Goal: Task Accomplishment & Management: Manage account settings

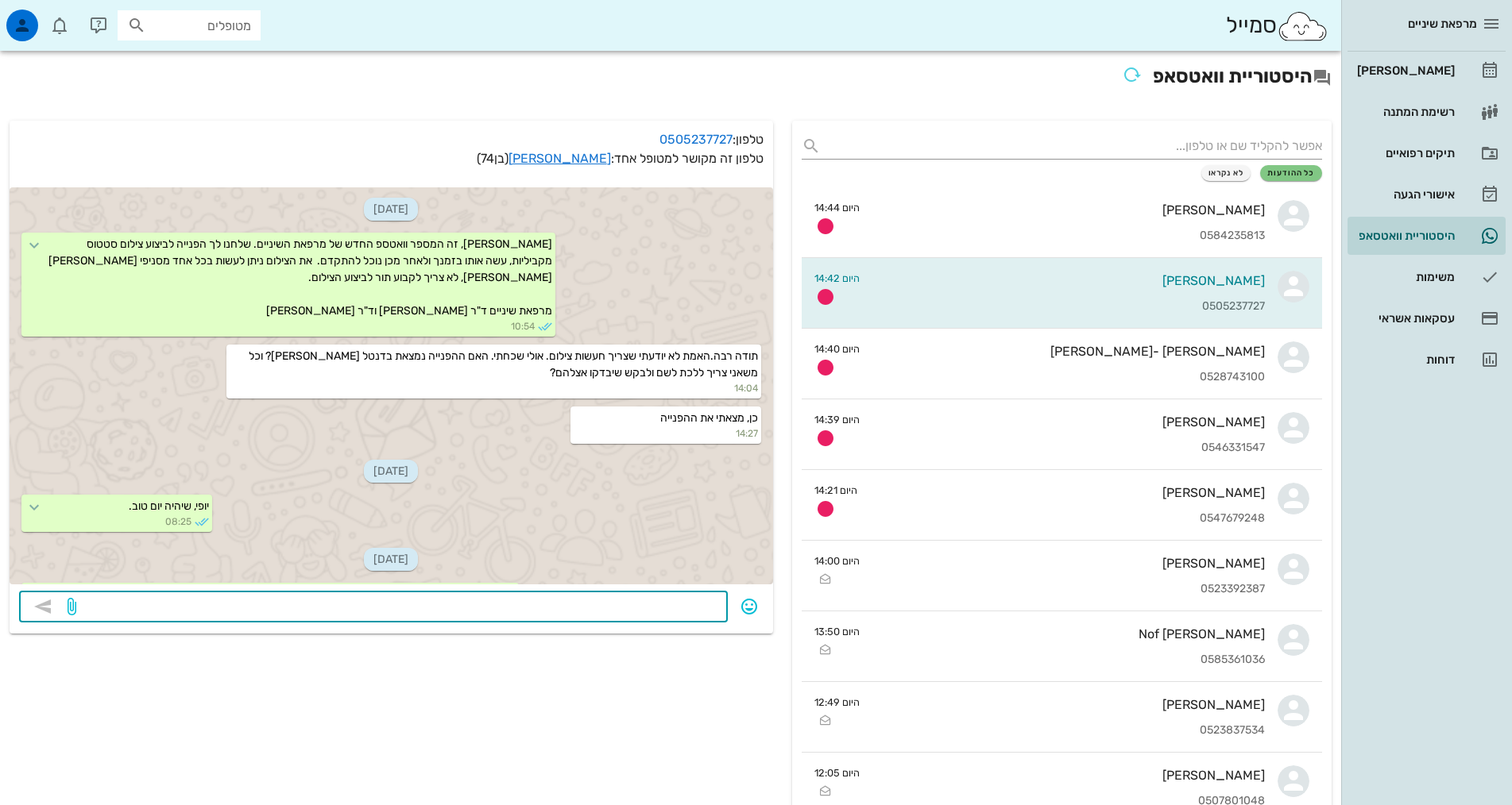
scroll to position [786, 0]
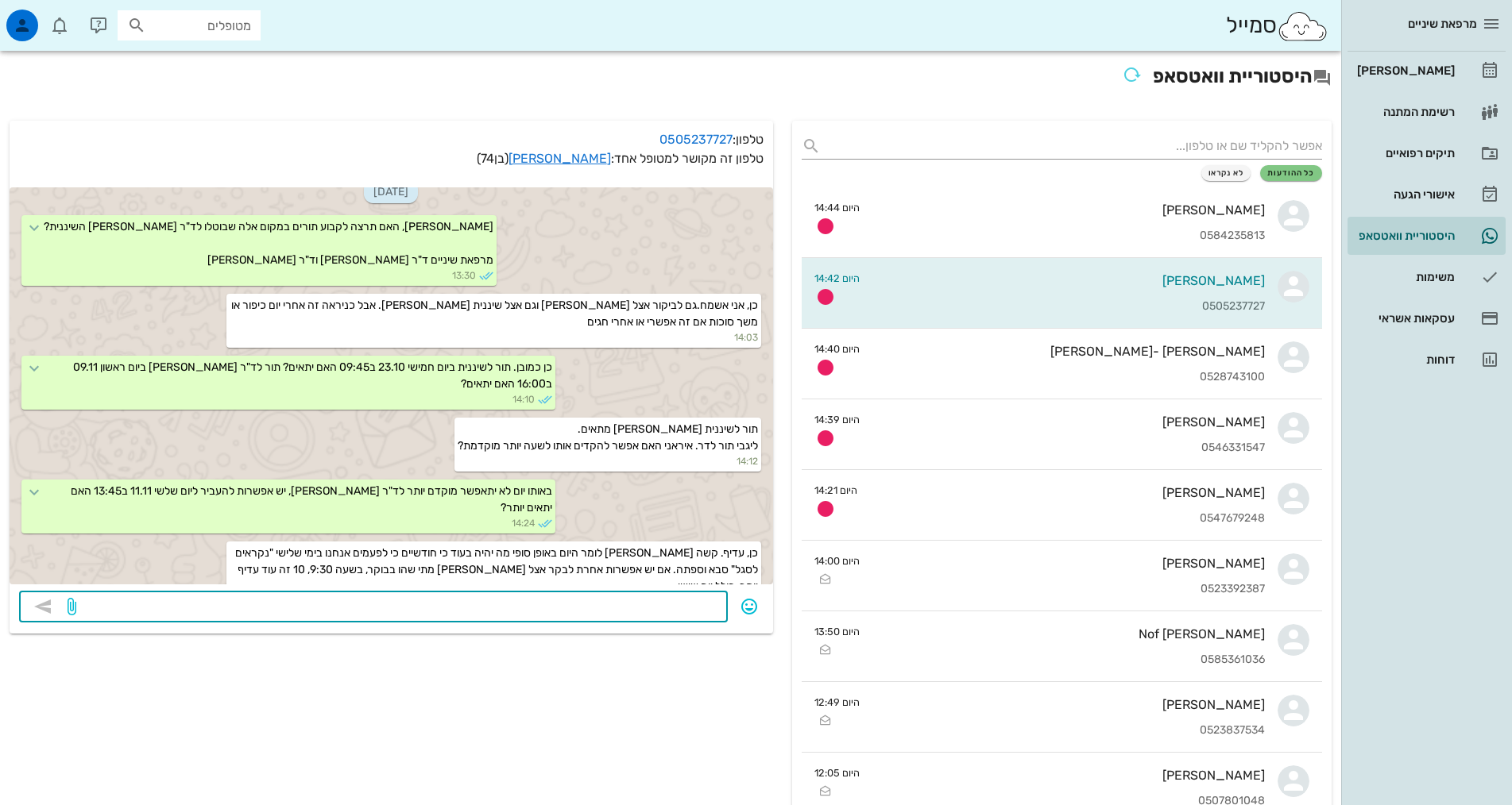
click at [687, 606] on textarea at bounding box center [398, 608] width 638 height 26
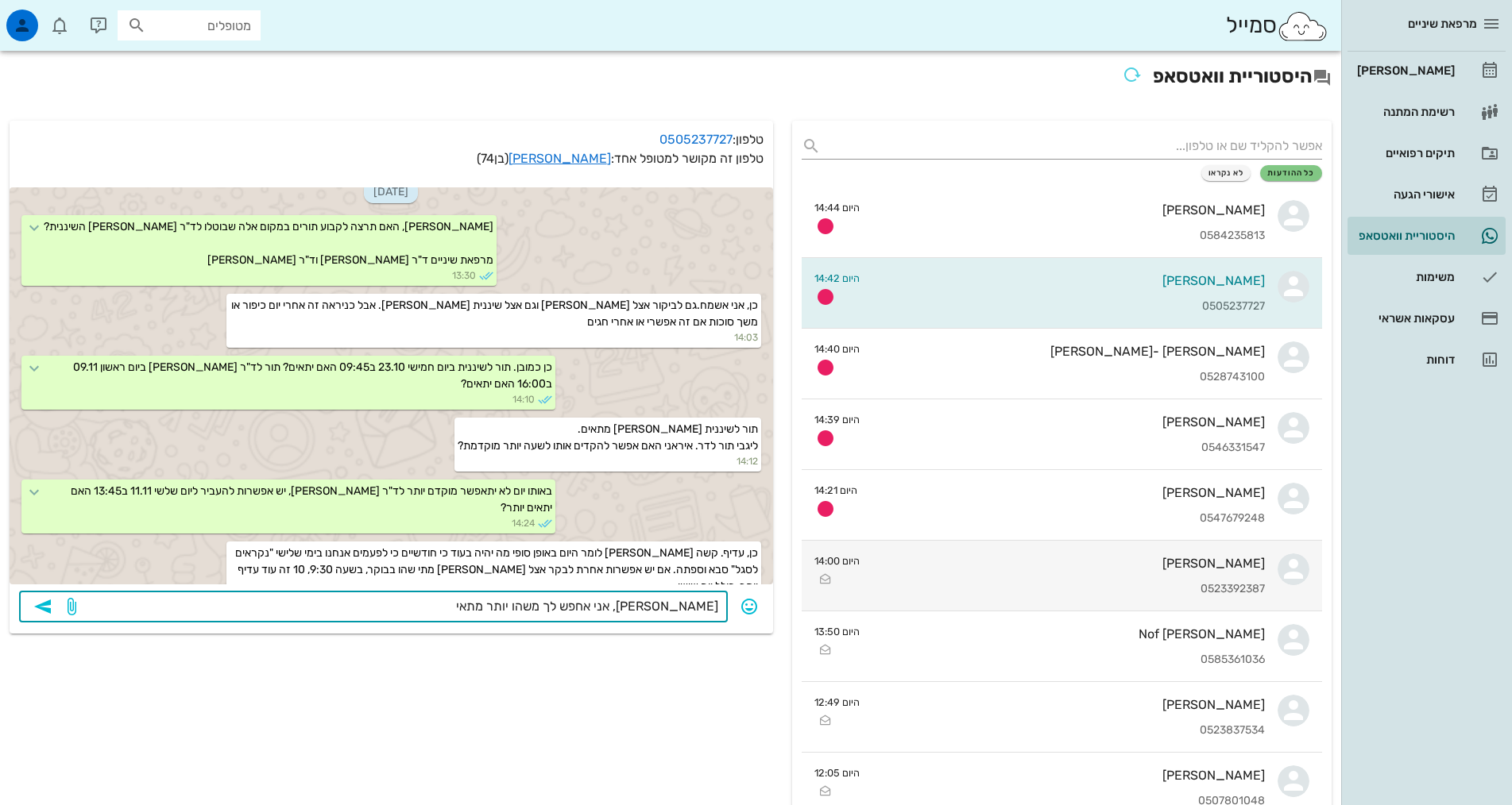
type textarea "[PERSON_NAME], אני אחפש לך משהו יותר מתאים"
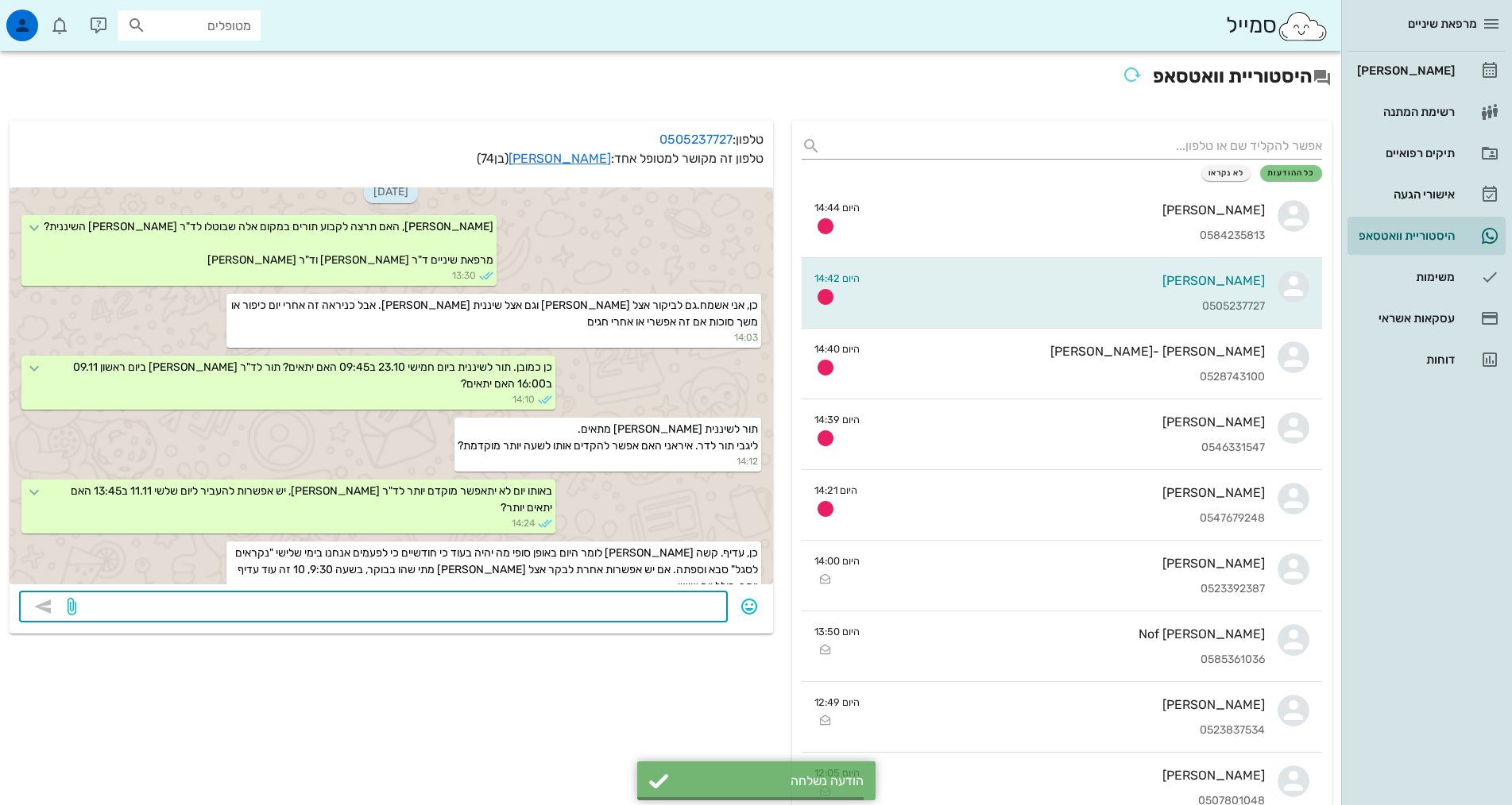
scroll to position [831, 0]
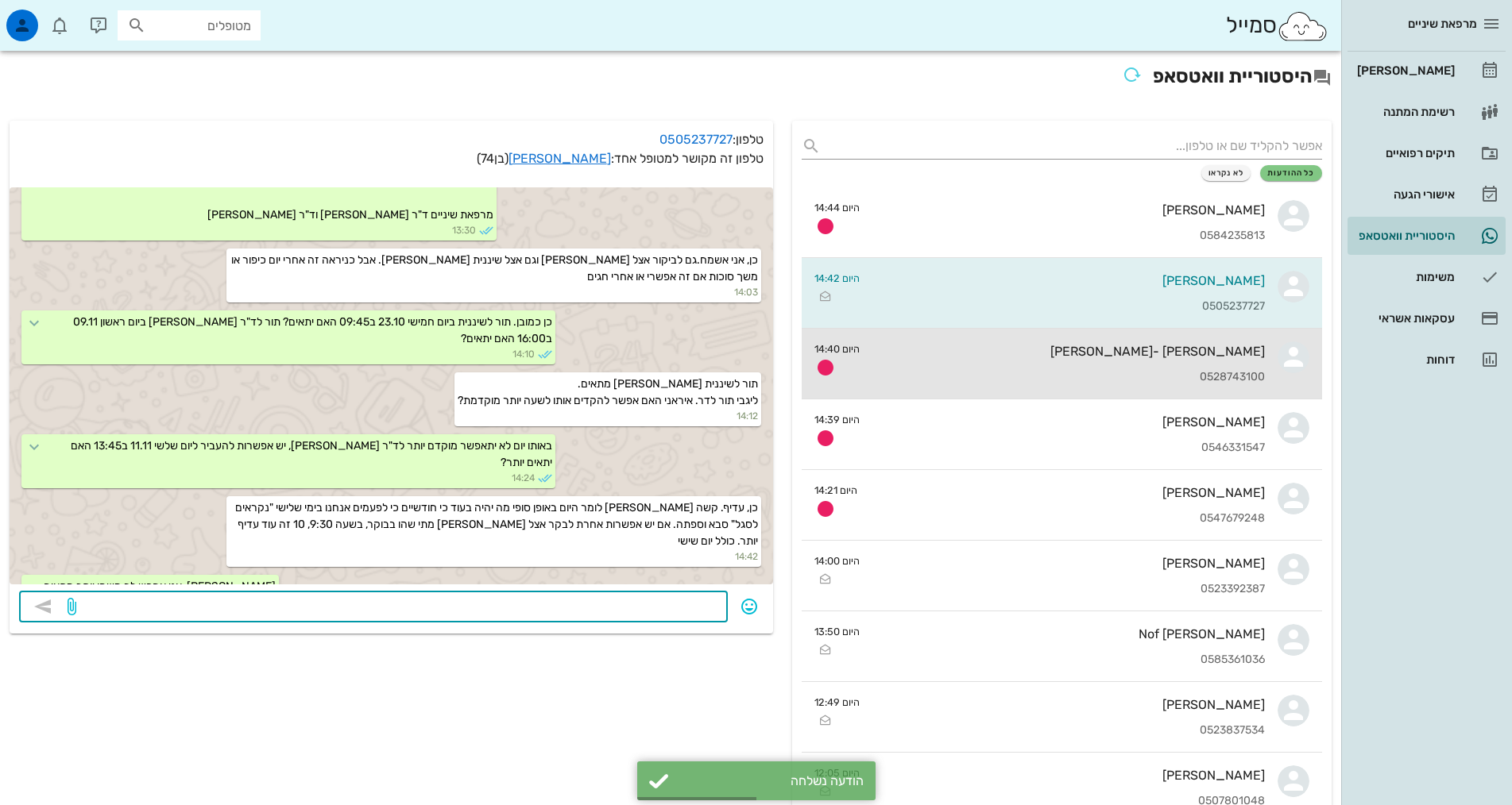
click at [1057, 367] on div "[PERSON_NAME] -[PERSON_NAME] 0528743100" at bounding box center [1068, 363] width 393 height 70
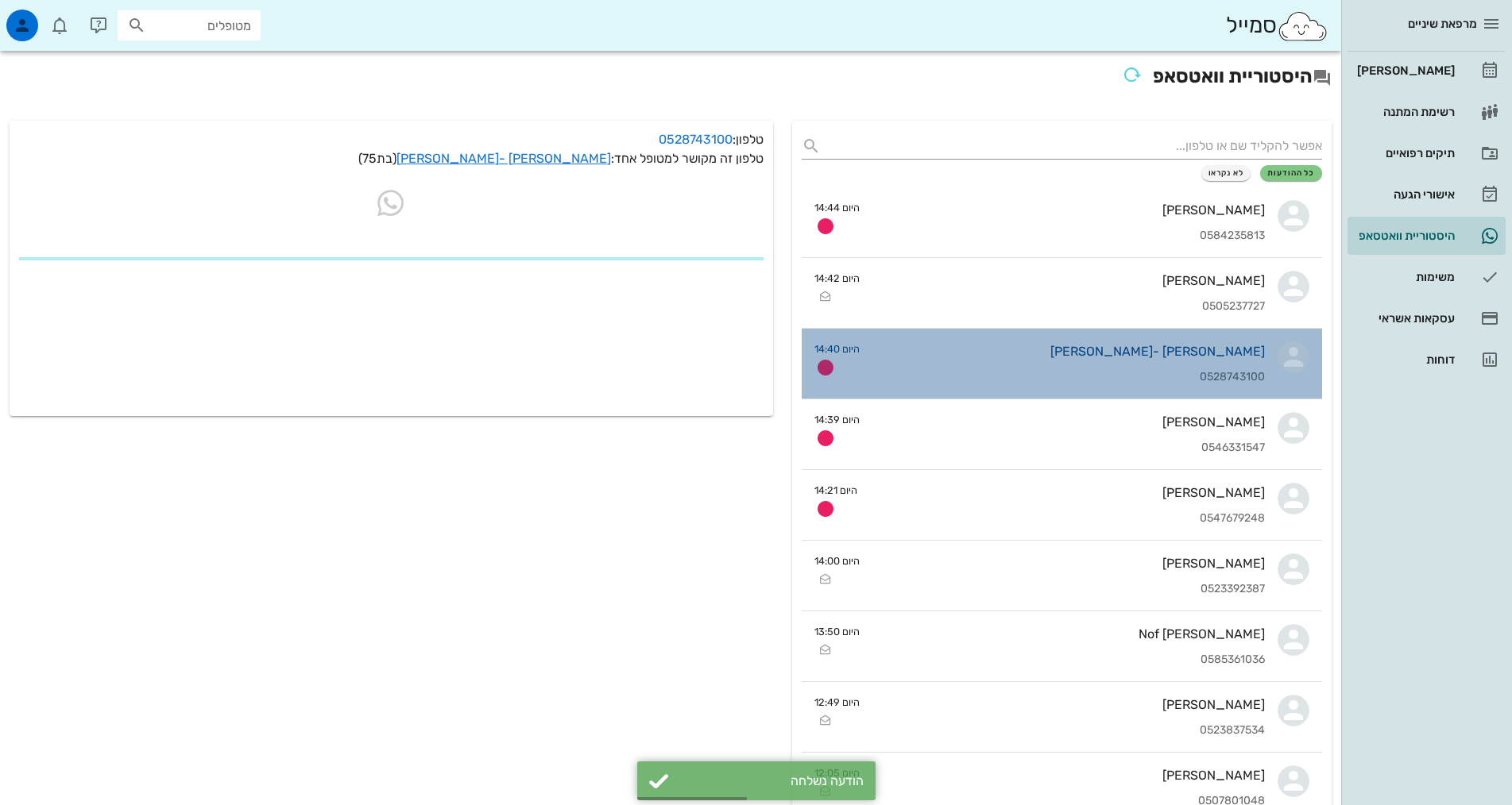
click at [1057, 368] on div "[PERSON_NAME] -[PERSON_NAME] 0528743100" at bounding box center [1068, 363] width 393 height 70
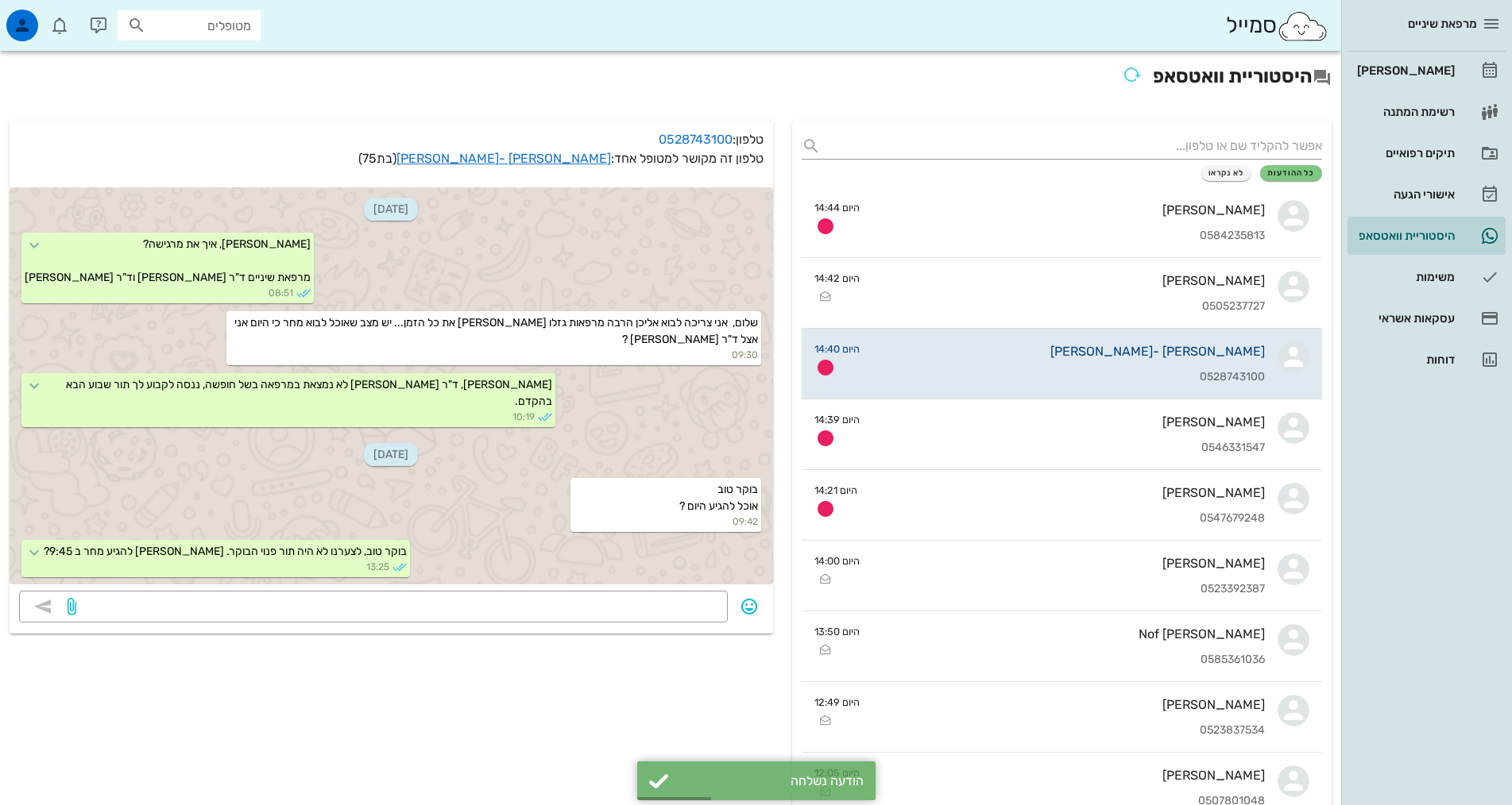
scroll to position [914, 0]
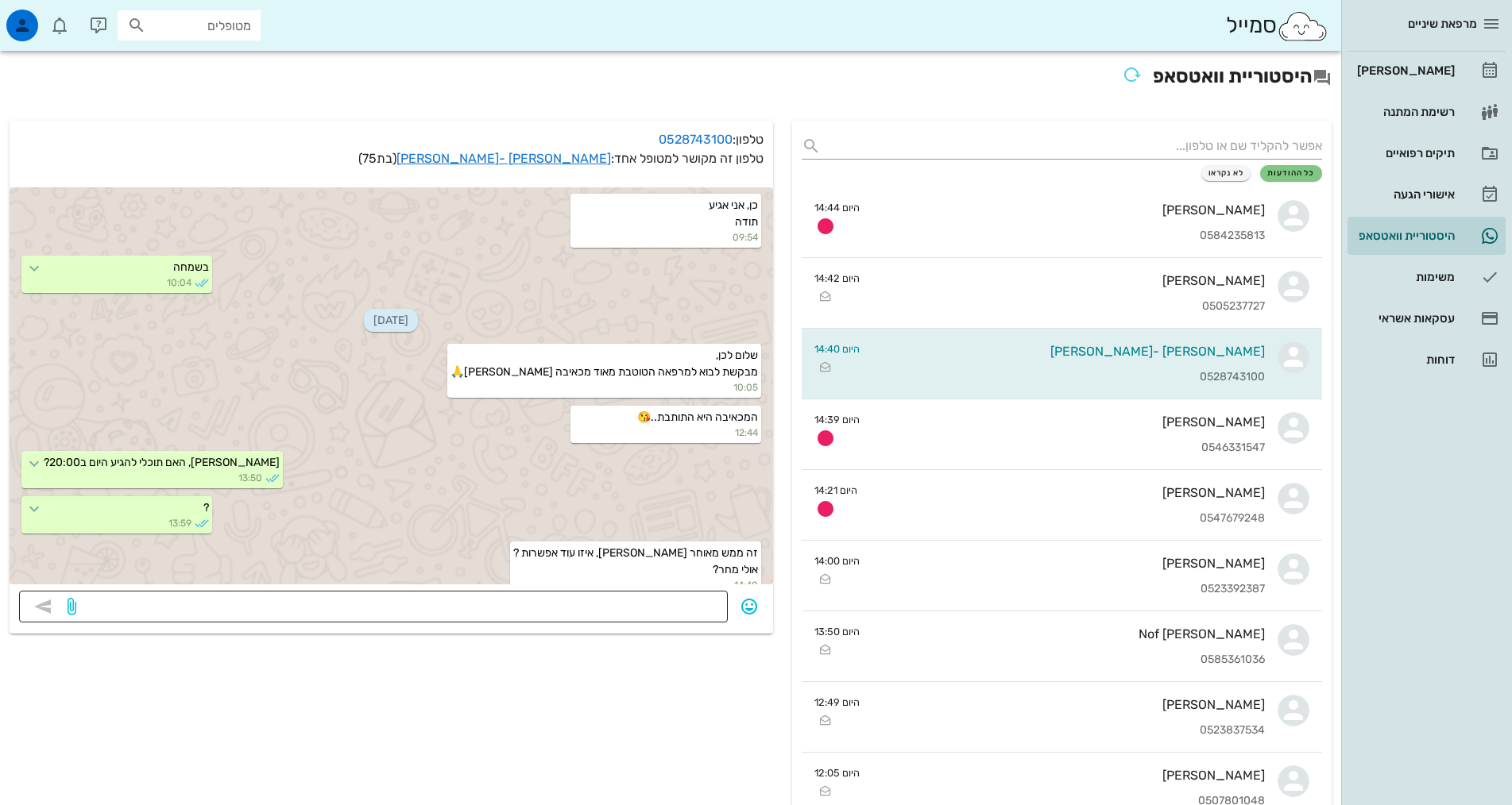
click at [702, 607] on textarea at bounding box center [398, 608] width 638 height 26
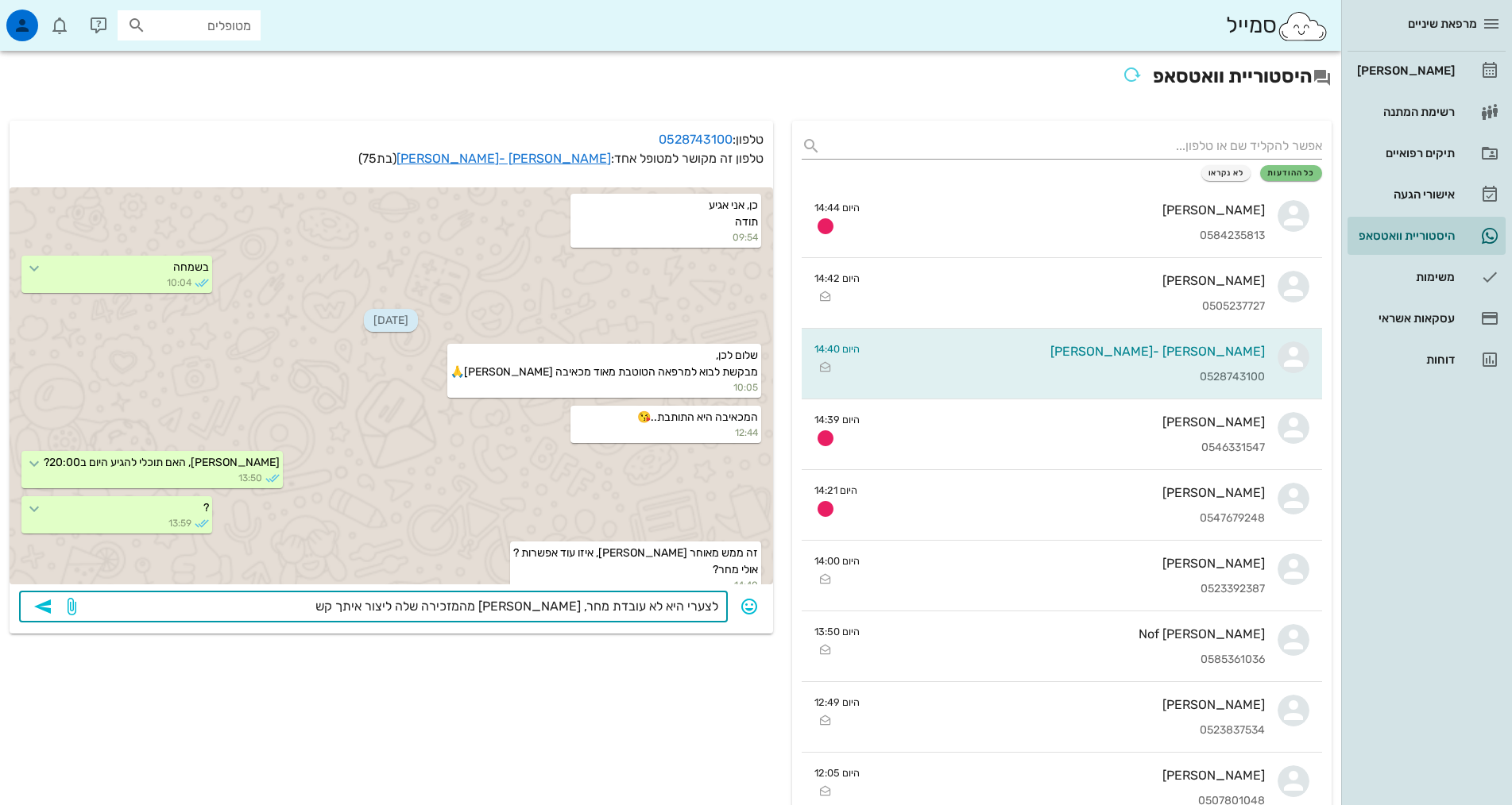
type textarea "לצערי היא לא עובדת מחר, [PERSON_NAME] מהמזכירה שלה ליצור איתך קשר"
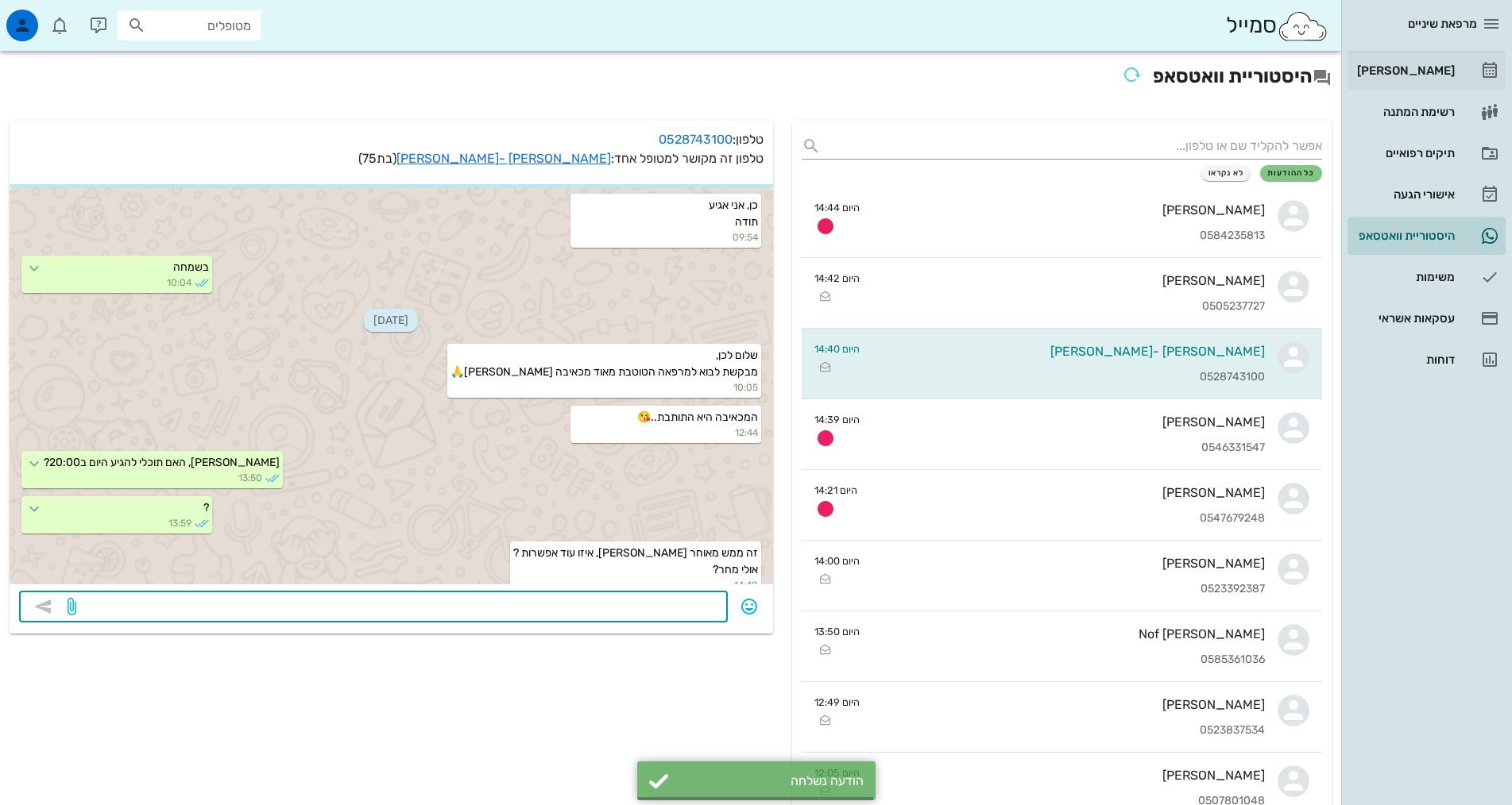
scroll to position [959, 0]
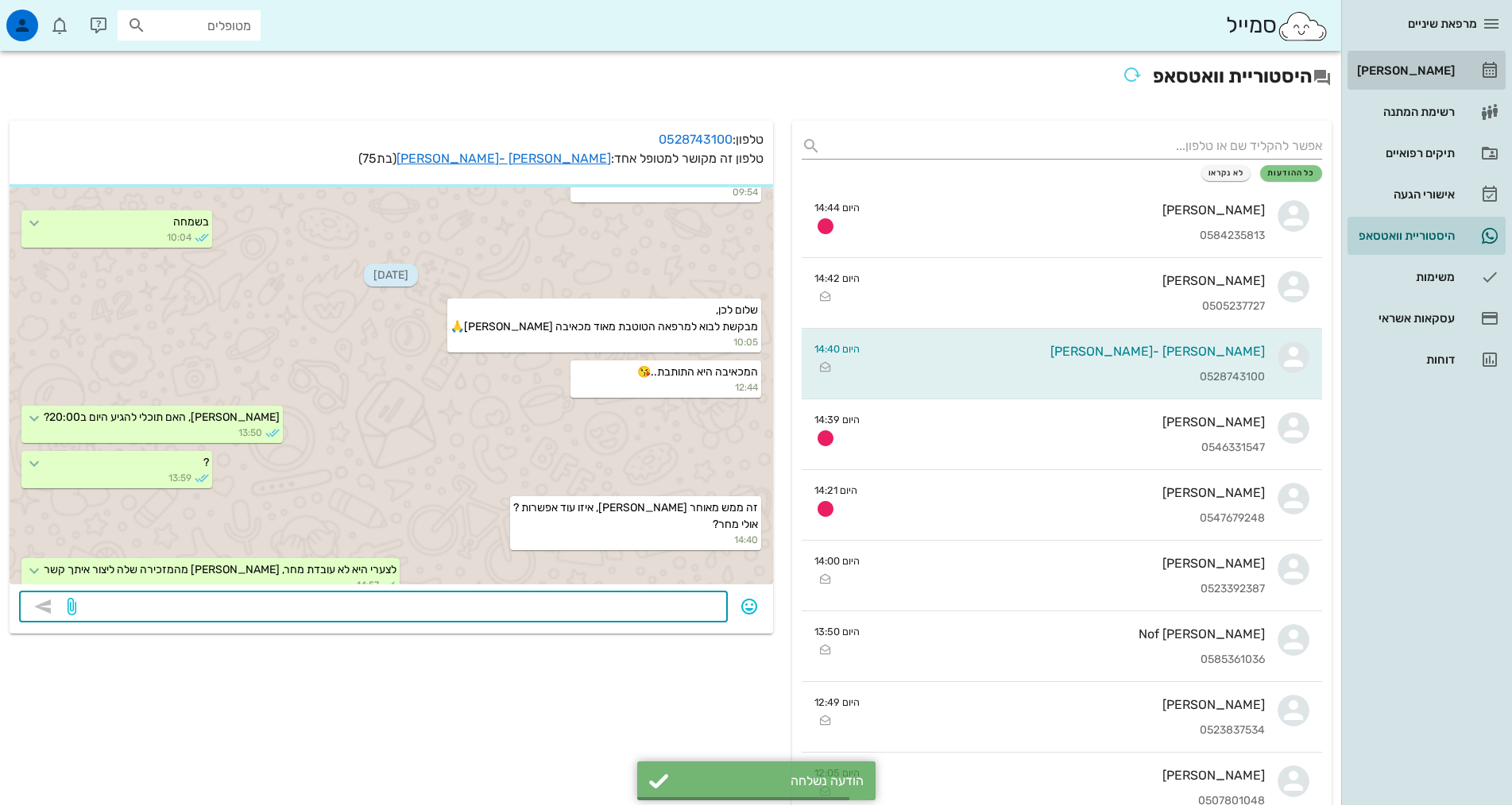
click at [1432, 77] on div "[PERSON_NAME]" at bounding box center [1404, 71] width 101 height 26
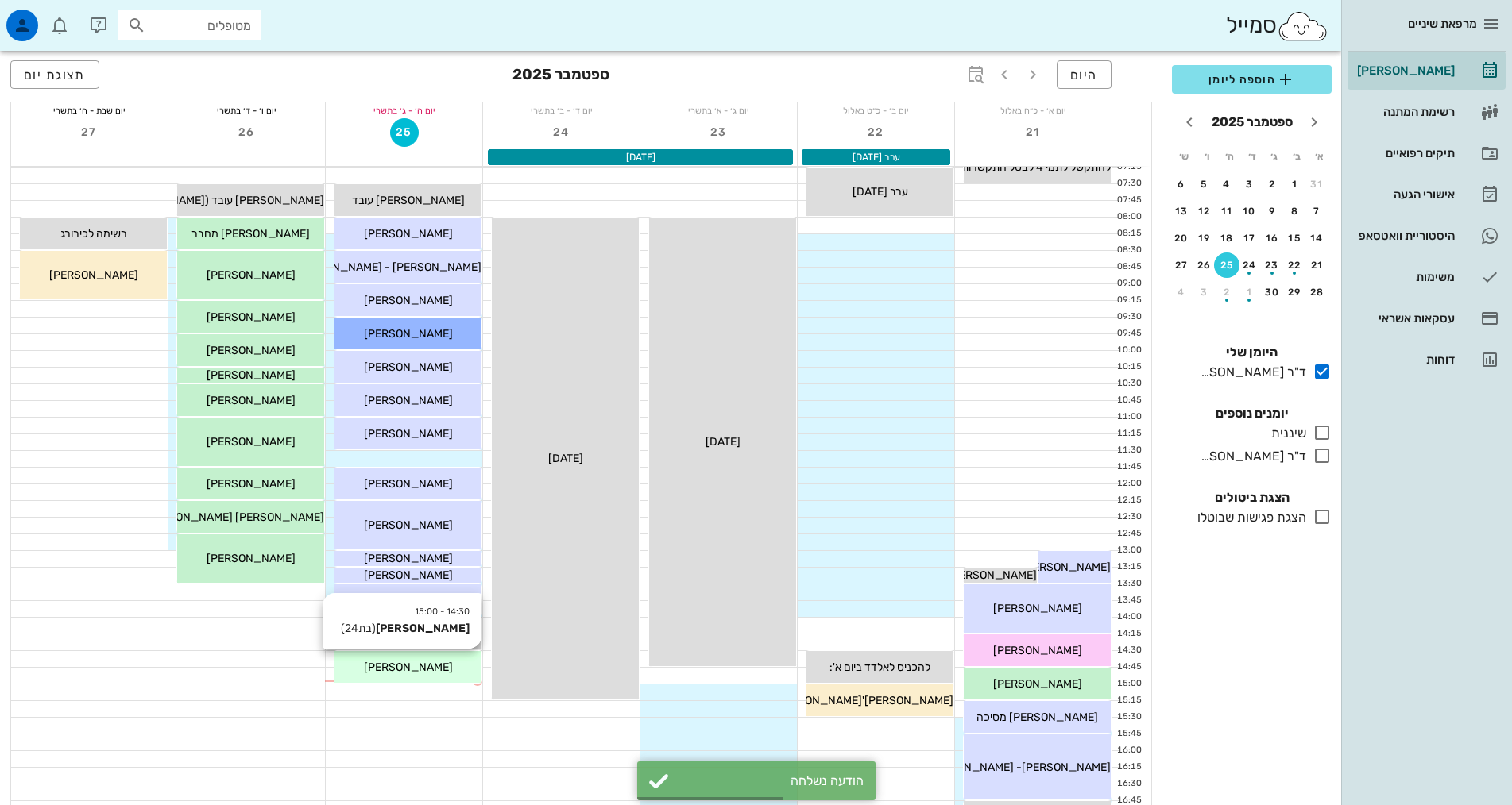
click at [419, 672] on span "[PERSON_NAME]" at bounding box center [409, 668] width 89 height 14
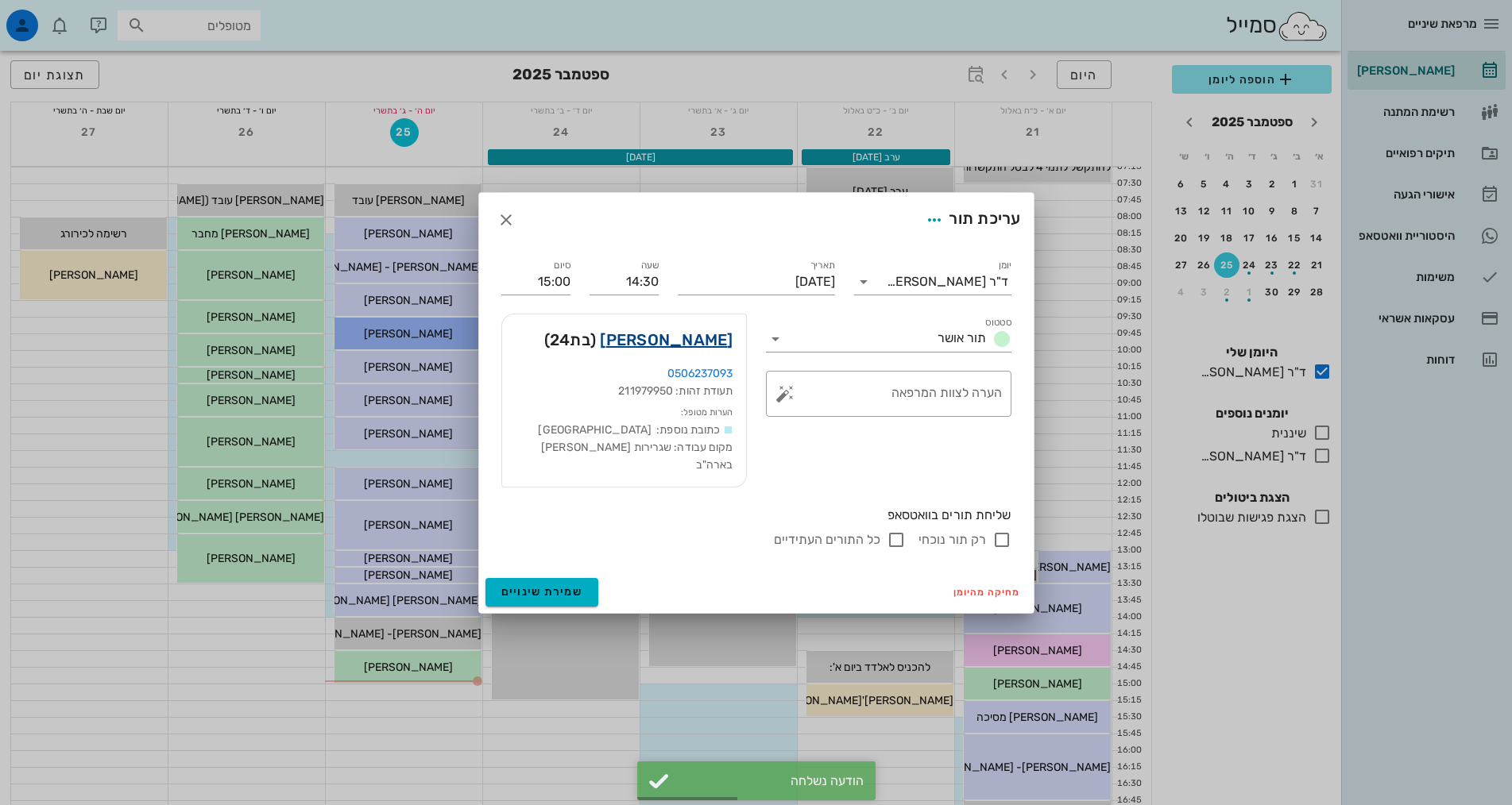
click at [675, 344] on link "[PERSON_NAME]" at bounding box center [666, 340] width 133 height 26
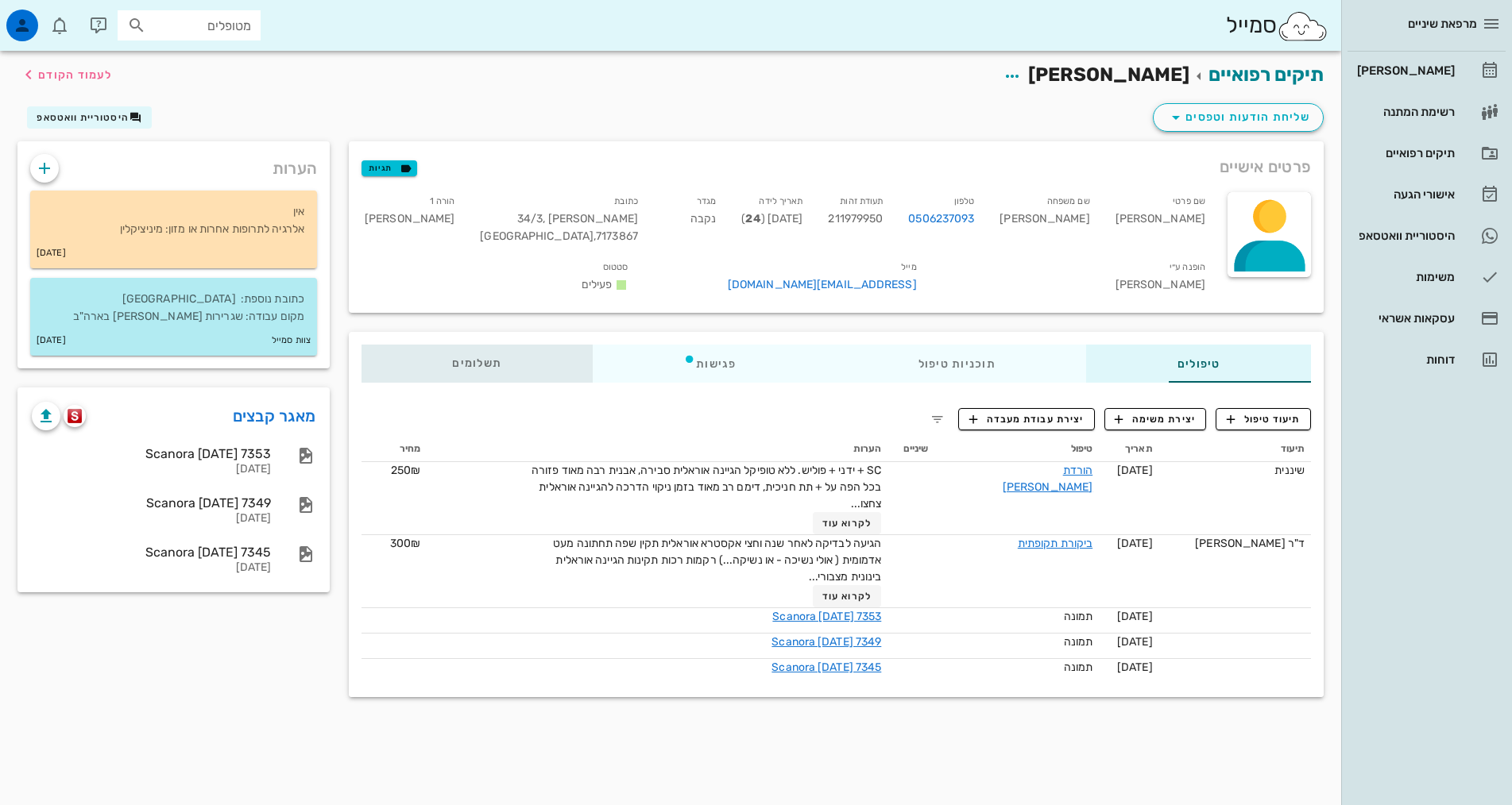
click at [452, 358] on span "תשלומים 0₪" at bounding box center [477, 363] width 49 height 11
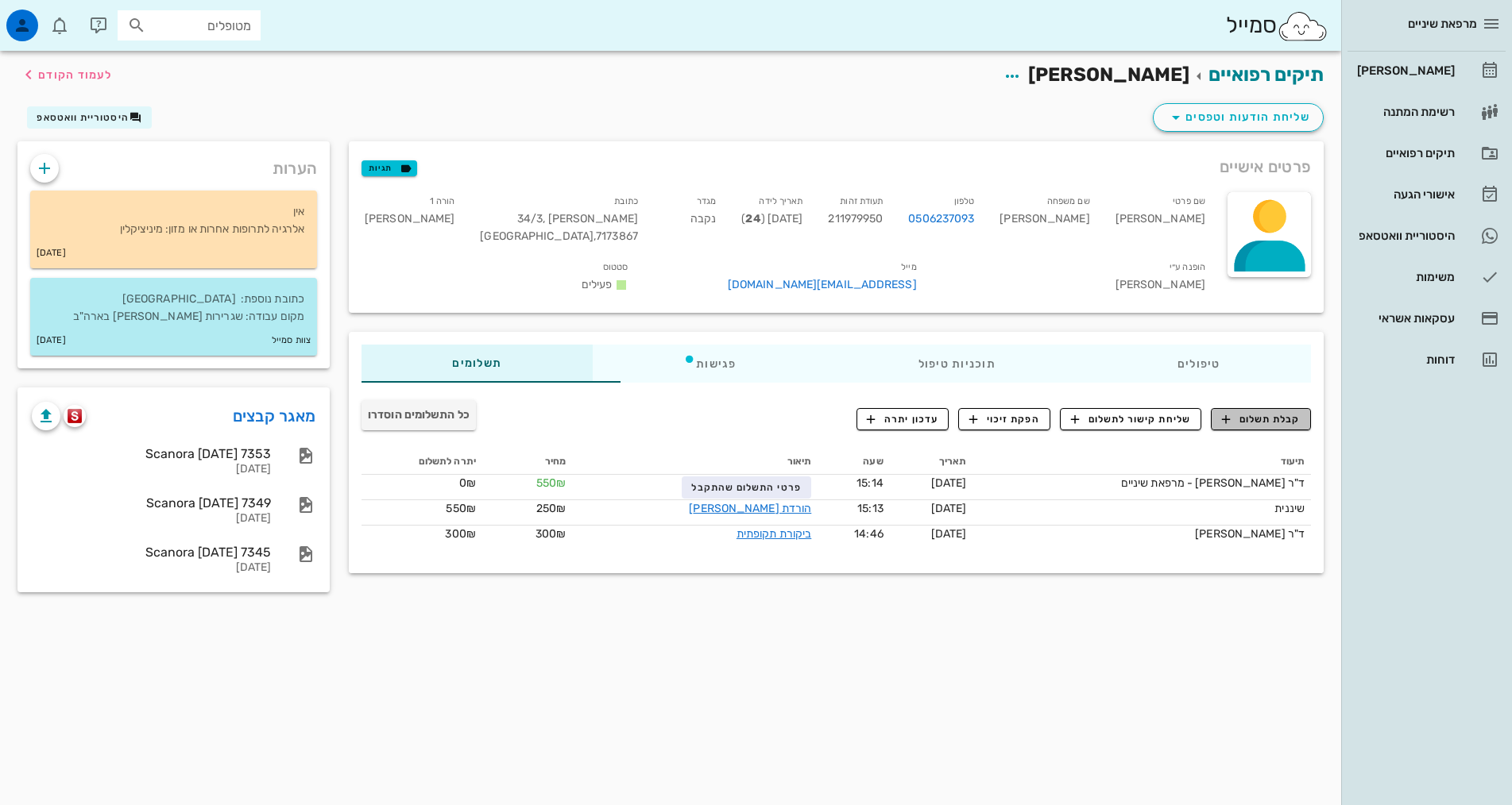
click at [1292, 412] on span "קבלת תשלום" at bounding box center [1261, 419] width 78 height 14
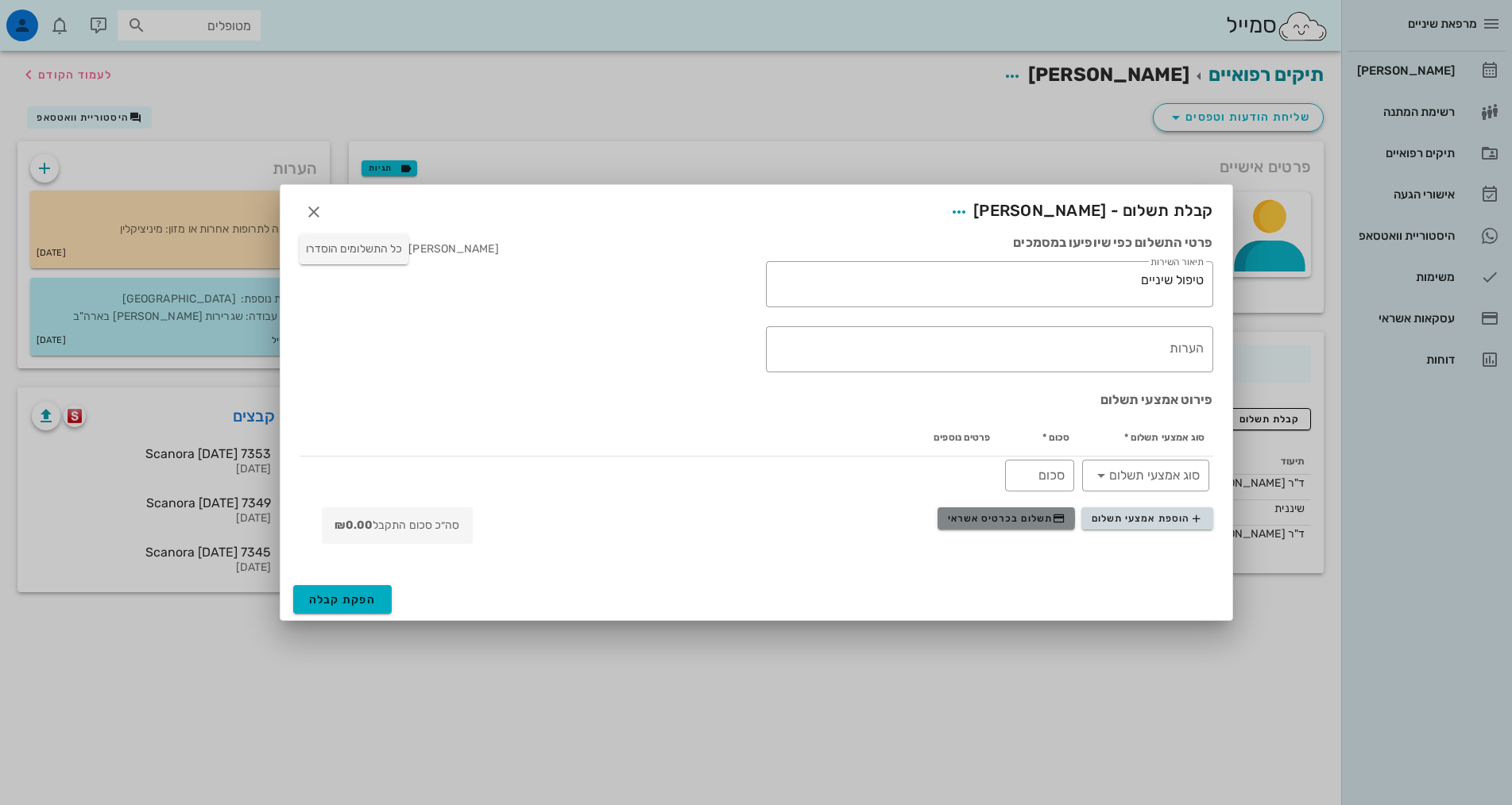
click at [1010, 515] on span "תשלום בכרטיס אשראי" at bounding box center [1006, 518] width 118 height 13
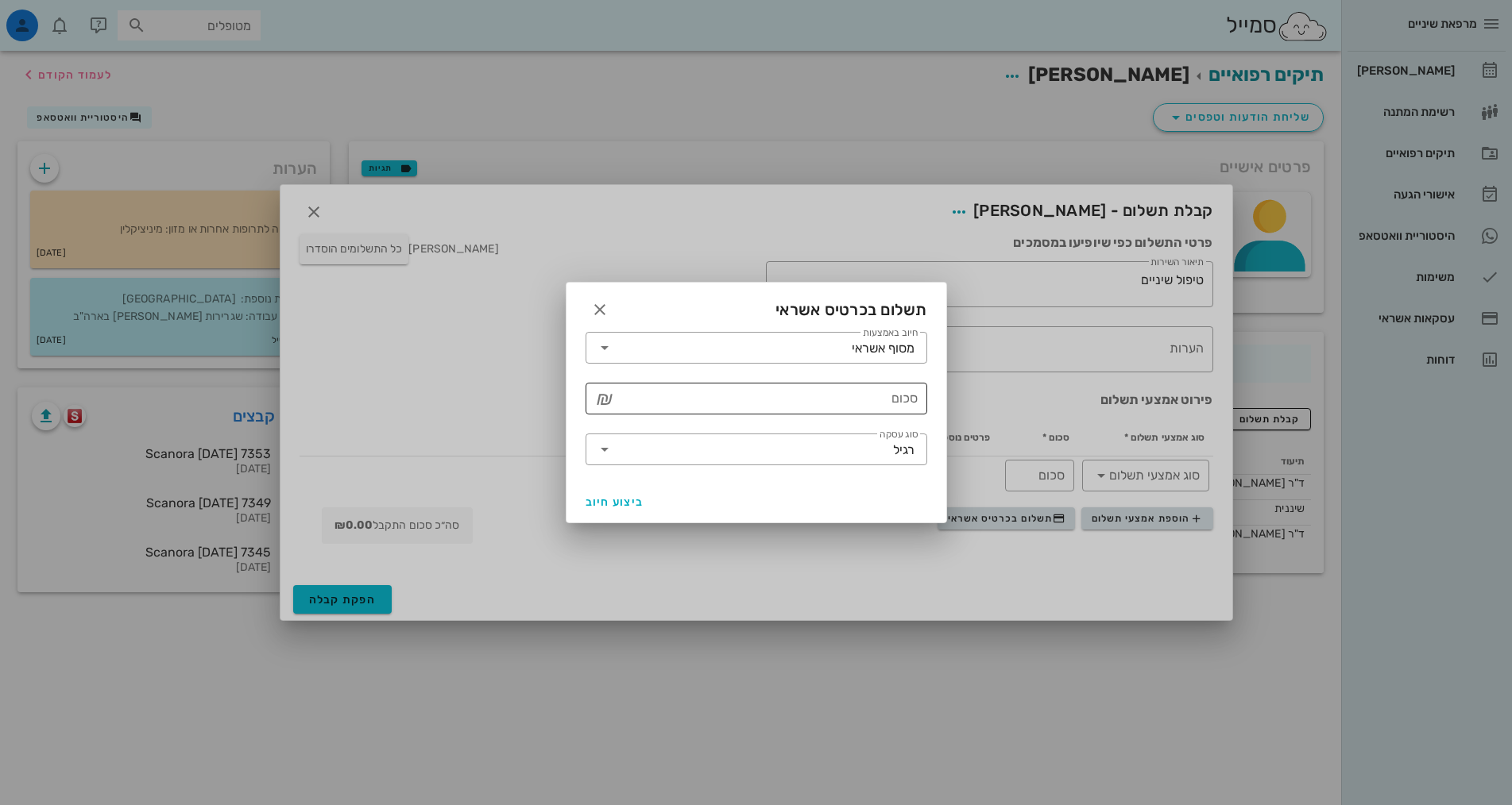
click at [851, 404] on input "סכום" at bounding box center [767, 399] width 300 height 26
type input "250"
click at [594, 504] on span "ביצוע חיוב" at bounding box center [614, 502] width 58 height 14
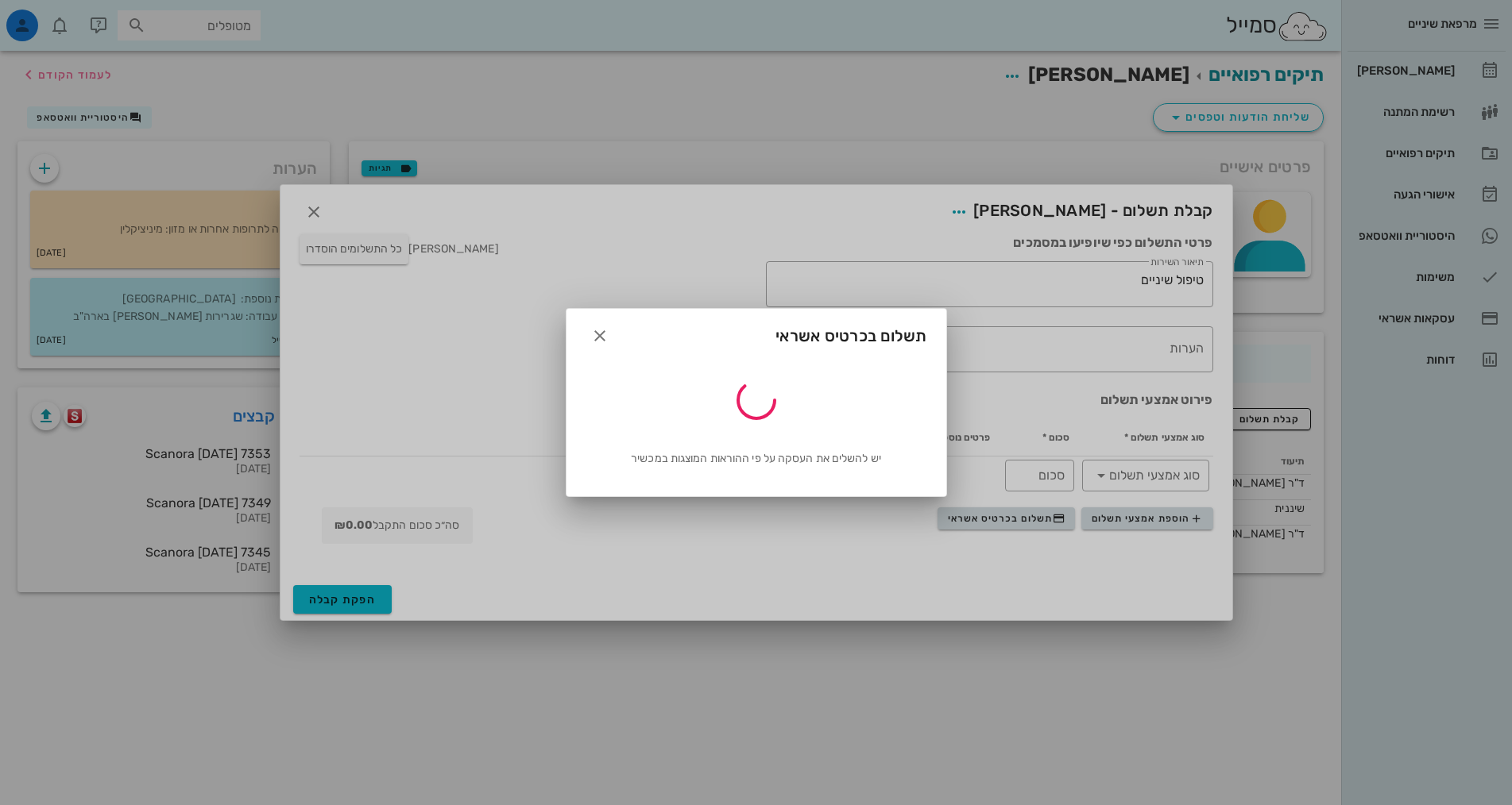
type input "250"
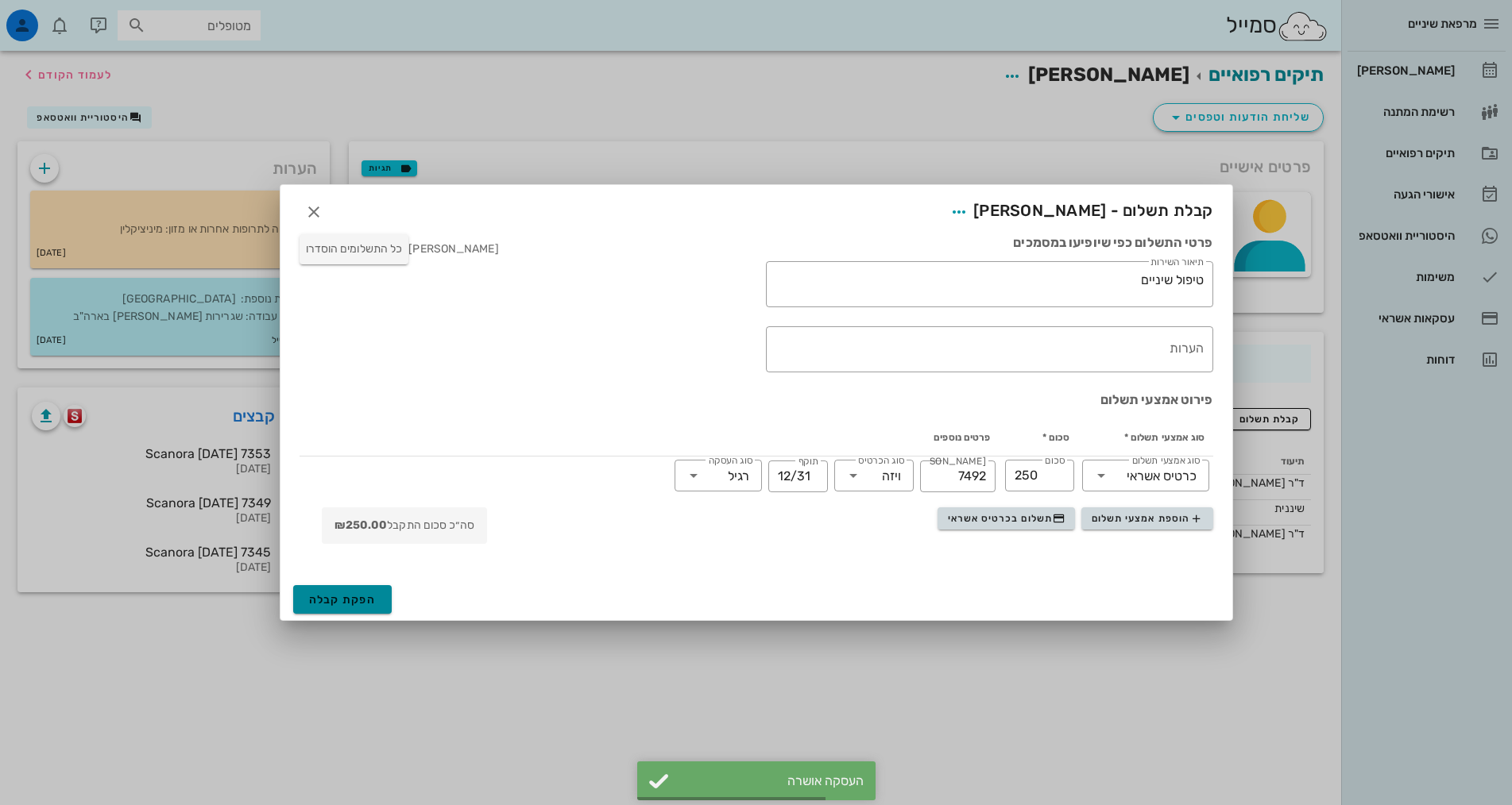
click at [329, 589] on button "הפקת קבלה" at bounding box center [342, 599] width 99 height 29
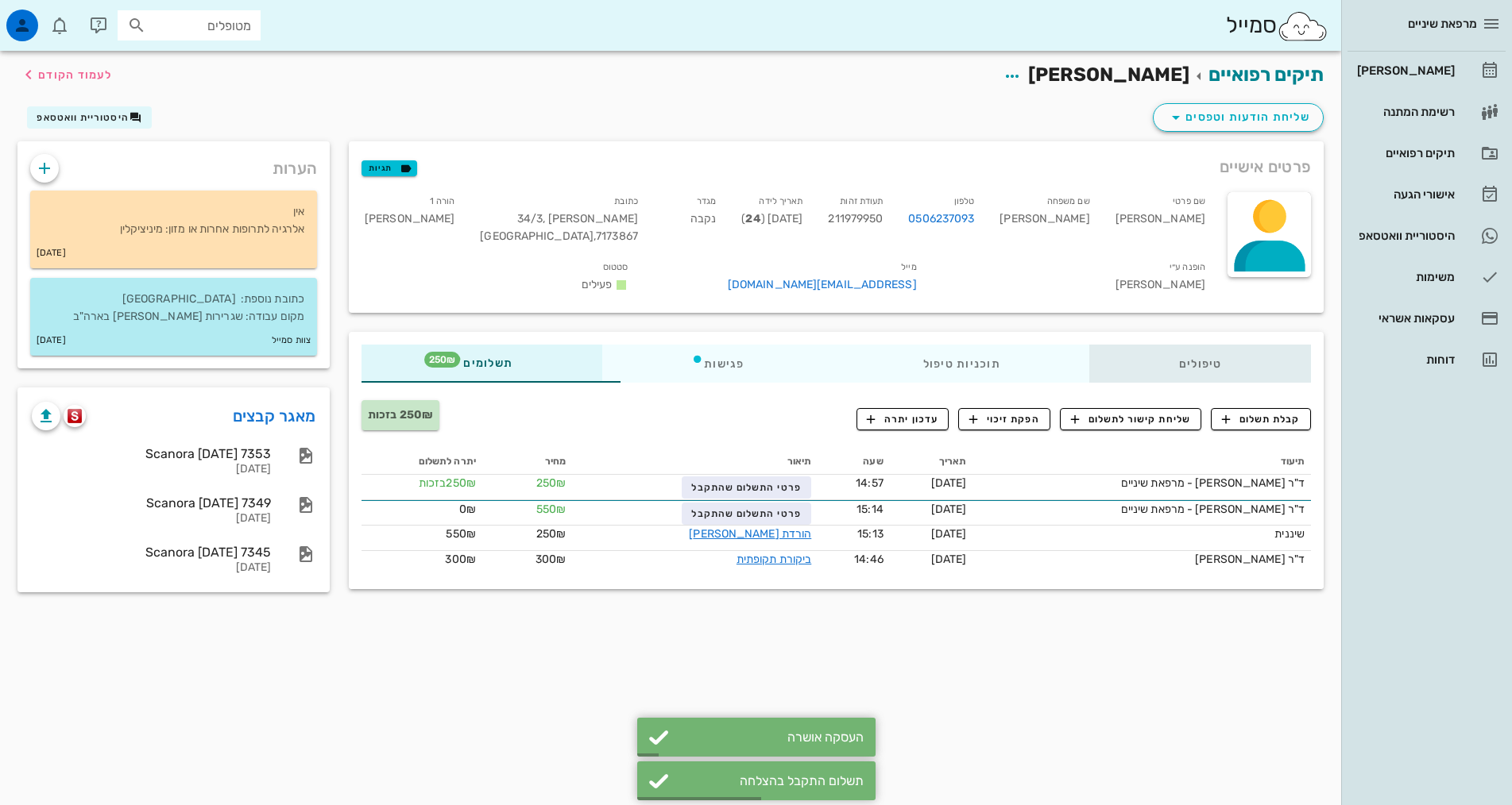
click at [1206, 344] on div "טיפולים" at bounding box center [1199, 363] width 222 height 39
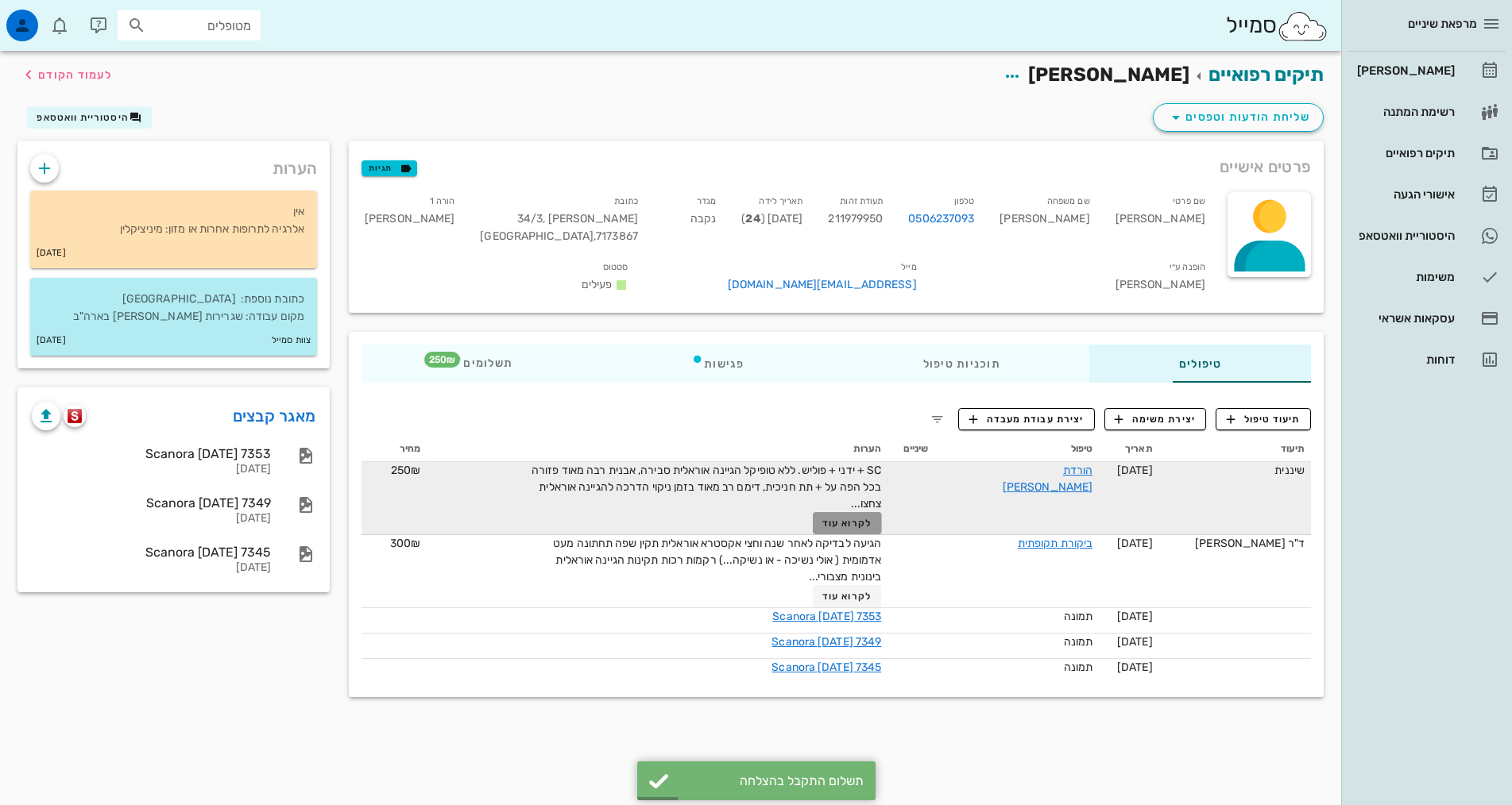
drag, startPoint x: 832, startPoint y: 492, endPoint x: 837, endPoint y: 477, distance: 15.8
click at [833, 512] on button "לקרוא עוד" at bounding box center [847, 523] width 69 height 22
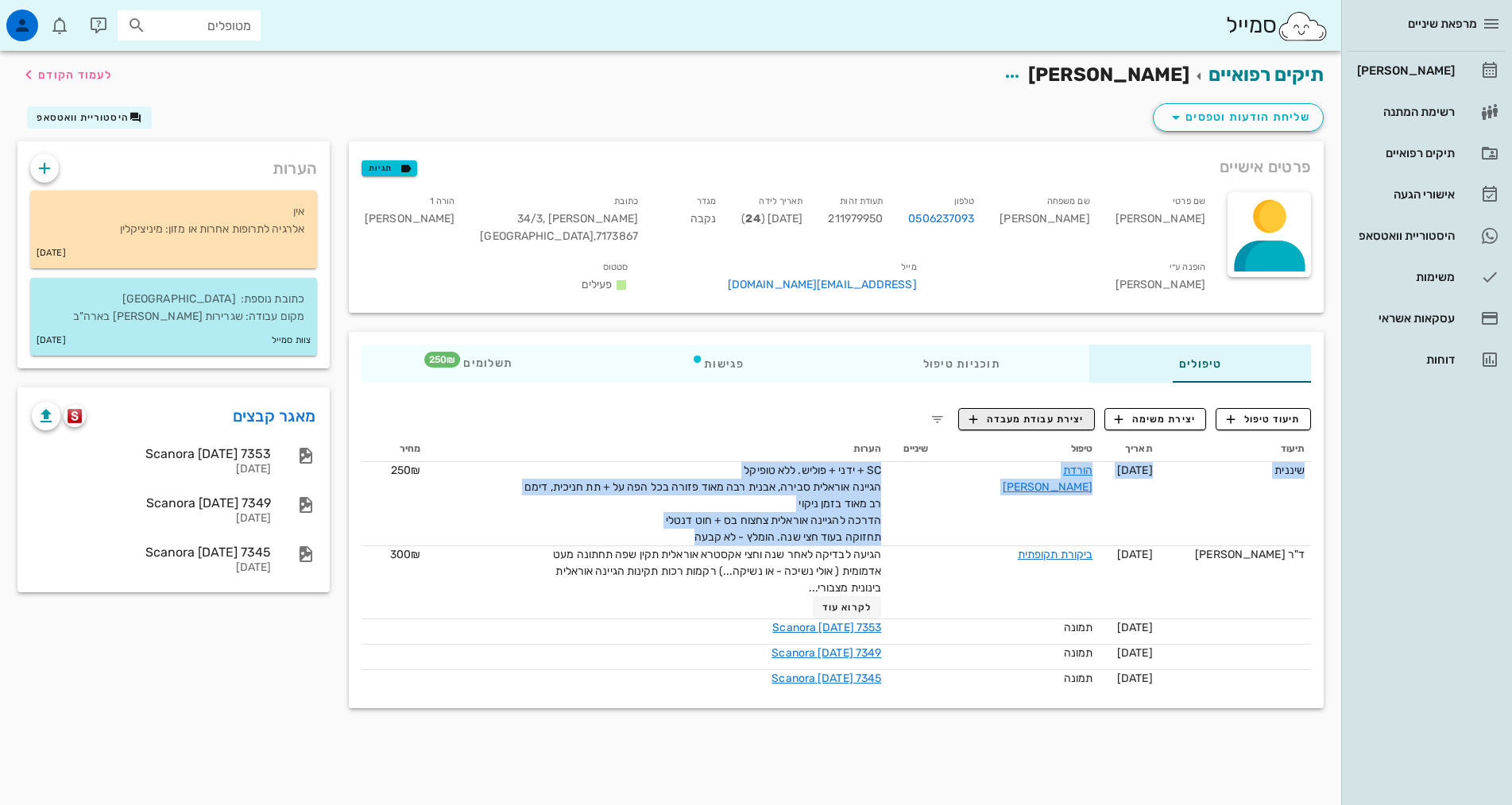
drag, startPoint x: 658, startPoint y: 509, endPoint x: 1064, endPoint y: 395, distance: 421.7
click at [1069, 396] on div "תיעוד טיפול יצירת משימה יצירת עבודת מעבדה תיעוד תאריך טיפול שיניים הערות מחיר ש…" at bounding box center [835, 552] width 975 height 313
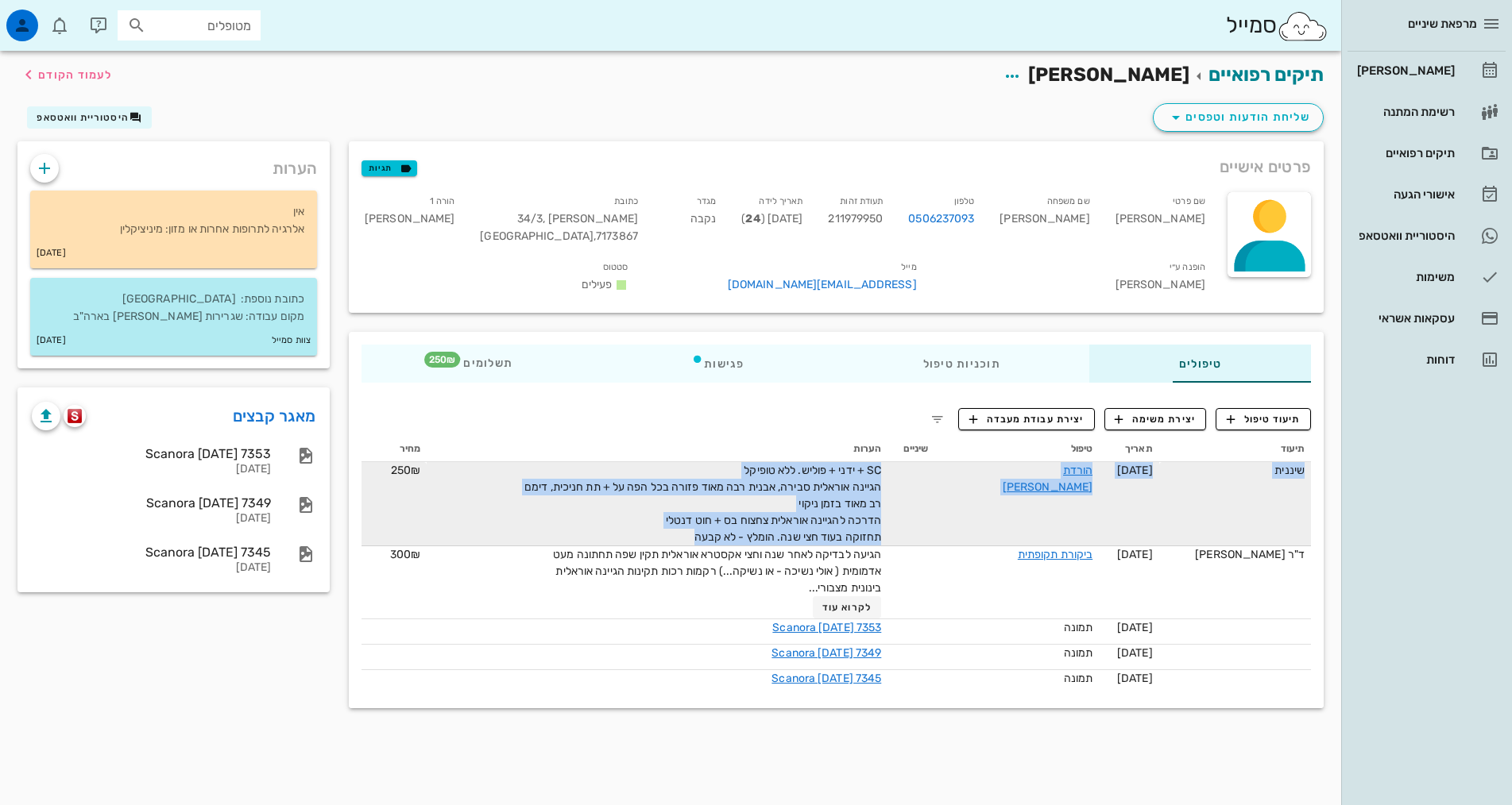
click at [835, 462] on div "SC + ידני + פוליש. ללא טופיקל הגיינה אוראלית סבירה, אבנית רבה מאוד פזורה בכל הפ…" at bounding box center [702, 503] width 357 height 83
drag, startPoint x: 687, startPoint y: 516, endPoint x: 895, endPoint y: 469, distance: 213.2
click at [895, 469] on tr "שיננית [DATE] הורדת [PERSON_NAME] SC + ידני + פוליש. ללא טופיקל הגיינה אוראלית …" at bounding box center [835, 503] width 949 height 84
copy span "SC + ידני + פוליש. ללא טופיקל הגיינה אוראלית סבירה, אבנית רבה מאוד פזורה בכל הפ…"
click at [784, 490] on span "SC + ידני + פוליש. ללא טופיקל הגיינה אוראלית סבירה, אבנית רבה מאוד פזורה בכל הפ…" at bounding box center [703, 503] width 356 height 80
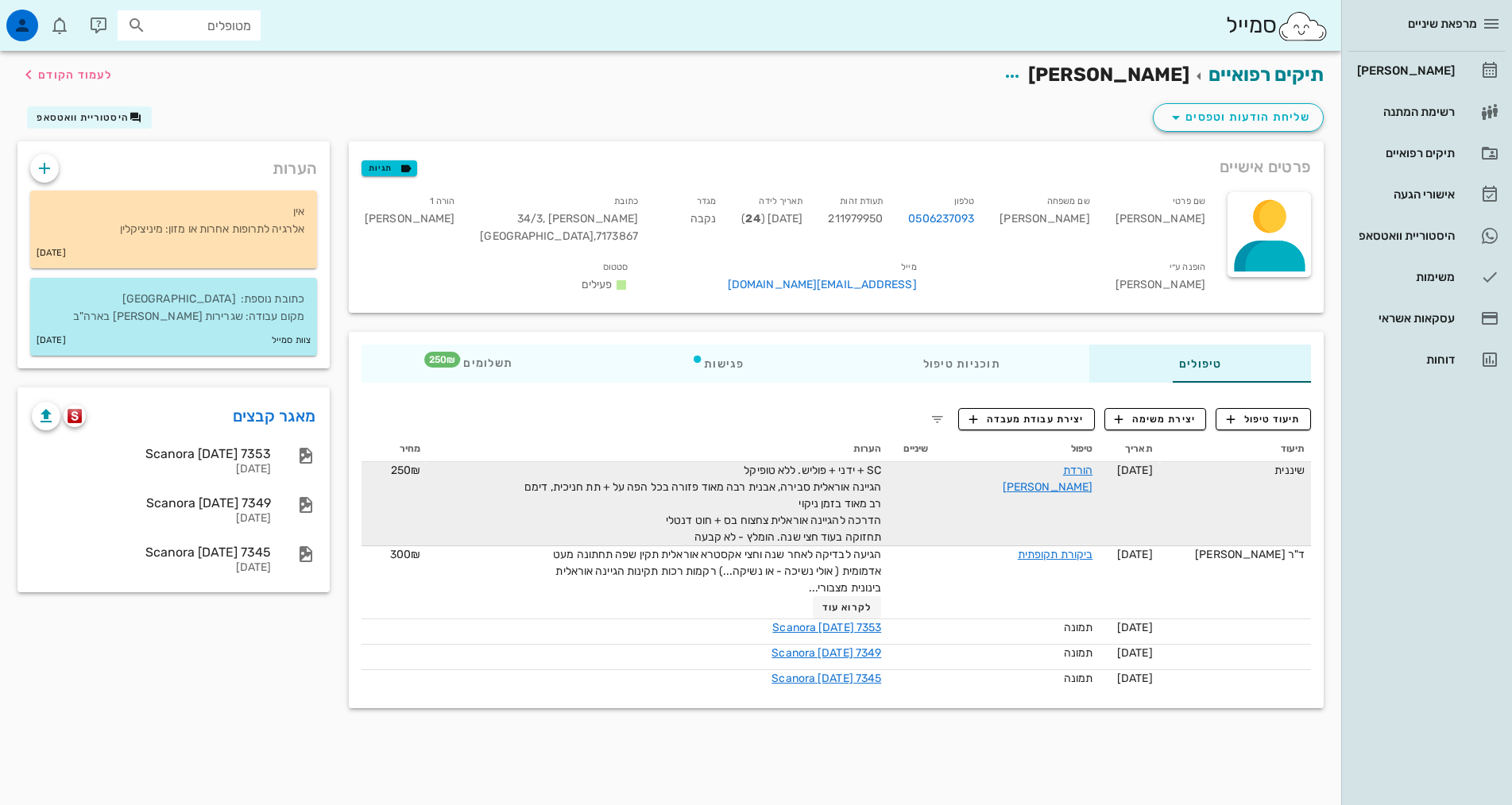
drag, startPoint x: 784, startPoint y: 490, endPoint x: 823, endPoint y: 498, distance: 39.8
click at [823, 498] on span "SC + ידני + פוליש. ללא טופיקל הגיינה אוראלית סבירה, אבנית רבה מאוד פזורה בכל הפ…" at bounding box center [703, 503] width 356 height 80
click at [823, 496] on span "SC + ידני + פוליש. ללא טופיקל הגיינה אוראלית סבירה, אבנית רבה מאוד פזורה בכל הפ…" at bounding box center [703, 503] width 356 height 80
click at [823, 495] on span "SC + ידני + פוליש. ללא טופיקל הגיינה אוראלית סבירה, אבנית רבה מאוד פזורה בכל הפ…" at bounding box center [703, 503] width 356 height 80
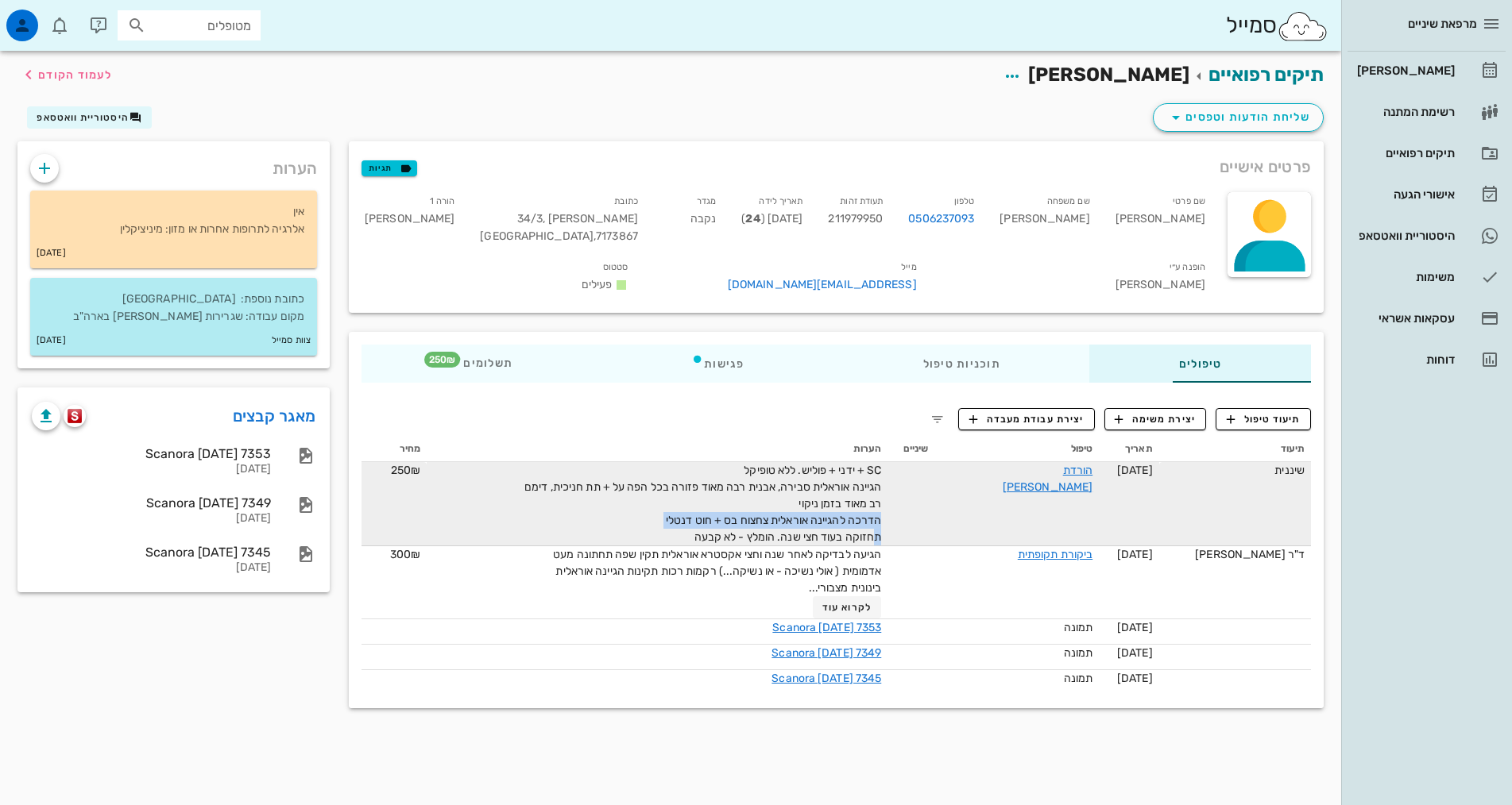
click at [824, 495] on span "SC + ידני + פוליש. ללא טופיקל הגיינה אוראלית סבירה, אבנית רבה מאוד פזורה בכל הפ…" at bounding box center [703, 503] width 356 height 80
click at [654, 506] on div "SC + ידני + פוליש. ללא טופיקל הגיינה אוראלית סבירה, אבנית רבה מאוד פזורה בכל הפ…" at bounding box center [702, 503] width 357 height 83
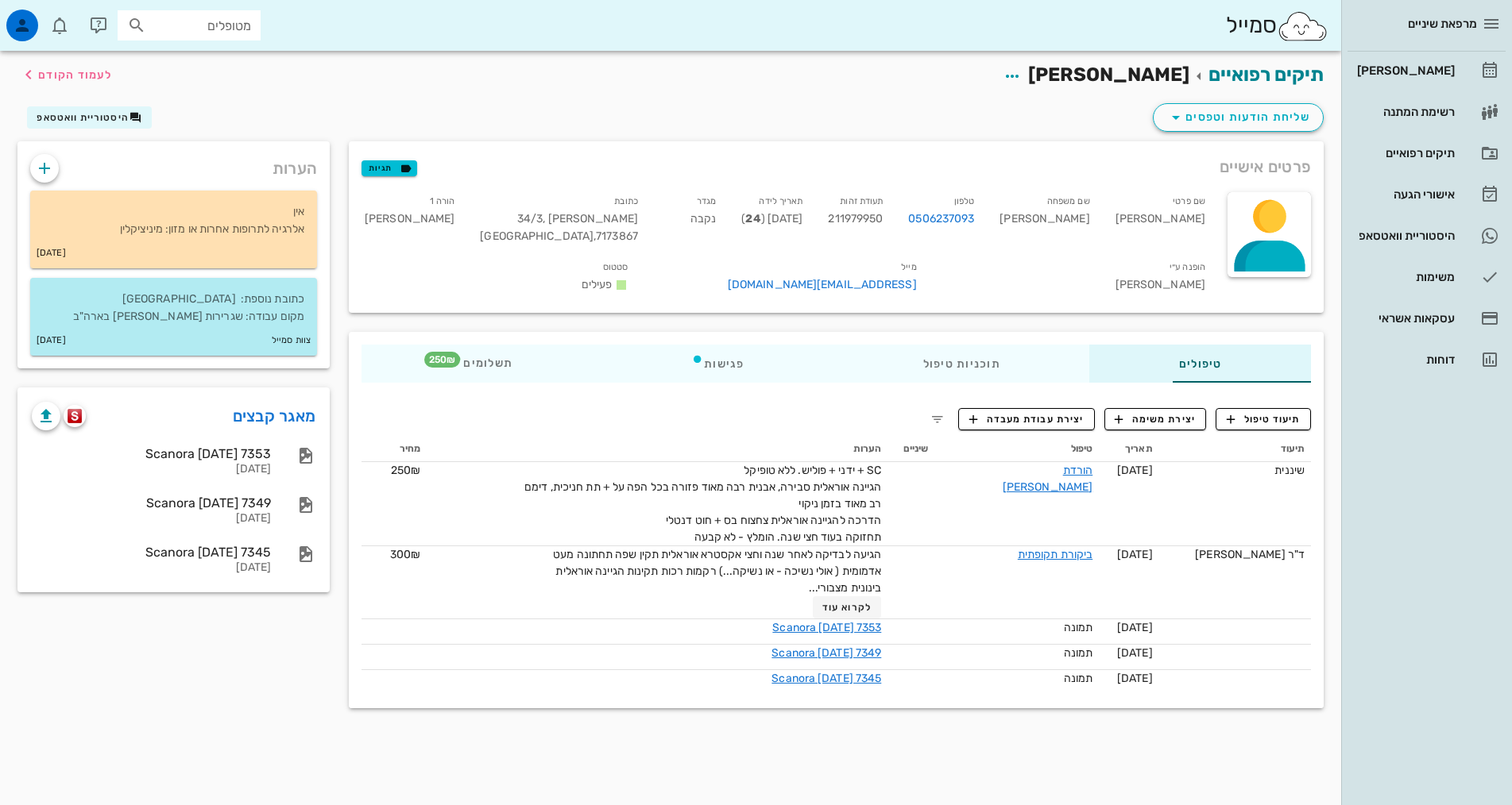
drag, startPoint x: 666, startPoint y: 516, endPoint x: 939, endPoint y: 437, distance: 284.2
click at [939, 437] on table "תיעוד תאריך טיפול שיניים הערות מחיר שיננית [DATE] הורדת [PERSON_NAME] SC + ידני…" at bounding box center [835, 566] width 949 height 259
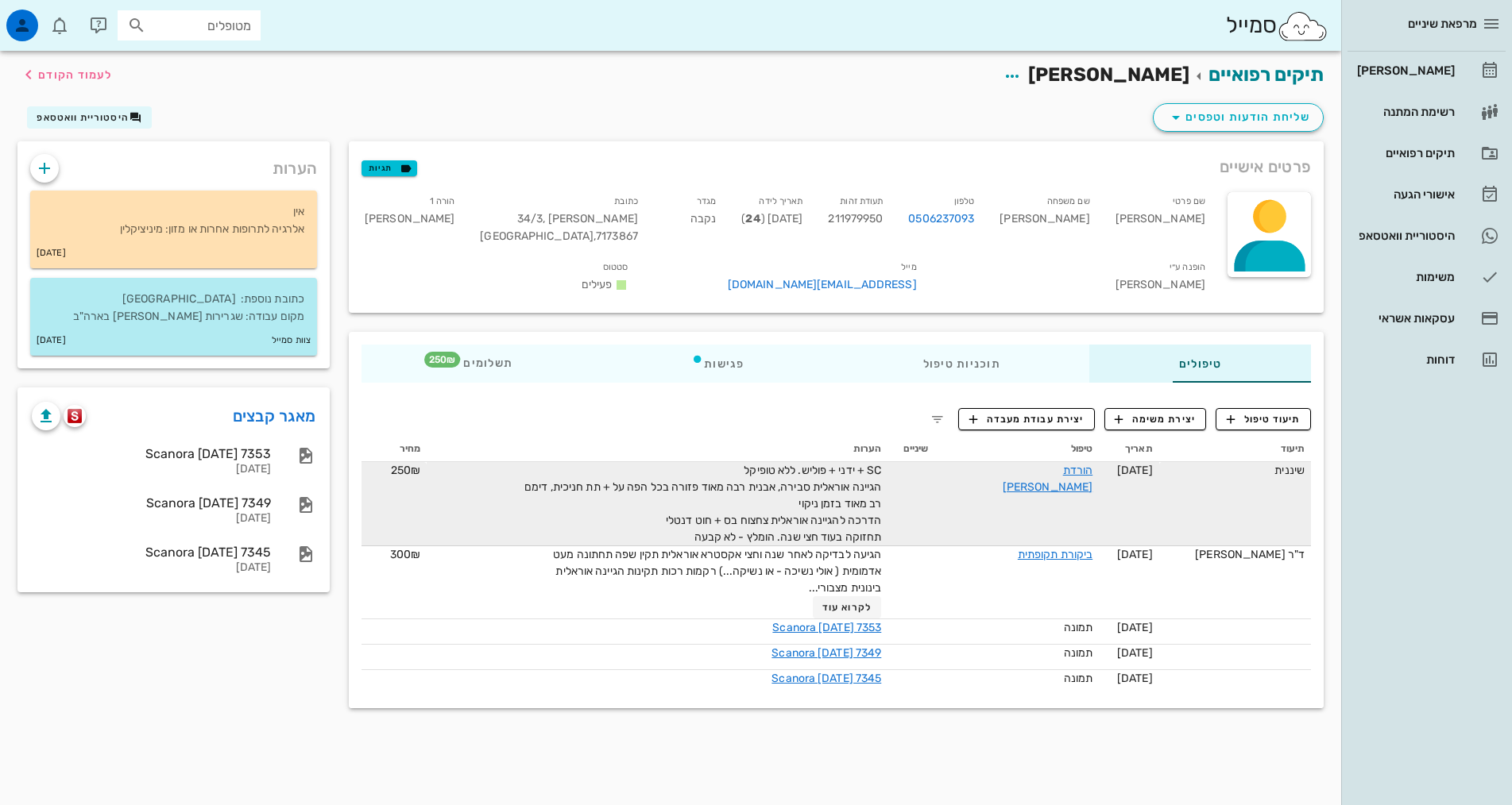
click at [844, 477] on span "SC + ידני + פוליש. ללא טופיקל הגיינה אוראלית סבירה, אבנית רבה מאוד פזורה בכל הפ…" at bounding box center [703, 503] width 356 height 80
drag, startPoint x: 844, startPoint y: 477, endPoint x: 845, endPoint y: 498, distance: 21.0
click at [860, 501] on span "SC + ידני + פוליש. ללא טופיקל הגיינה אוראלית סבירה, אבנית רבה מאוד פזורה בכל הפ…" at bounding box center [703, 503] width 356 height 80
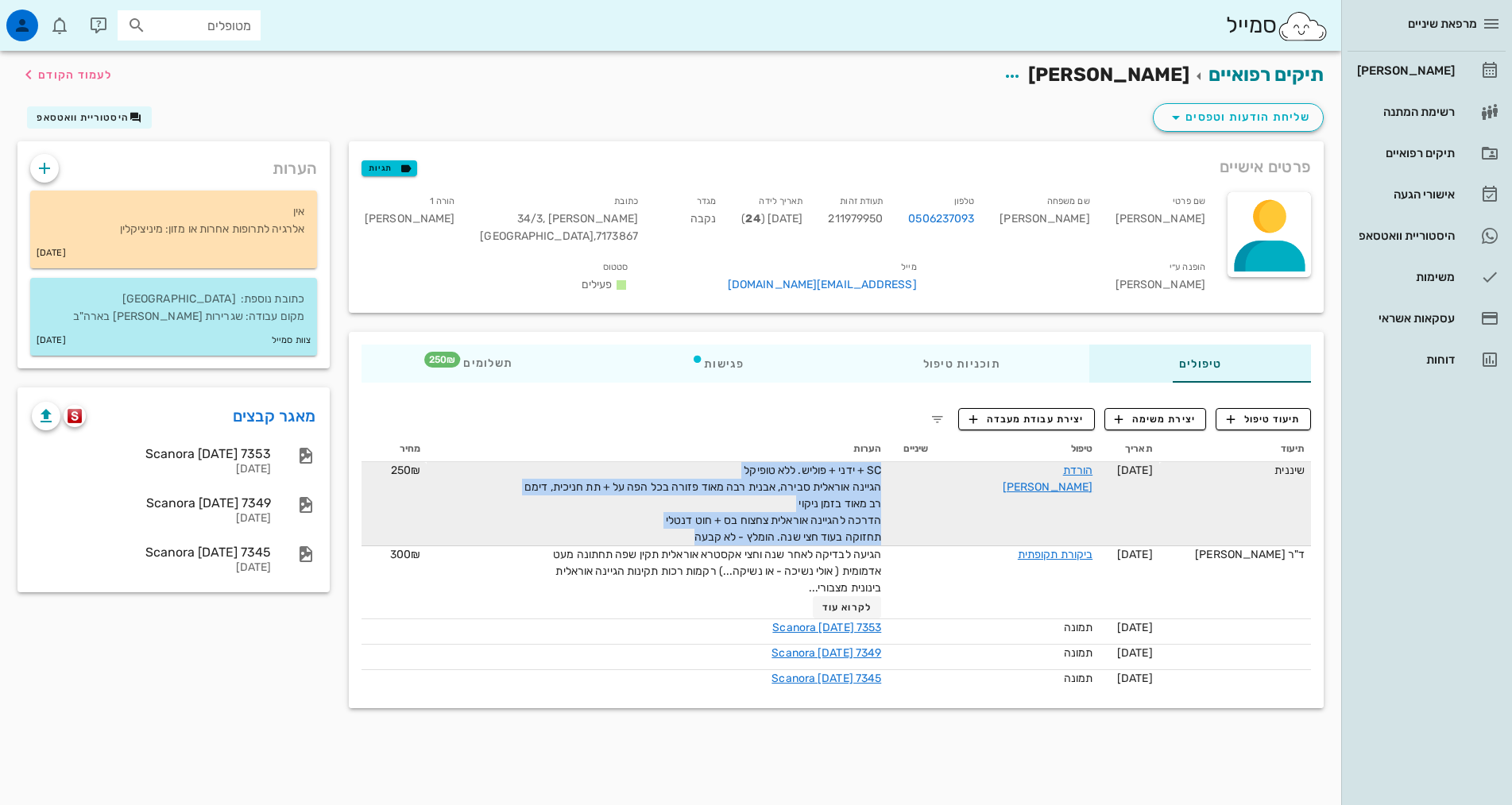
drag, startPoint x: 678, startPoint y: 514, endPoint x: 896, endPoint y: 457, distance: 225.3
click at [896, 462] on tr "שיננית [DATE] הורדת [PERSON_NAME] SC + ידני + פוליש. ללא טופיקל הגיינה אוראלית …" at bounding box center [835, 503] width 949 height 84
copy span "SC + ידני + פוליש. ללא טופיקל הגיינה אוראלית סבירה, אבנית רבה מאוד פזורה בכל הפ…"
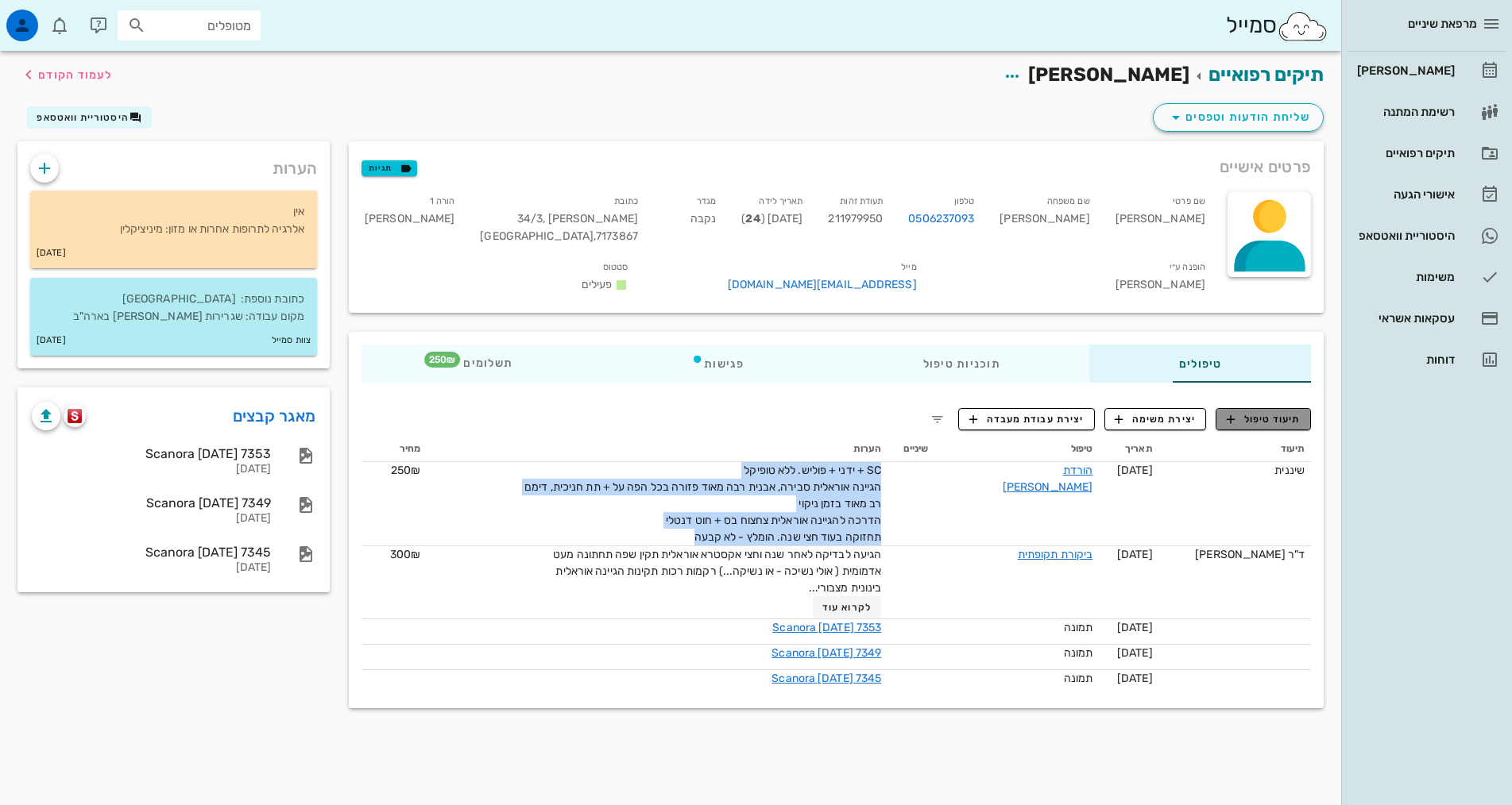
click at [1247, 408] on button "תיעוד טיפול" at bounding box center [1263, 419] width 95 height 22
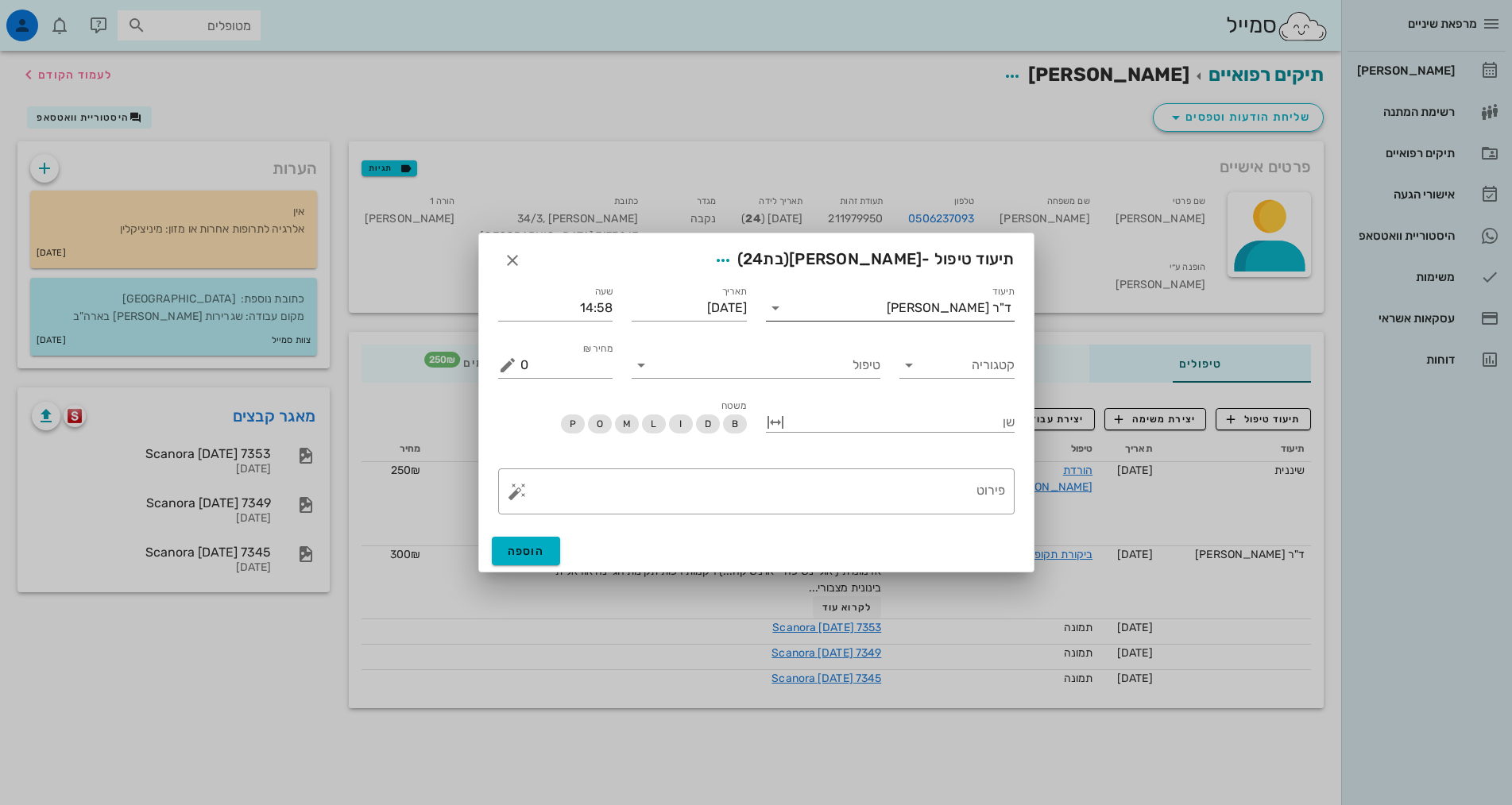
click at [966, 313] on div "ד"ר [PERSON_NAME]" at bounding box center [949, 308] width 125 height 14
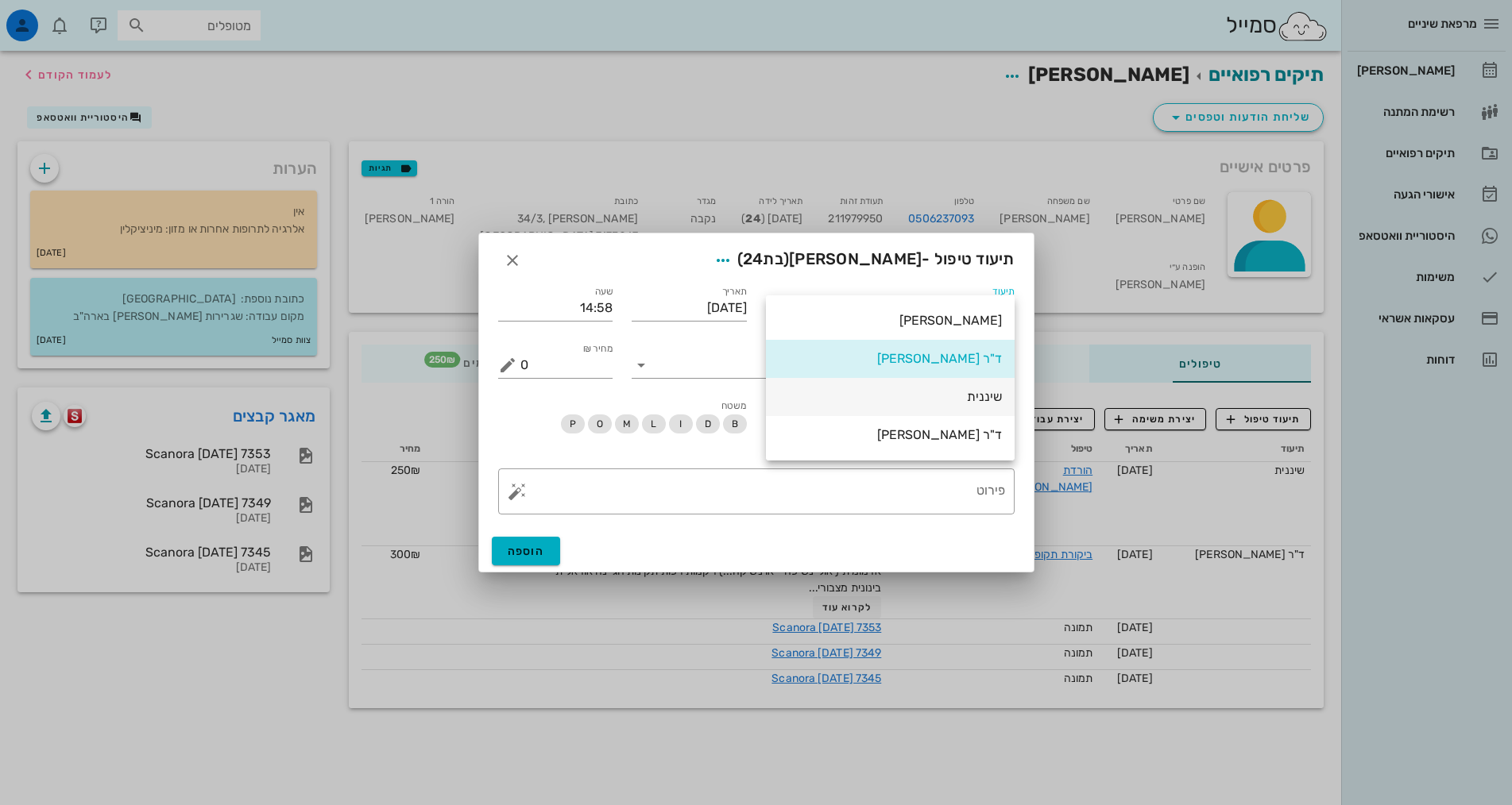
click at [993, 400] on div "שיננית" at bounding box center [891, 396] width 224 height 15
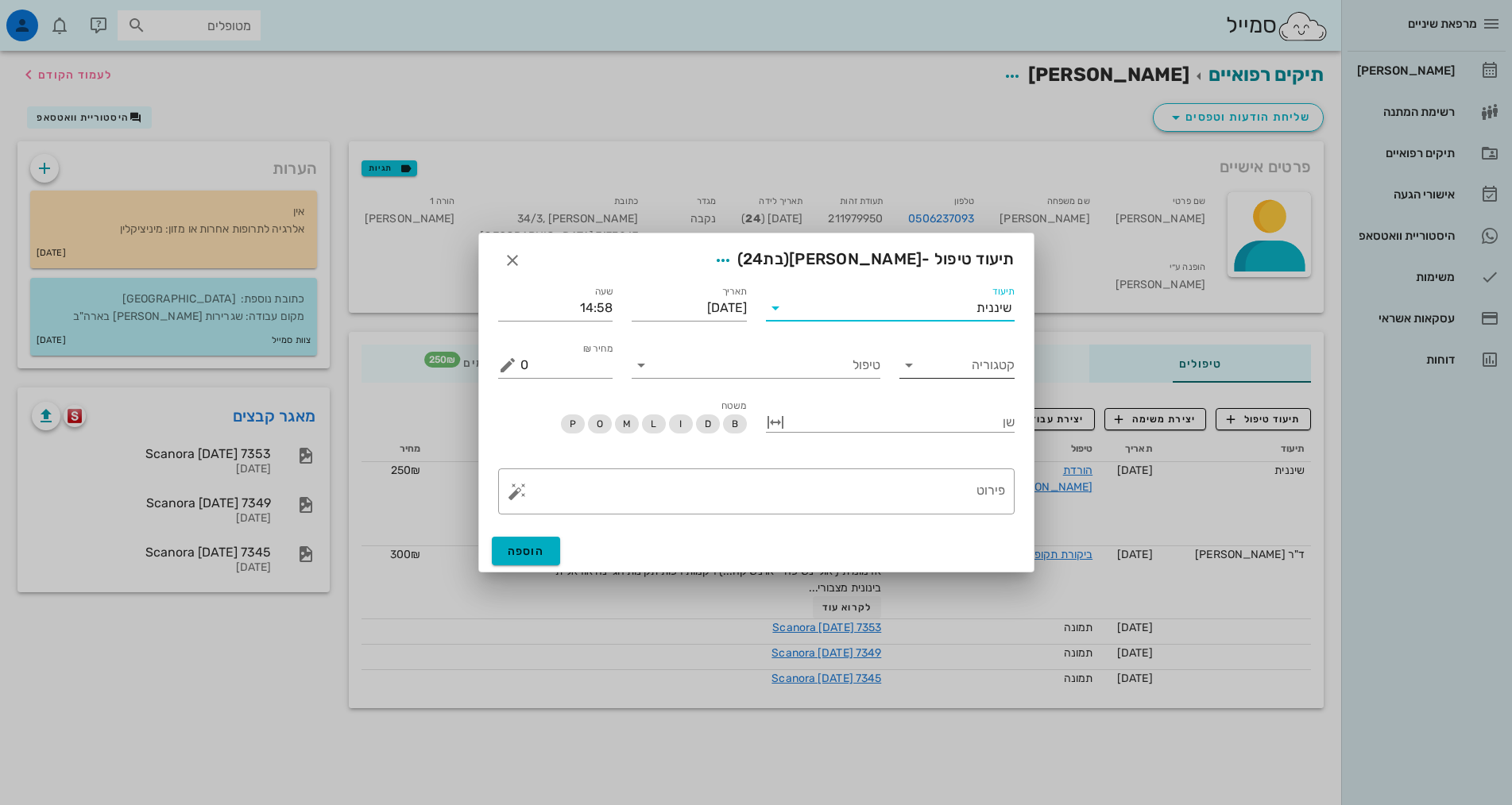
click at [977, 364] on input "קטגוריה" at bounding box center [969, 365] width 90 height 26
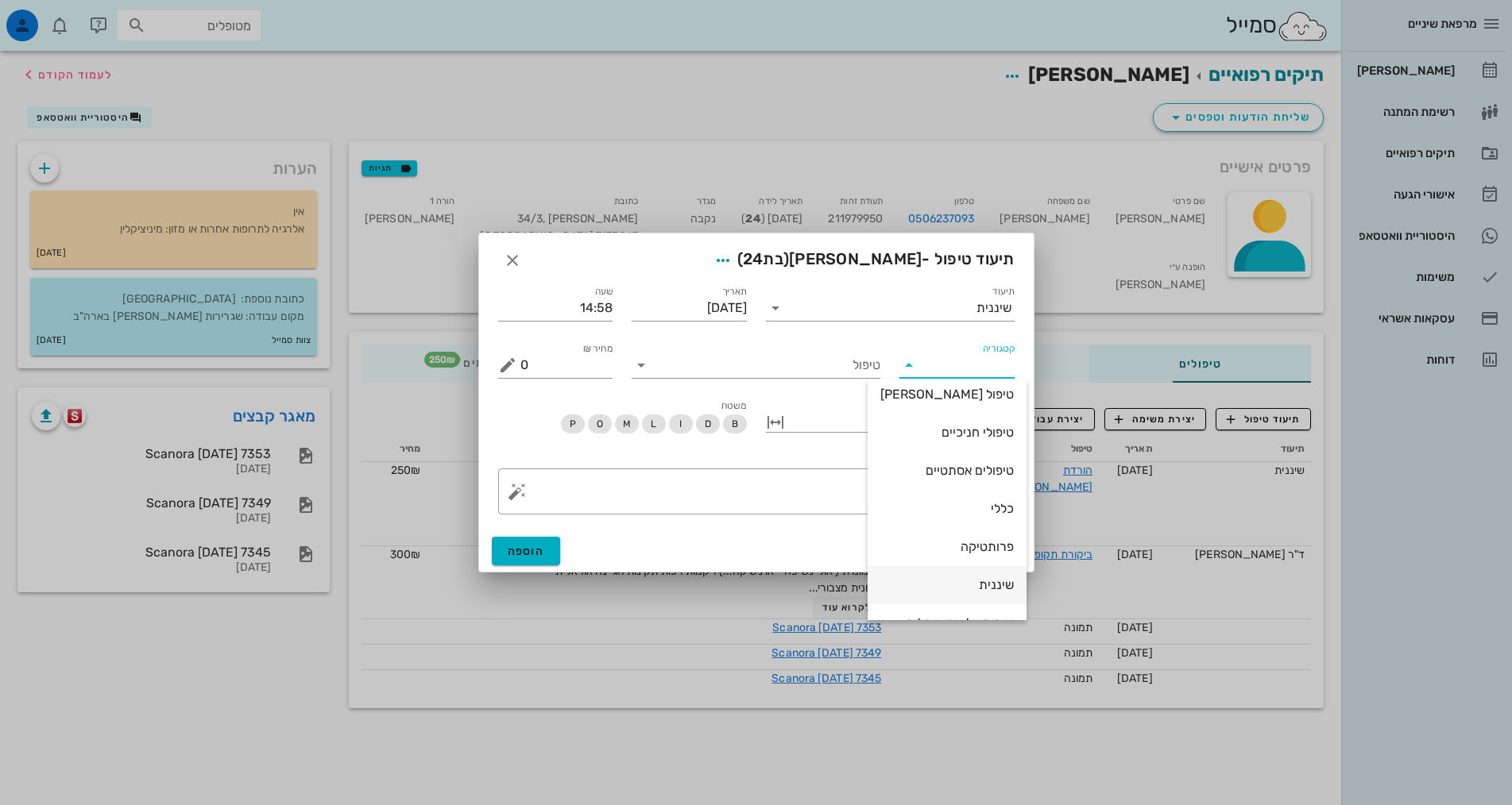
scroll to position [152, 0]
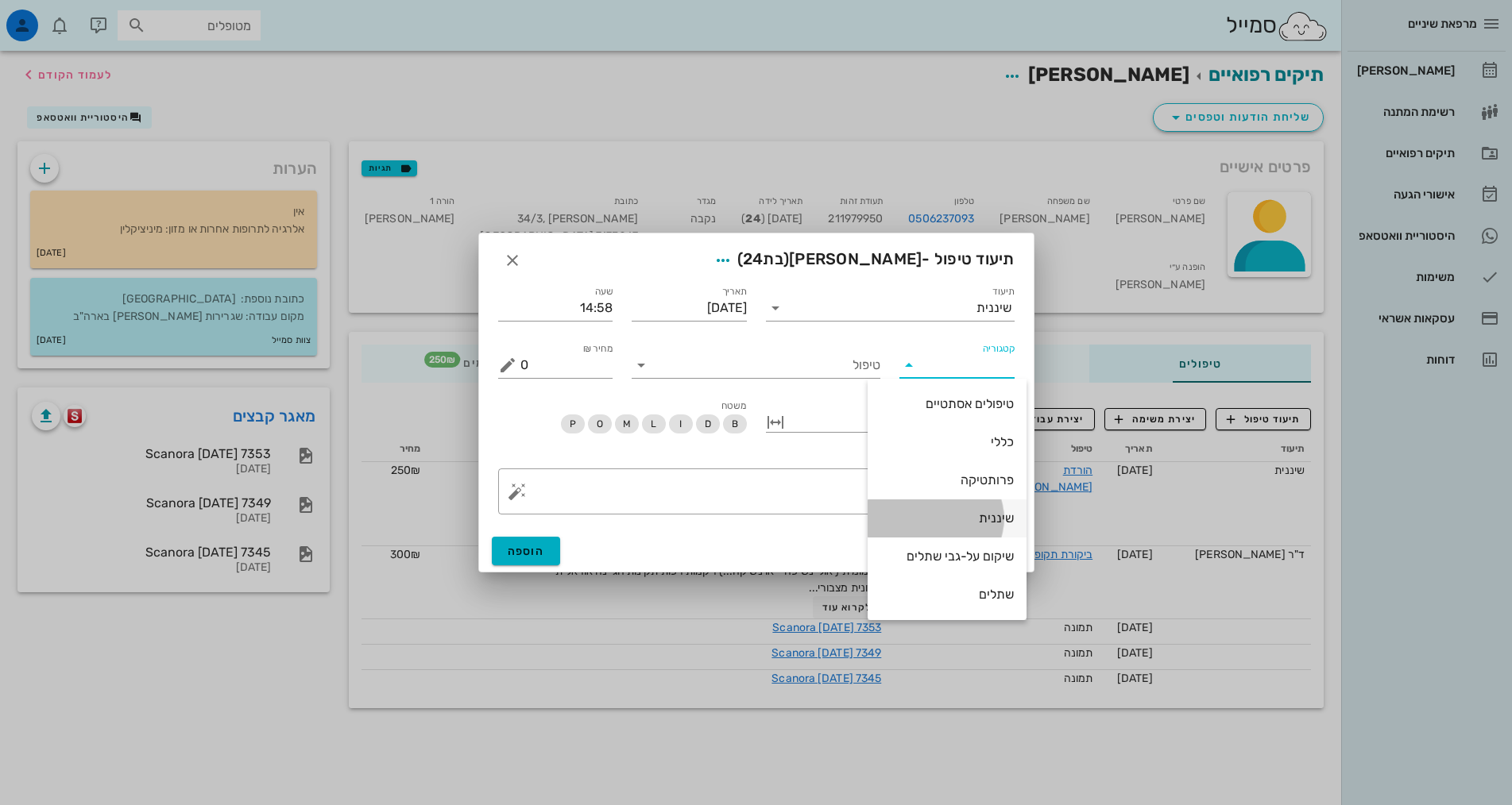
click at [984, 515] on div "שיננית" at bounding box center [946, 517] width 134 height 15
type input "שיננית"
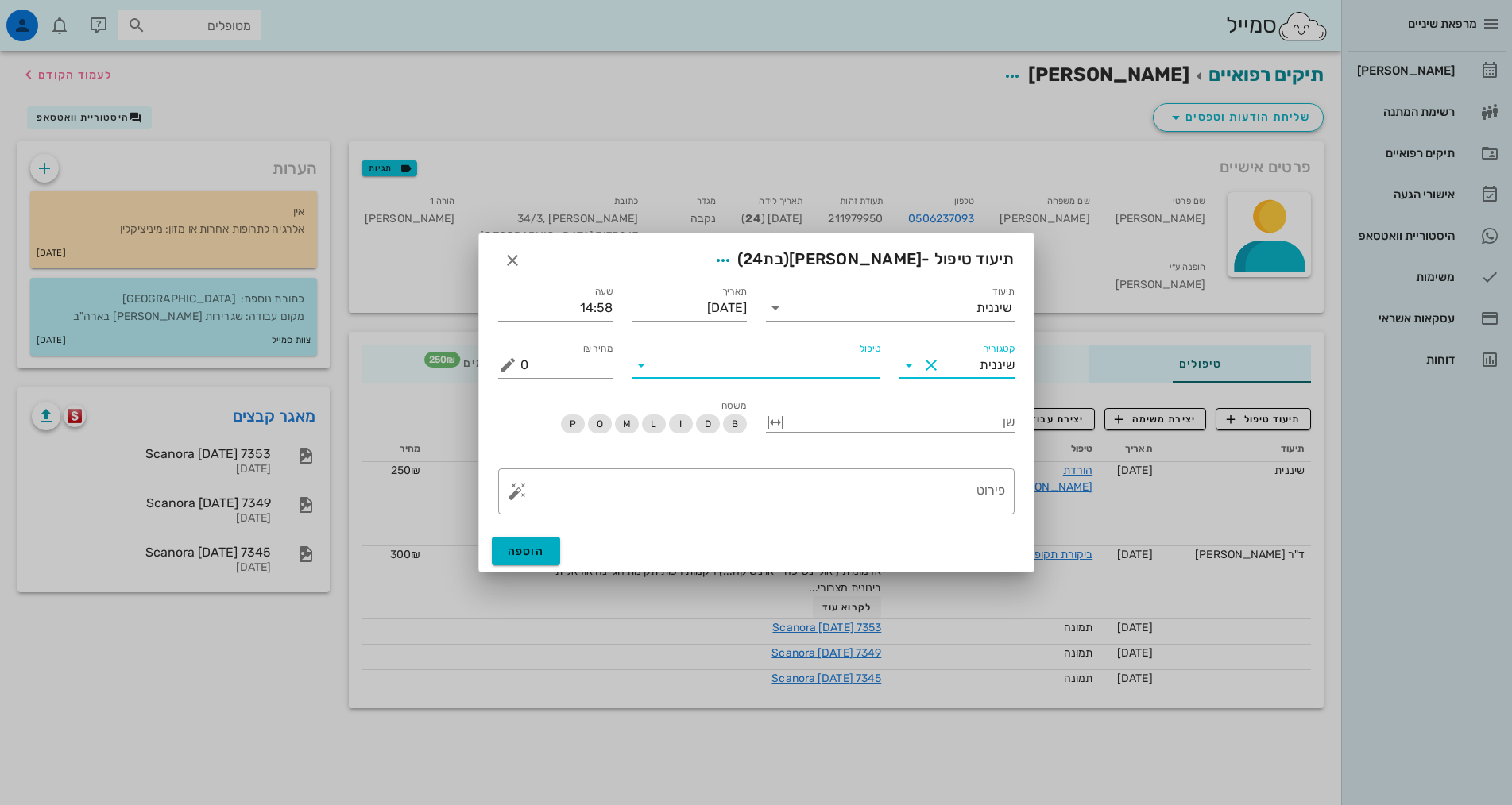
click at [831, 364] on input "טיפול" at bounding box center [767, 365] width 227 height 26
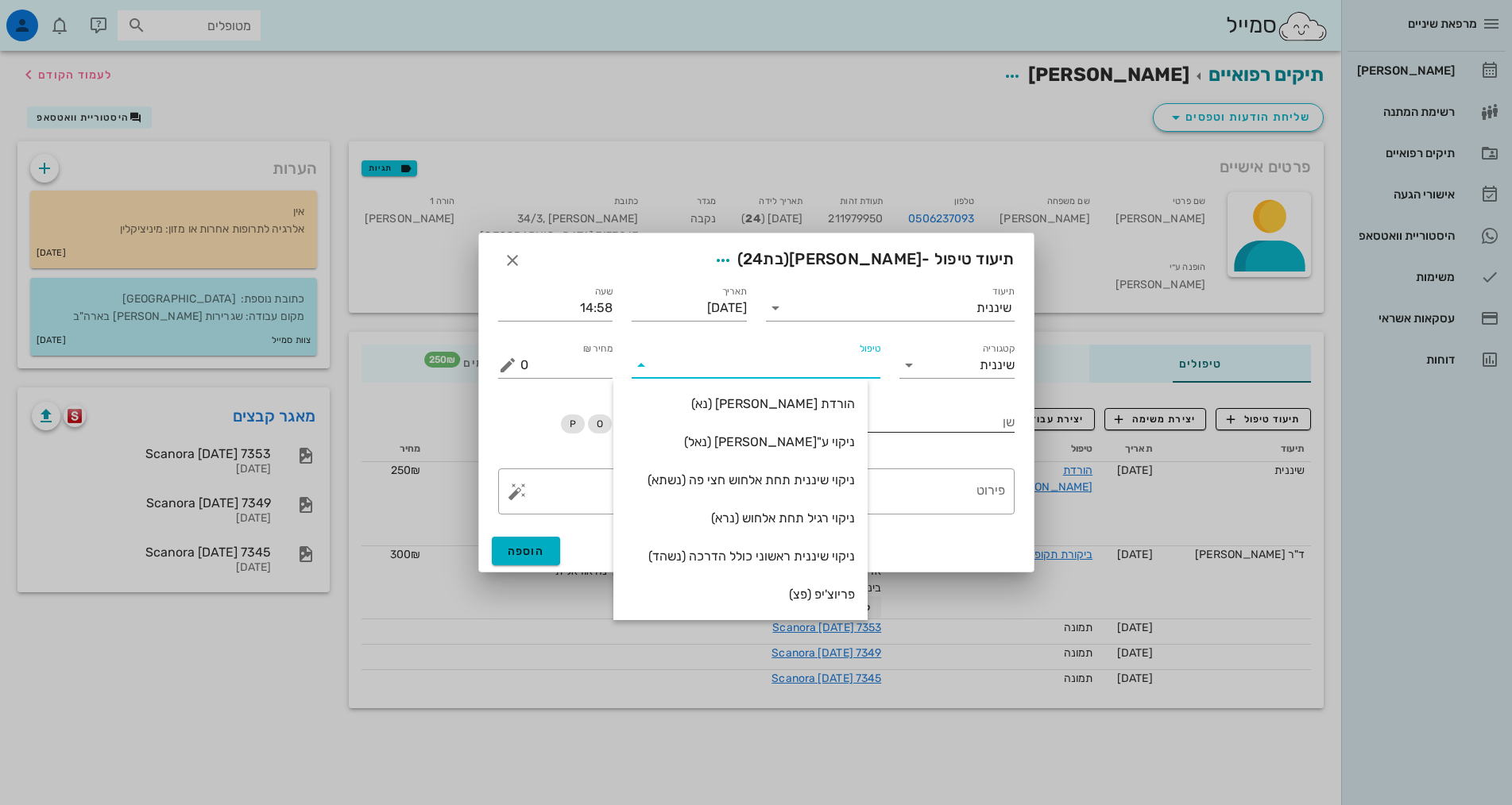
click at [827, 410] on div "הורדת [PERSON_NAME] (נא)" at bounding box center [740, 403] width 229 height 15
type input "250"
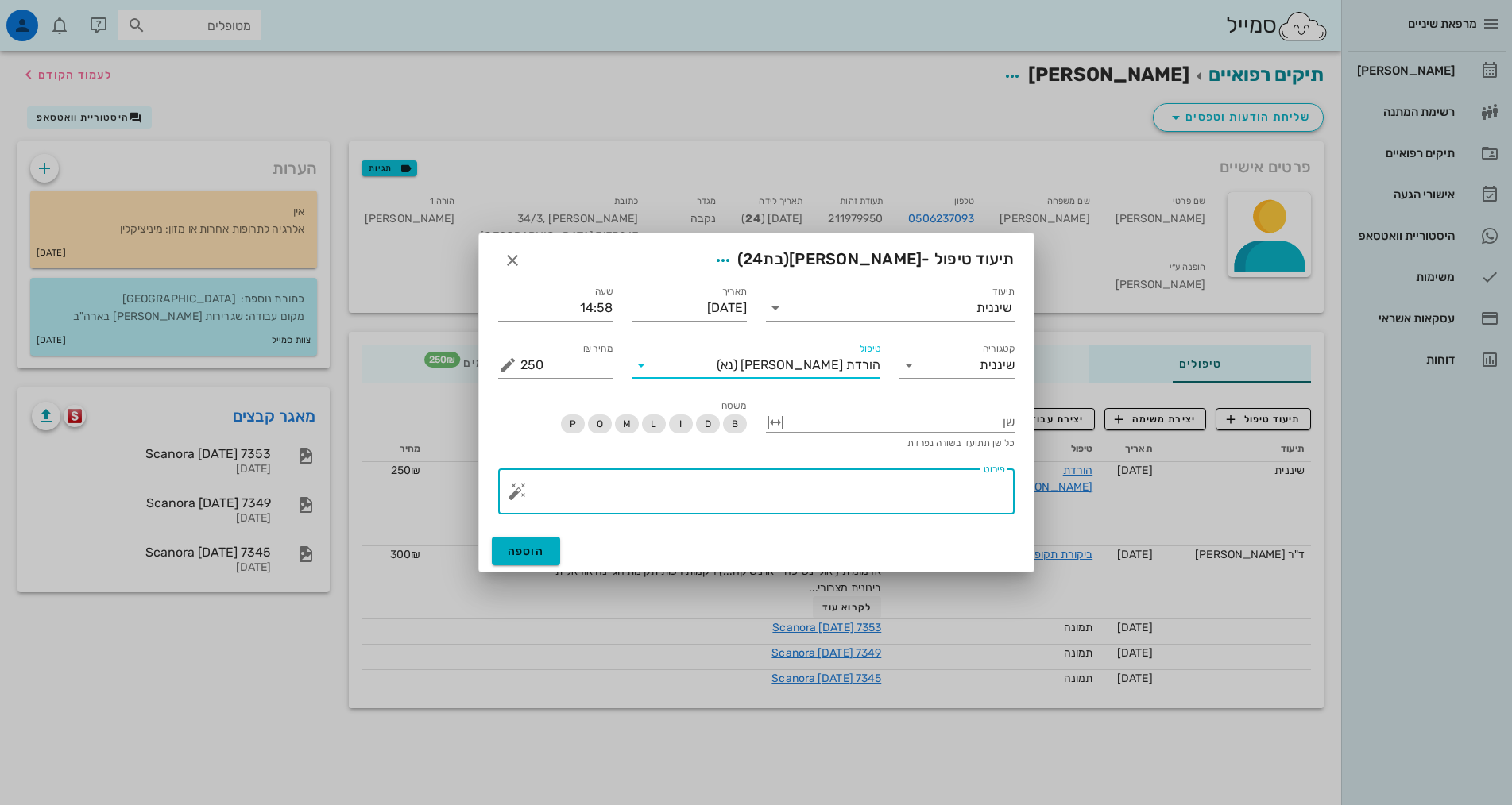
click at [896, 496] on textarea "פירוט" at bounding box center [763, 495] width 485 height 39
paste textarea "SC + ידני + פוליש. ללא טופיקל הגיינה אוראלית סבירה, אבנית רבה מאוד פזורה בכל הפ…"
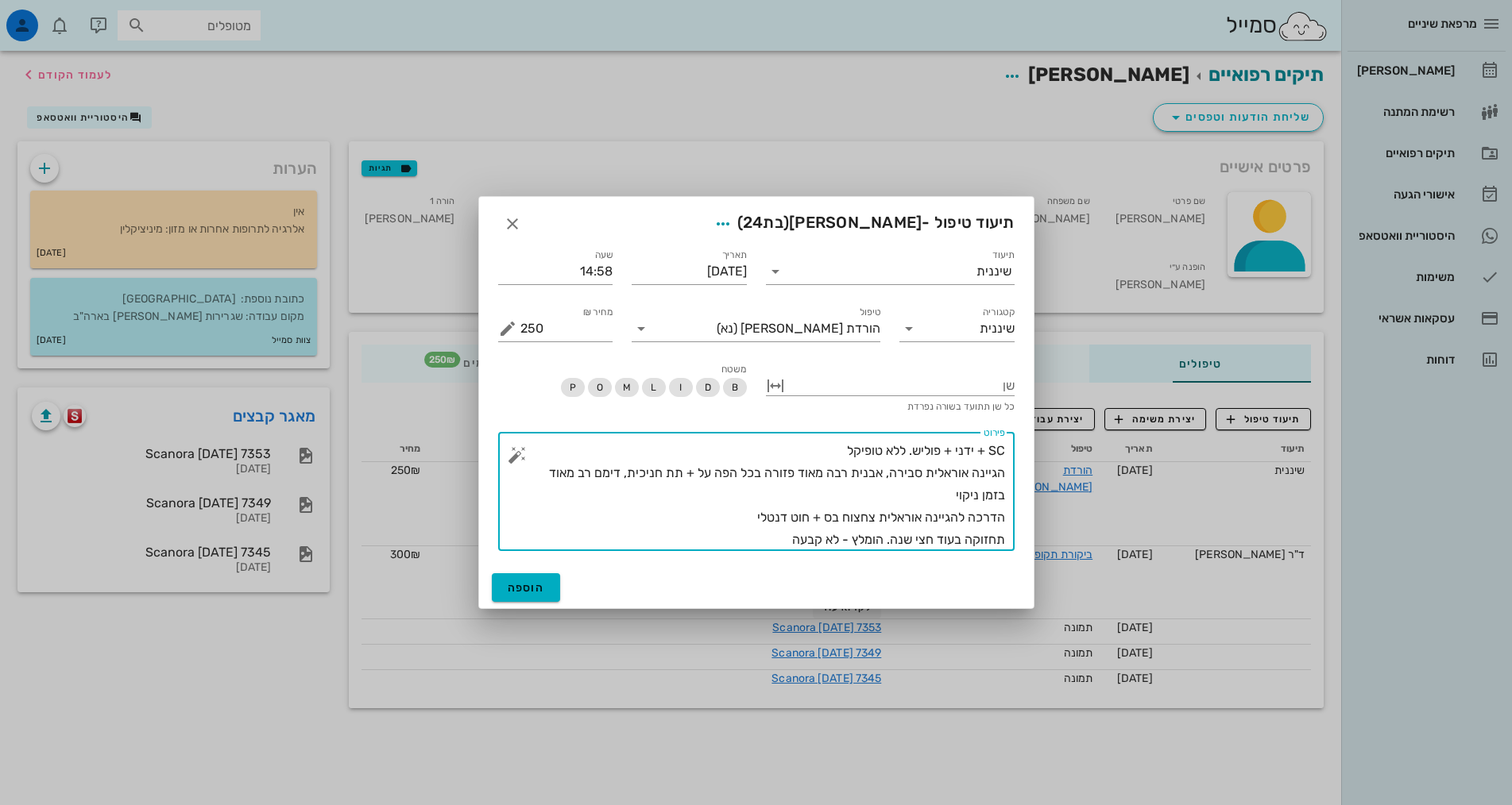
drag, startPoint x: 695, startPoint y: 473, endPoint x: 672, endPoint y: 473, distance: 23.0
click at [672, 473] on textarea "SC + ידני + פוליש. ללא טופיקל הגיינה אוראלית סבירה, אבנית רבה מאוד פזורה בכל הפ…" at bounding box center [763, 495] width 485 height 111
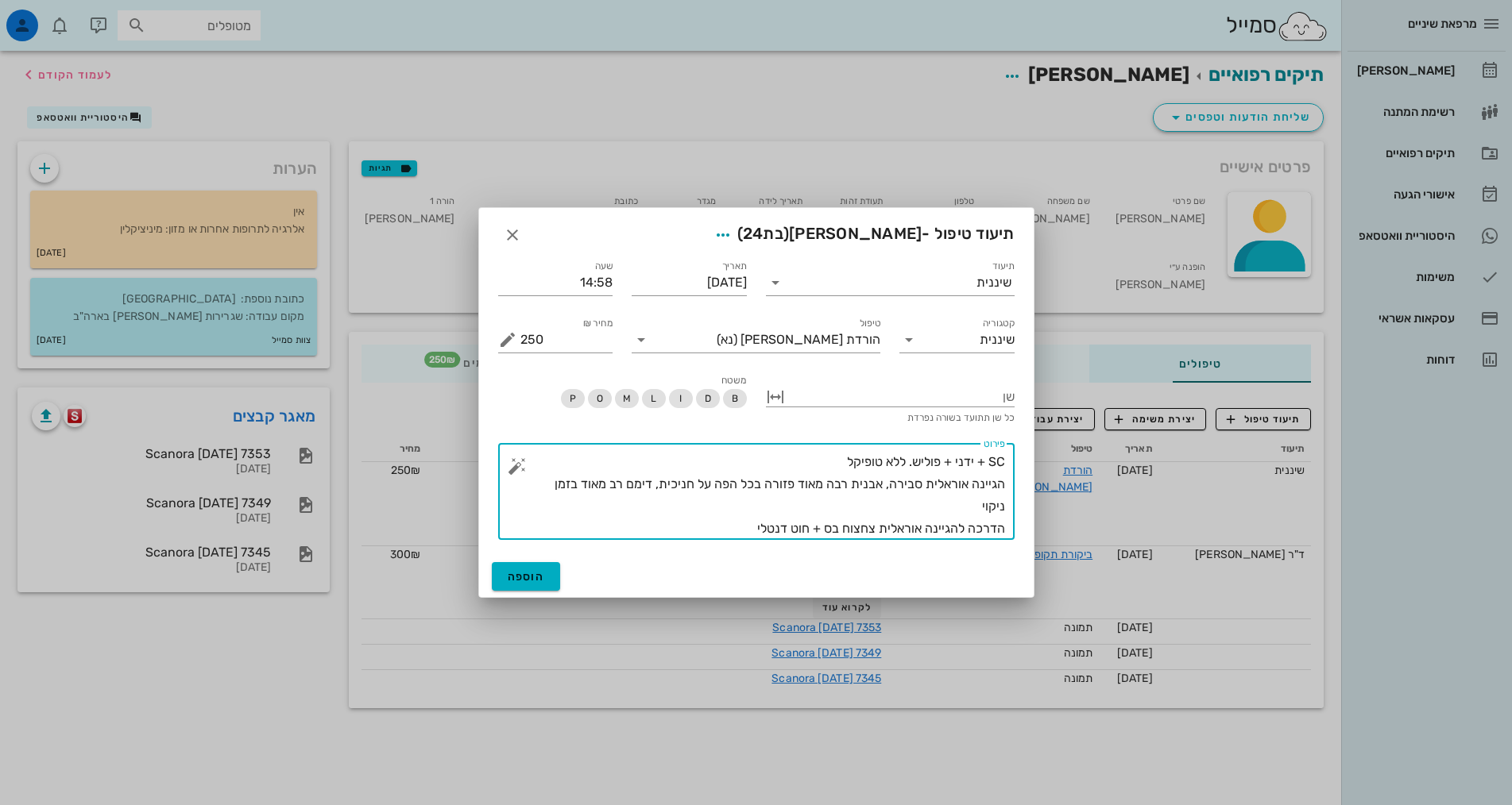
click at [662, 485] on textarea "SC + ידני + פוליש. ללא טופיקל הגיינה אוראלית סבירה, אבנית רבה מאוד פזורה בכל הפ…" at bounding box center [763, 495] width 485 height 89
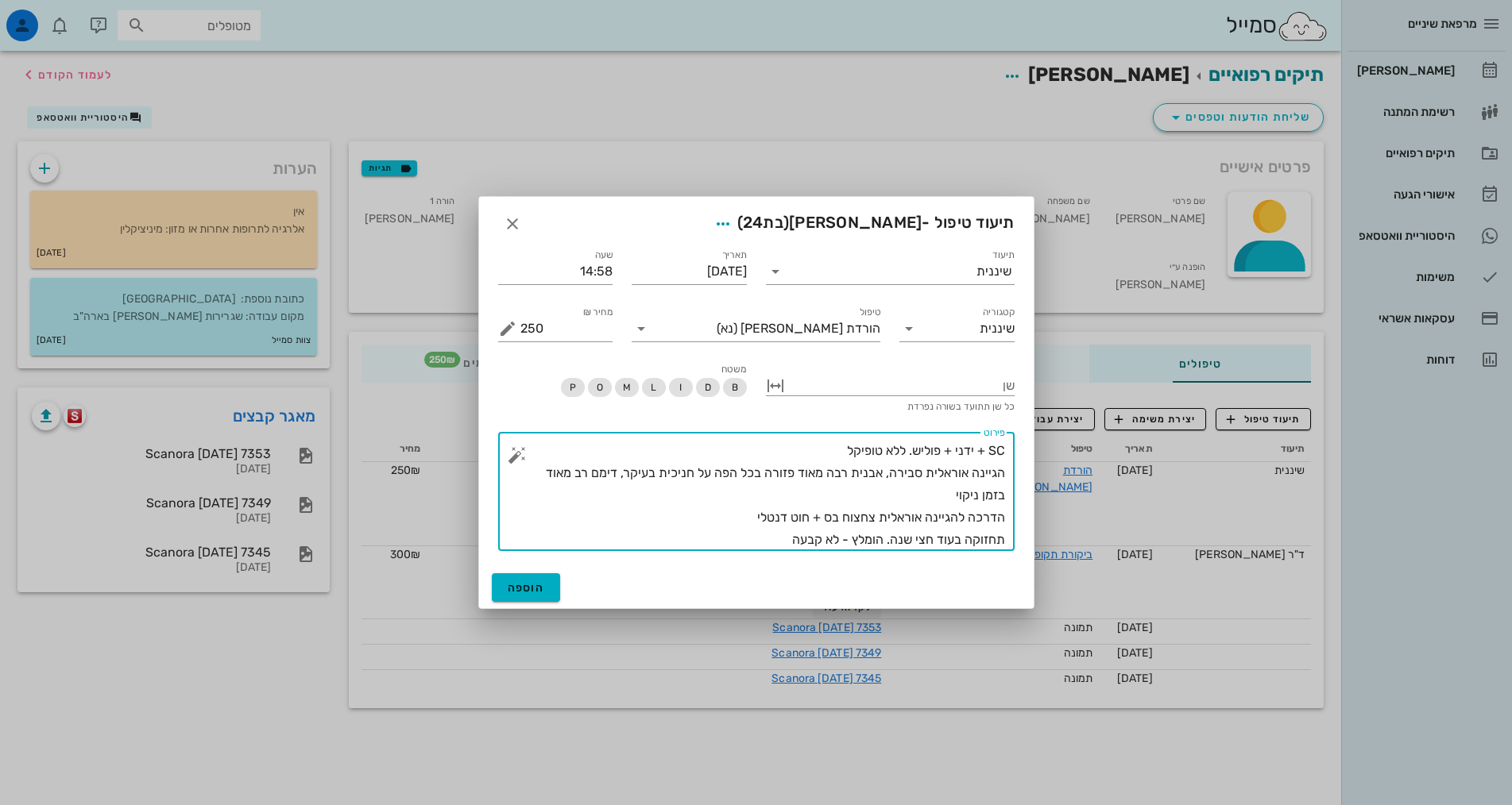
drag, startPoint x: 725, startPoint y: 512, endPoint x: 1158, endPoint y: 512, distance: 433.0
click at [1158, 512] on div "מרפאת שיניים יומן מרפאה רשימת המתנה תיקים רפואיים אישורי הגעה 4 היסטוריית וואטס…" at bounding box center [756, 402] width 1512 height 805
drag, startPoint x: 739, startPoint y: 537, endPoint x: 851, endPoint y: 538, distance: 112.0
click at [851, 538] on textarea "SC + ידני + פוליש. ללא טופיקל הגיינה אוראלית סבירה, אבנית רבה מאוד פזורה בכל הפ…" at bounding box center [763, 495] width 485 height 111
type textarea "SC + ידני + פוליש. ללא טופיקל הגיינה אוראלית סבירה, אבנית רבה מאוד פזורה בכל הפ…"
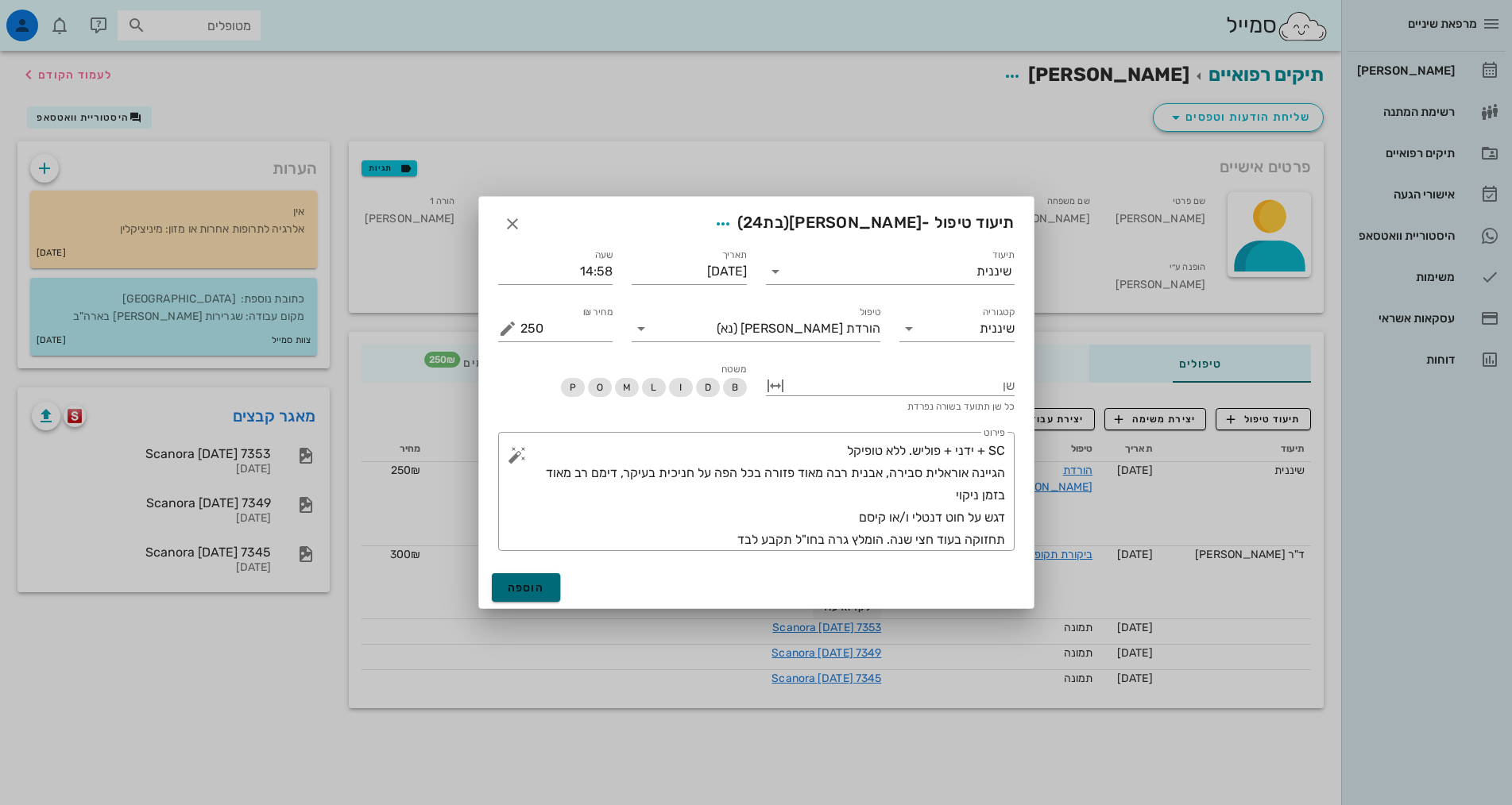
click at [529, 588] on span "הוספה" at bounding box center [526, 588] width 38 height 14
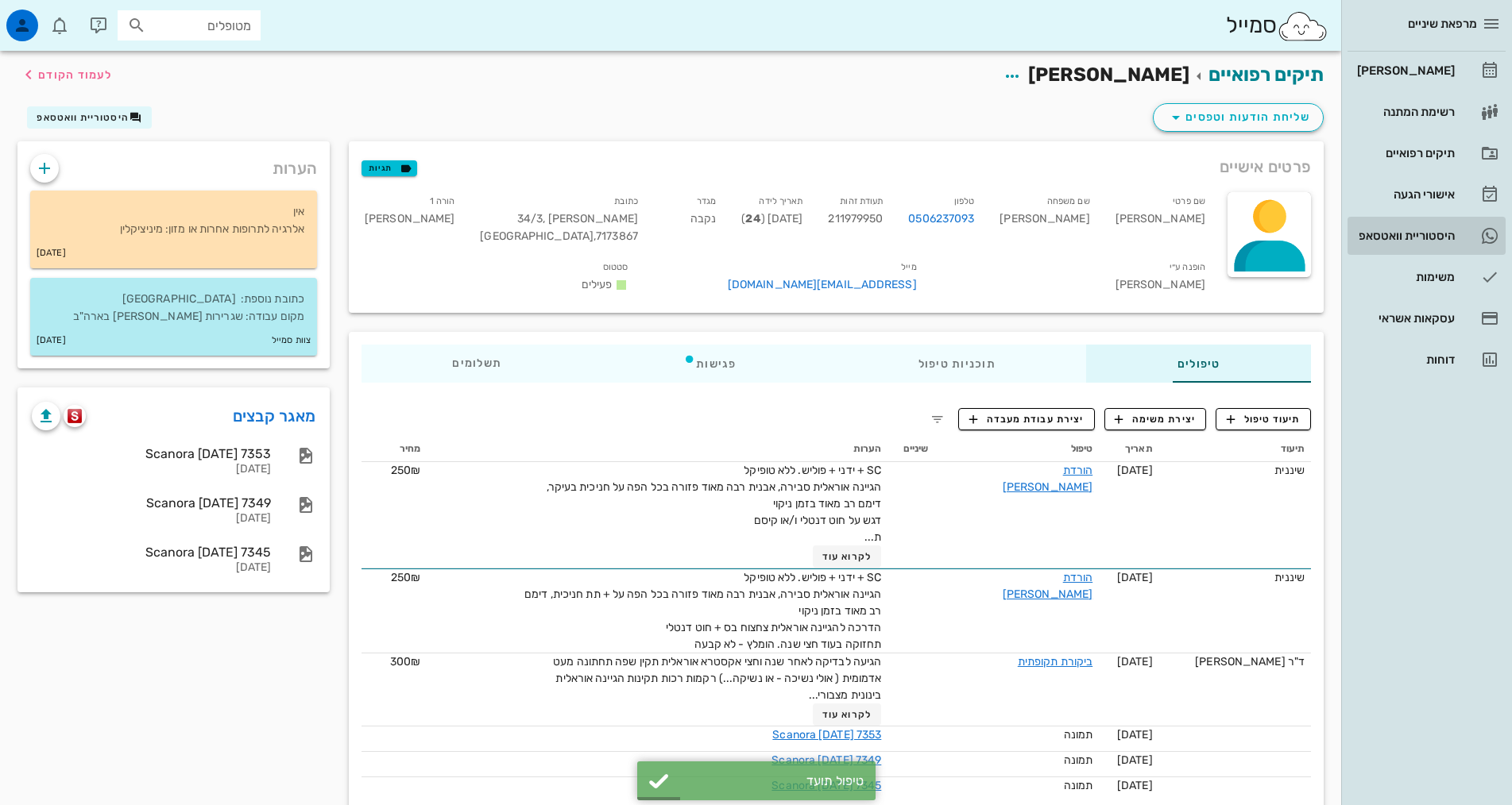
click at [1442, 227] on div "היסטוריית וואטסאפ" at bounding box center [1404, 236] width 101 height 26
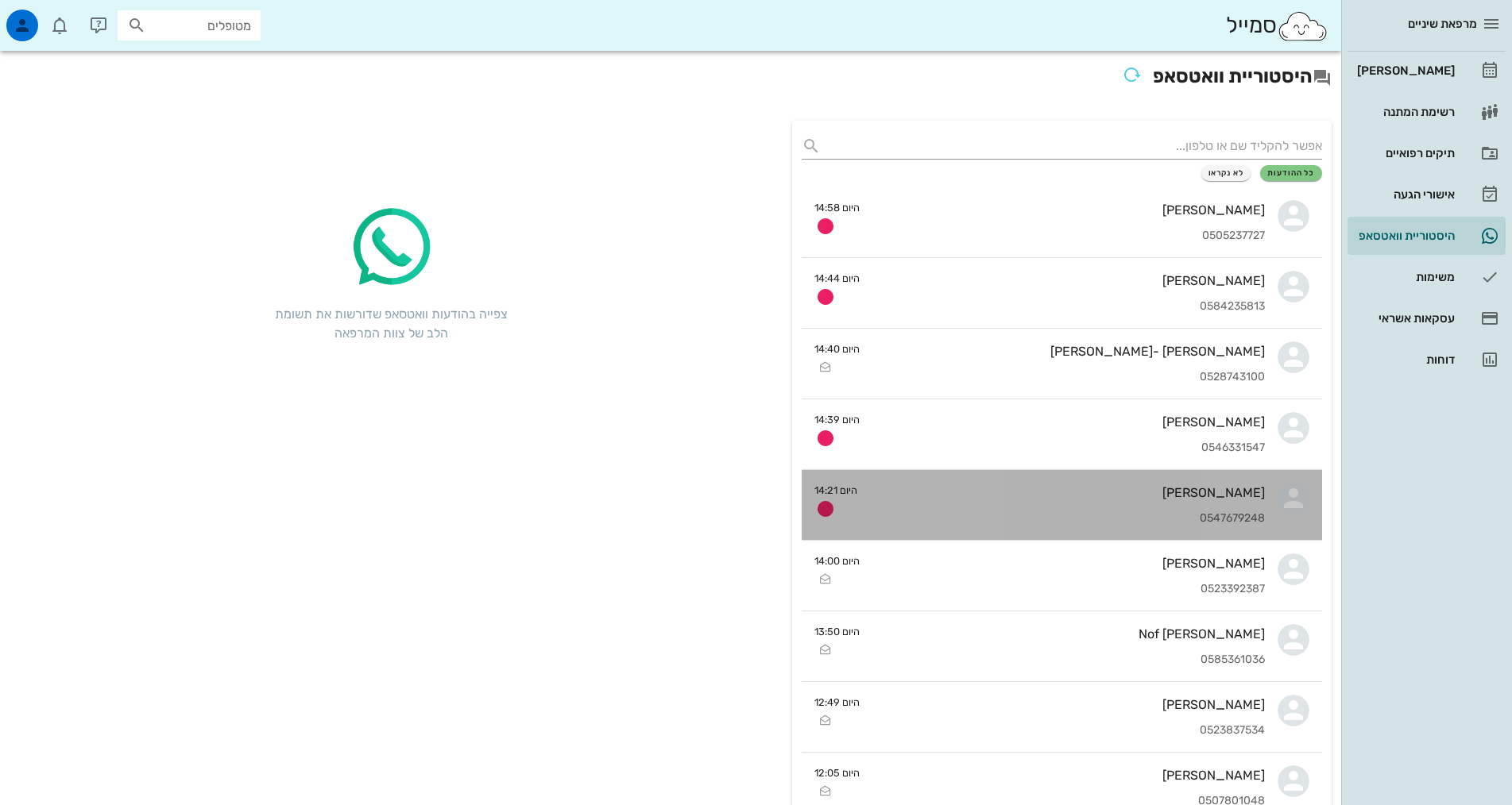
click at [1182, 517] on div "0547679248" at bounding box center [1067, 519] width 395 height 14
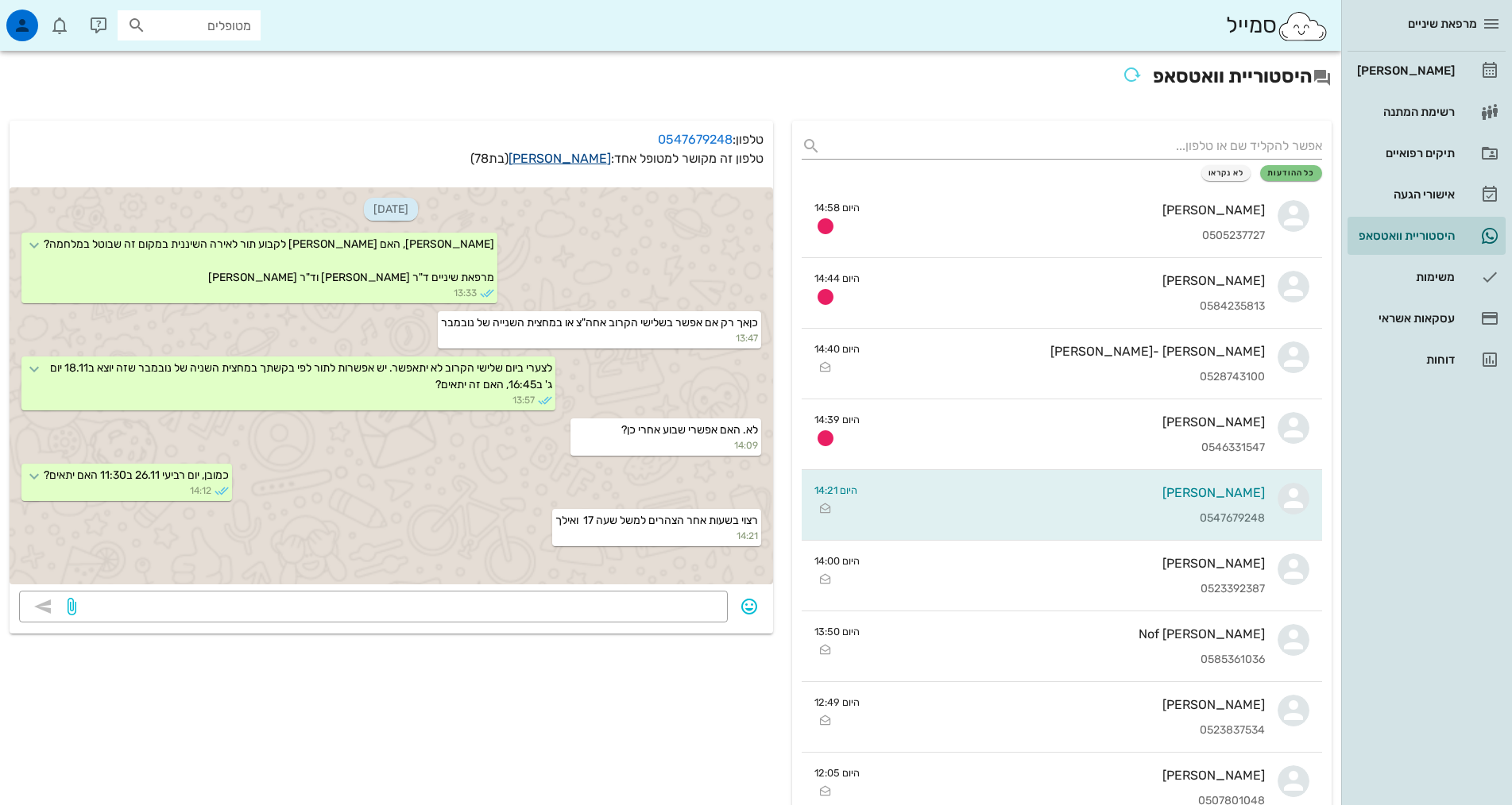
click at [578, 159] on link "[PERSON_NAME]" at bounding box center [560, 158] width 103 height 15
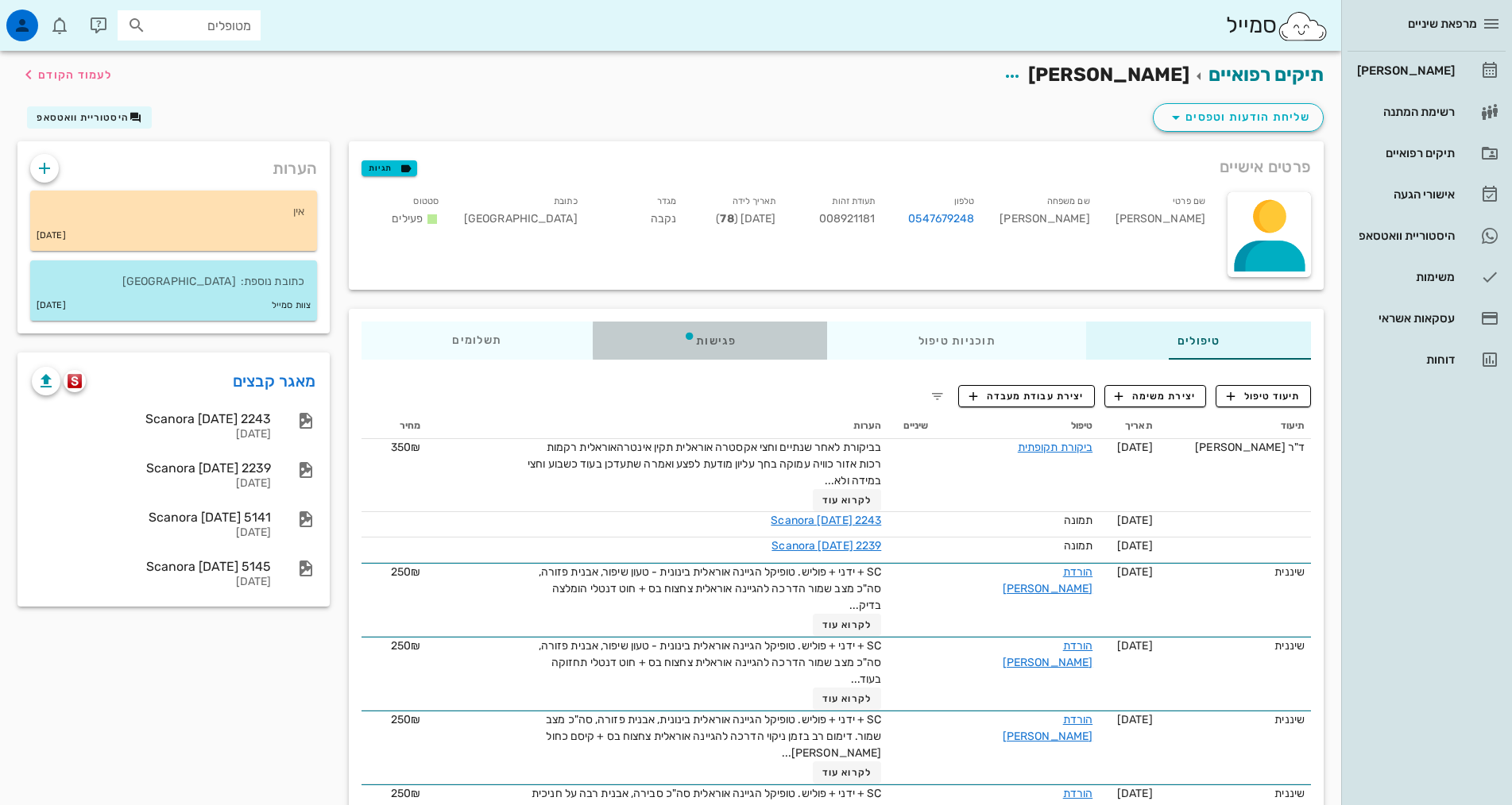
click at [620, 348] on div "פגישות" at bounding box center [709, 340] width 235 height 39
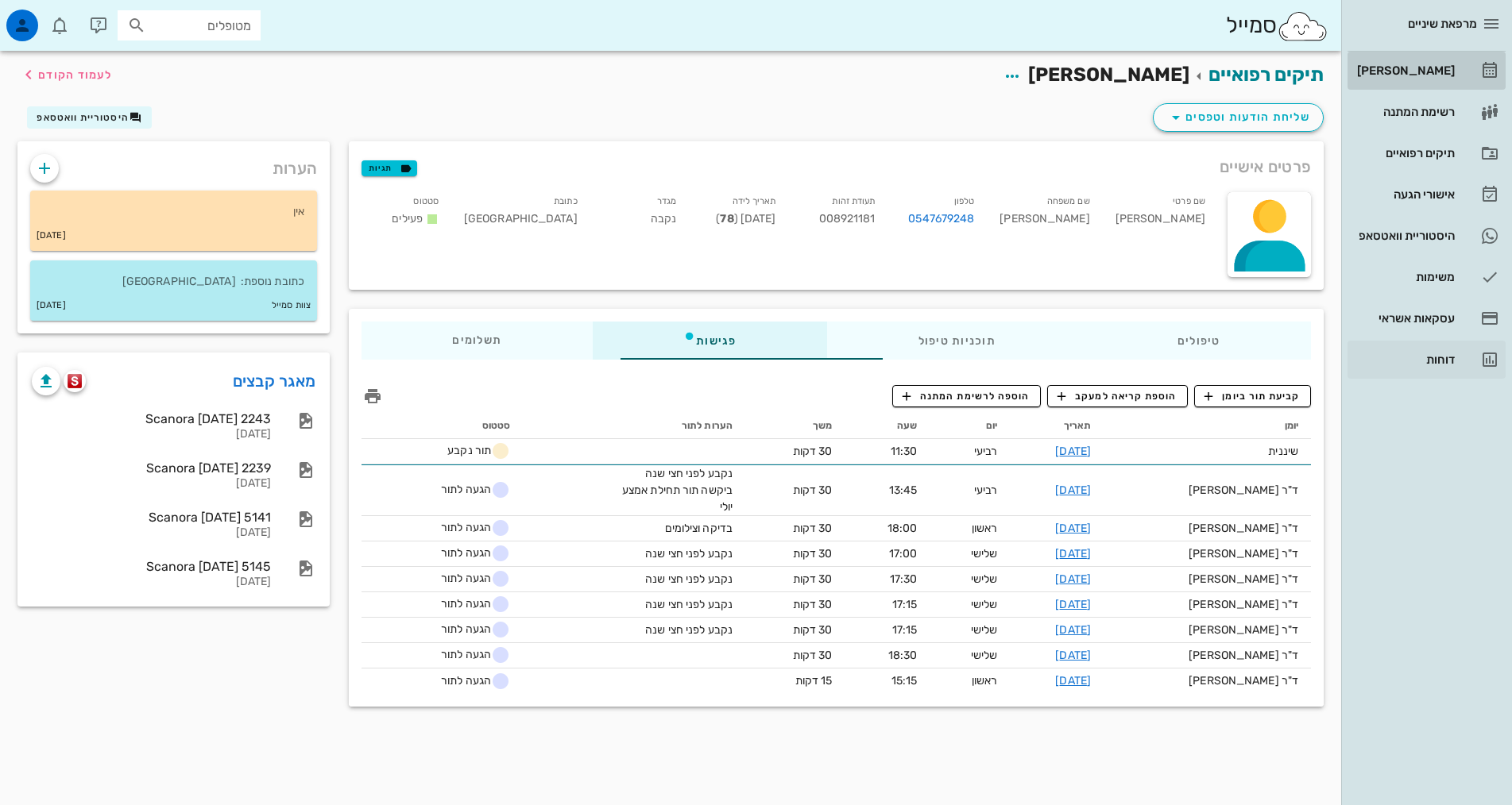
drag, startPoint x: 1424, startPoint y: 62, endPoint x: 1429, endPoint y: 369, distance: 307.0
click at [1424, 65] on div "[PERSON_NAME]" at bounding box center [1404, 71] width 101 height 26
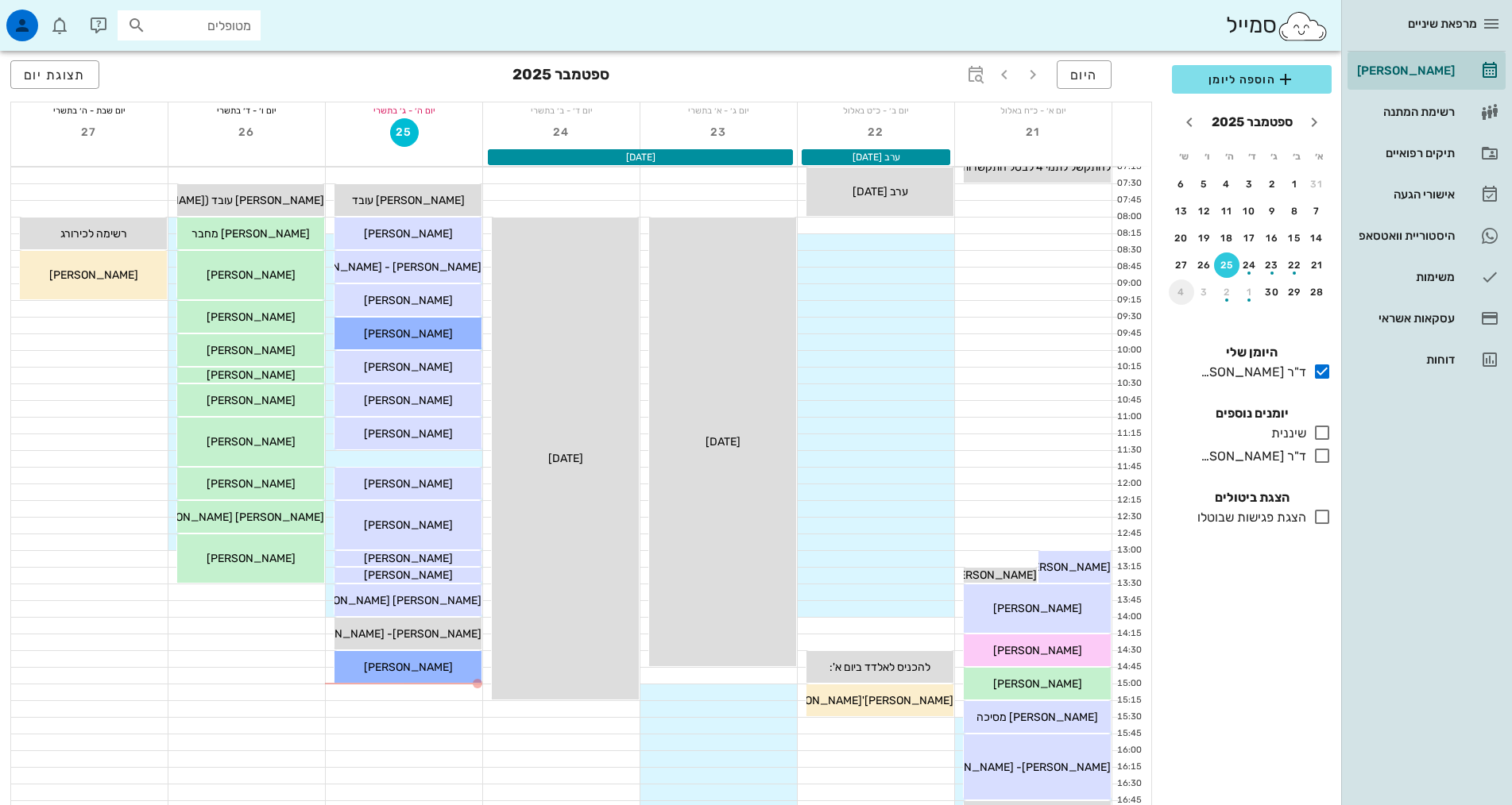
click at [1192, 291] on div "4" at bounding box center [1181, 292] width 26 height 11
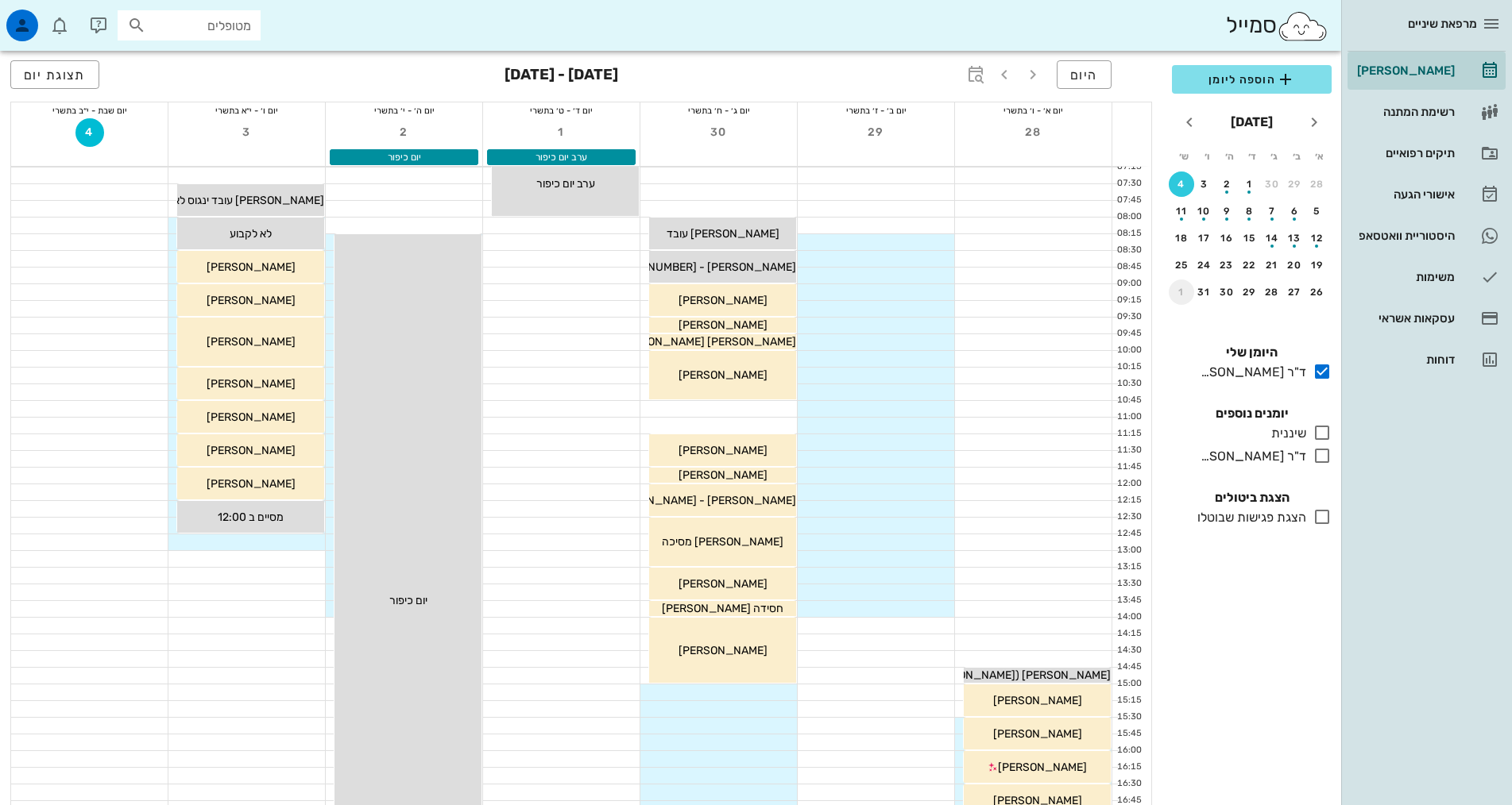
click at [1181, 295] on div "1" at bounding box center [1181, 292] width 26 height 11
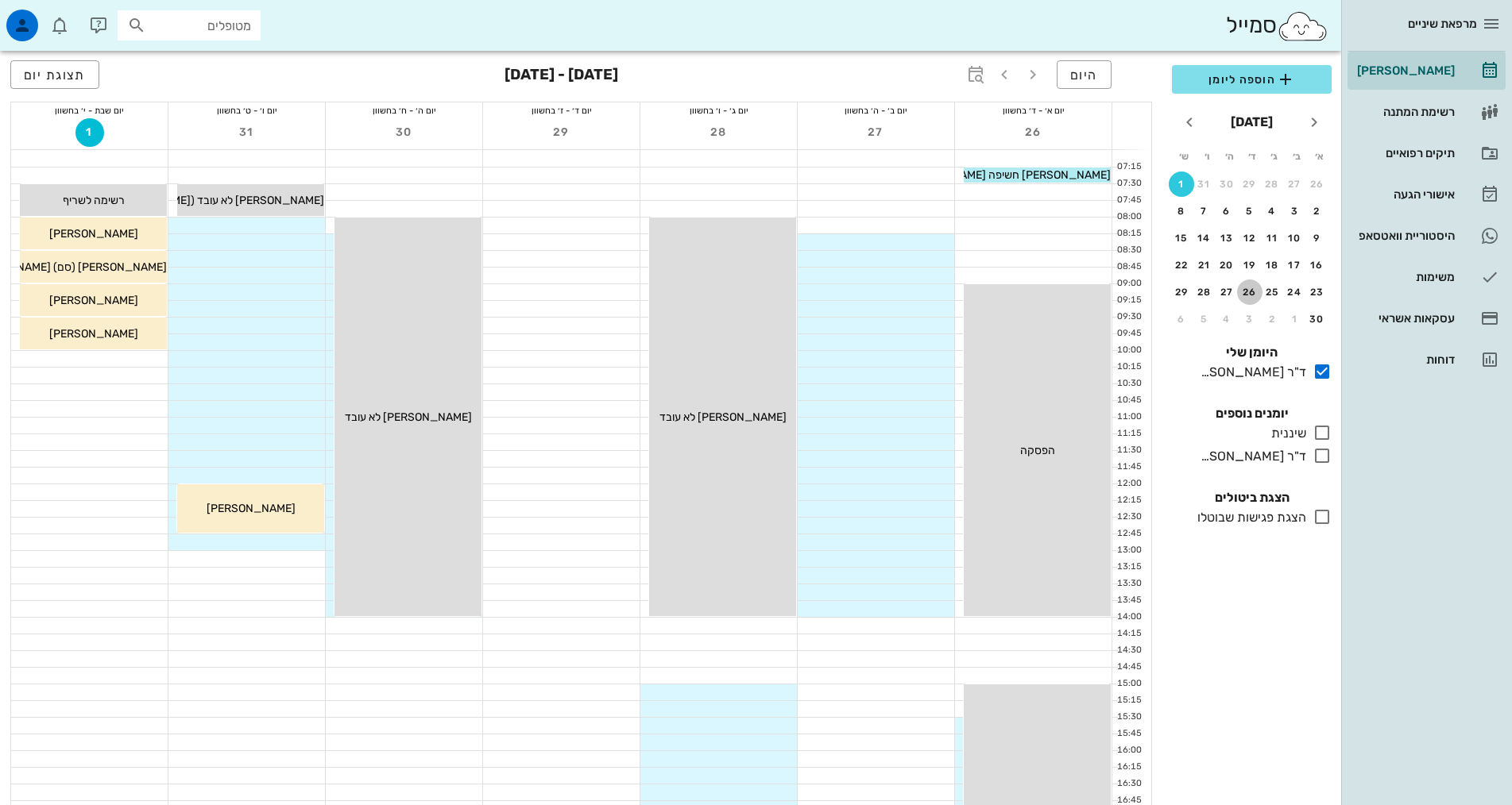
click at [1252, 293] on div "26" at bounding box center [1250, 292] width 26 height 11
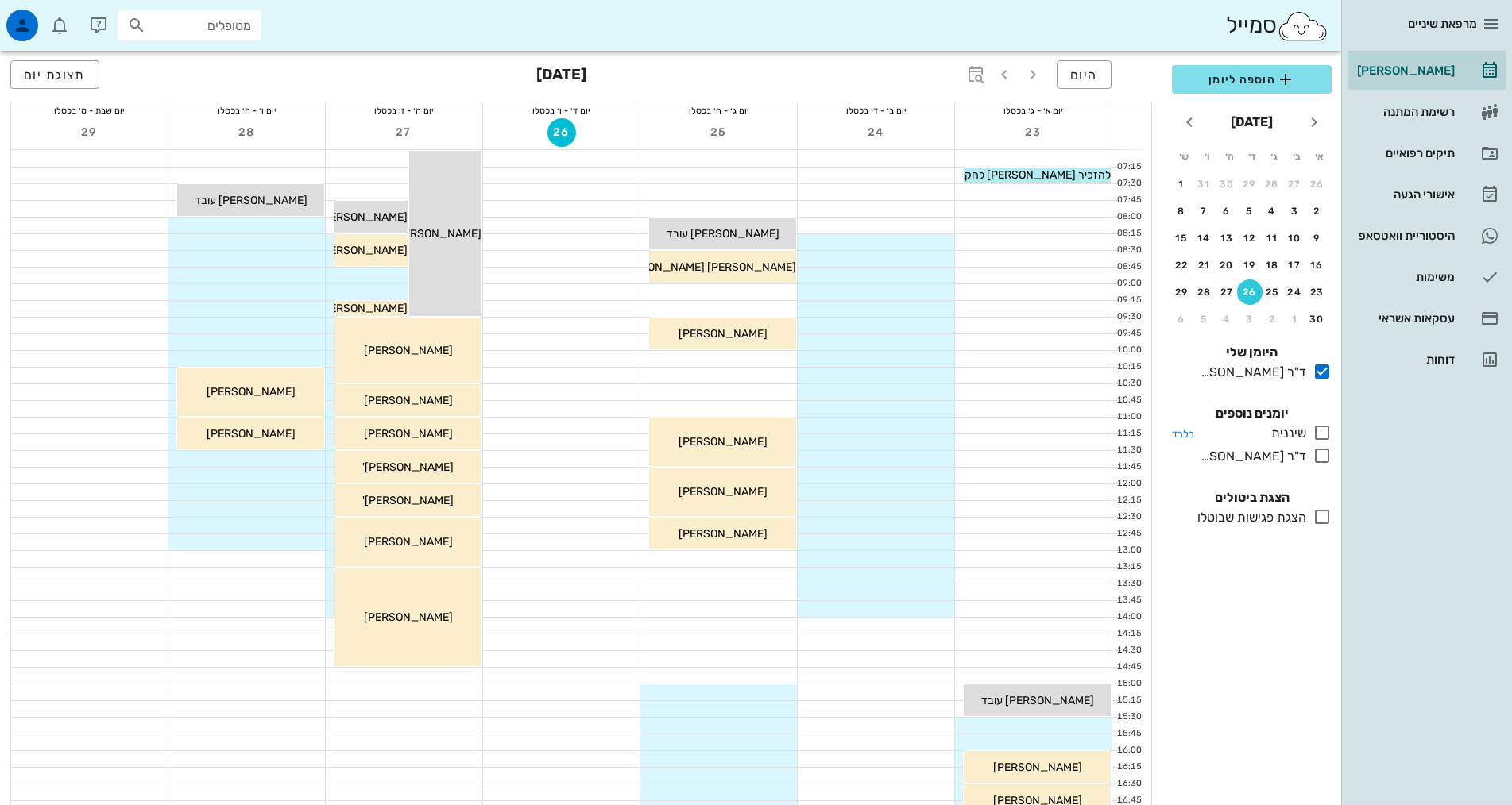
click at [1319, 435] on icon at bounding box center [1321, 432] width 19 height 19
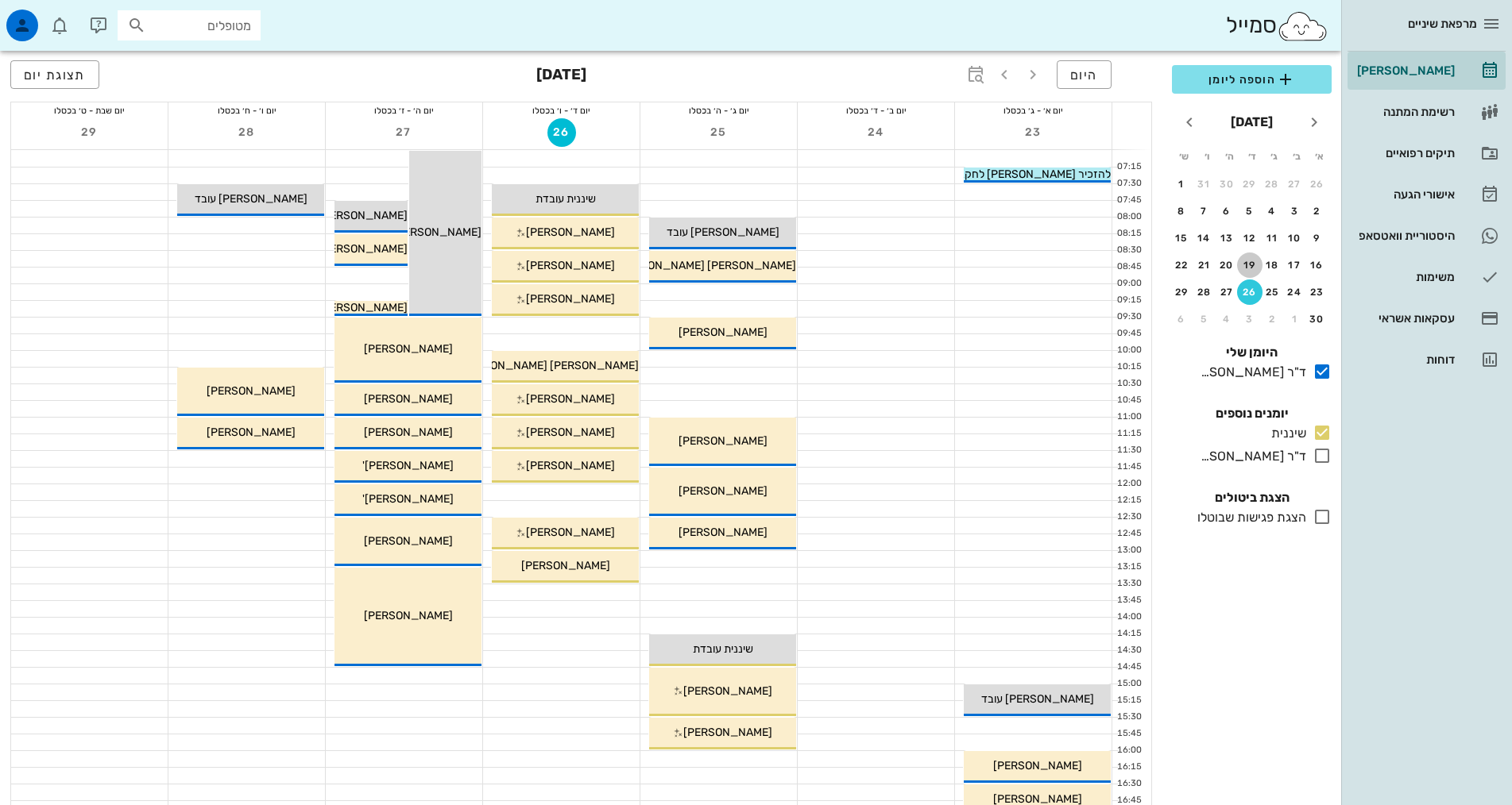
click at [1248, 264] on div "19" at bounding box center [1250, 264] width 26 height 11
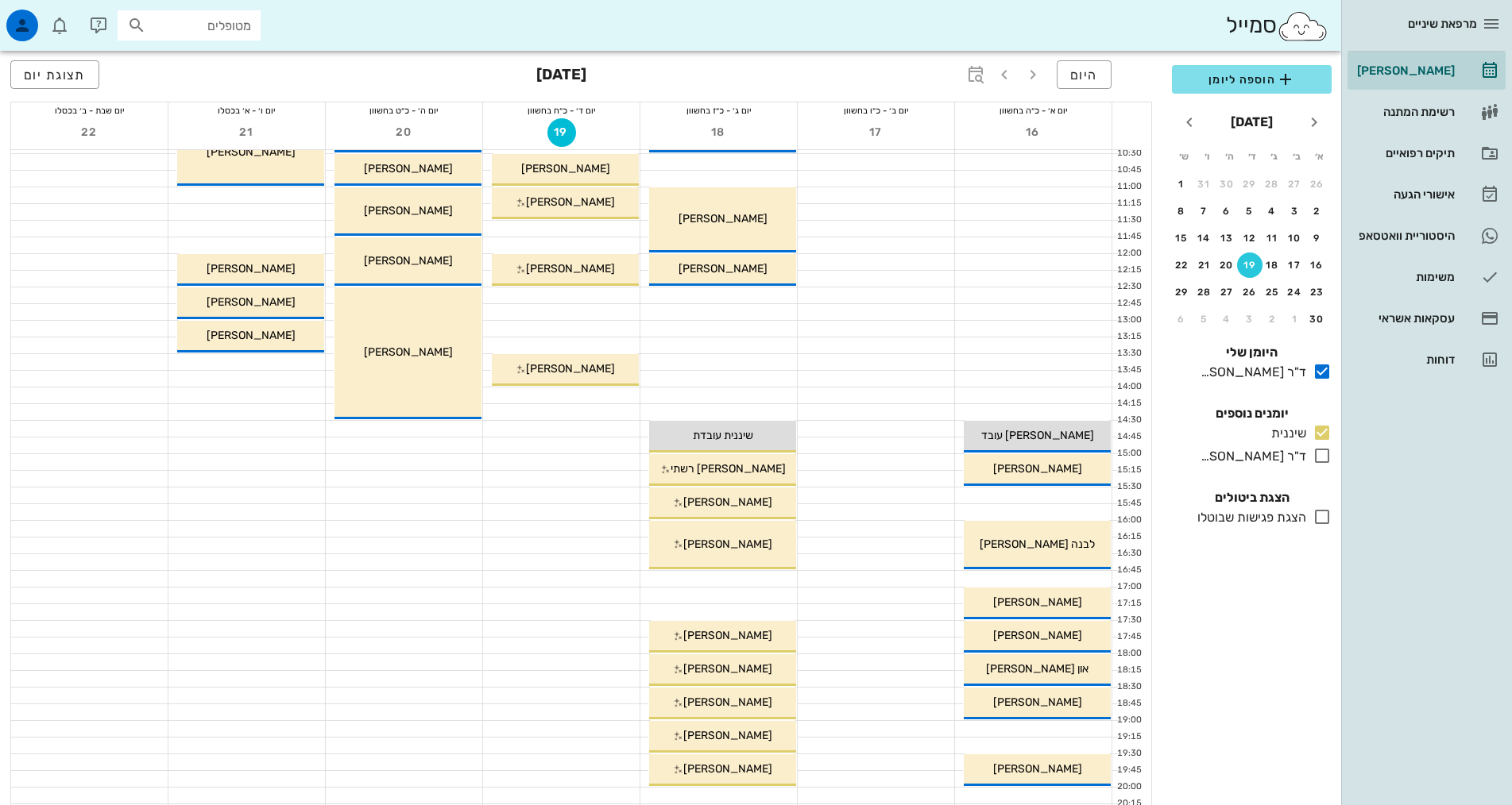
scroll to position [238, 0]
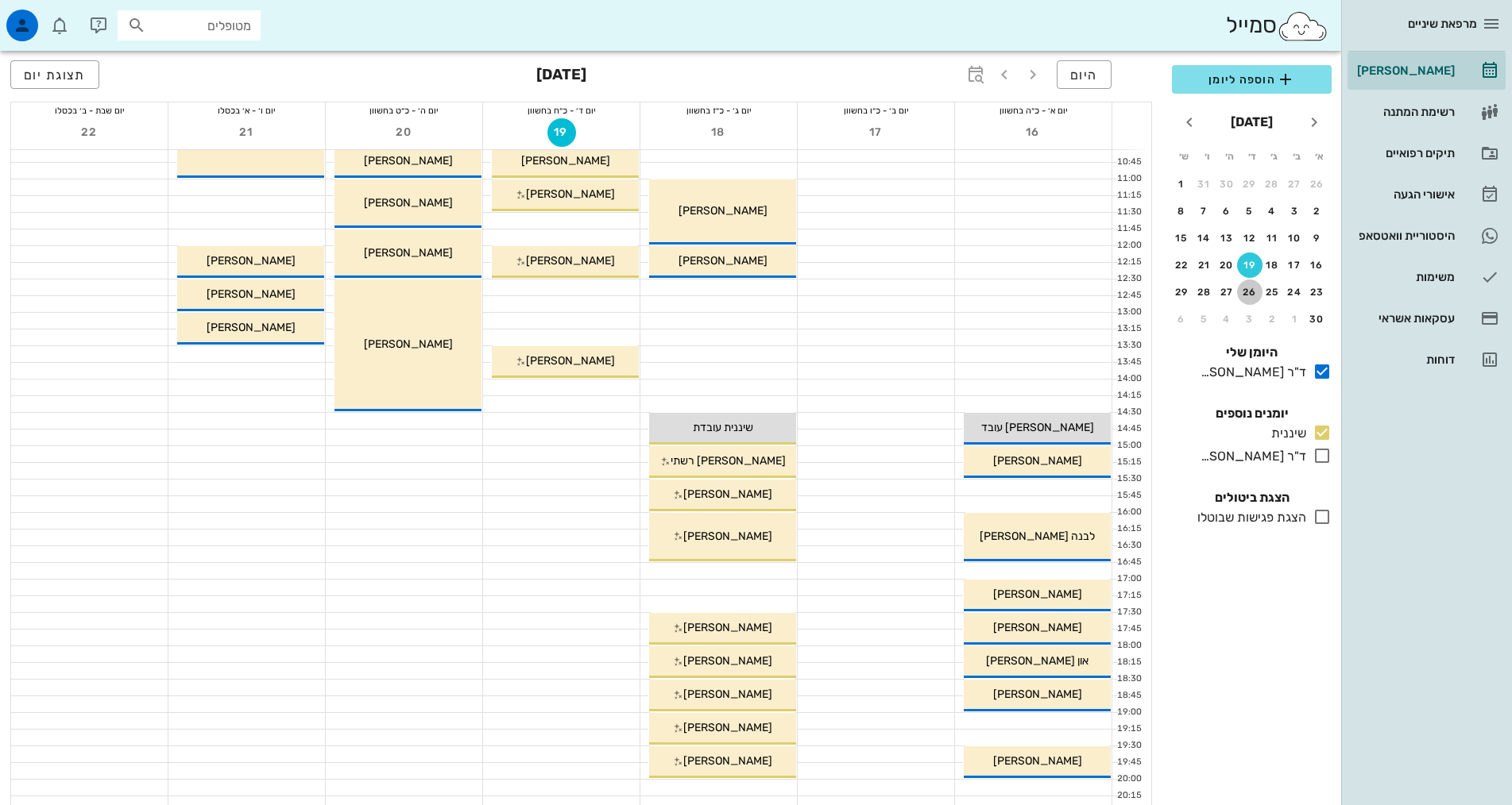
click at [1254, 295] on div "26" at bounding box center [1250, 292] width 26 height 11
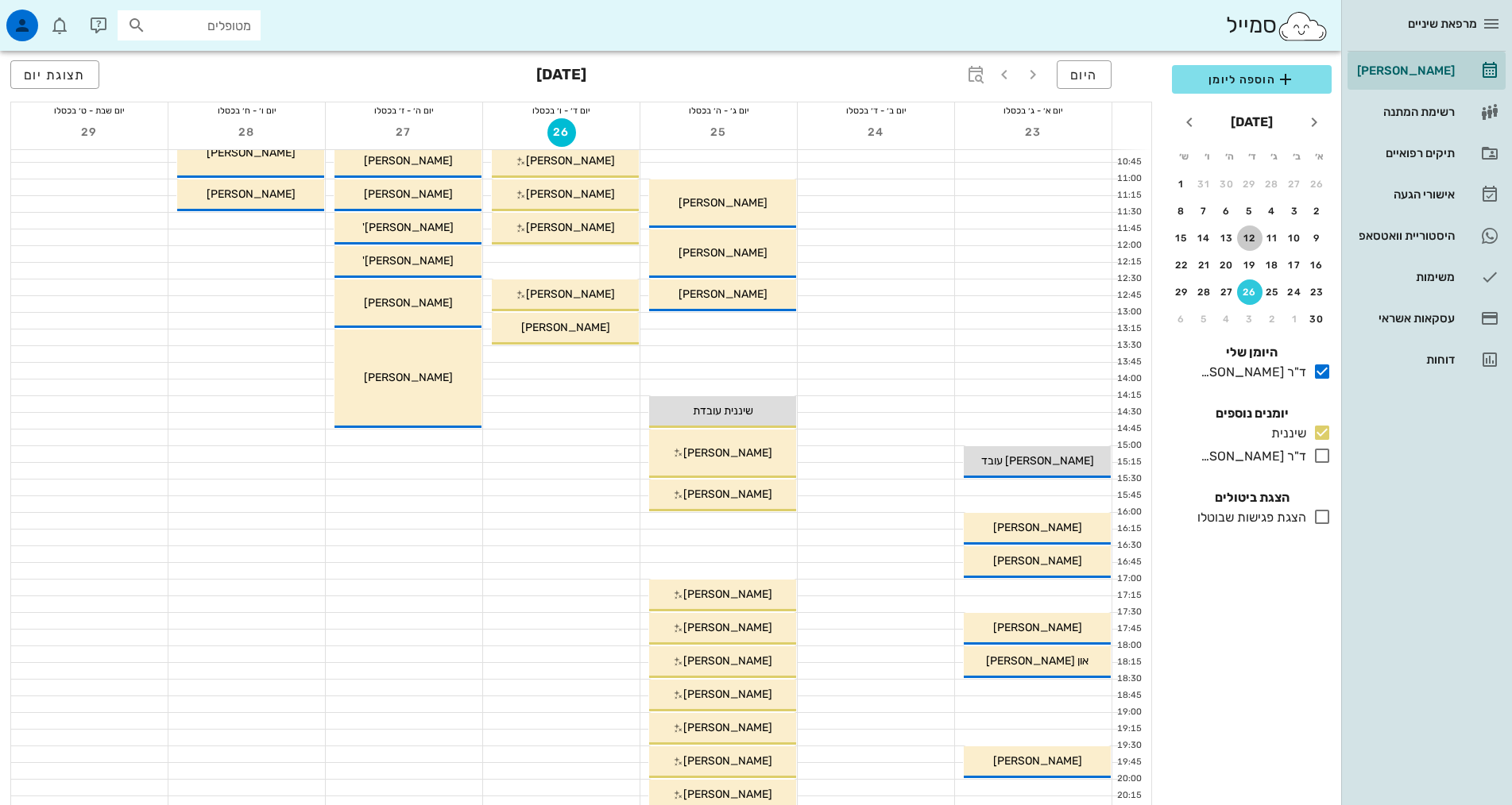
click at [1259, 240] on div "12" at bounding box center [1250, 237] width 26 height 11
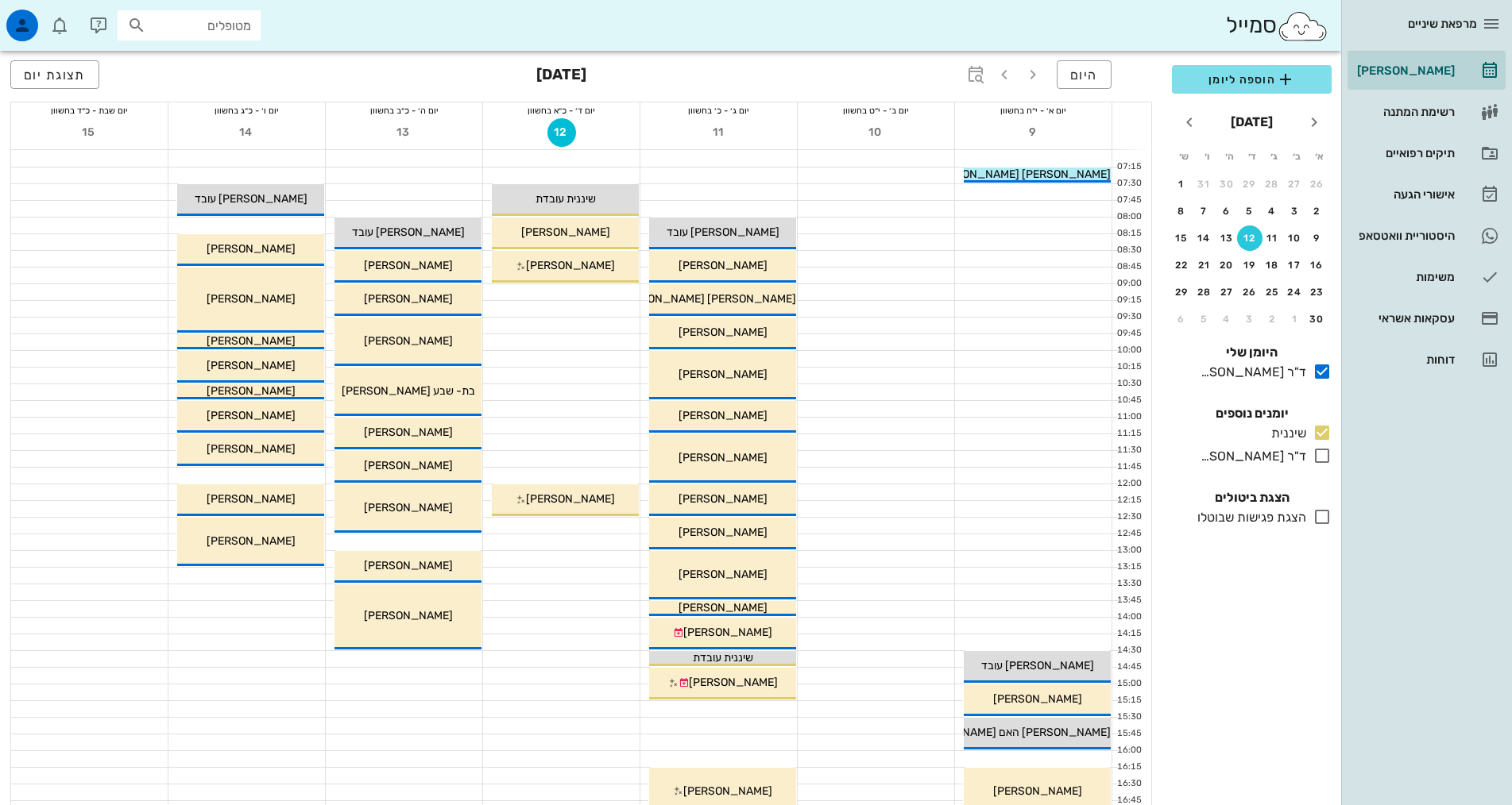
scroll to position [79, 0]
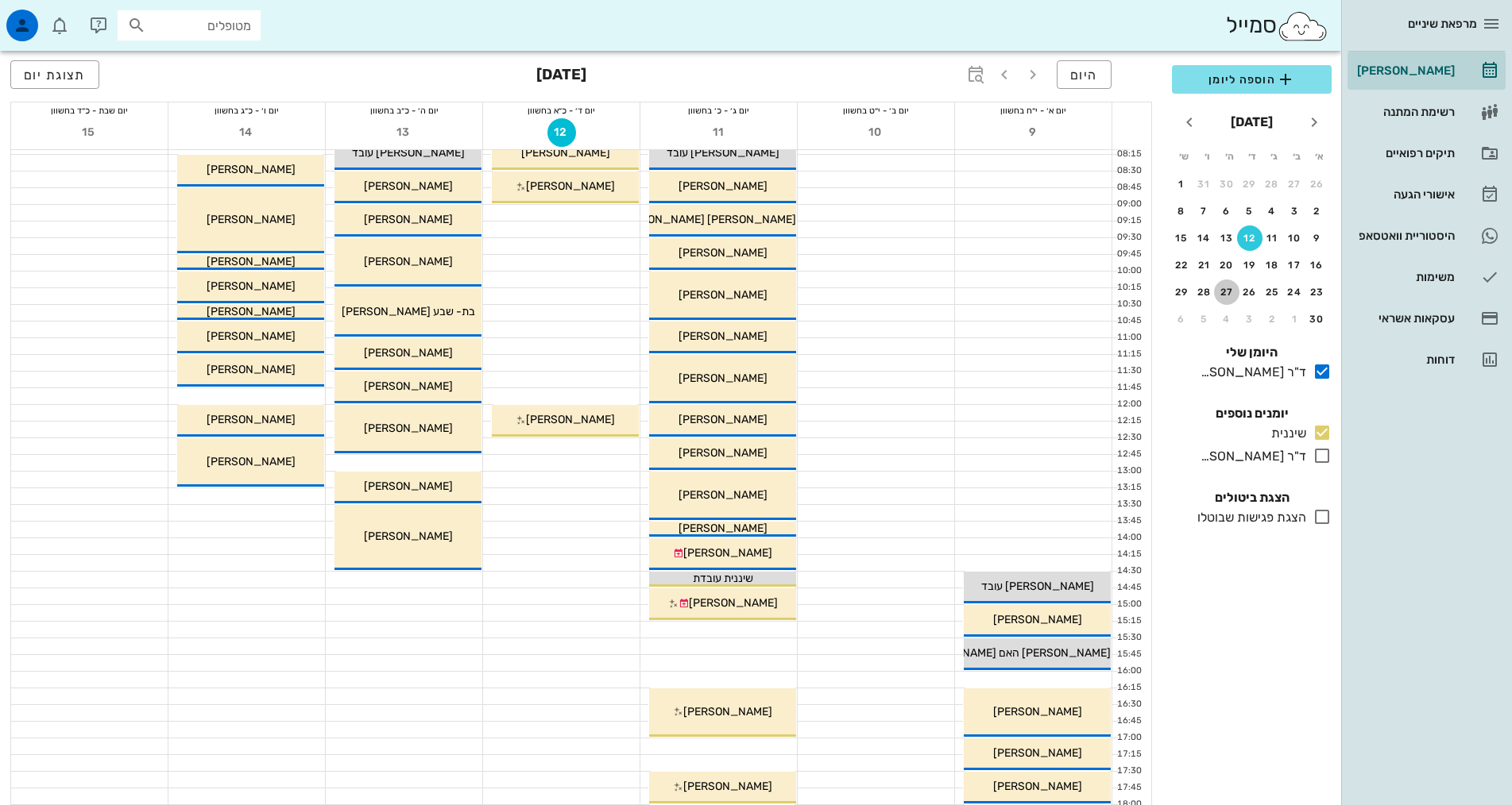
click at [1228, 296] on div "27" at bounding box center [1227, 292] width 26 height 11
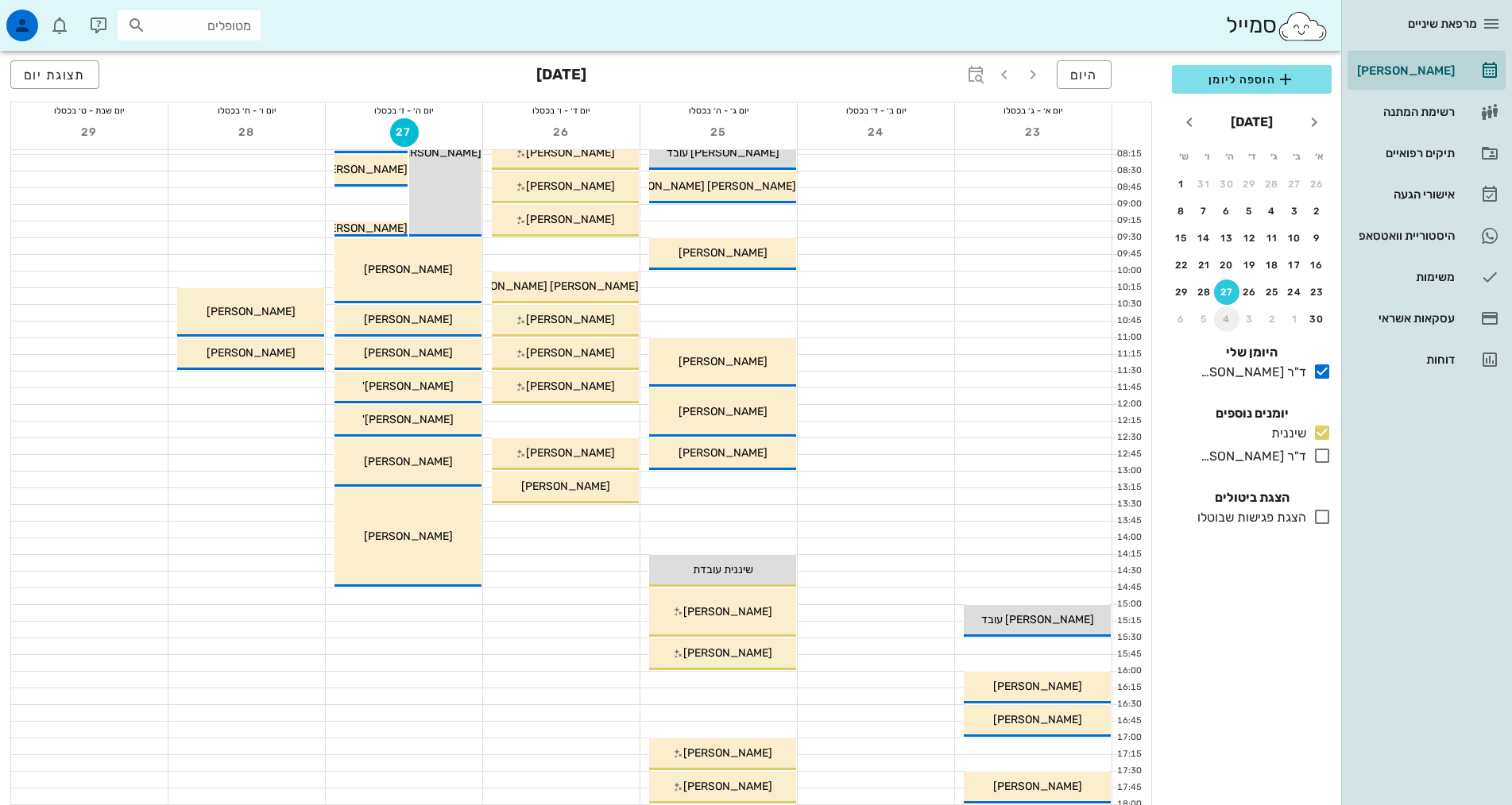
click at [1225, 318] on div "4" at bounding box center [1227, 318] width 26 height 11
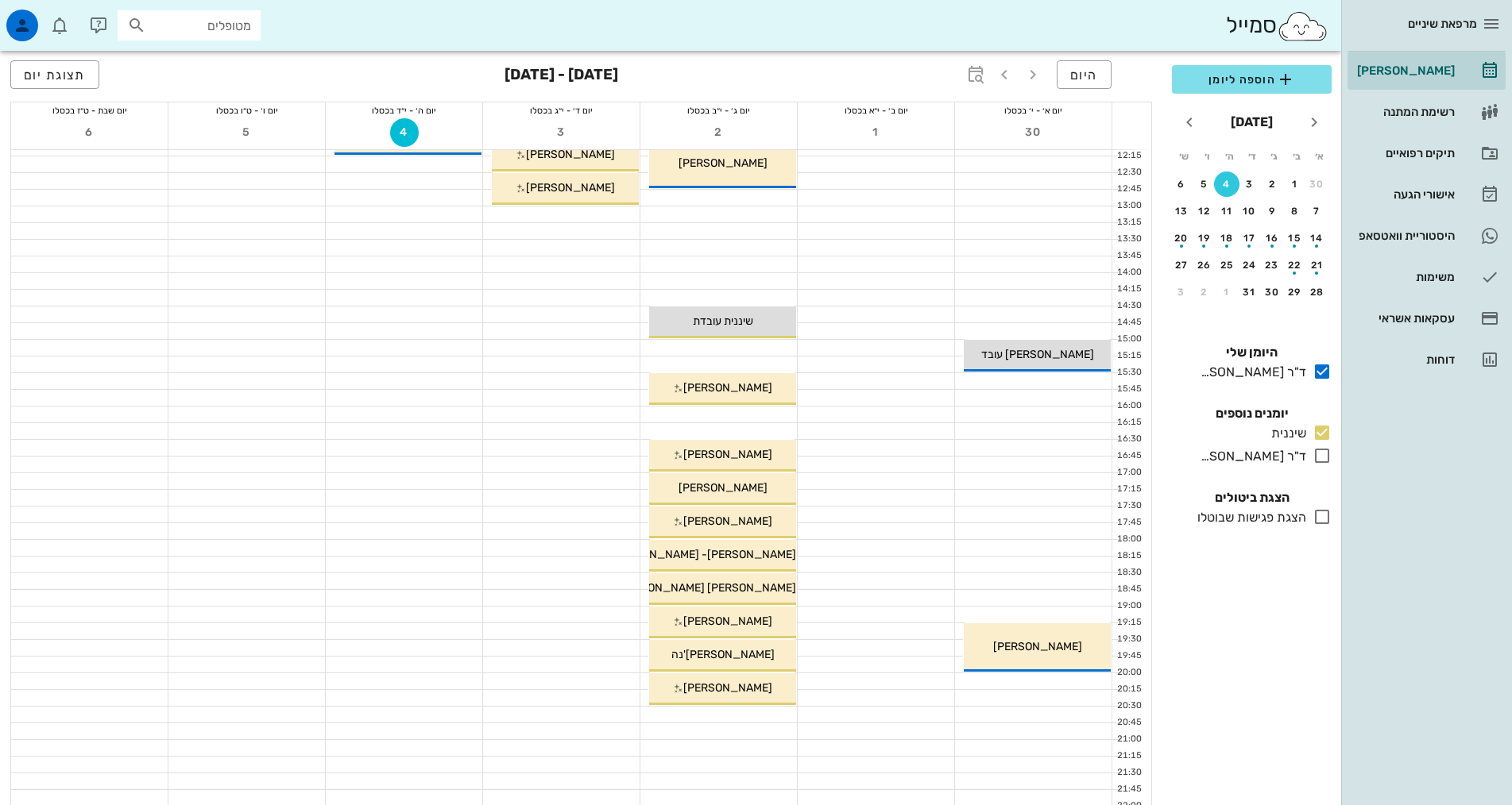
scroll to position [479, 0]
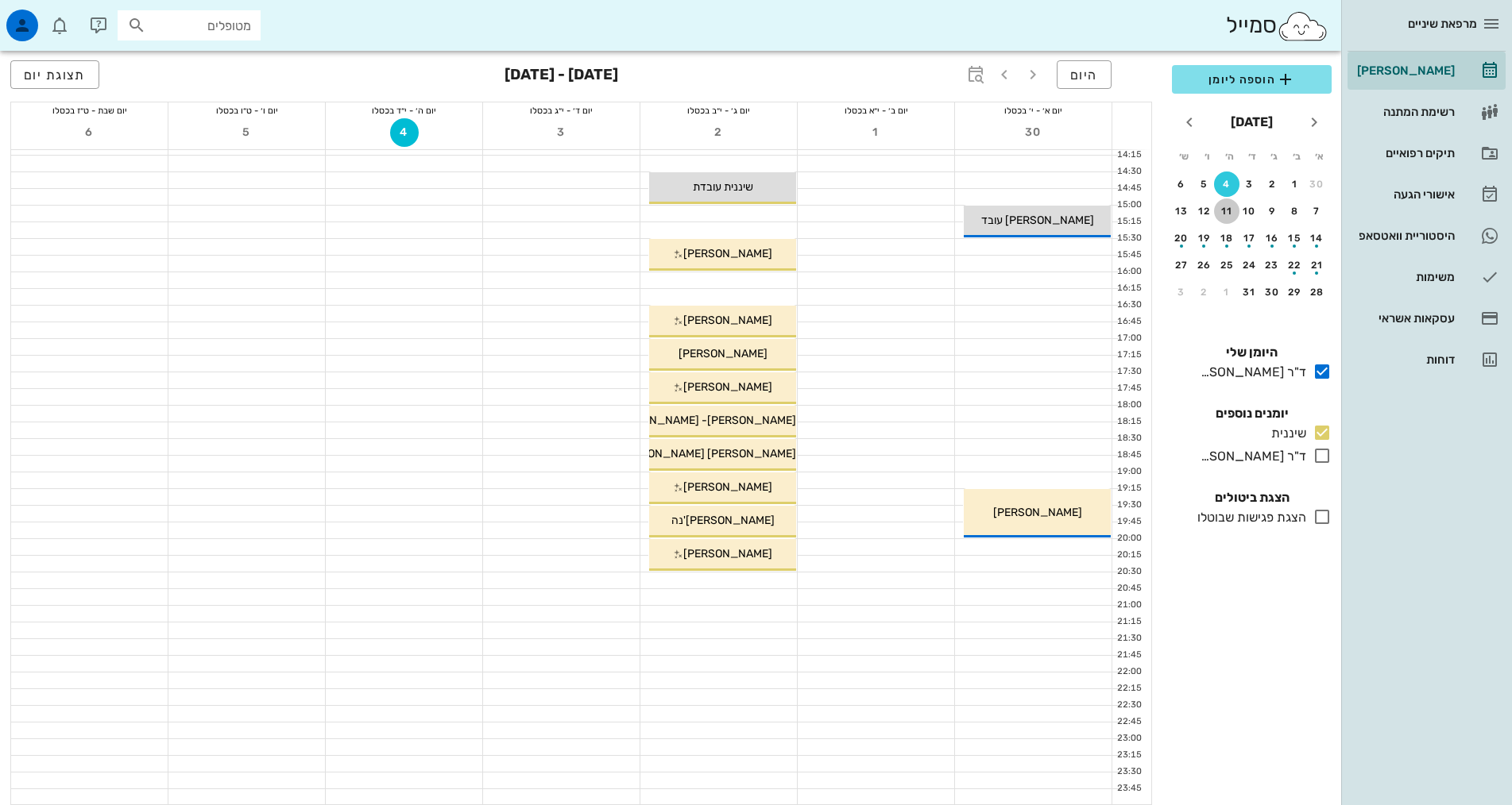
click at [1229, 217] on button "11" at bounding box center [1227, 212] width 26 height 26
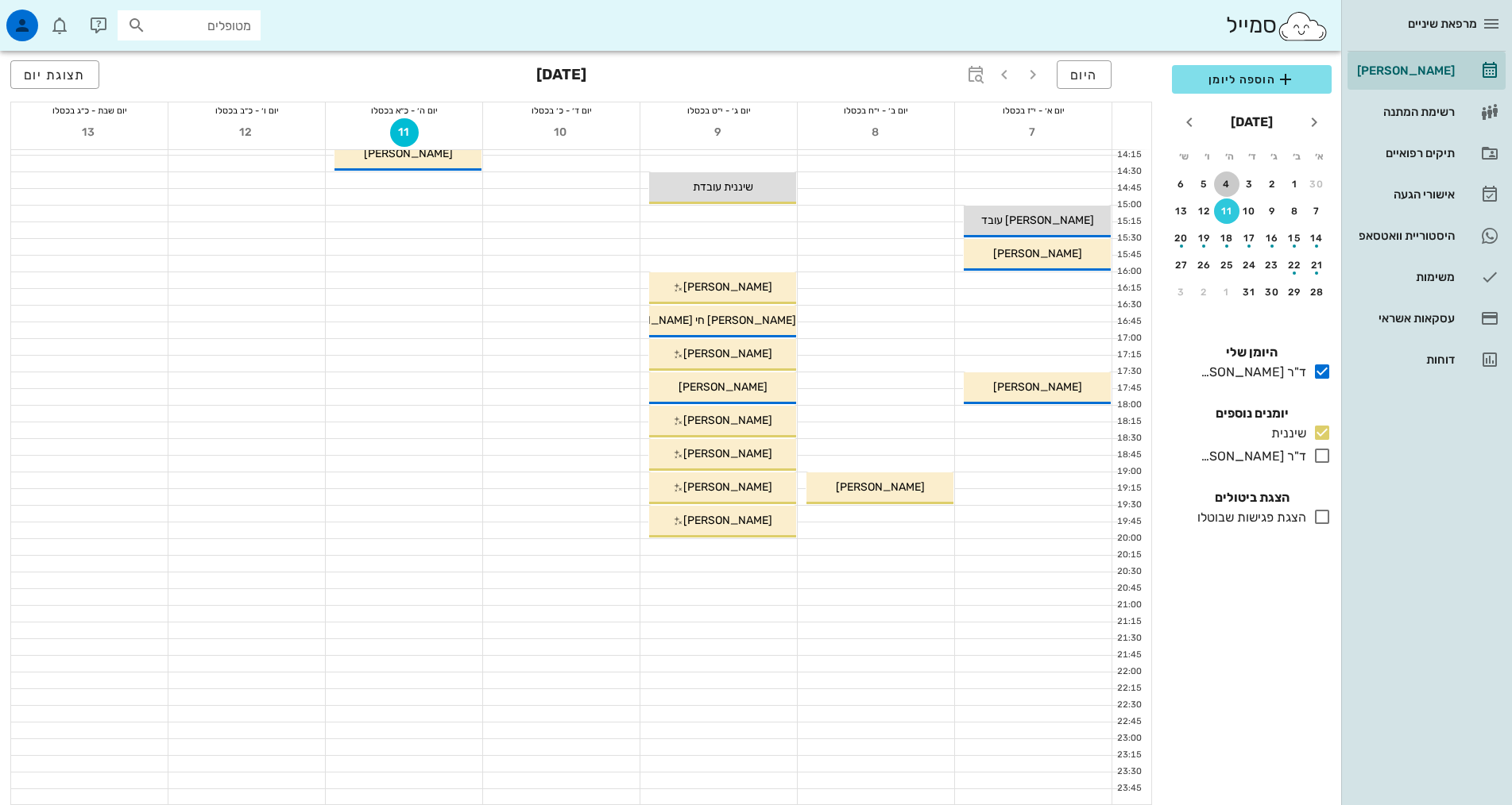
click at [1229, 180] on div "4" at bounding box center [1227, 184] width 26 height 11
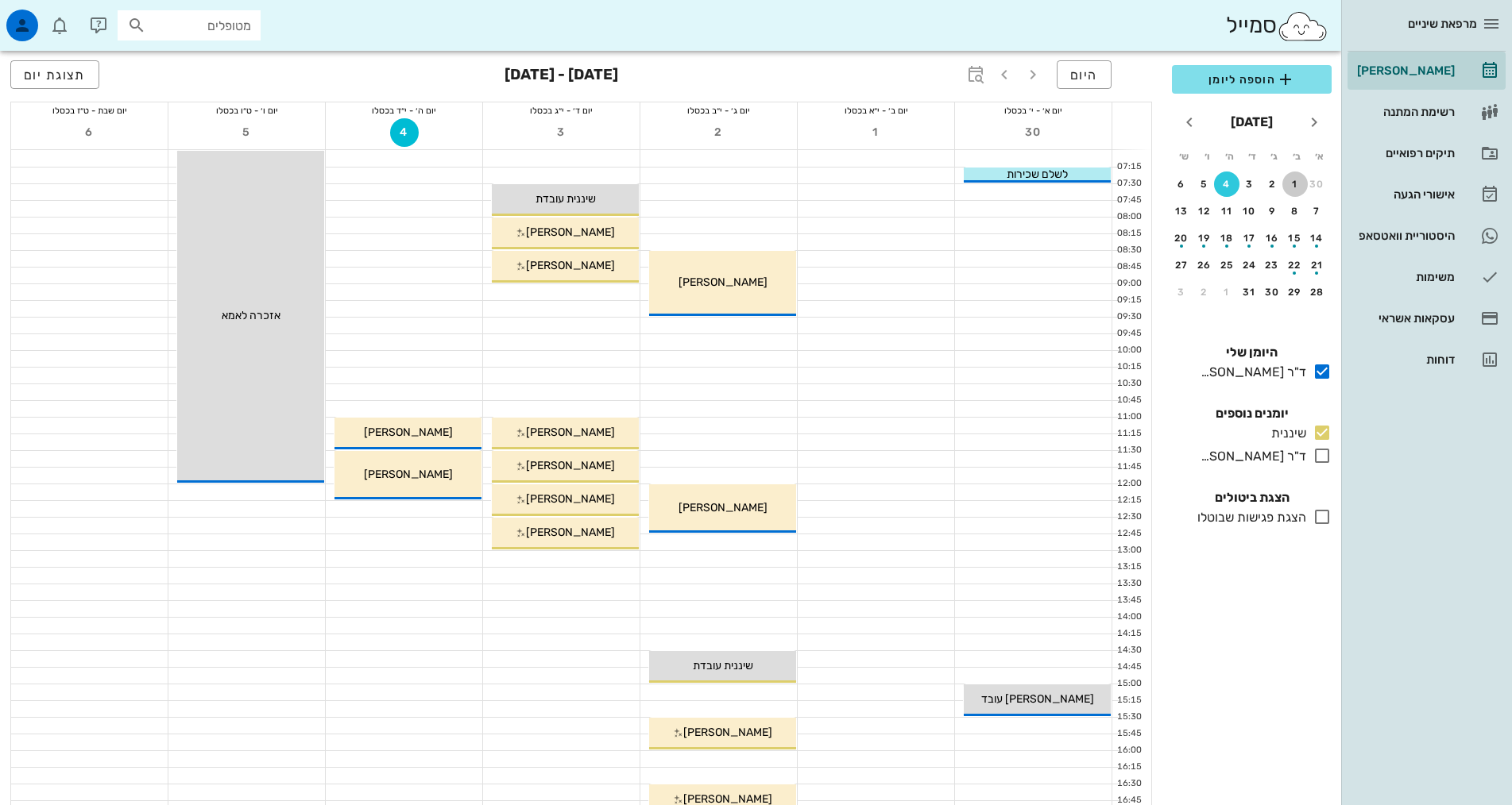
click at [1307, 183] on tr "30 1 2 3 4 5 6" at bounding box center [1252, 184] width 156 height 26
click at [1295, 189] on div "1" at bounding box center [1295, 184] width 26 height 11
click at [1310, 182] on div "30" at bounding box center [1317, 184] width 26 height 11
click at [1243, 276] on button "19" at bounding box center [1250, 265] width 26 height 26
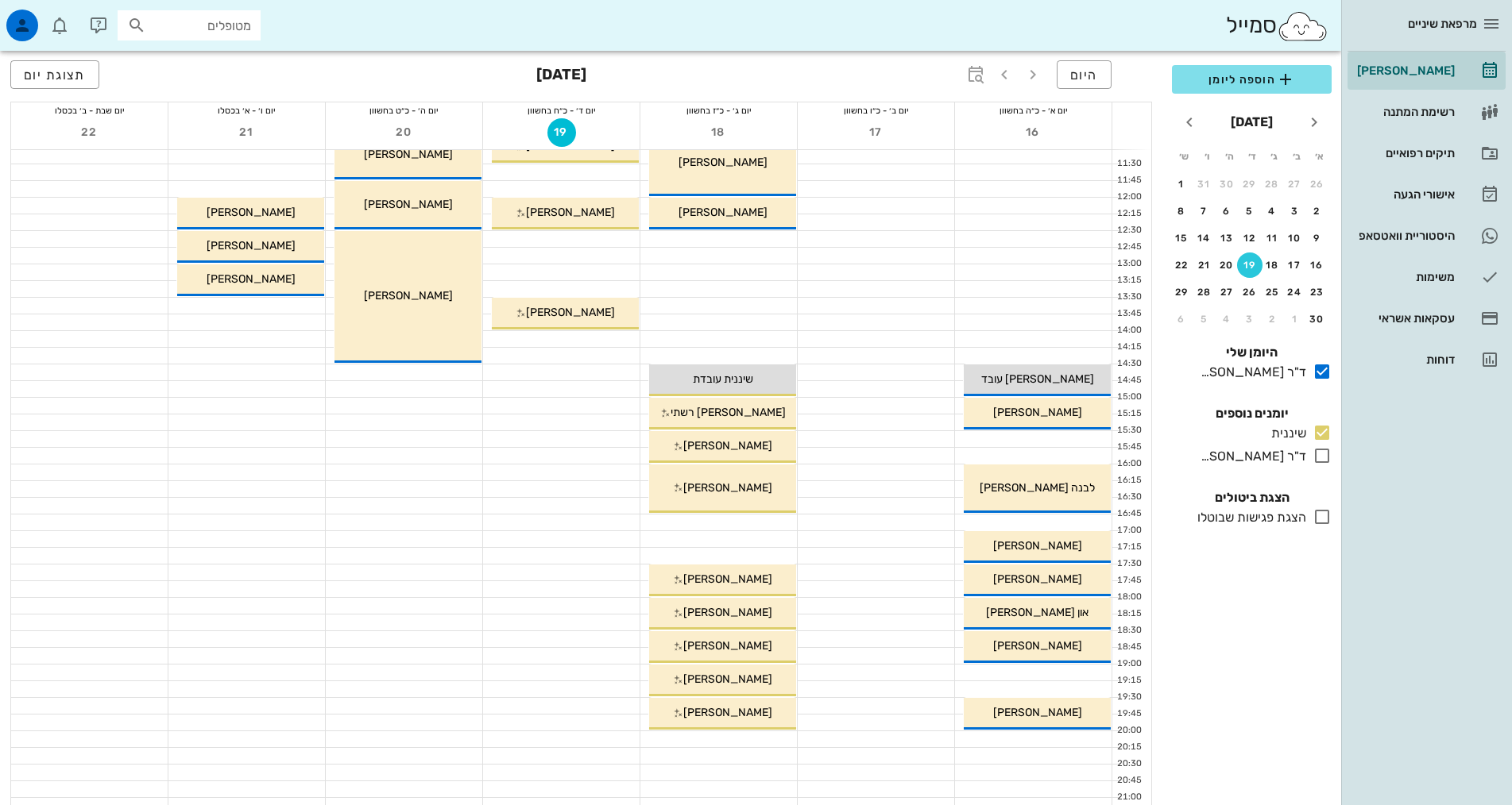
scroll to position [397, 0]
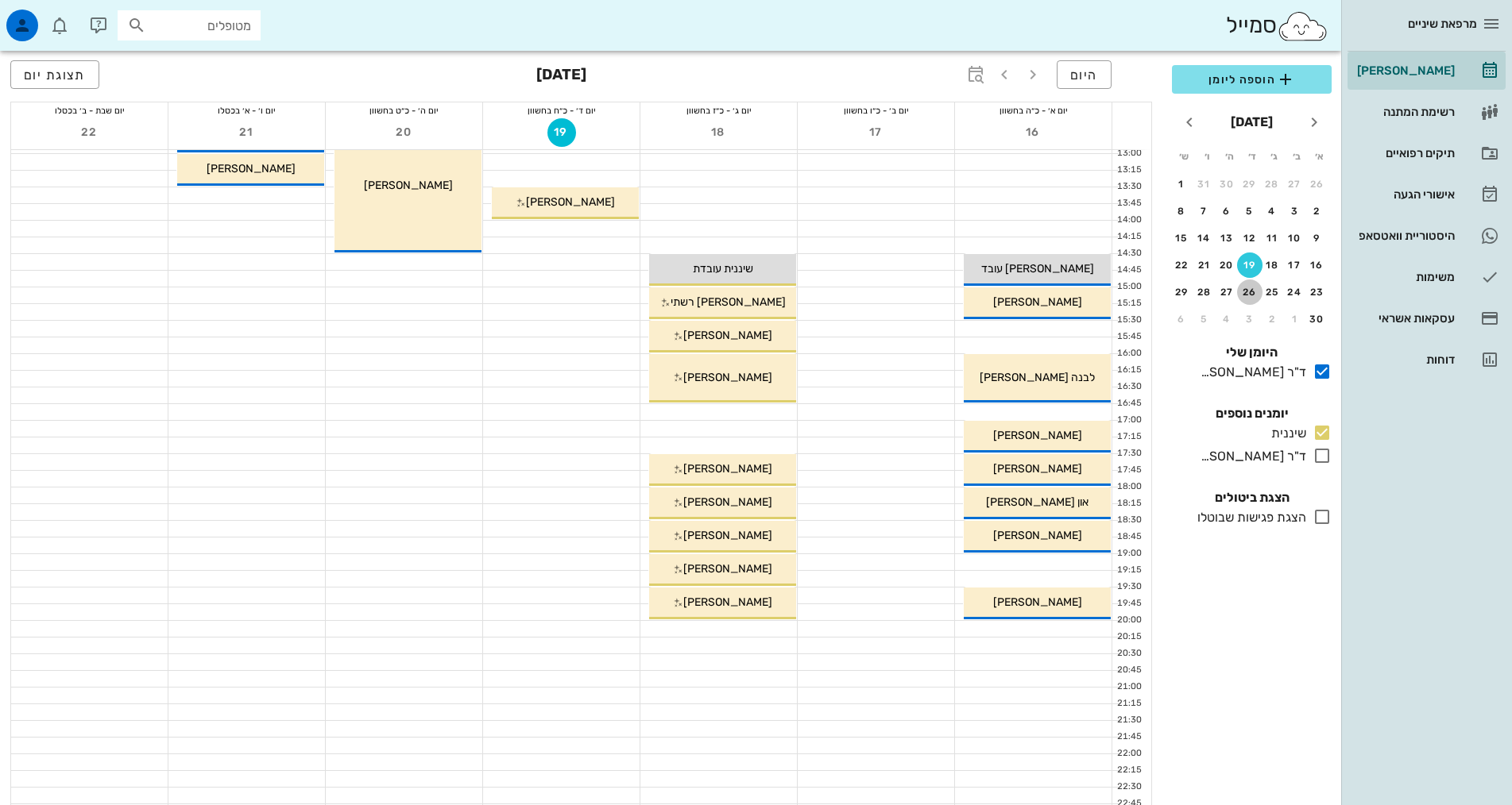
click at [1251, 292] on div "26" at bounding box center [1250, 292] width 26 height 11
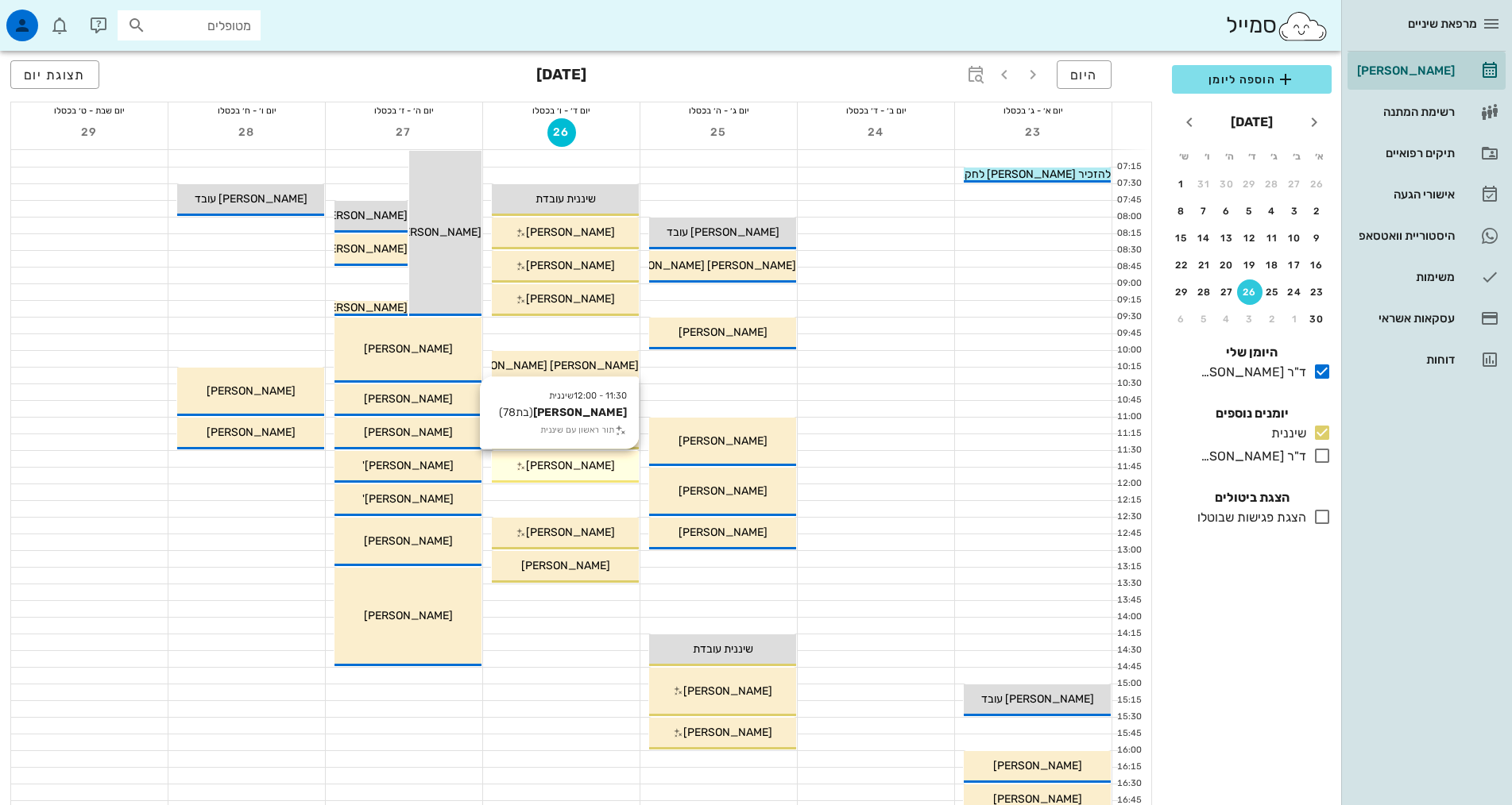
click at [617, 470] on div "[PERSON_NAME]" at bounding box center [565, 465] width 146 height 17
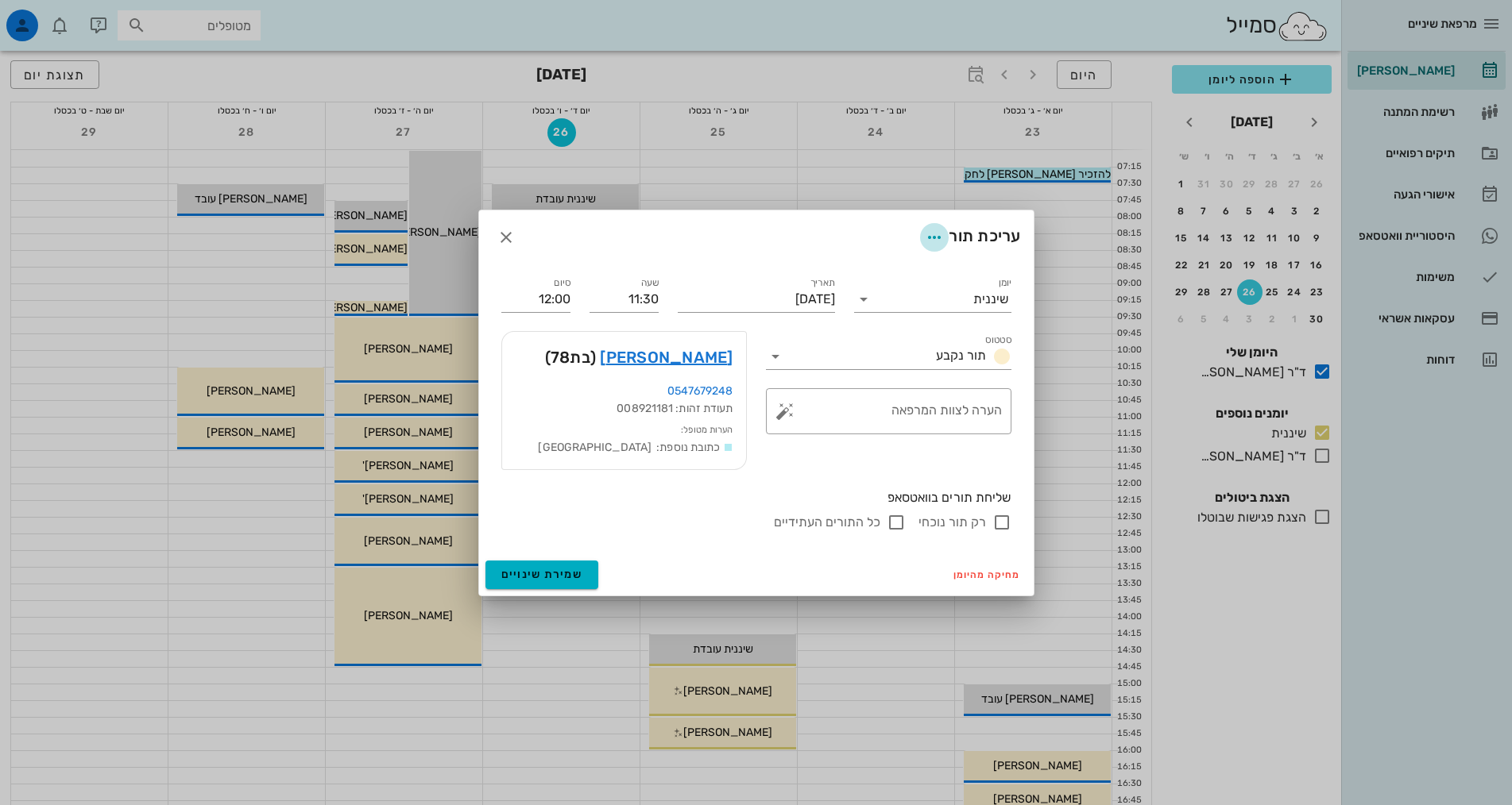
click at [932, 236] on icon "button" at bounding box center [933, 236] width 19 height 19
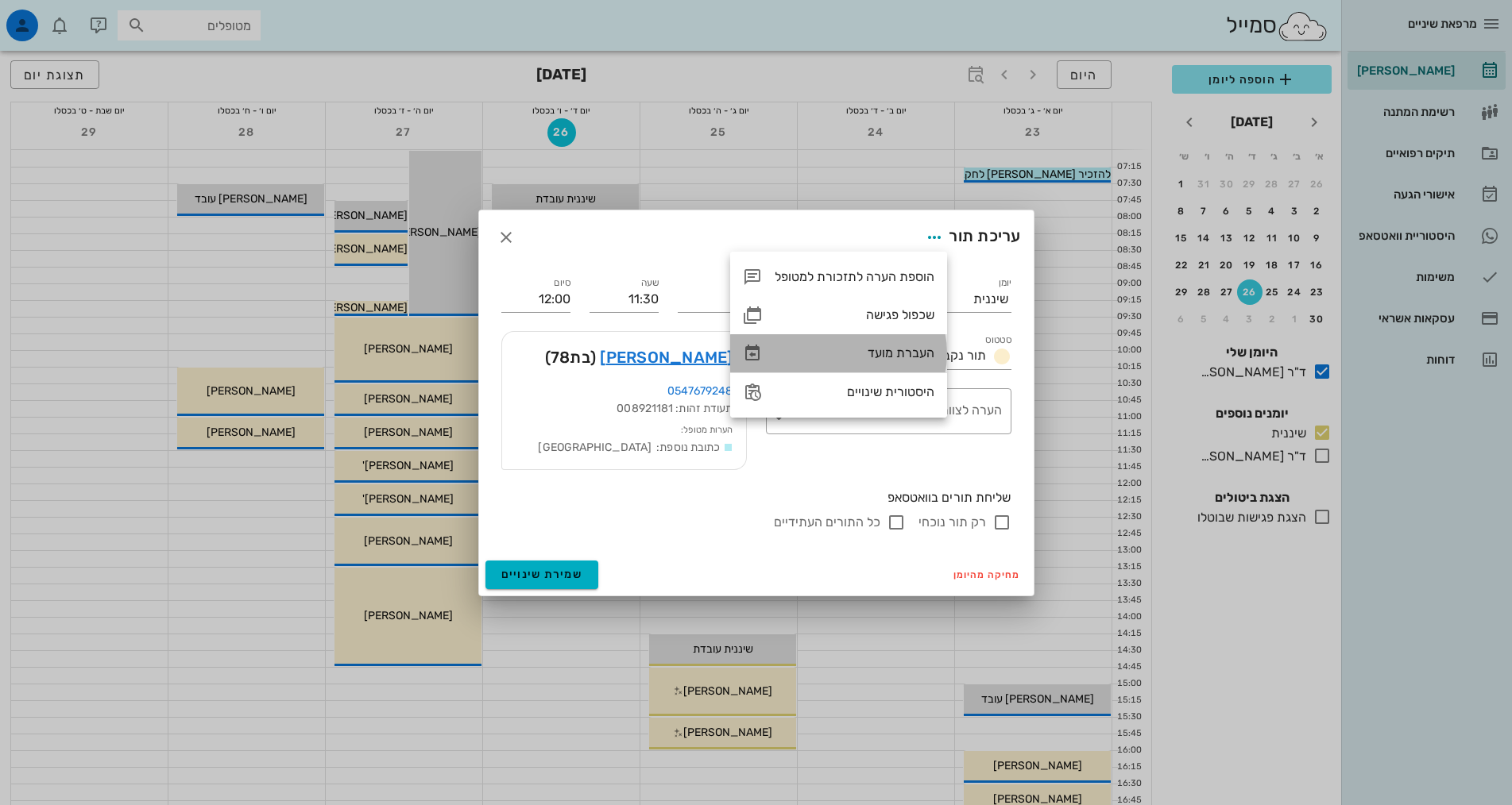
click at [910, 355] on div "העברת מועד" at bounding box center [854, 352] width 159 height 15
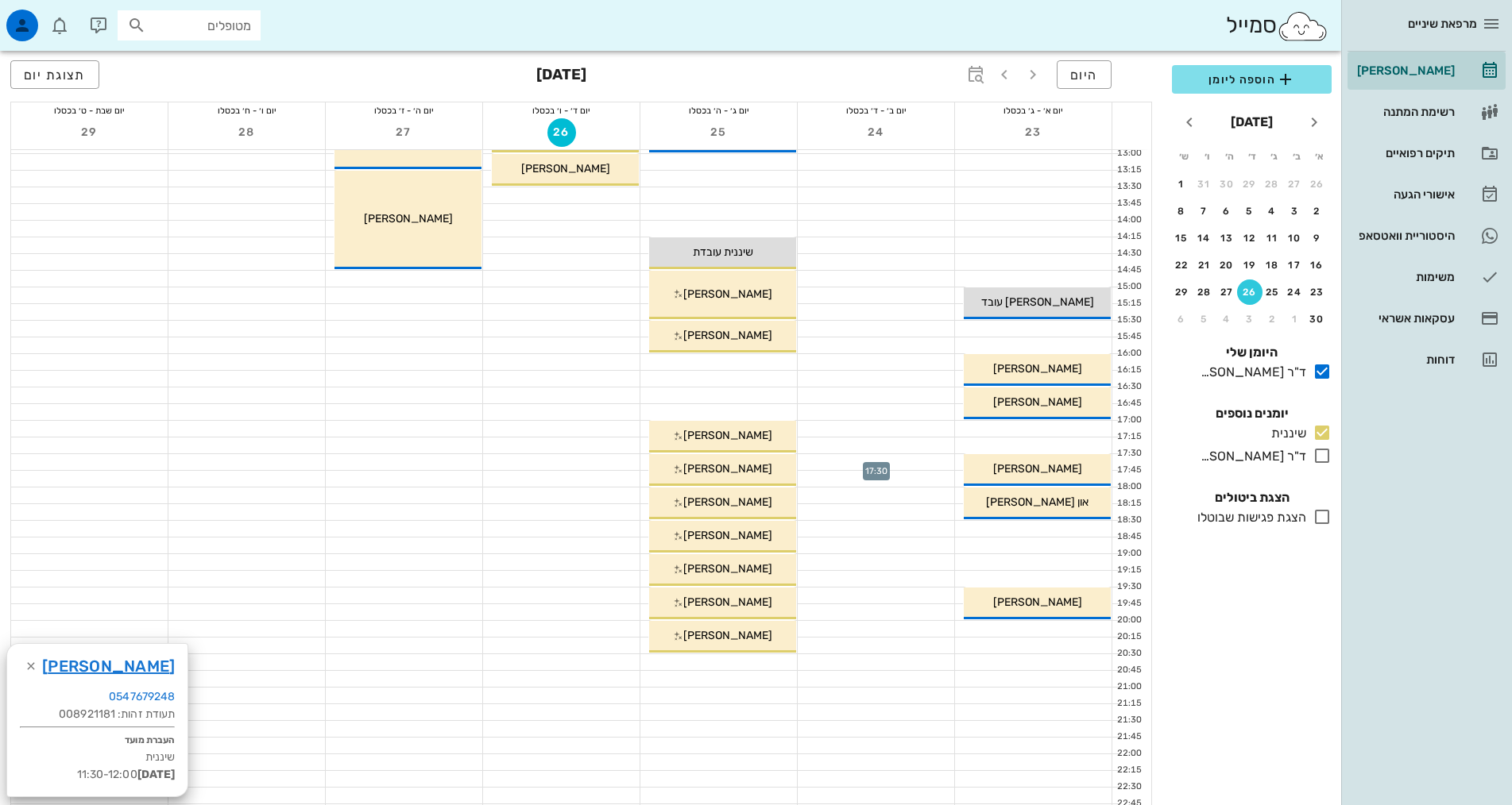
scroll to position [79, 0]
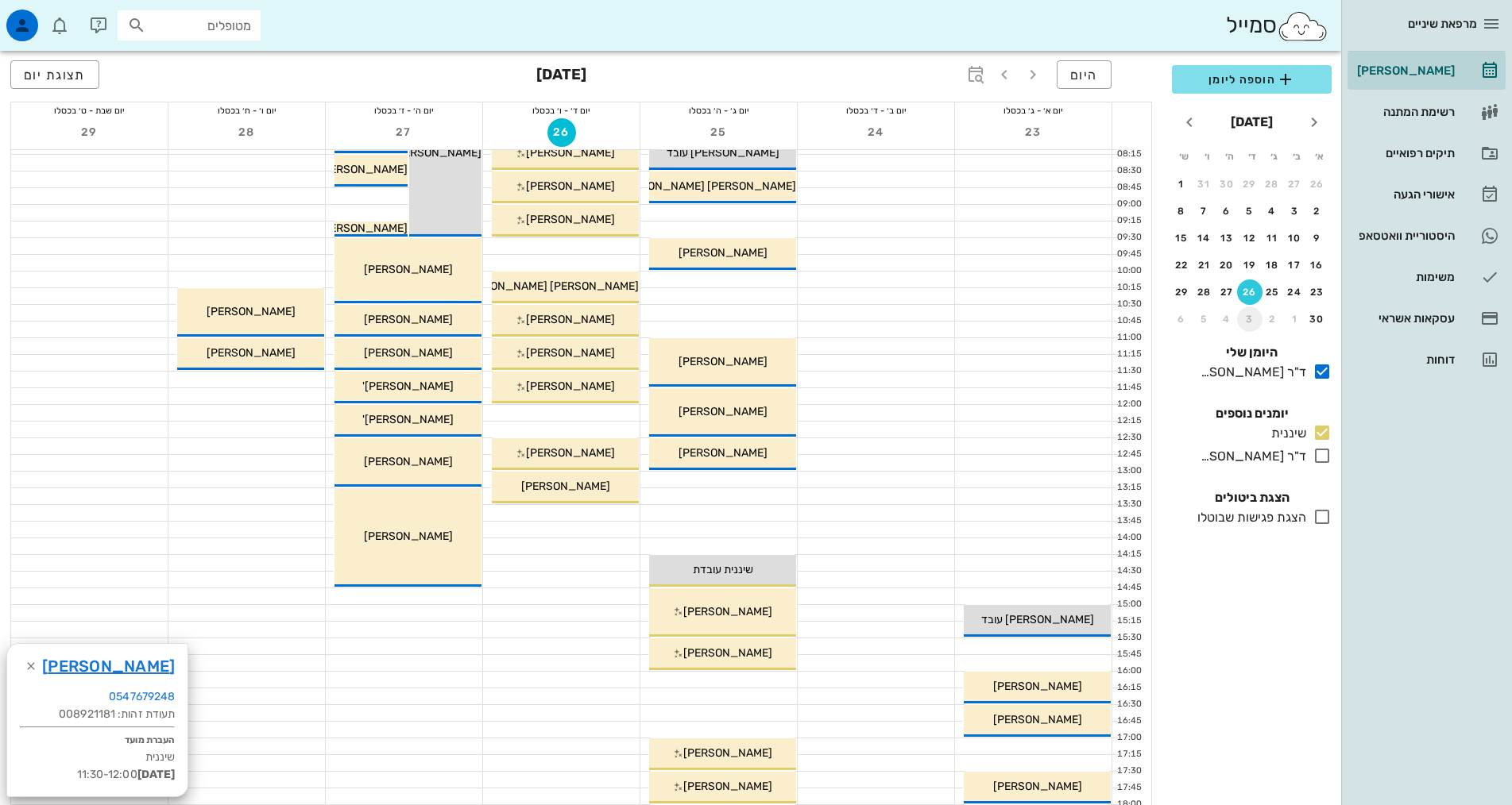
click at [1247, 316] on div "3" at bounding box center [1250, 318] width 26 height 11
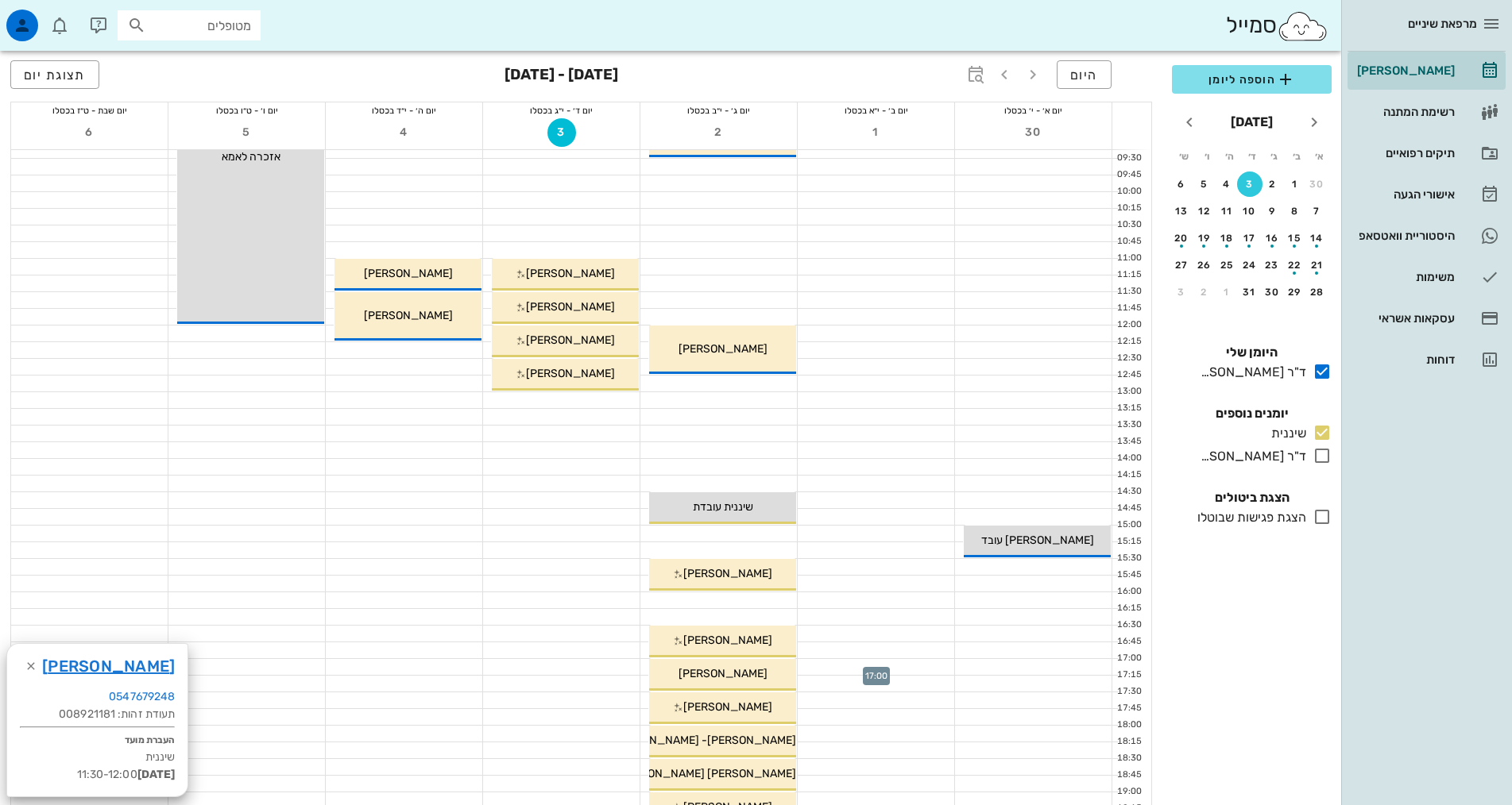
scroll to position [238, 0]
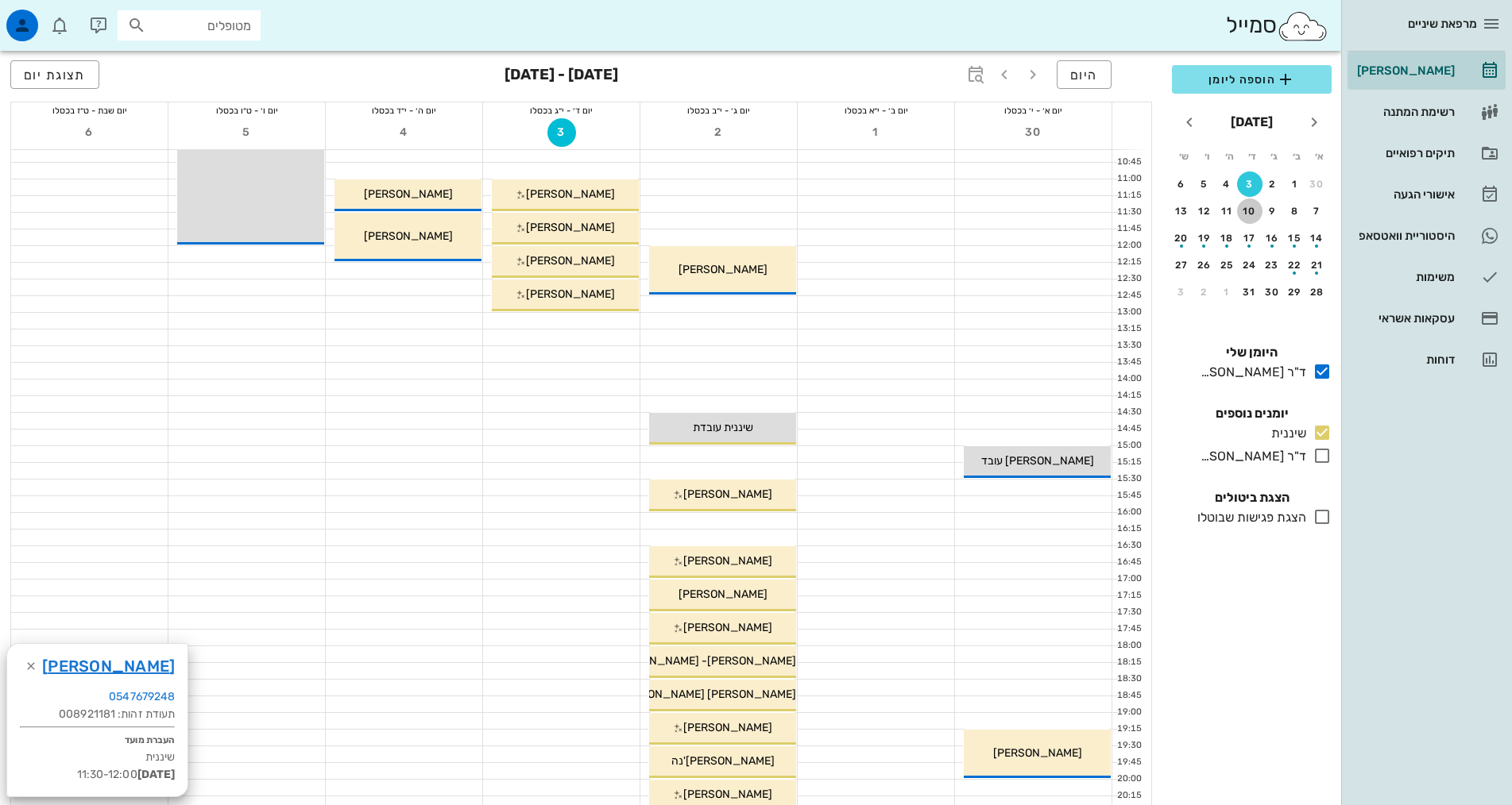
click at [1256, 211] on div "10" at bounding box center [1250, 211] width 26 height 11
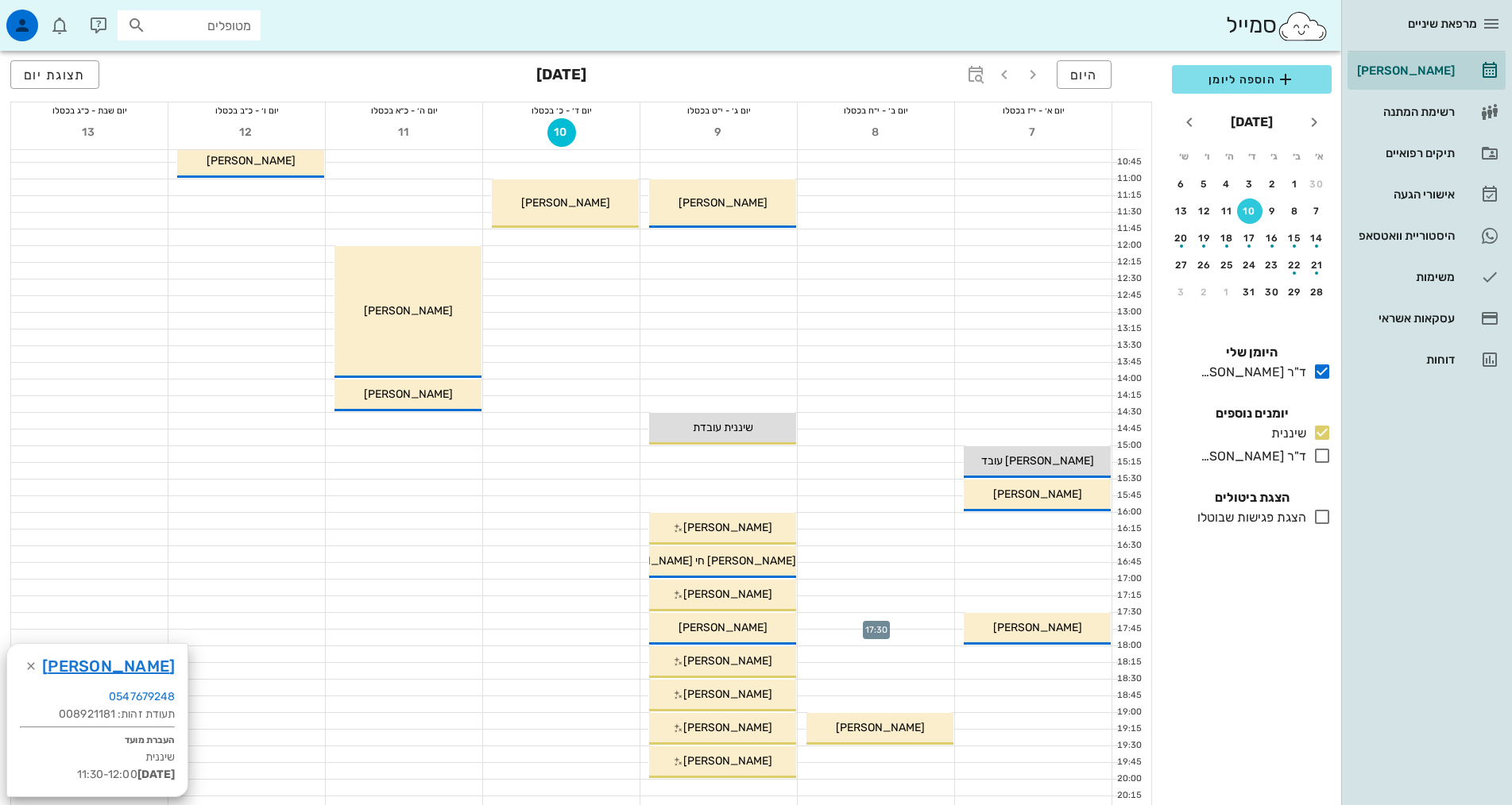
click at [910, 621] on div at bounding box center [876, 621] width 156 height 16
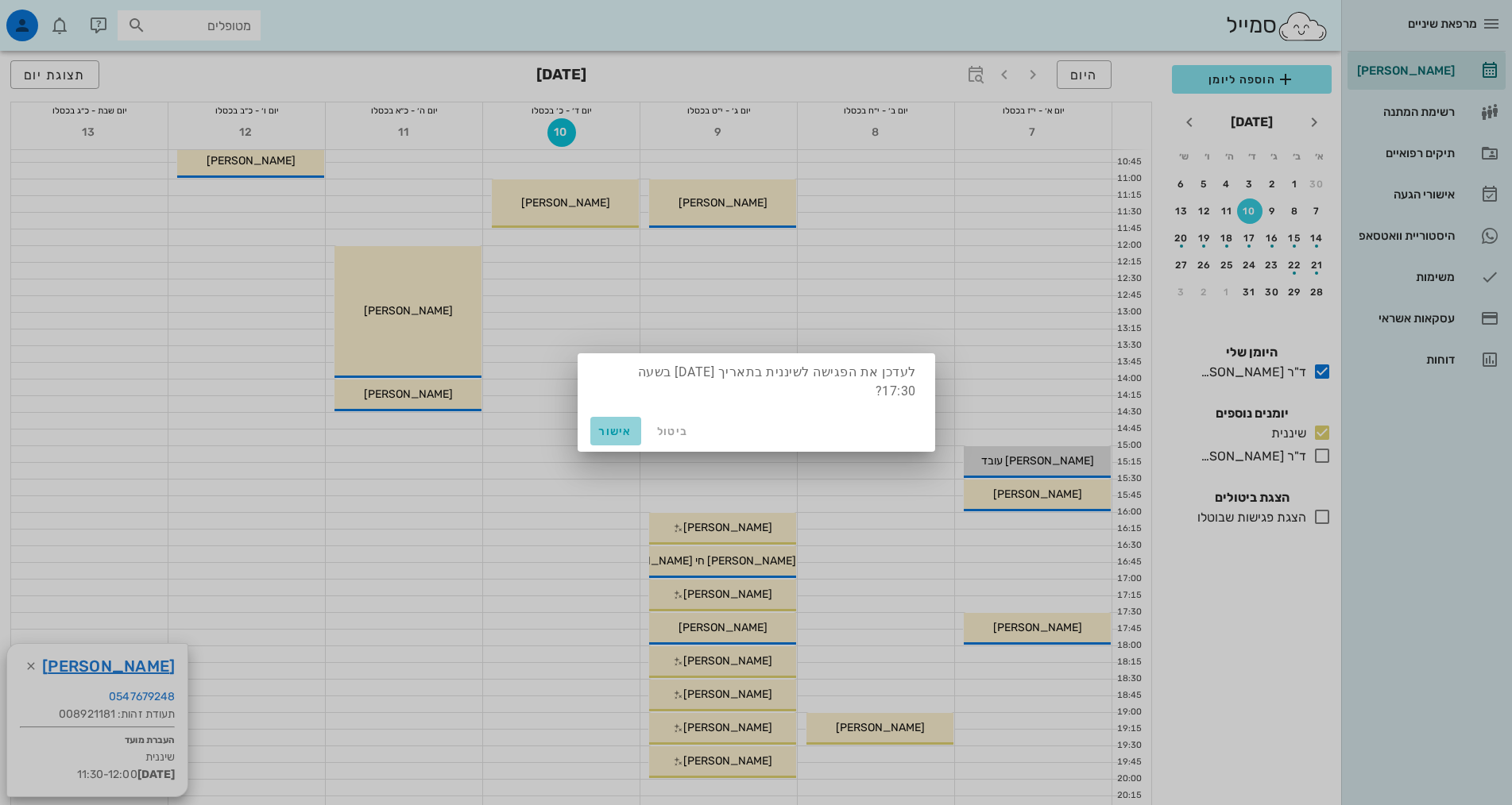
click at [601, 430] on span "אישור" at bounding box center [615, 431] width 39 height 14
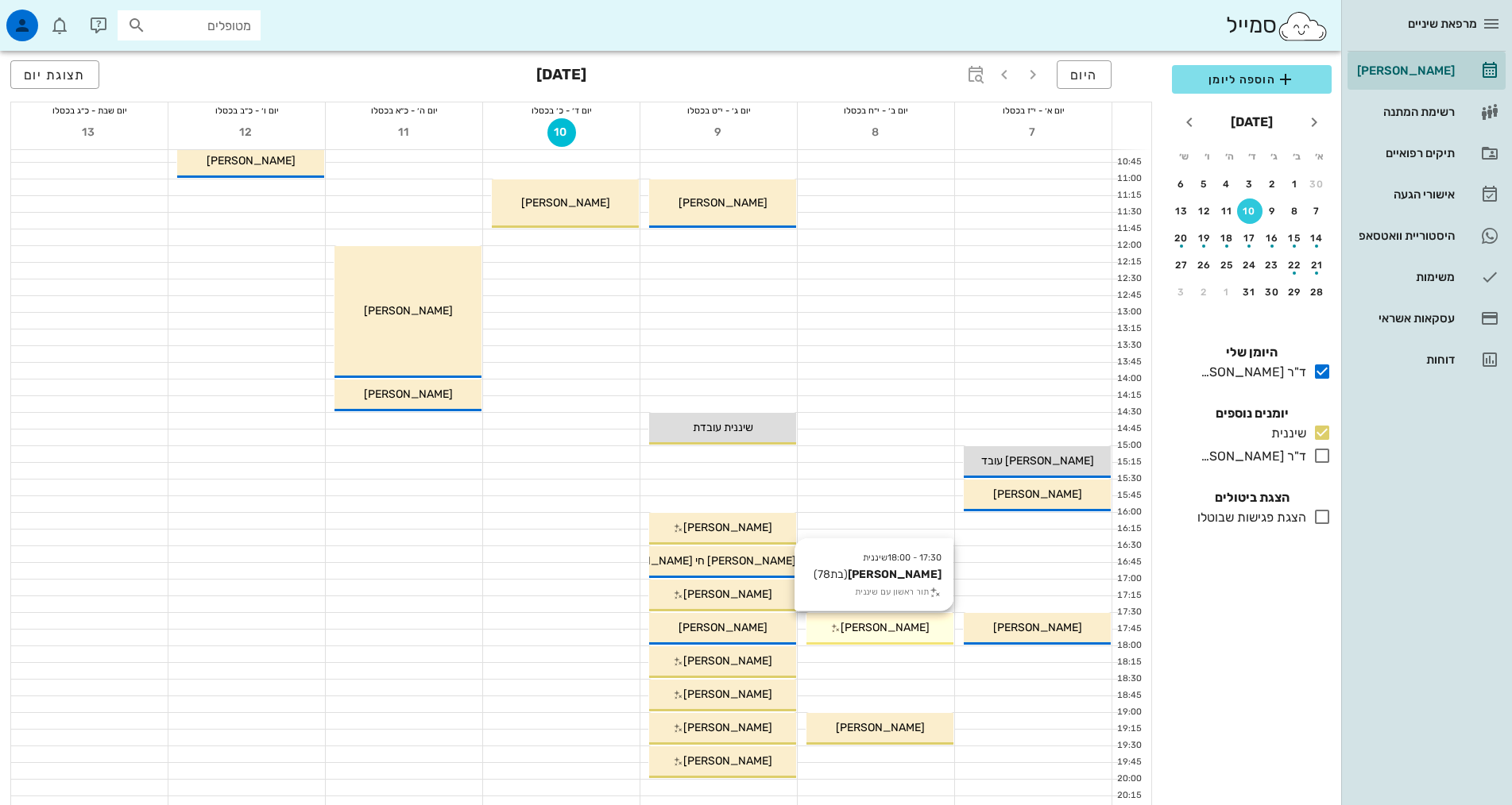
click at [859, 627] on span "[PERSON_NAME]" at bounding box center [885, 628] width 89 height 14
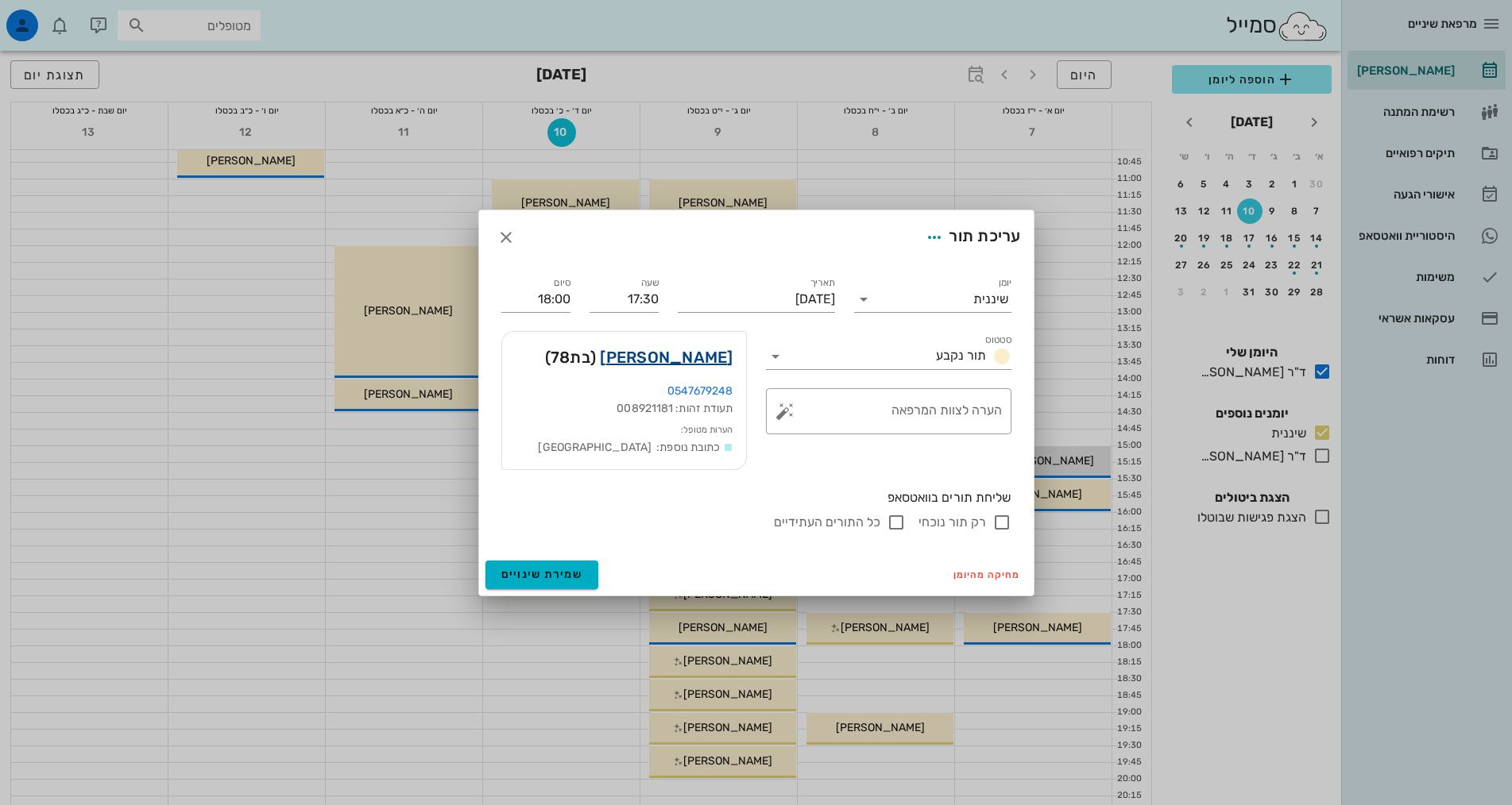
click at [670, 352] on link "[PERSON_NAME]" at bounding box center [666, 357] width 133 height 26
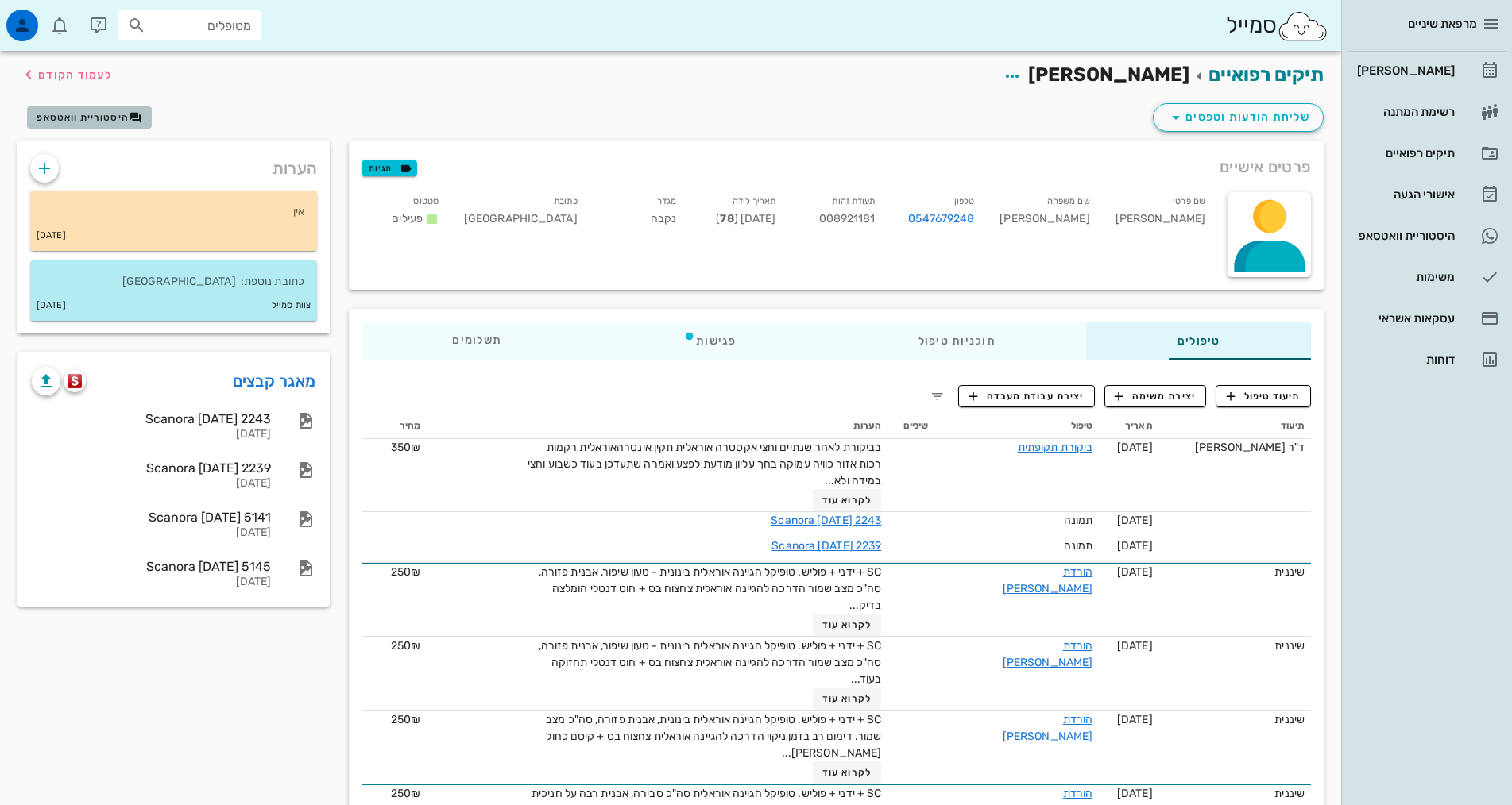
click at [90, 113] on span "היסטוריית וואטסאפ" at bounding box center [82, 117] width 92 height 11
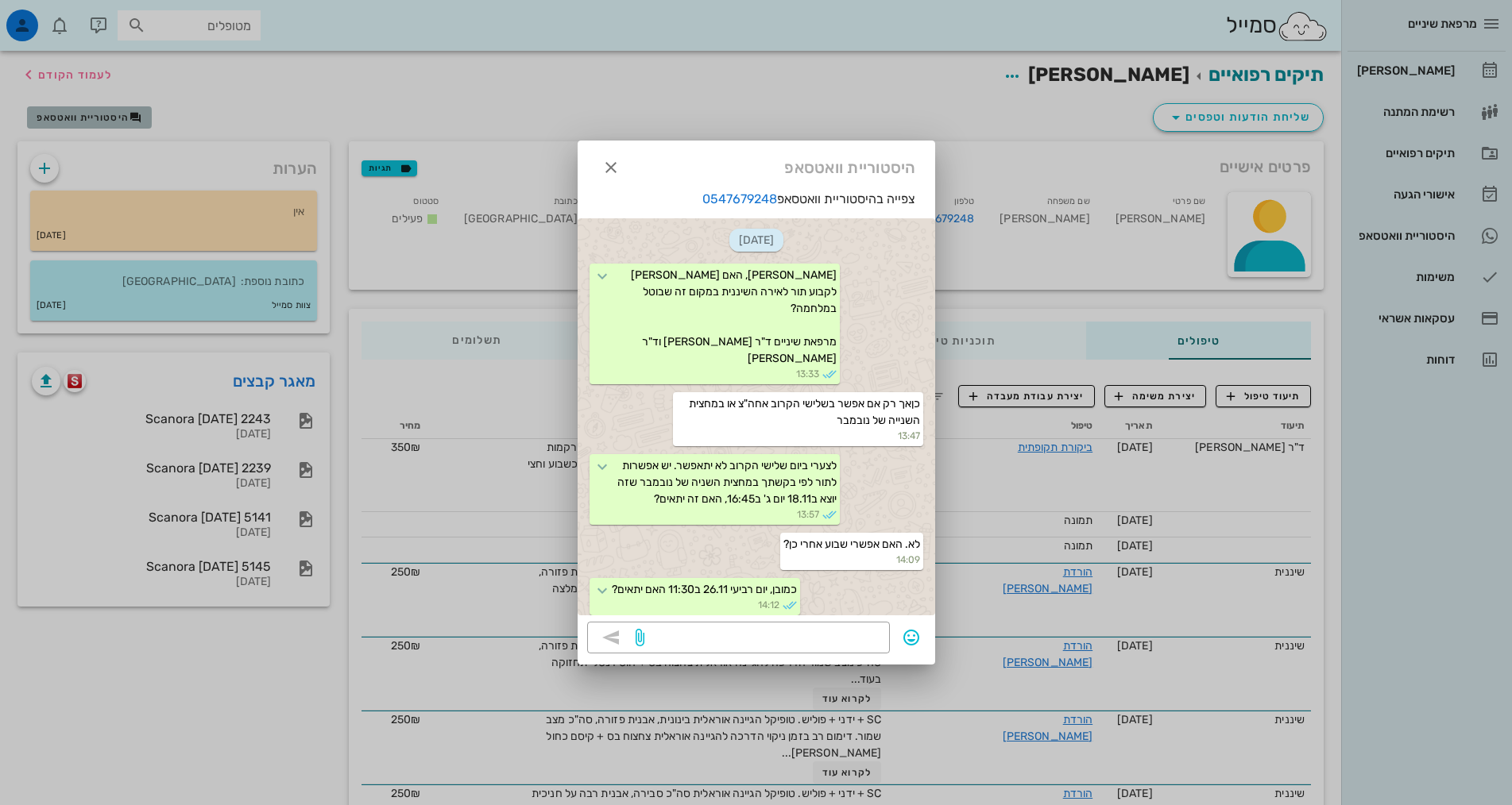
scroll to position [35, 0]
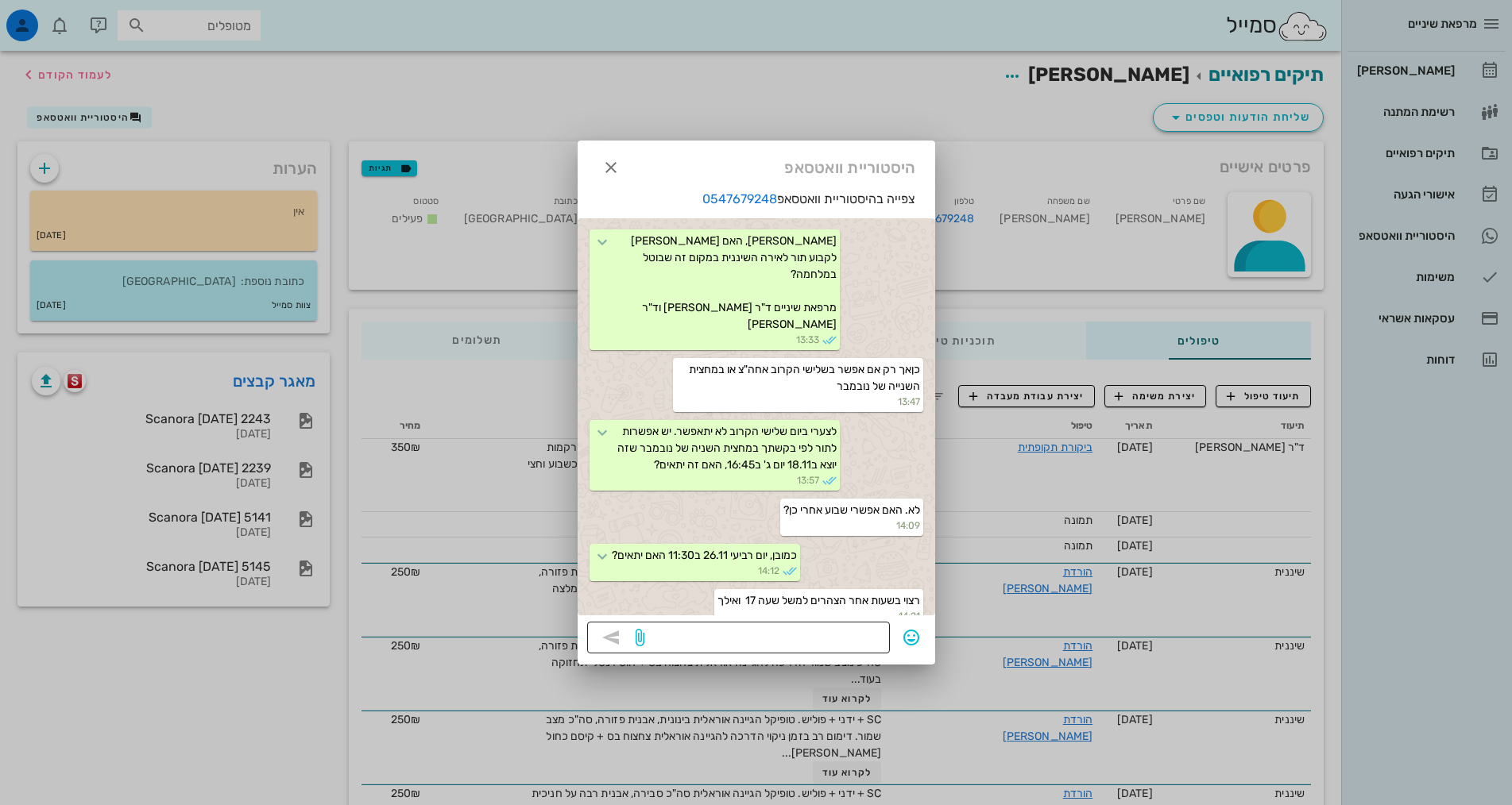
click at [708, 642] on textarea at bounding box center [763, 639] width 233 height 26
type textarea "08.12 יום שני ב17:30?"
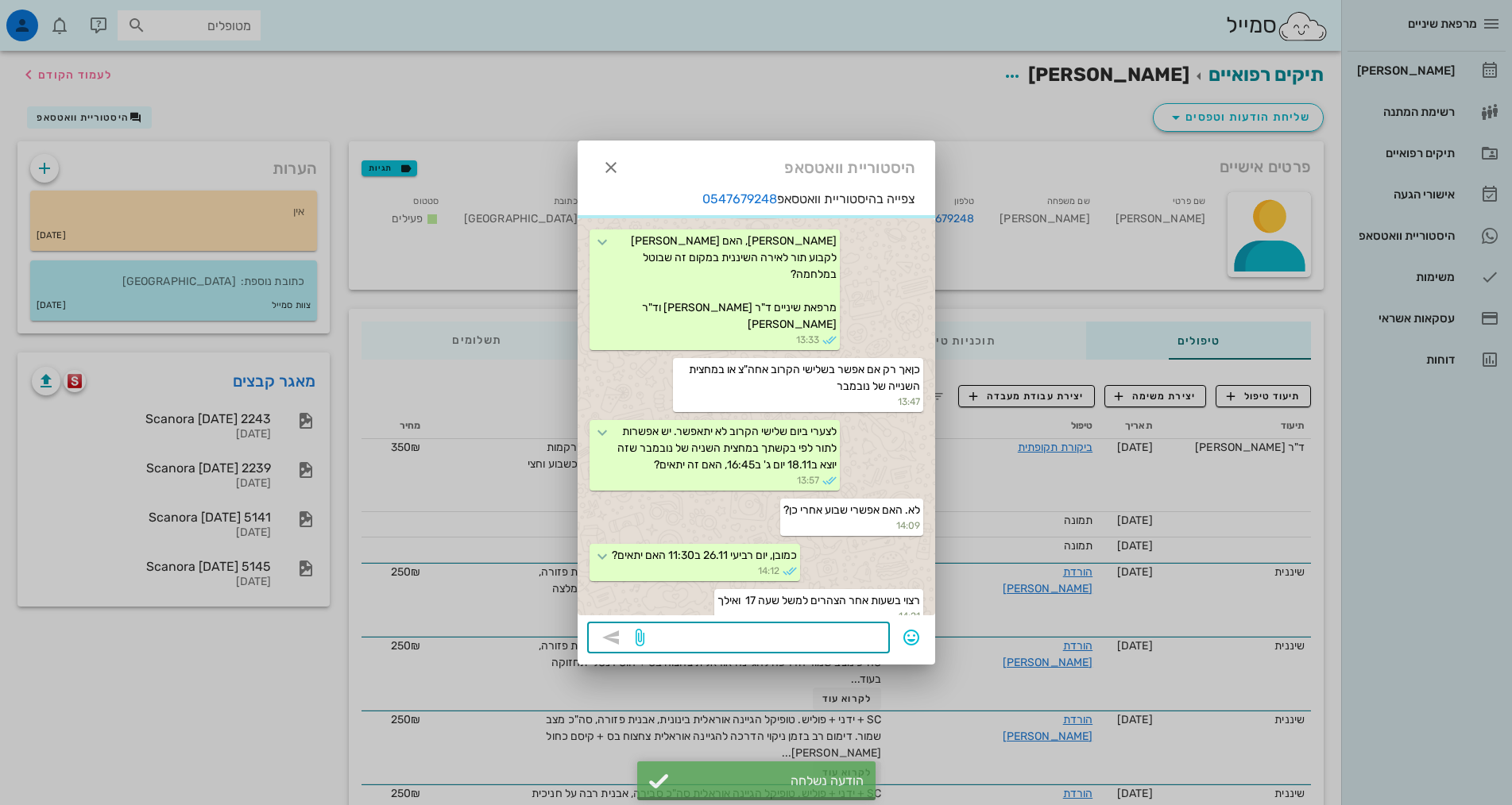
scroll to position [79, 0]
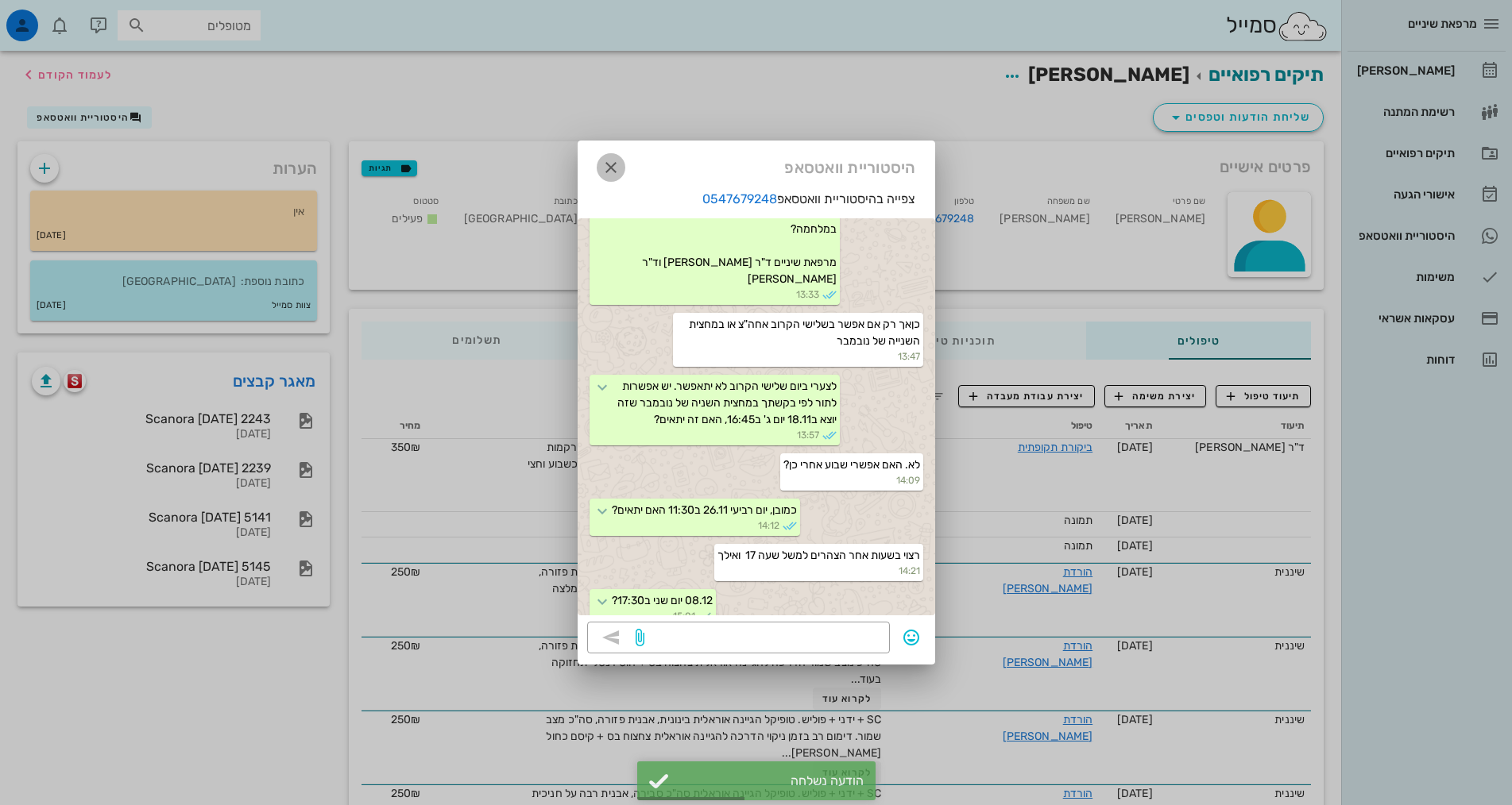
click at [614, 171] on icon "button" at bounding box center [611, 167] width 19 height 19
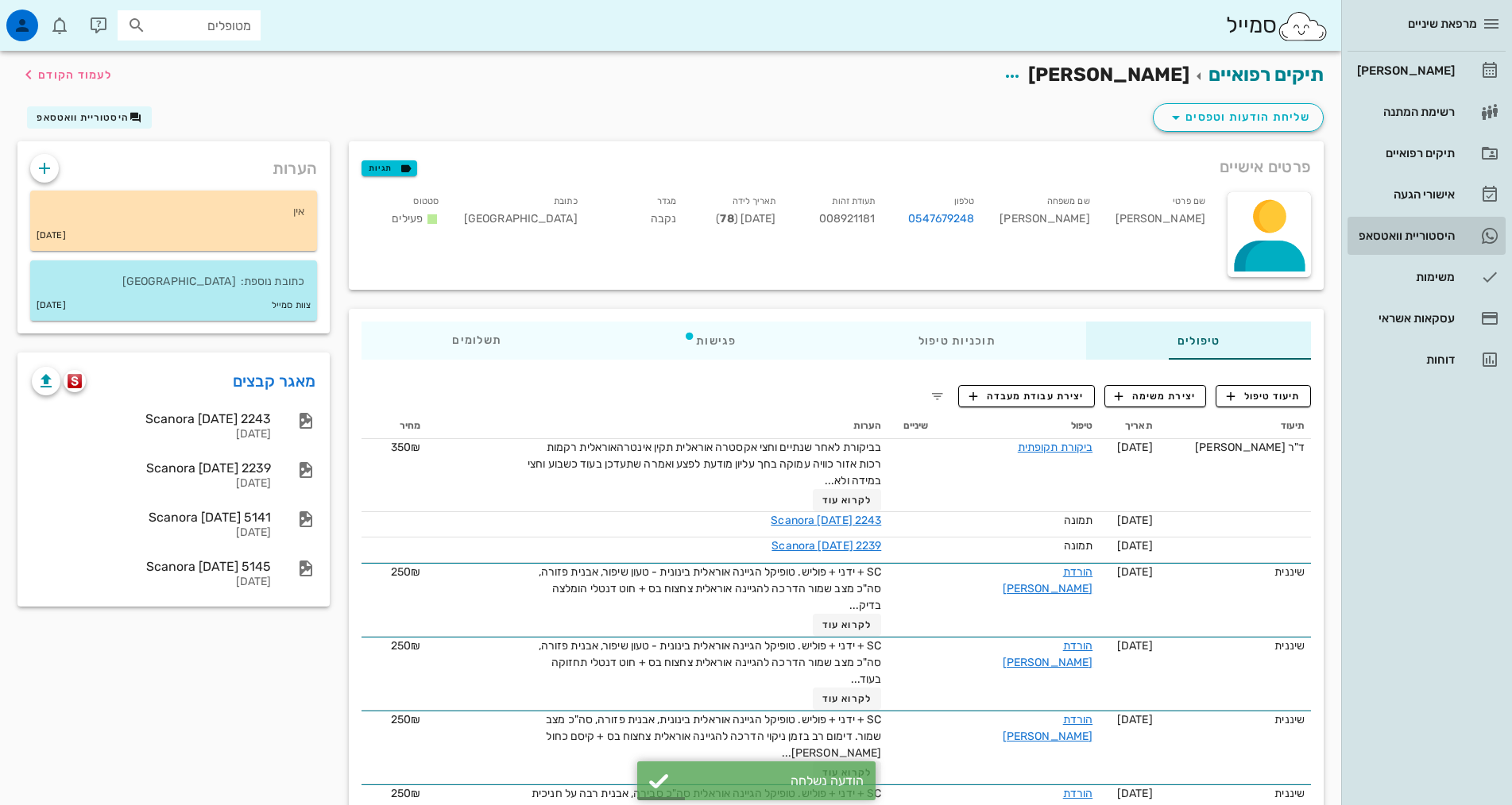
click at [1456, 235] on link "4 היסטוריית וואטסאפ" at bounding box center [1426, 235] width 158 height 39
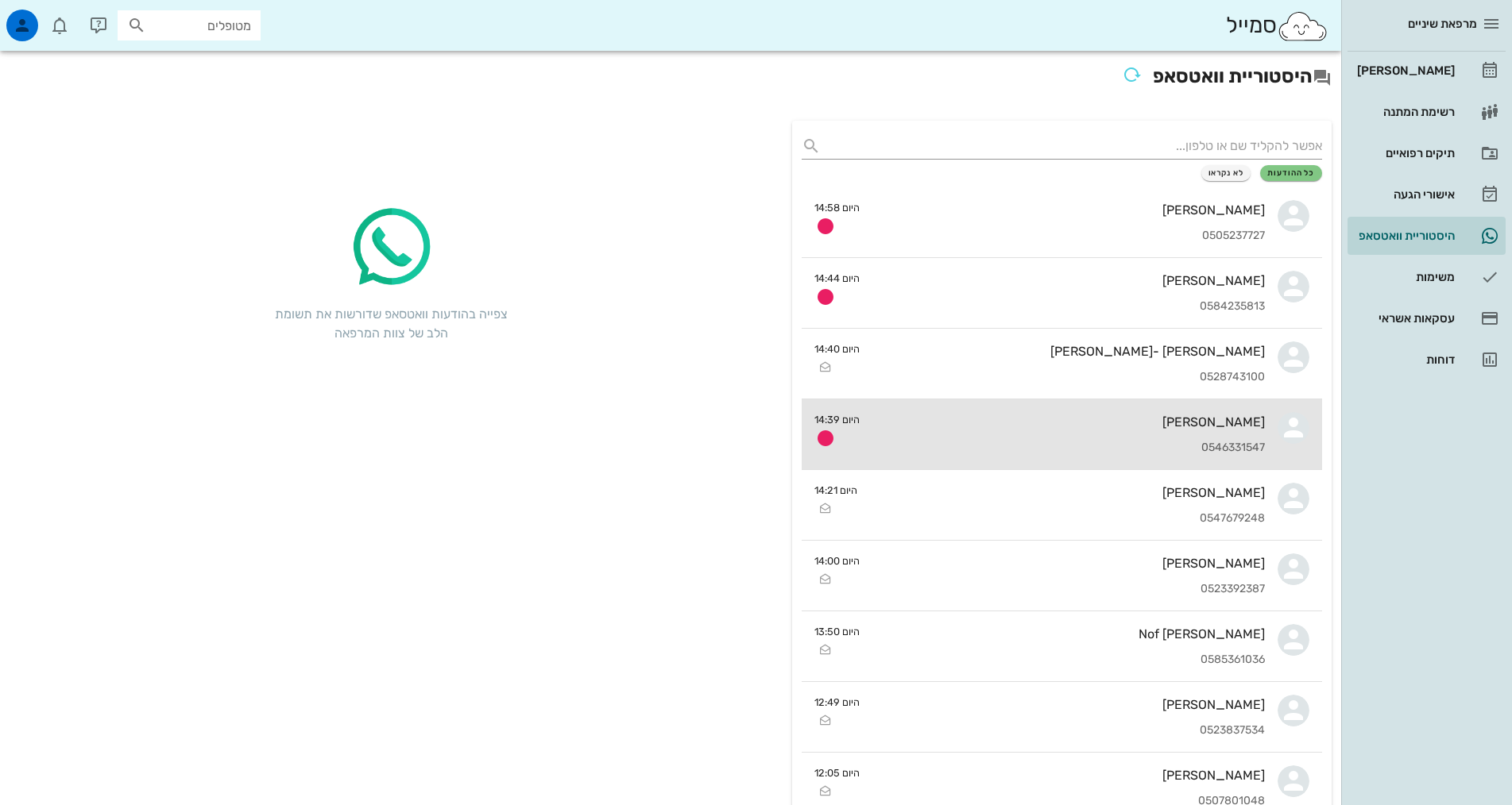
click at [1254, 422] on div "[PERSON_NAME]" at bounding box center [1068, 421] width 393 height 15
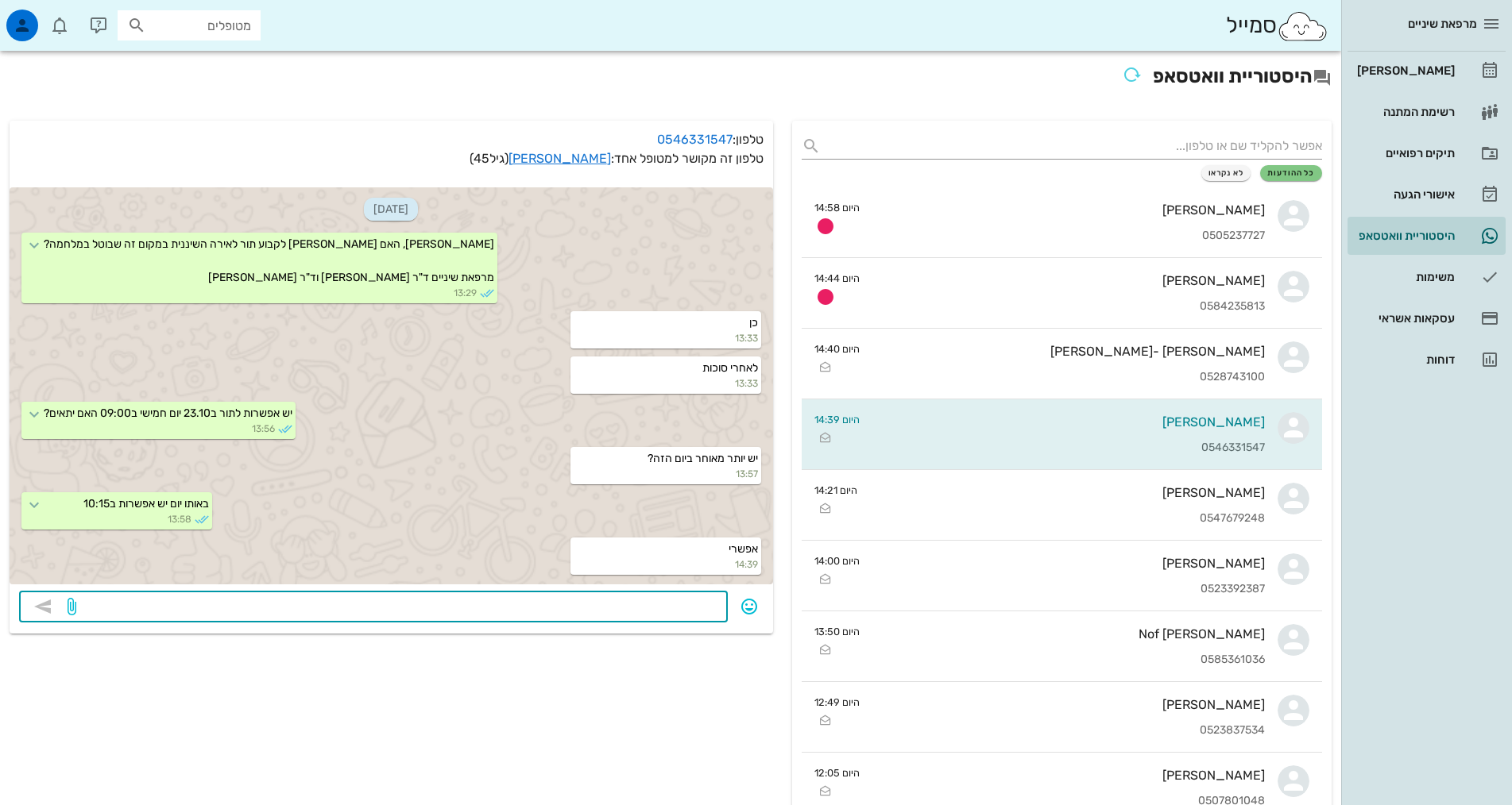
click at [716, 607] on textarea at bounding box center [398, 608] width 638 height 26
type textarea "קבעתי לך"
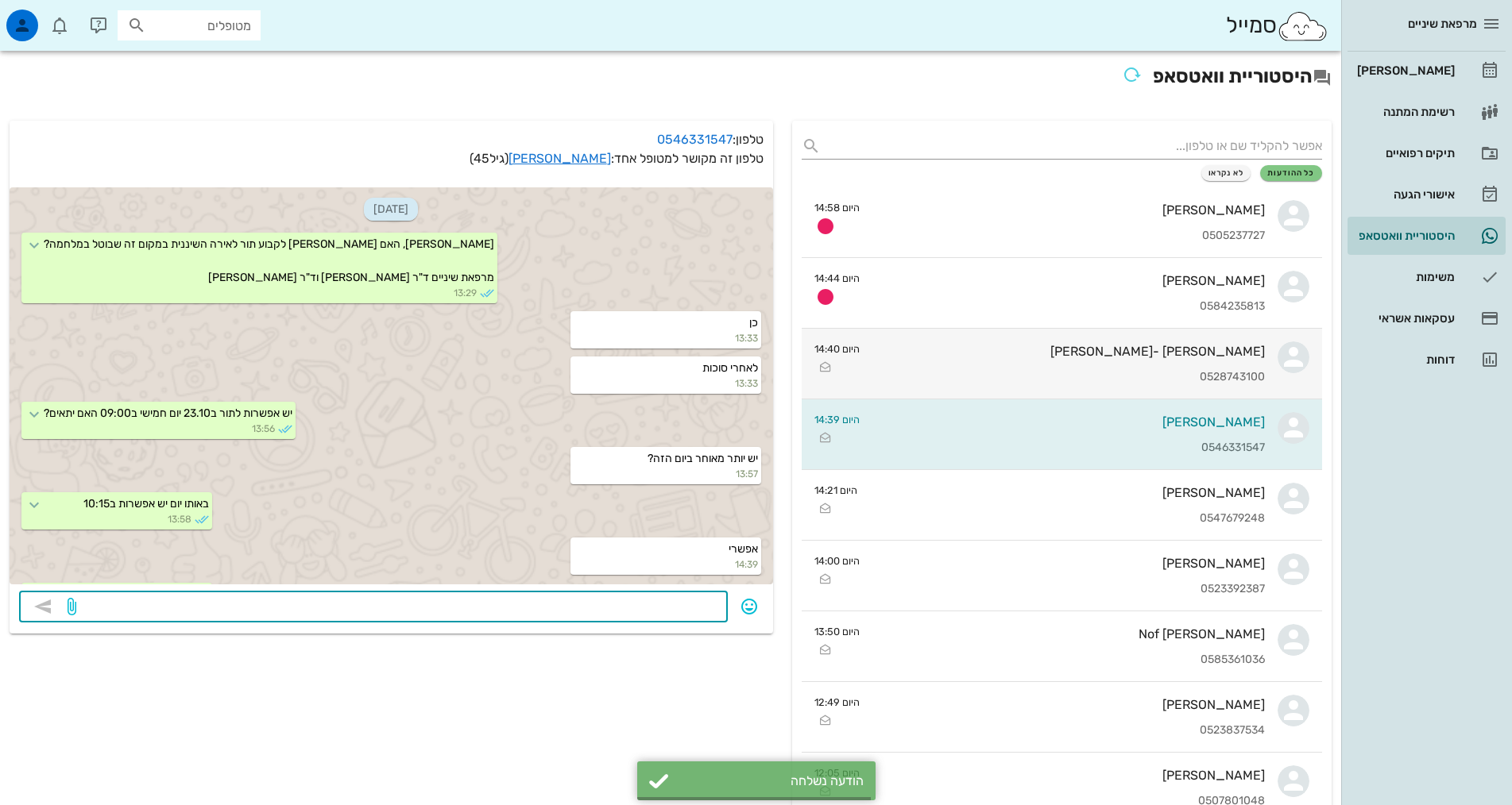
scroll to position [42, 0]
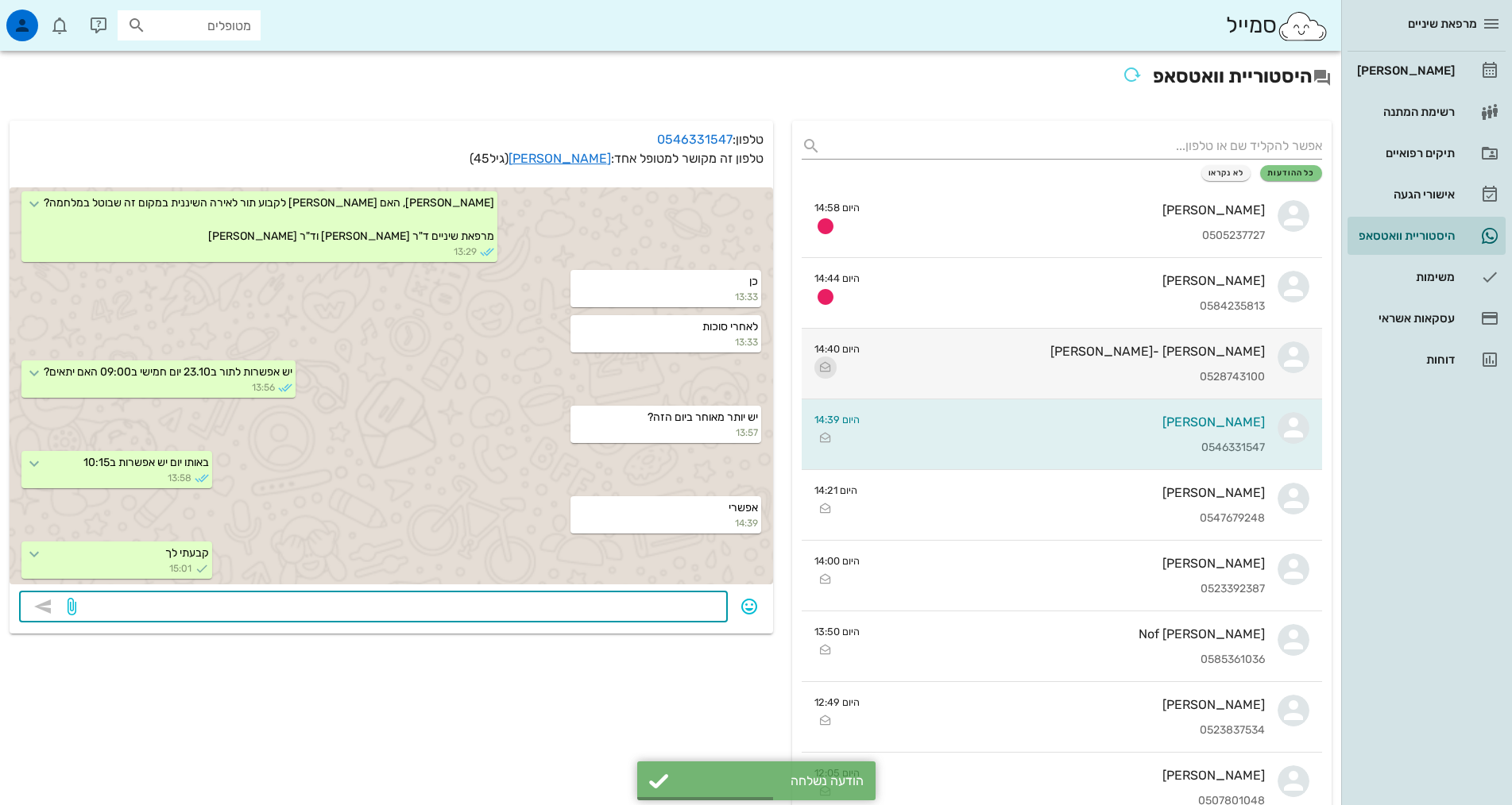
click at [823, 367] on icon "button" at bounding box center [824, 367] width 19 height 19
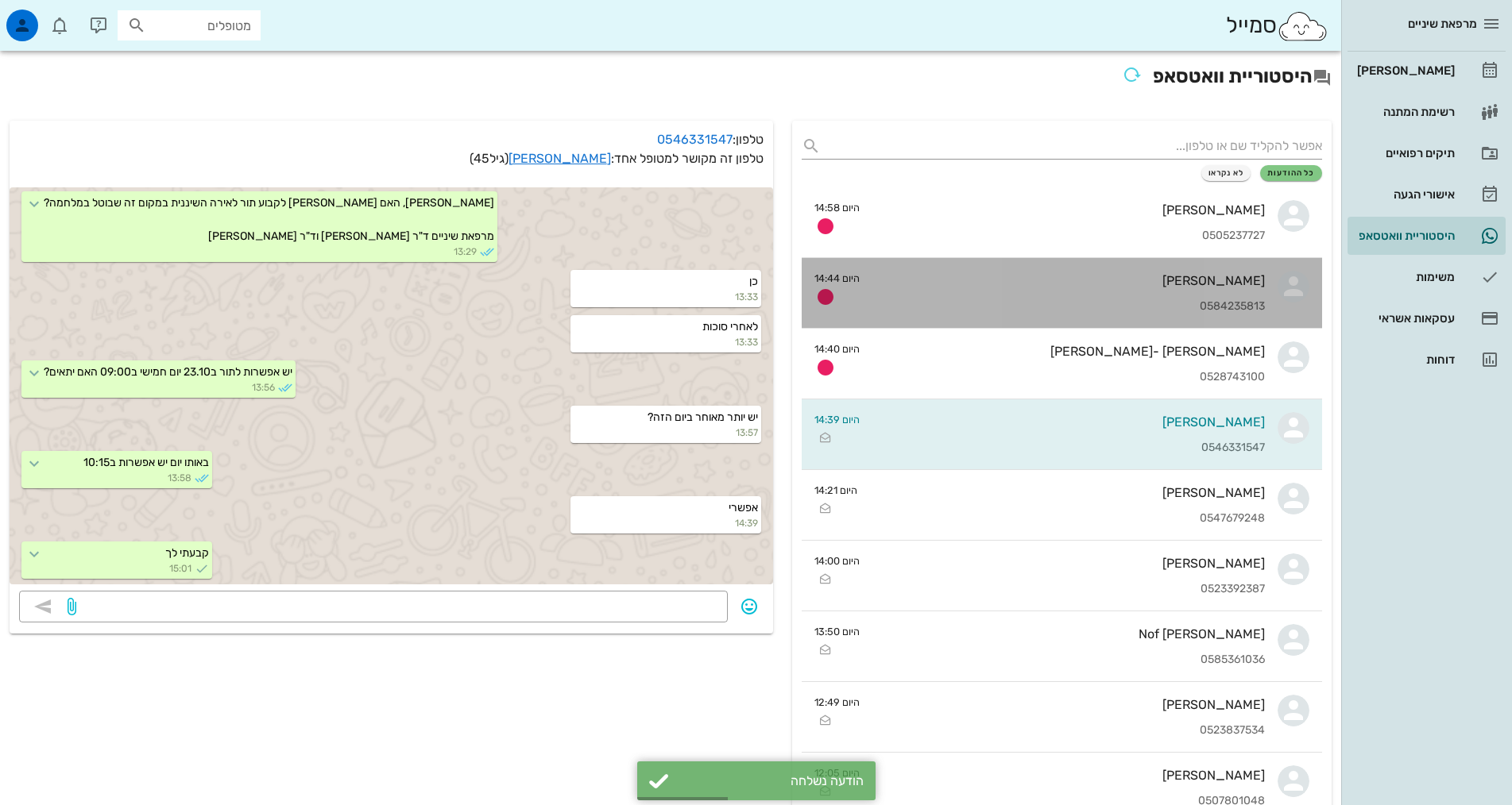
click at [1220, 290] on div "[PERSON_NAME] 0584235813" at bounding box center [1068, 293] width 393 height 70
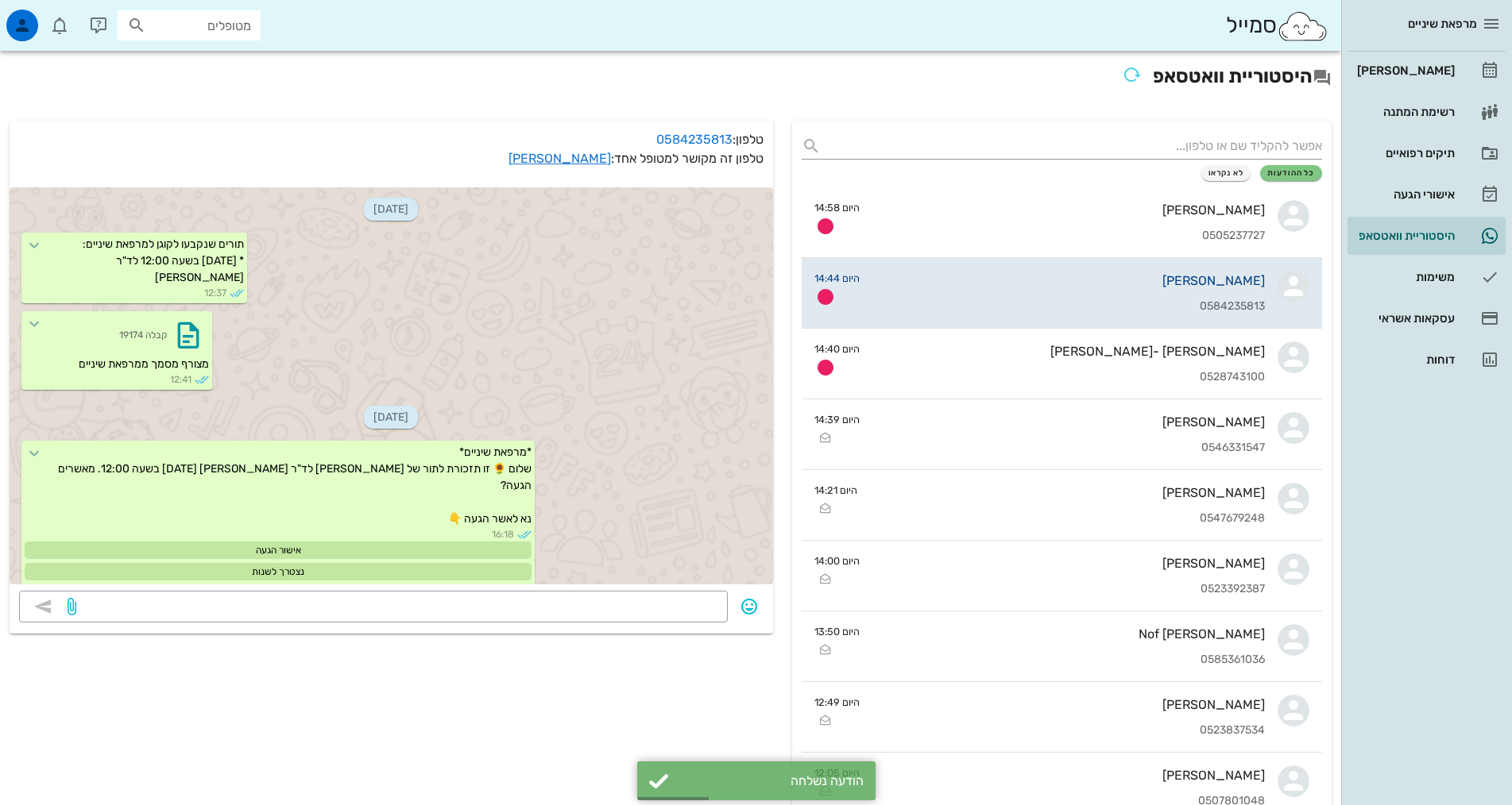
scroll to position [873, 0]
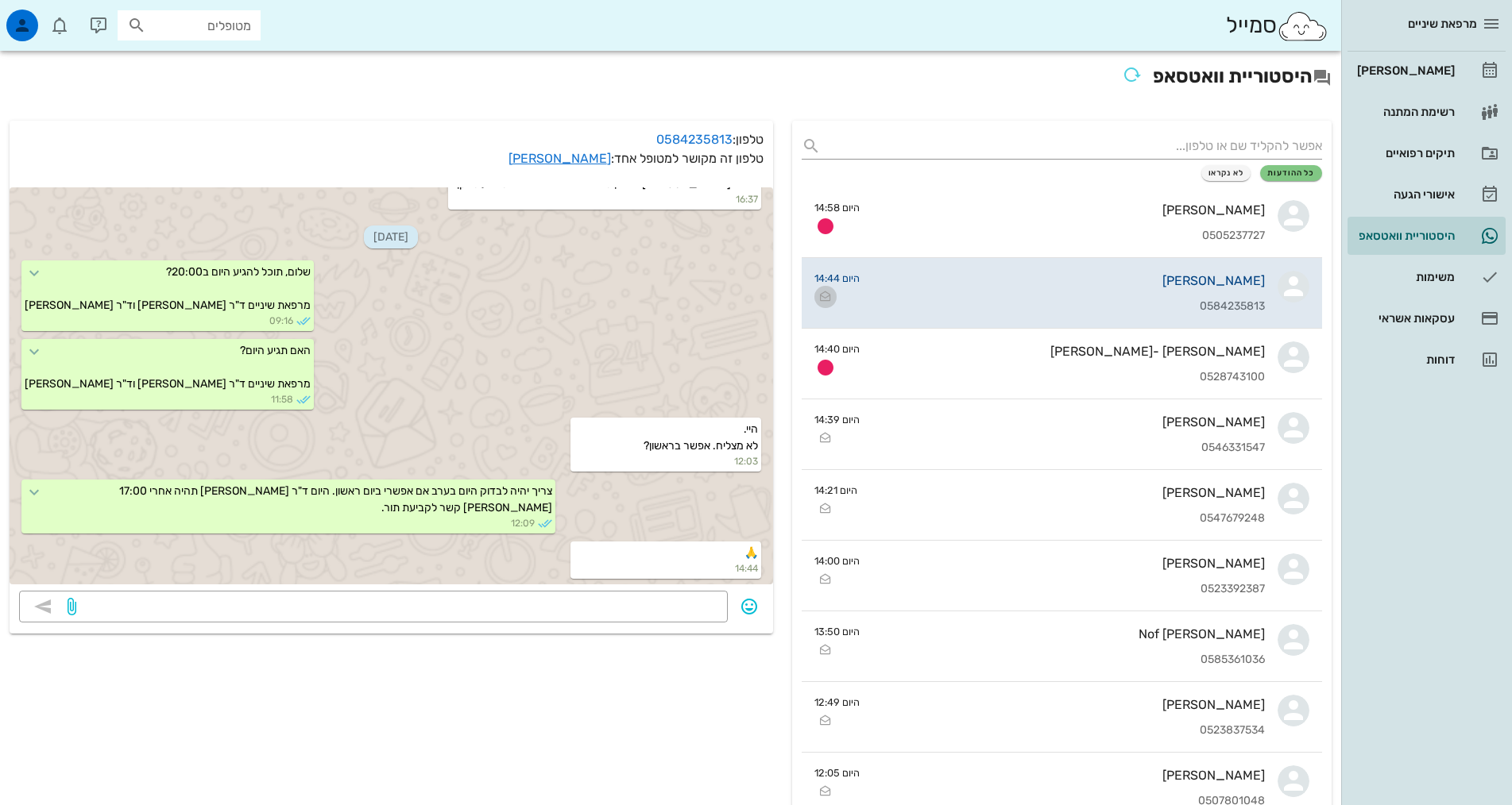
click at [828, 299] on icon "button" at bounding box center [824, 297] width 19 height 19
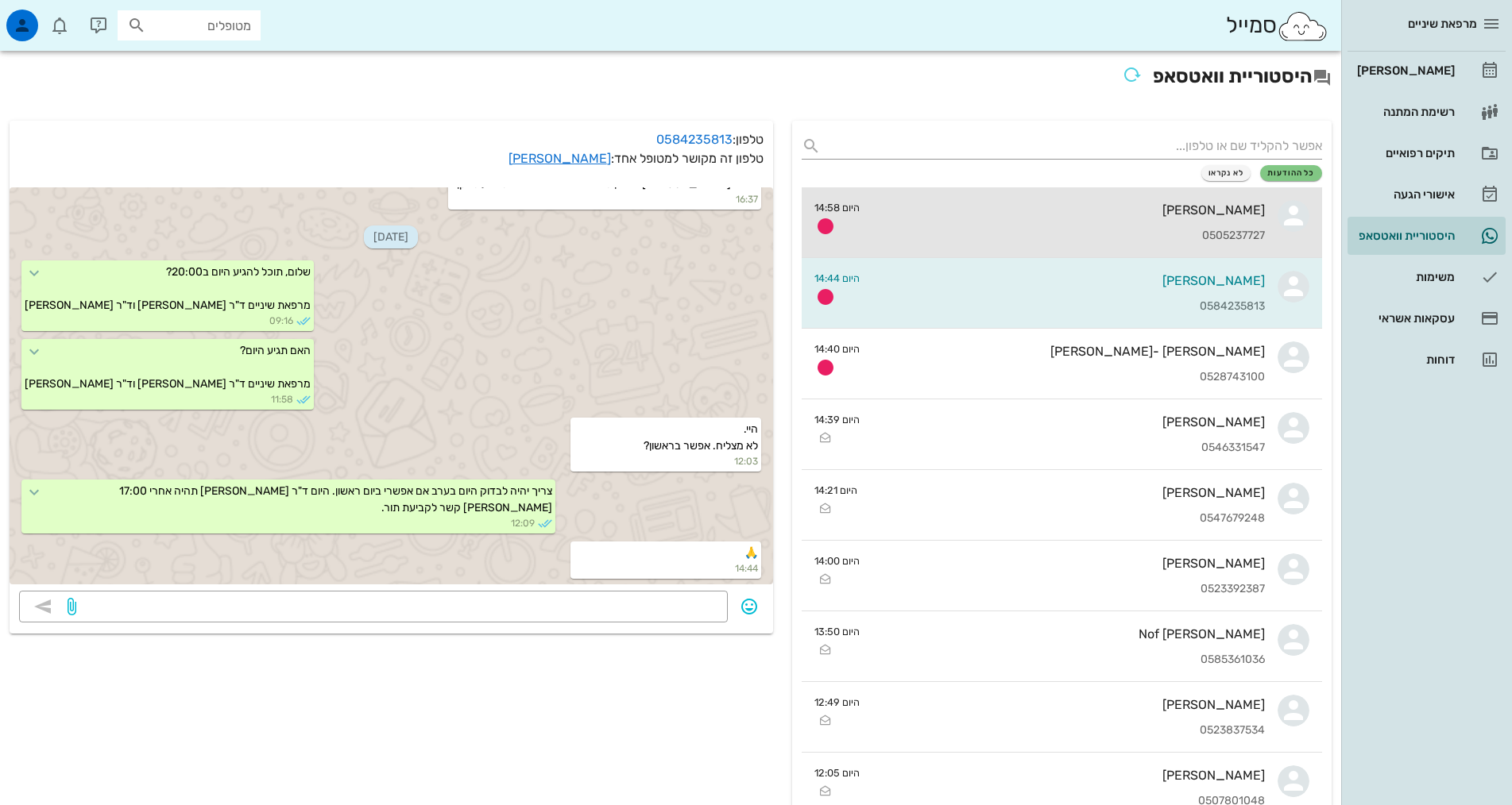
click at [1240, 235] on div "0505237727" at bounding box center [1068, 236] width 393 height 14
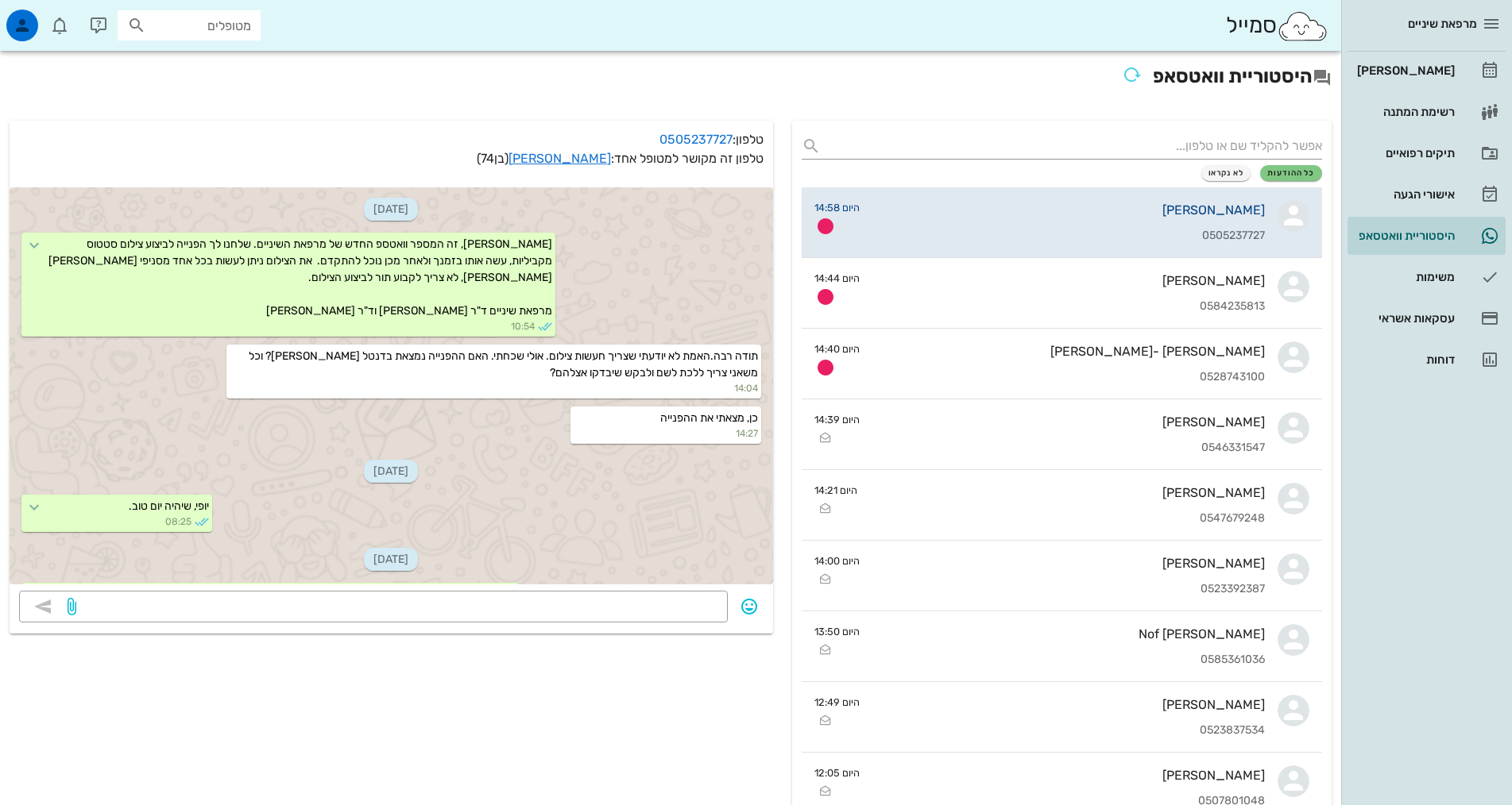
scroll to position [876, 0]
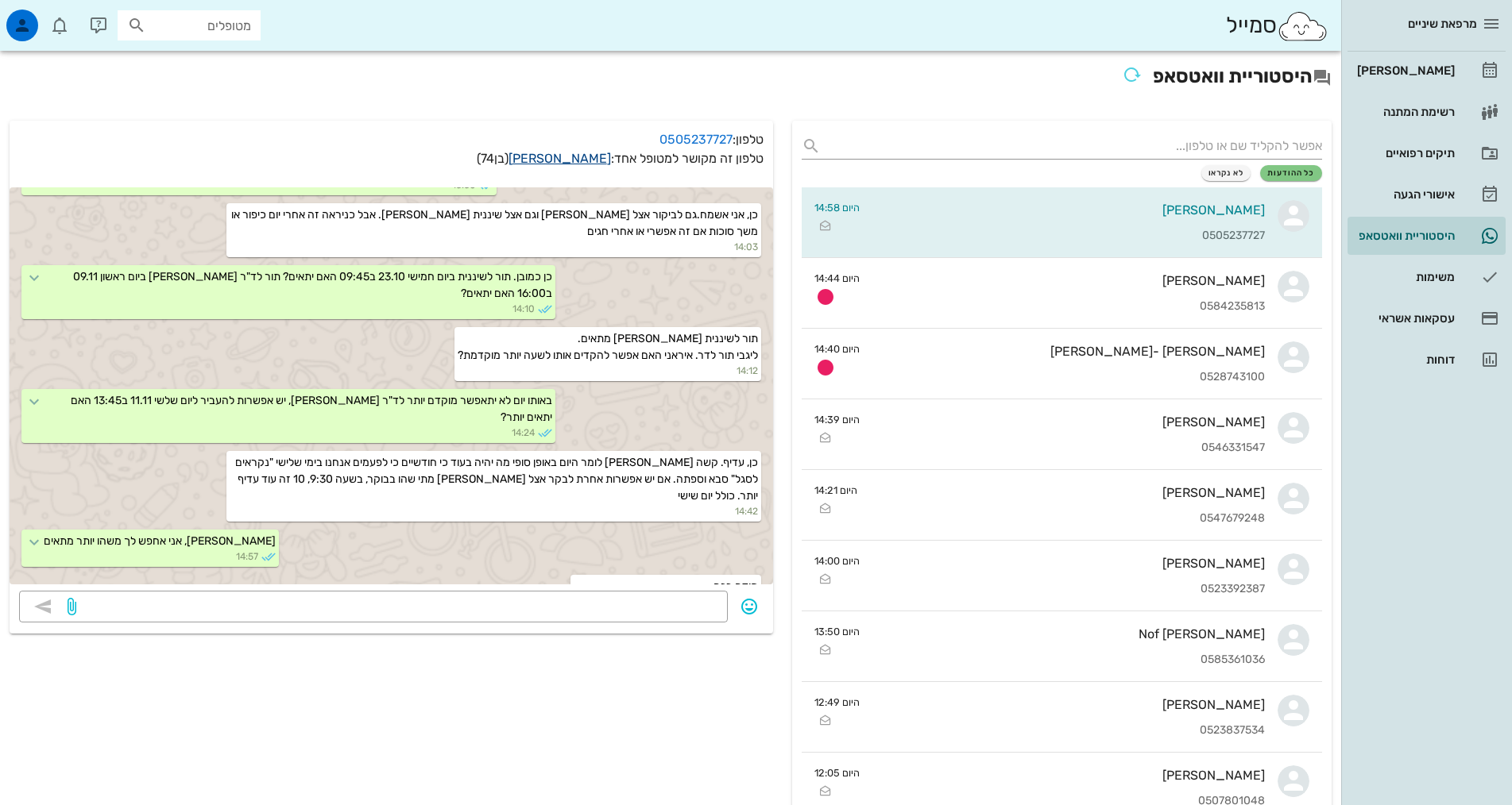
click at [575, 157] on link "[PERSON_NAME]" at bounding box center [560, 158] width 103 height 15
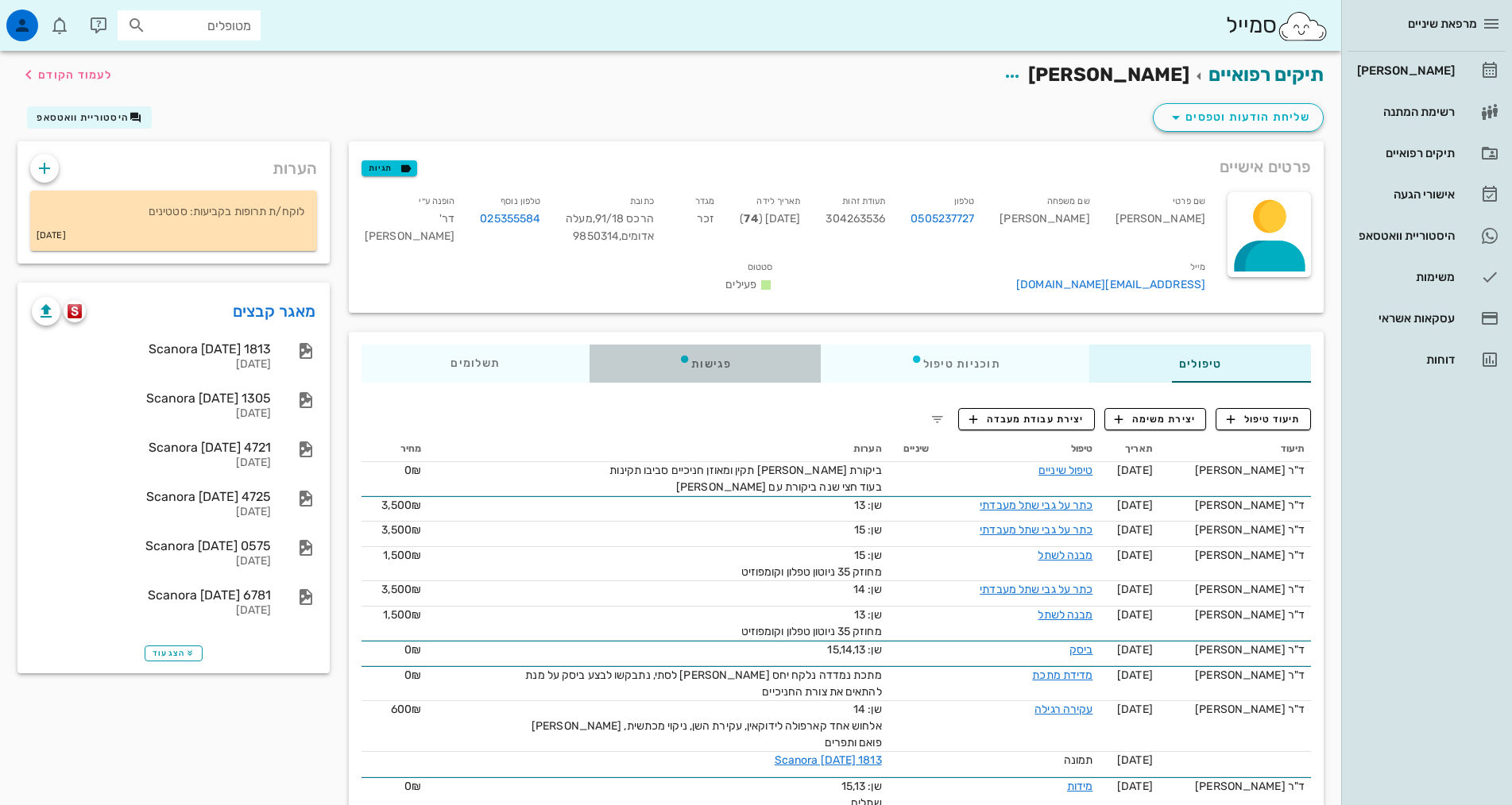
click at [637, 344] on div "פגישות" at bounding box center [706, 363] width 232 height 39
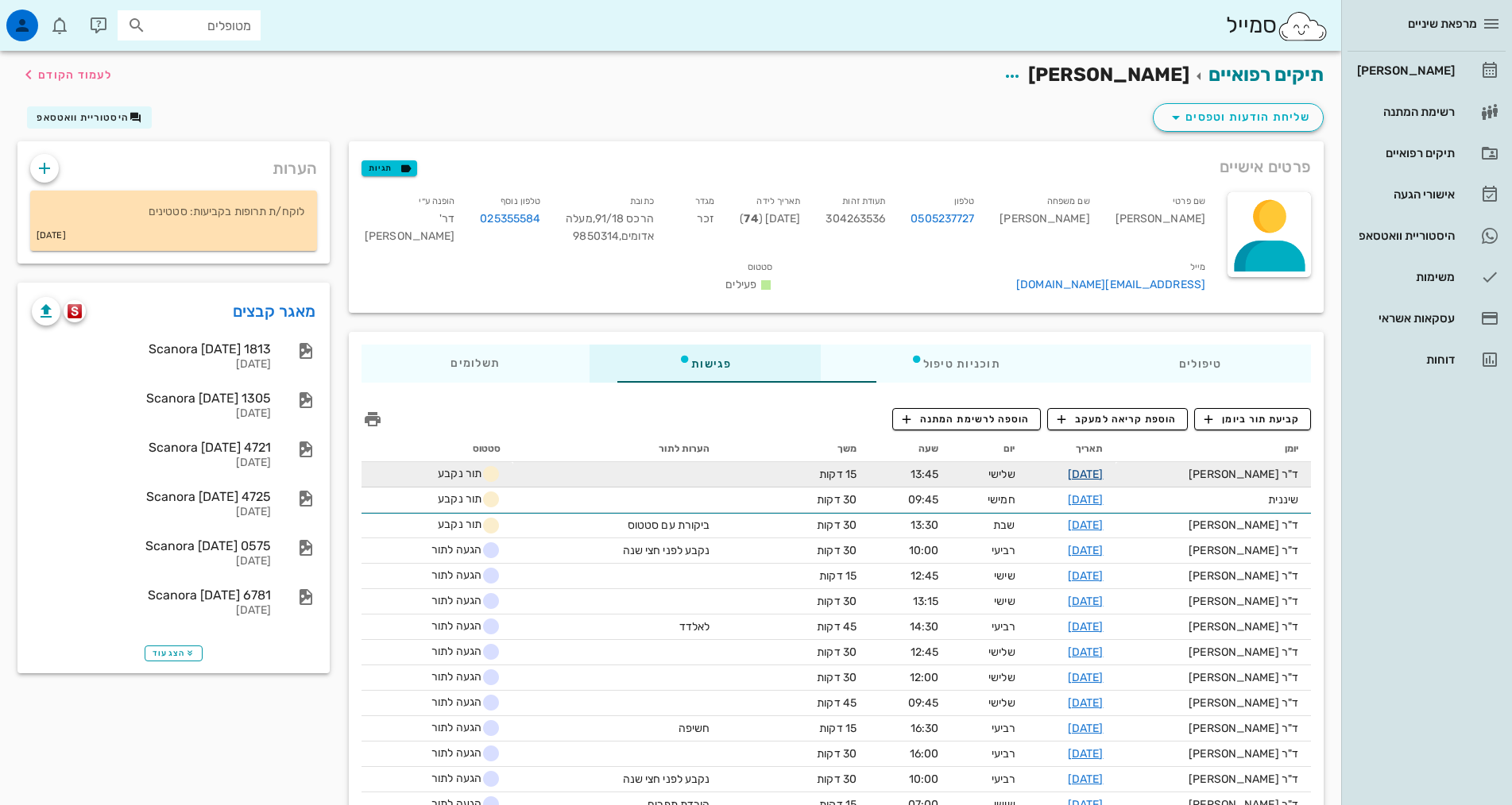
click at [1092, 468] on link "[DATE]" at bounding box center [1086, 475] width 36 height 14
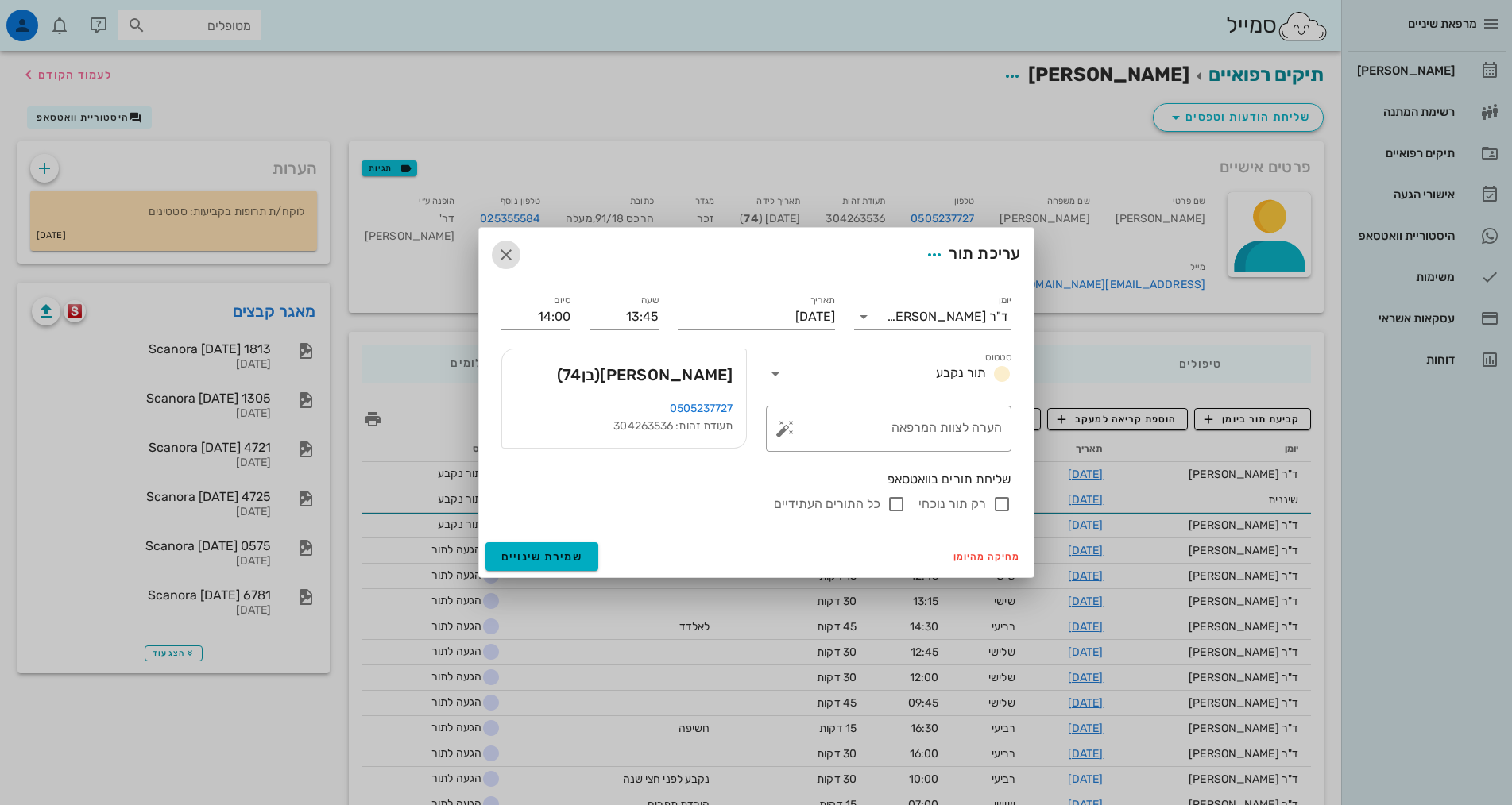
click at [501, 251] on icon "button" at bounding box center [506, 254] width 19 height 19
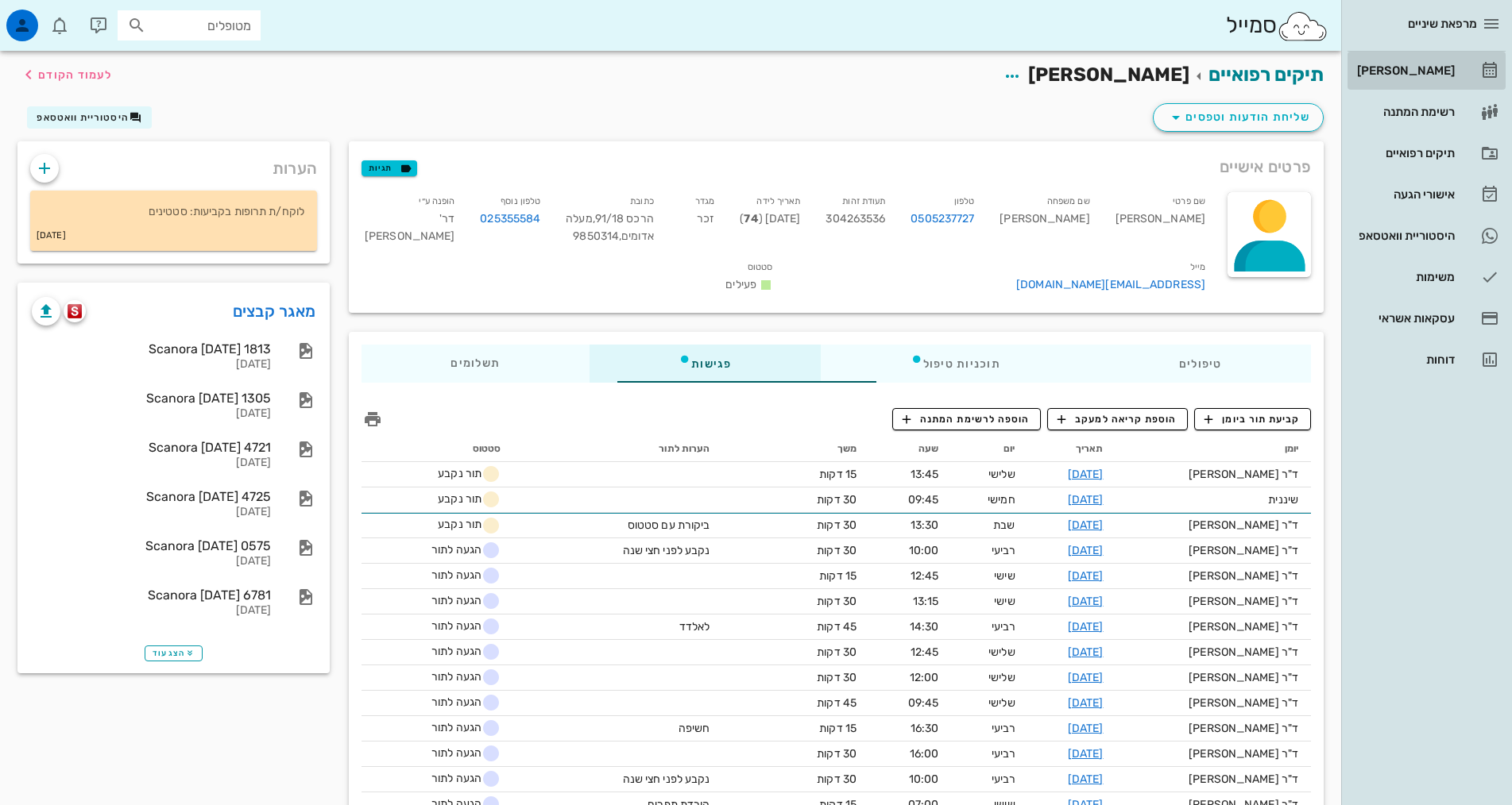
click at [1429, 79] on div "[PERSON_NAME]" at bounding box center [1404, 71] width 101 height 26
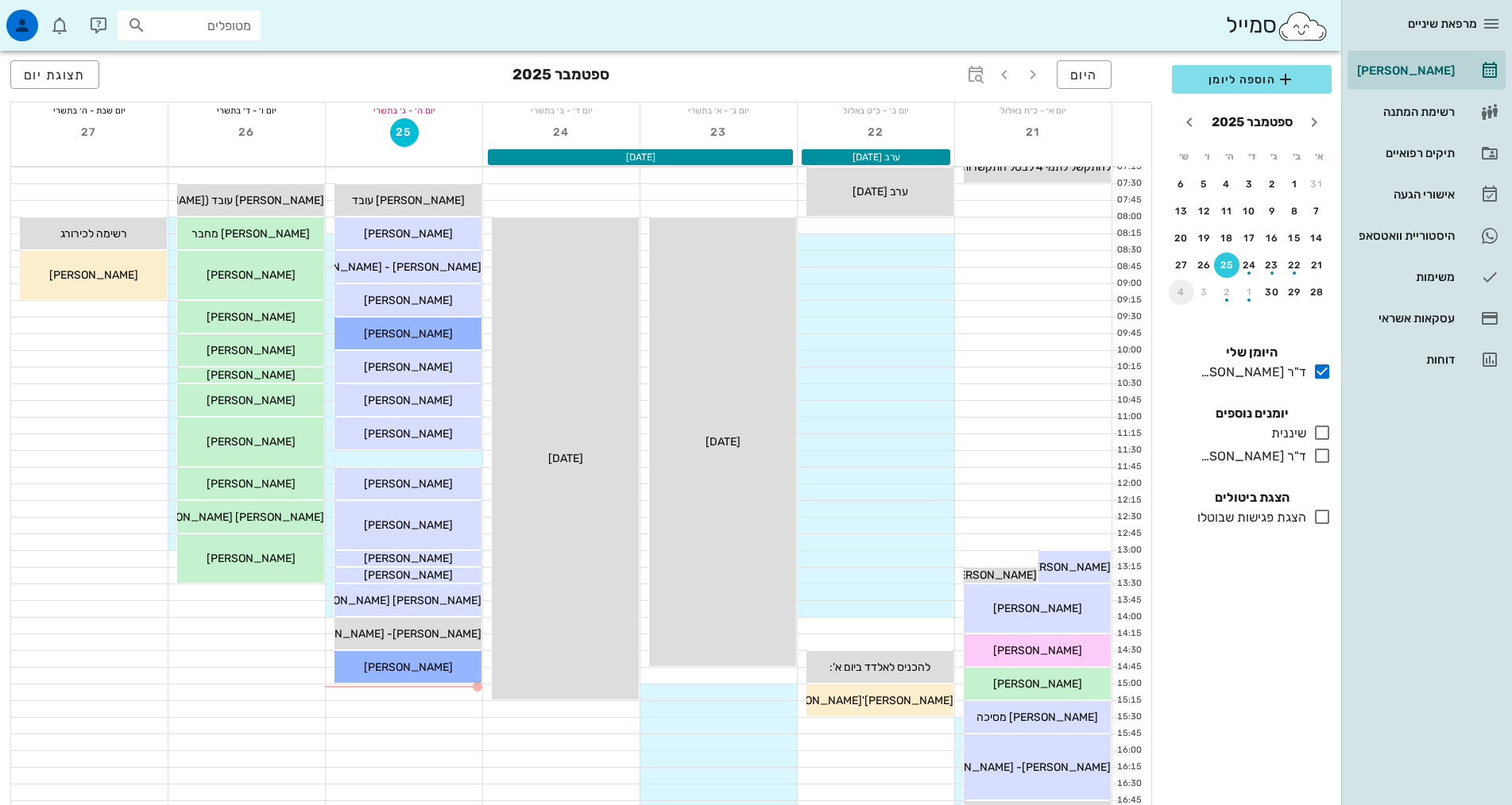
click at [1185, 293] on div "4" at bounding box center [1181, 292] width 26 height 11
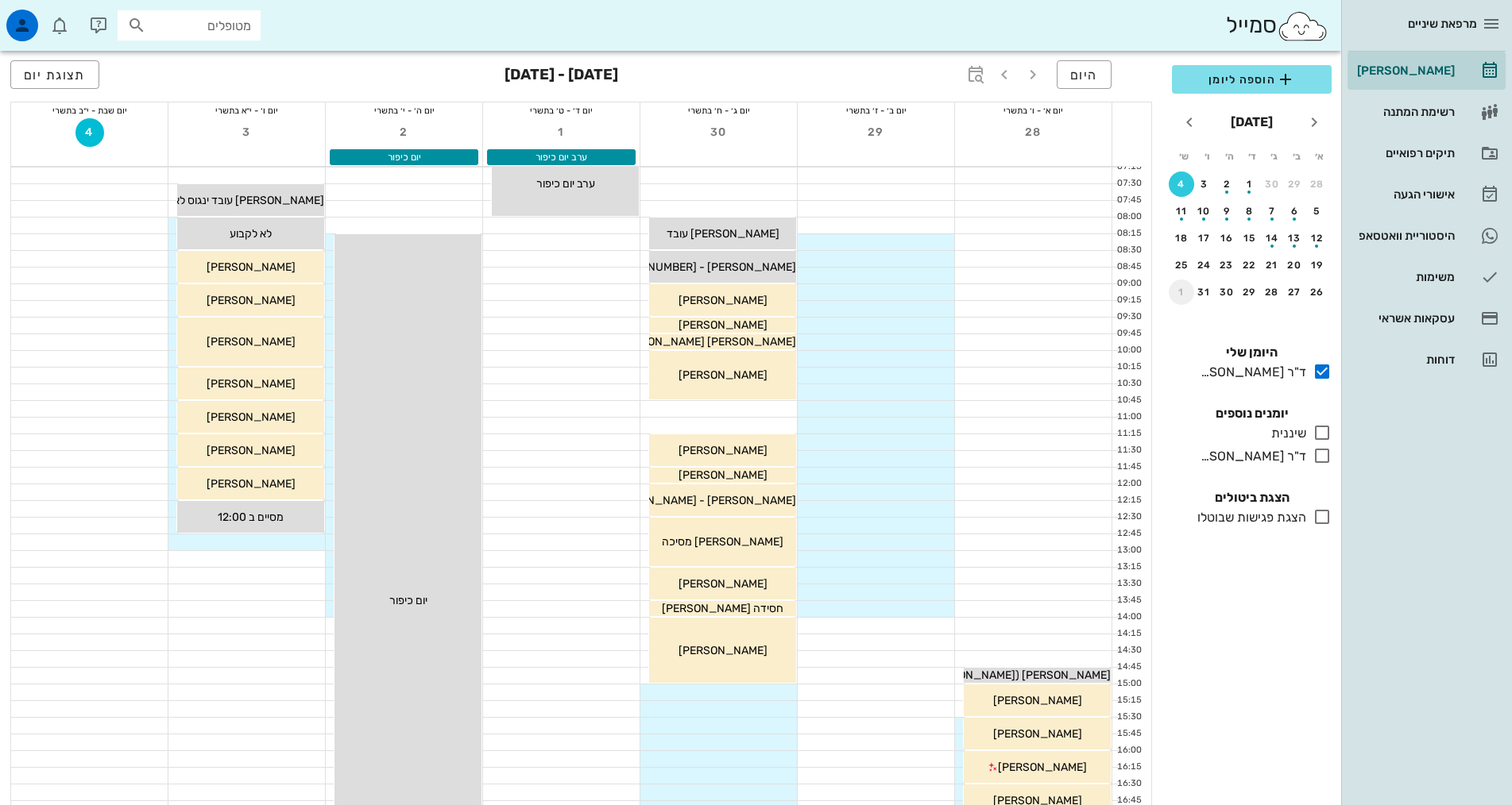
click at [1187, 294] on div "1" at bounding box center [1181, 292] width 26 height 11
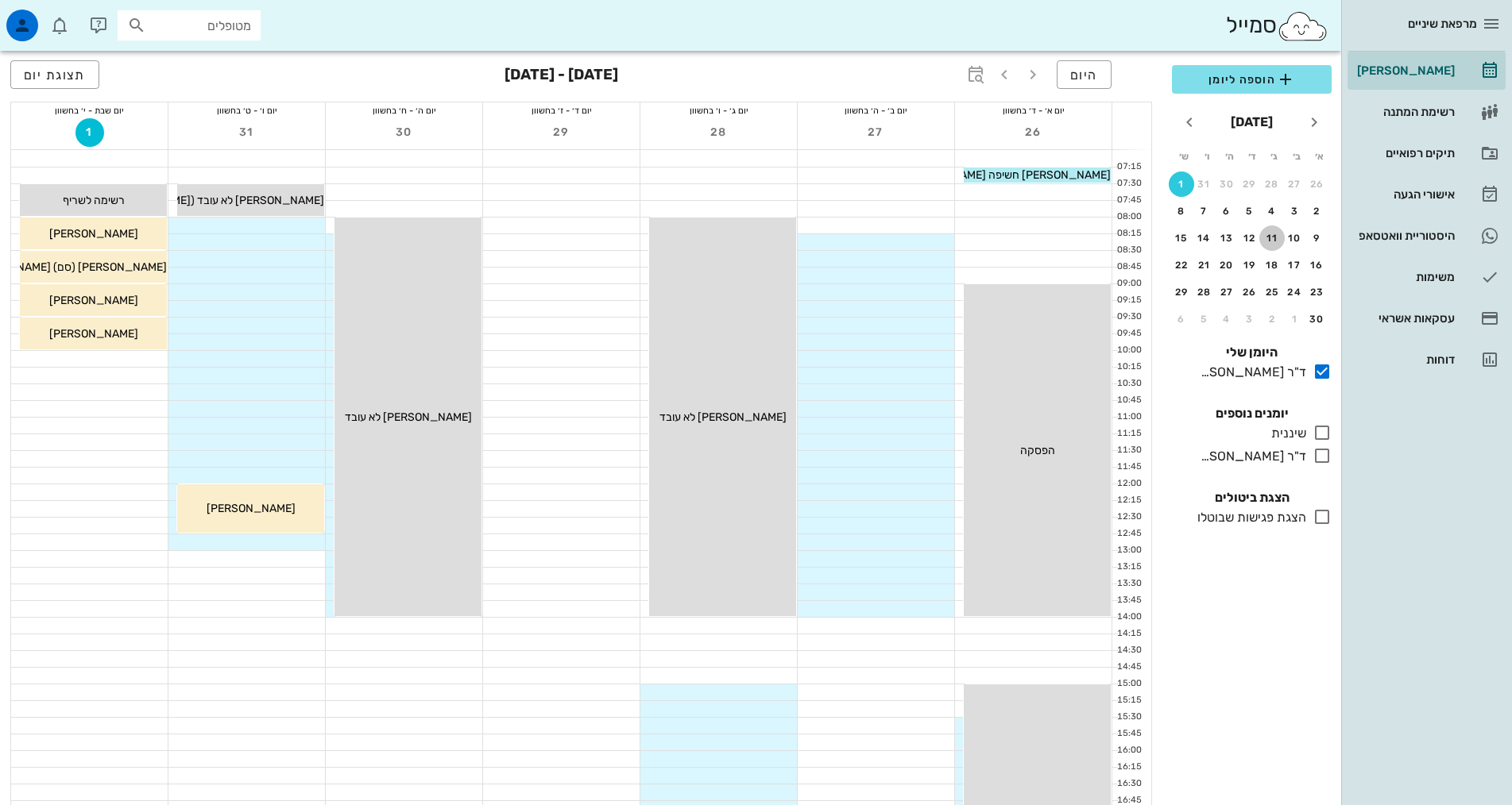
click at [1273, 241] on div "11" at bounding box center [1272, 237] width 26 height 11
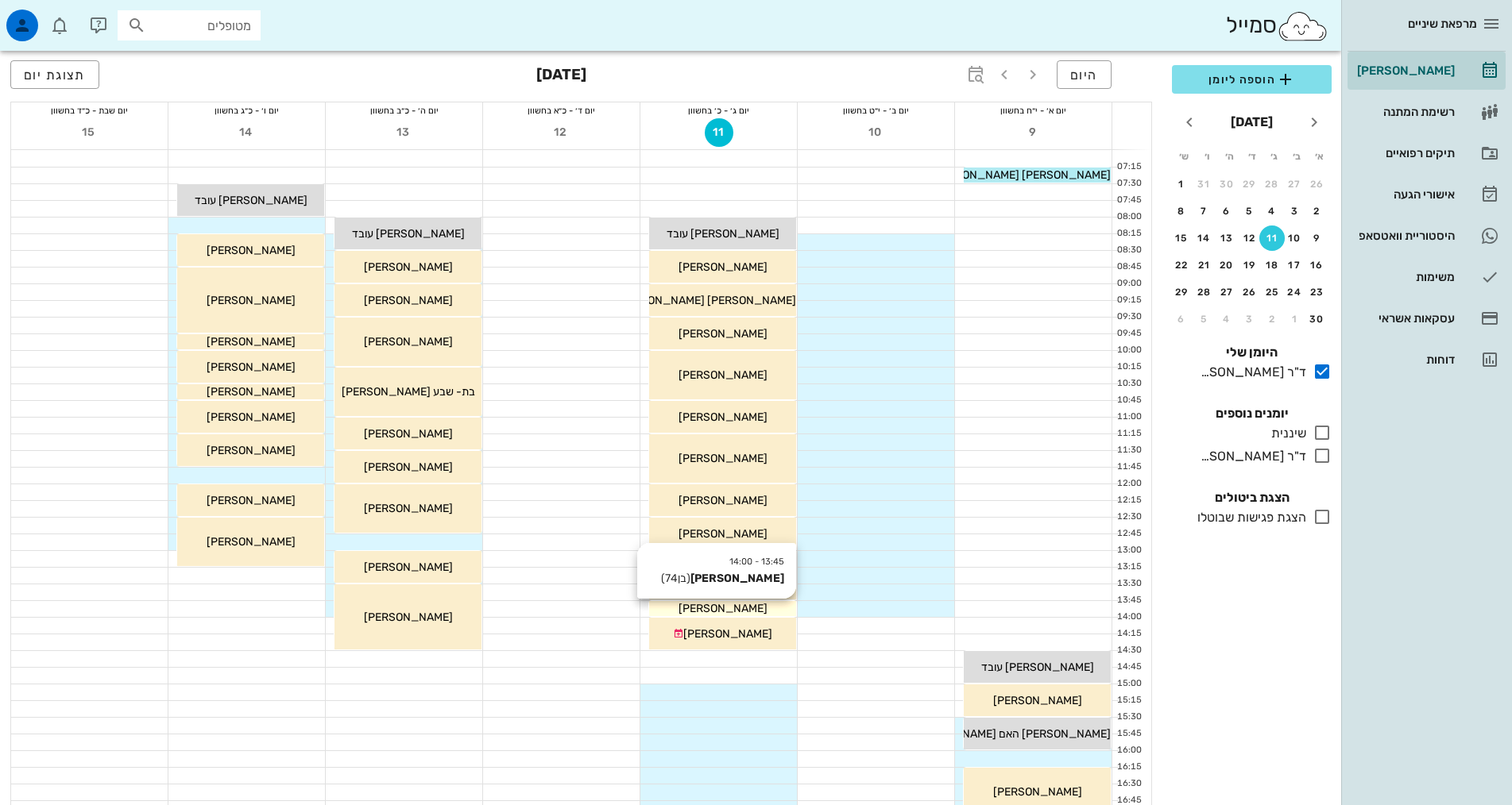
click at [713, 610] on span "[PERSON_NAME]" at bounding box center [722, 608] width 89 height 14
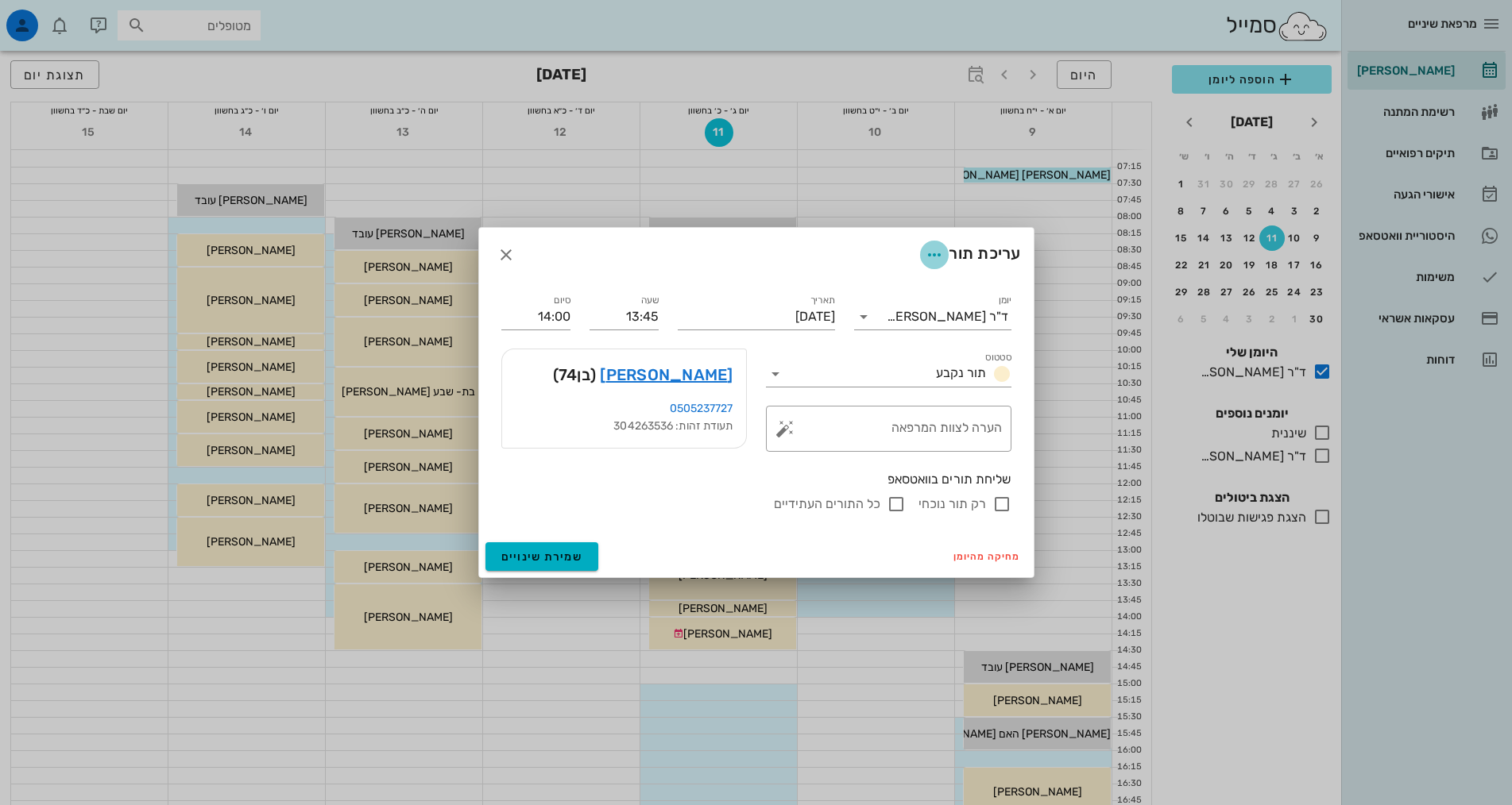
click at [924, 250] on icon "button" at bounding box center [933, 254] width 19 height 19
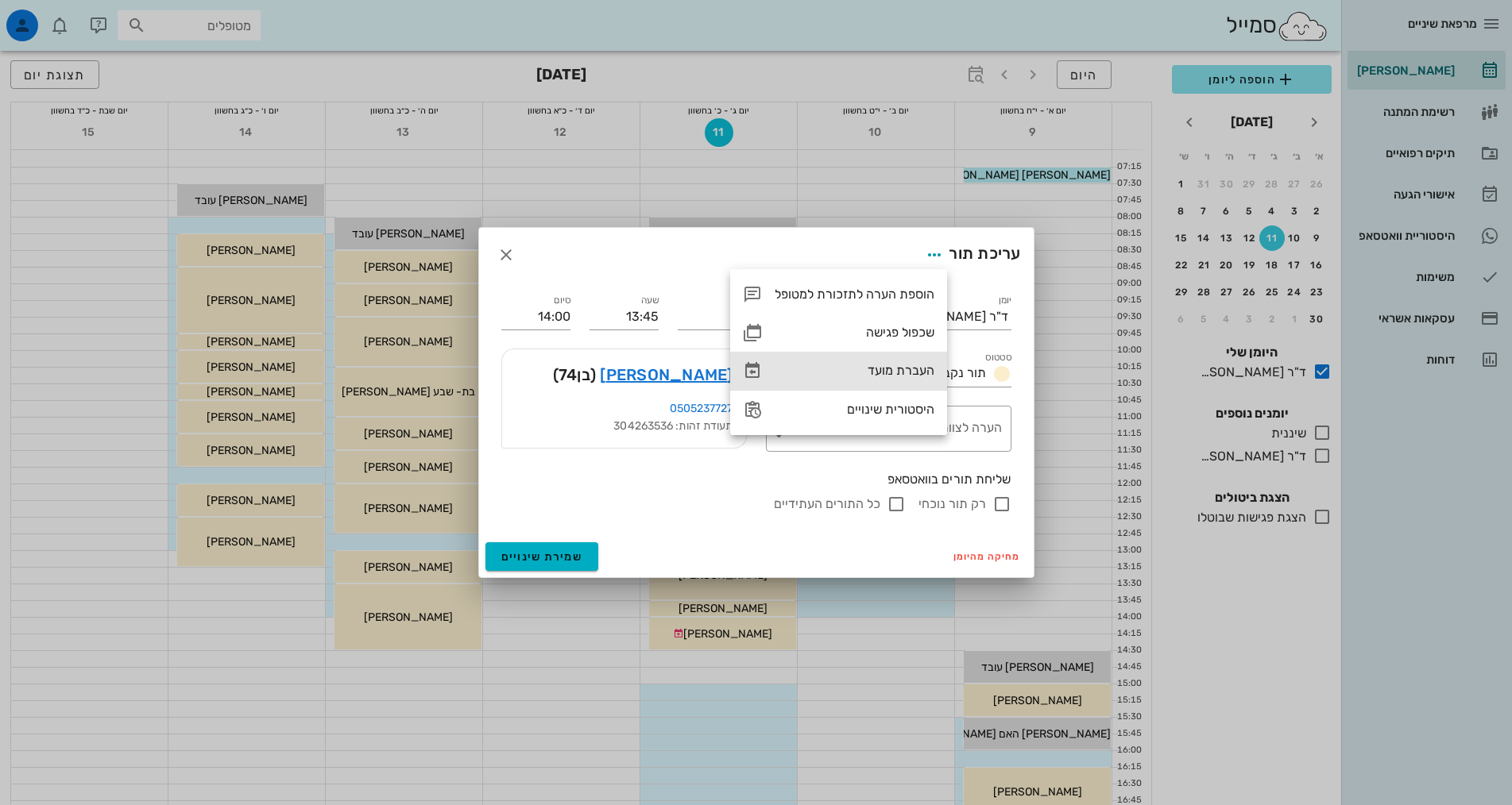
click at [894, 371] on div "העברת מועד" at bounding box center [854, 370] width 159 height 15
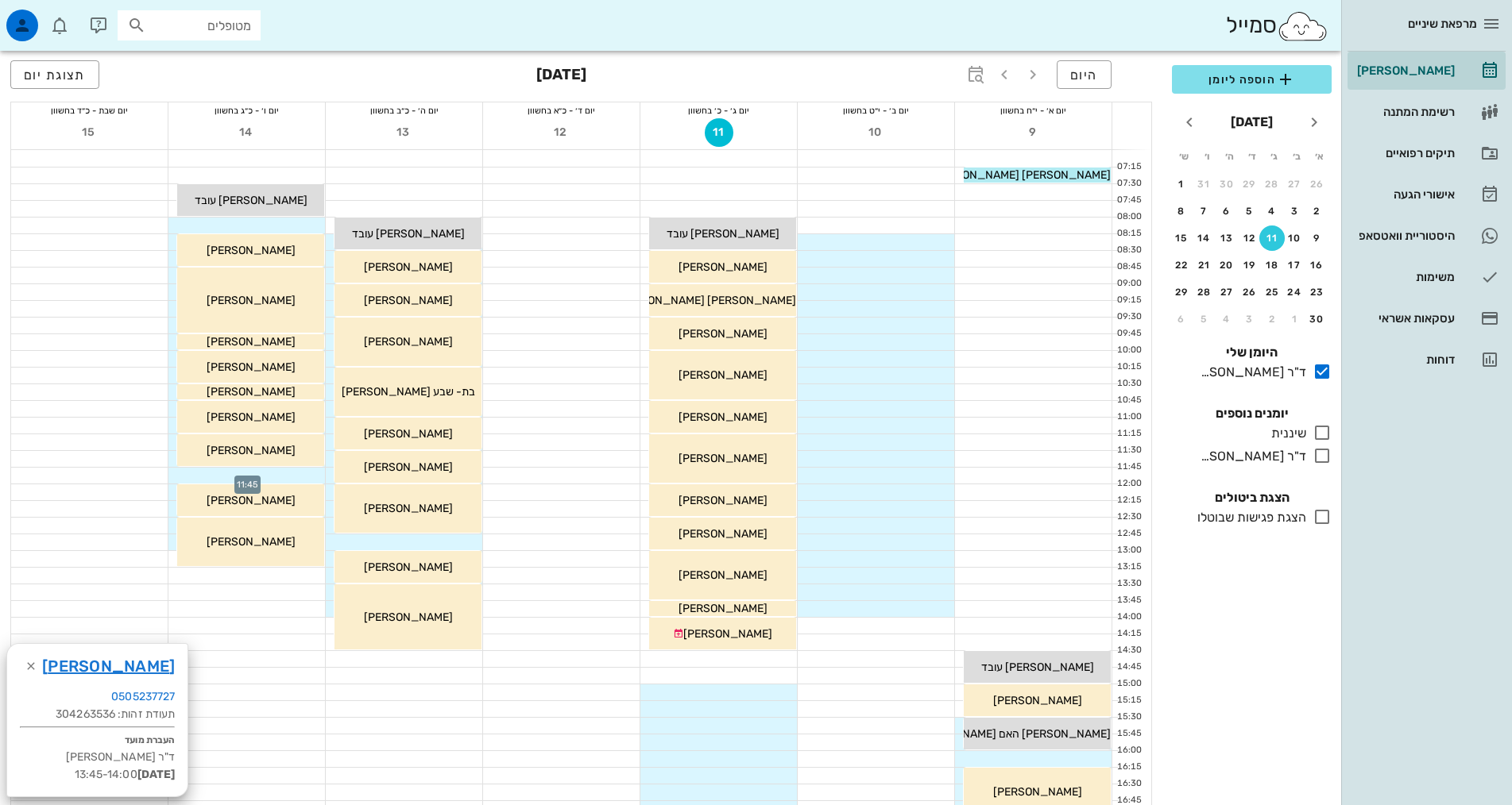
click at [282, 479] on div at bounding box center [246, 476] width 156 height 16
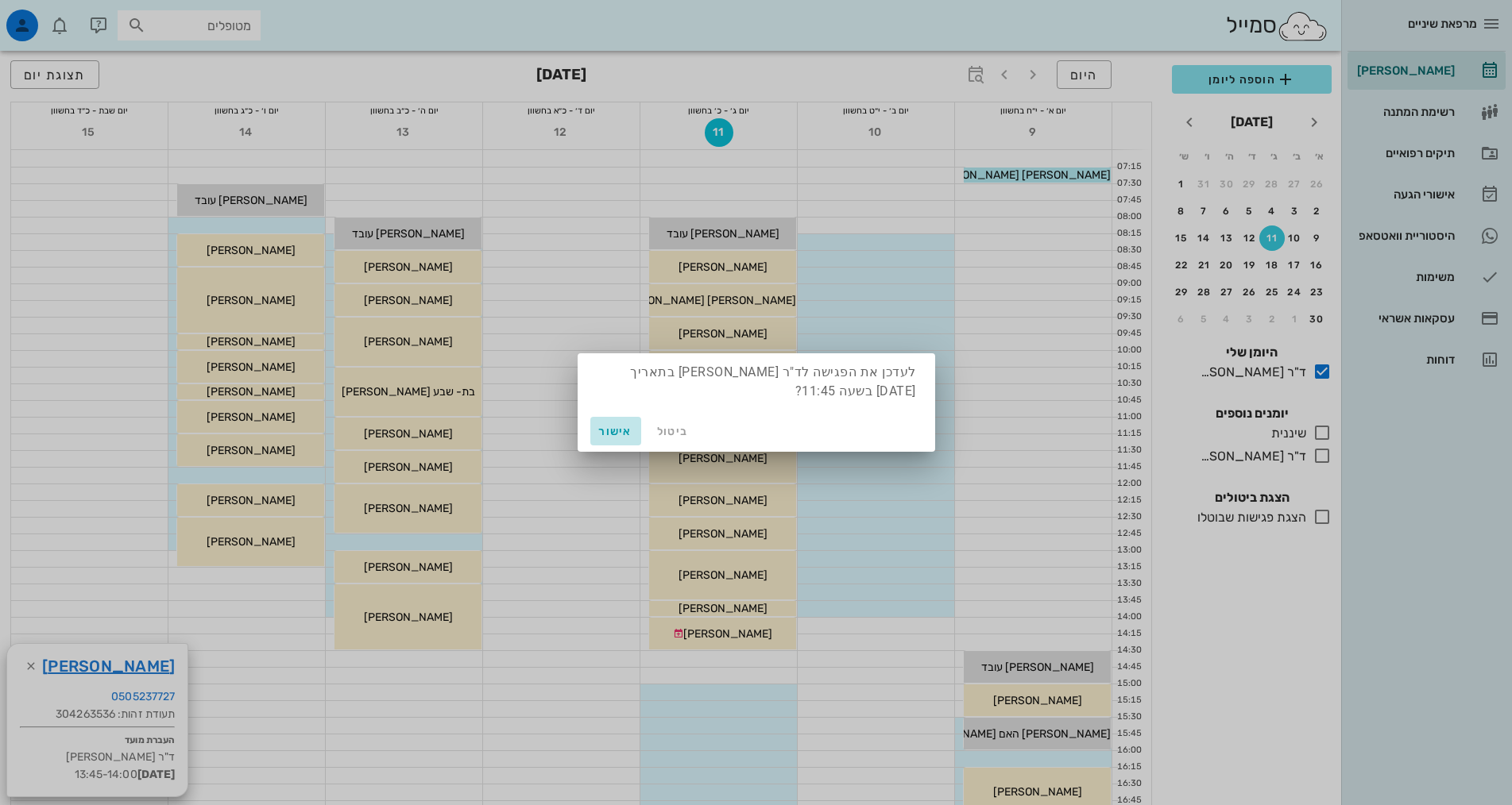
click at [622, 433] on span "אישור" at bounding box center [615, 431] width 39 height 14
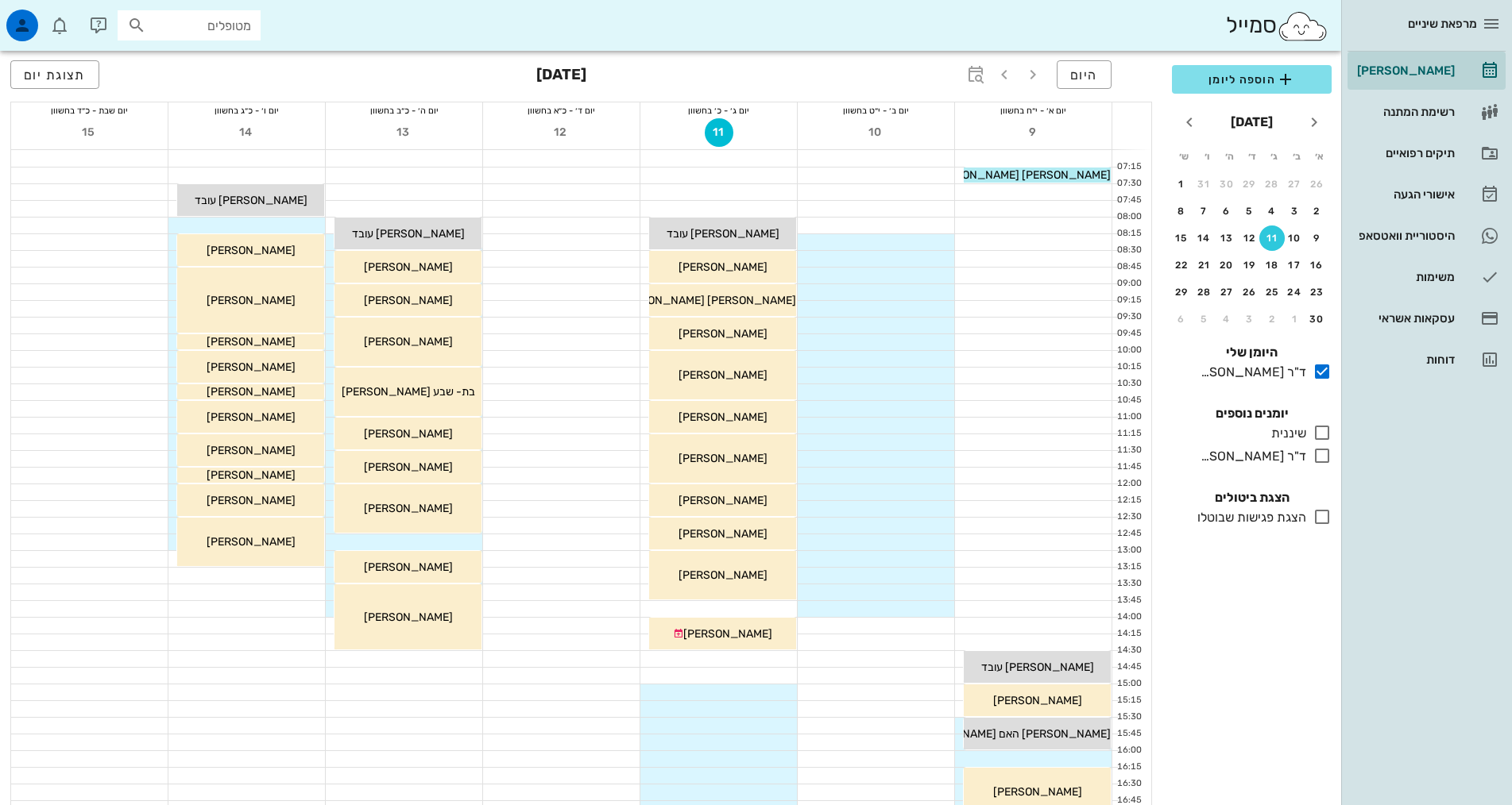
click at [228, 33] on input "מטופלים" at bounding box center [200, 25] width 102 height 21
type input "תנורי"
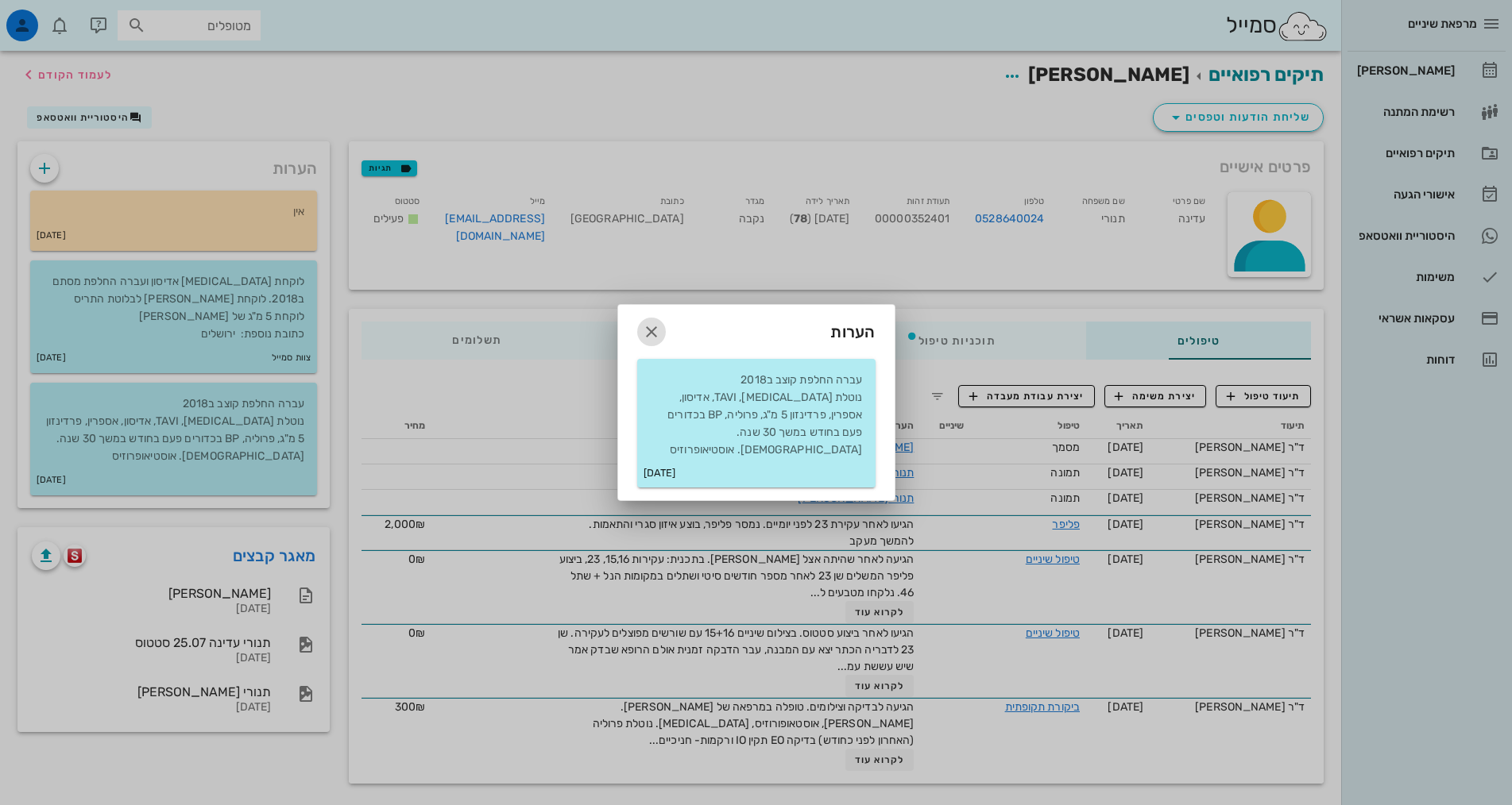
click at [646, 341] on icon "button" at bounding box center [651, 331] width 19 height 19
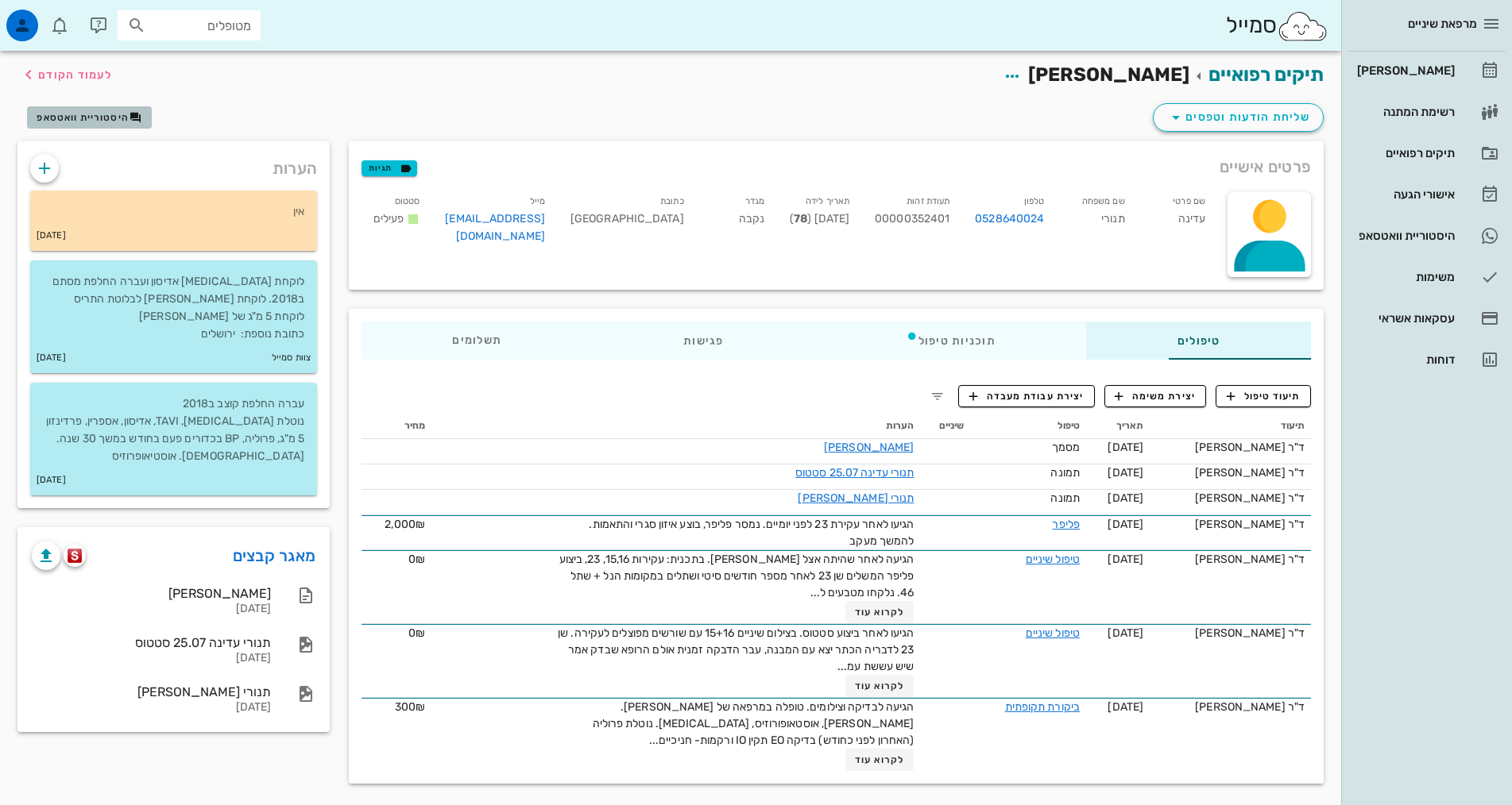
click at [74, 115] on span "היסטוריית וואטסאפ" at bounding box center [82, 117] width 92 height 11
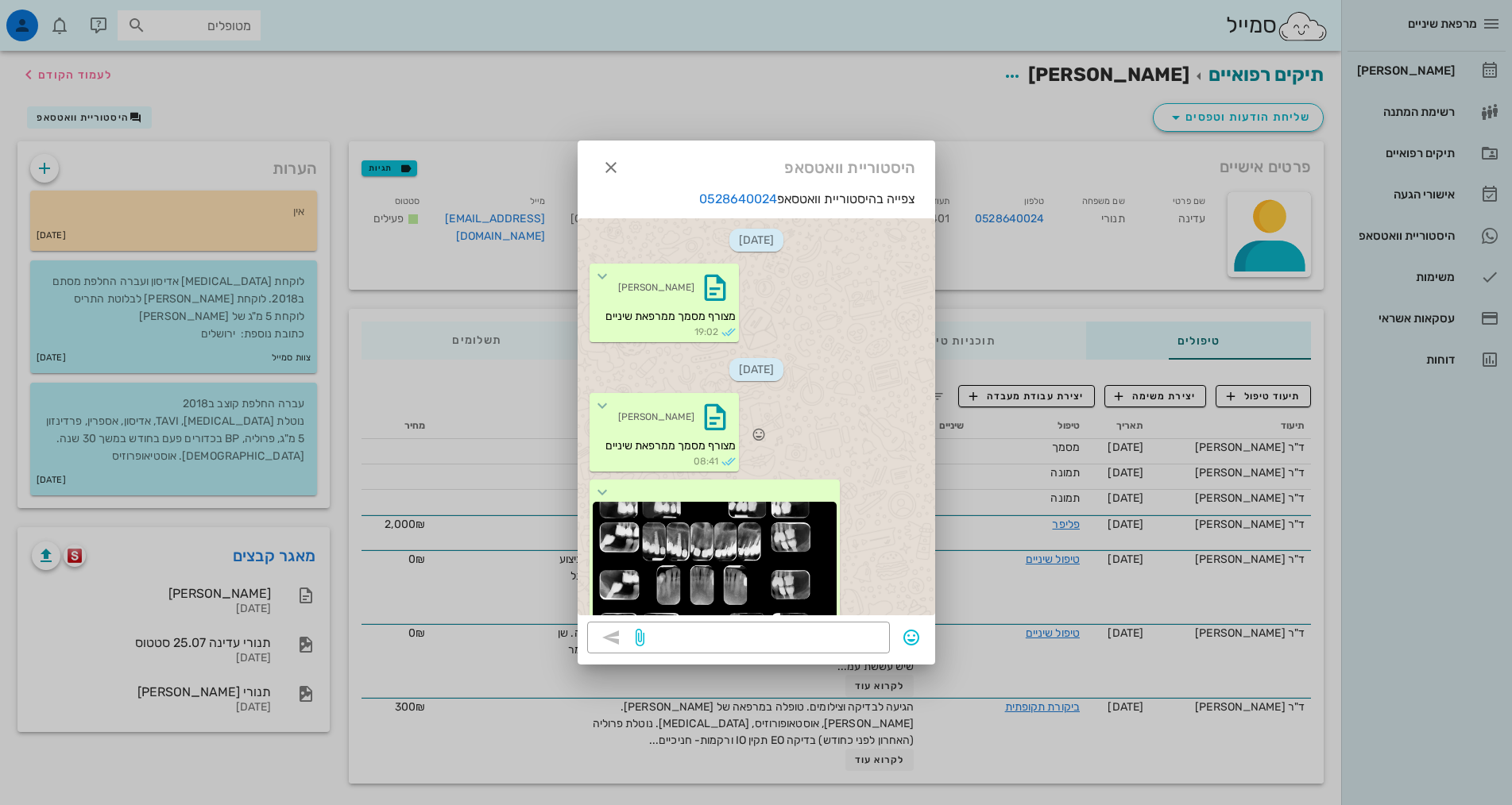
click at [650, 412] on div "[PERSON_NAME]" at bounding box center [655, 417] width 76 height 14
click at [727, 424] on icon "button" at bounding box center [715, 417] width 26 height 26
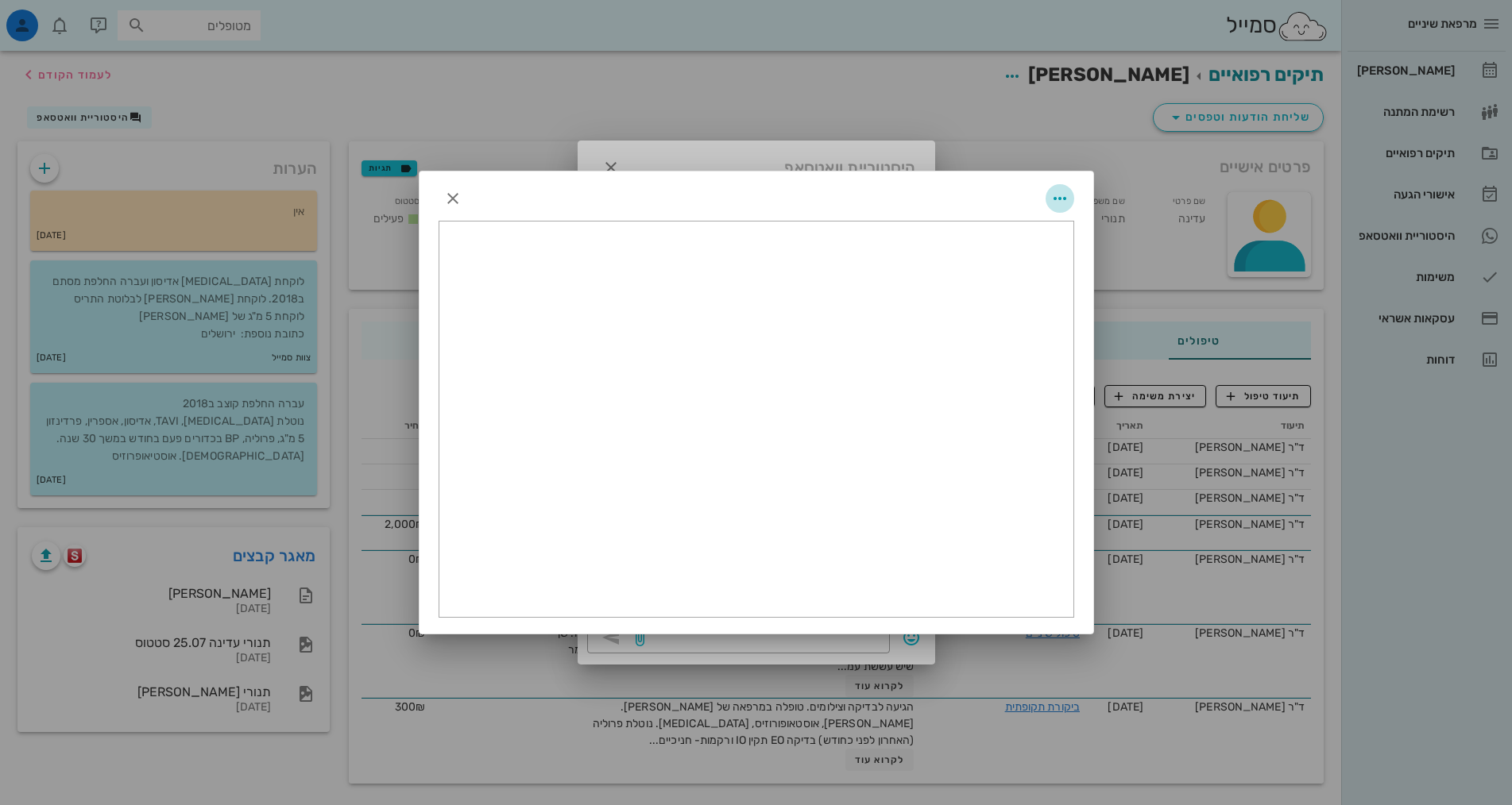
click at [1065, 199] on icon "button" at bounding box center [1059, 198] width 19 height 19
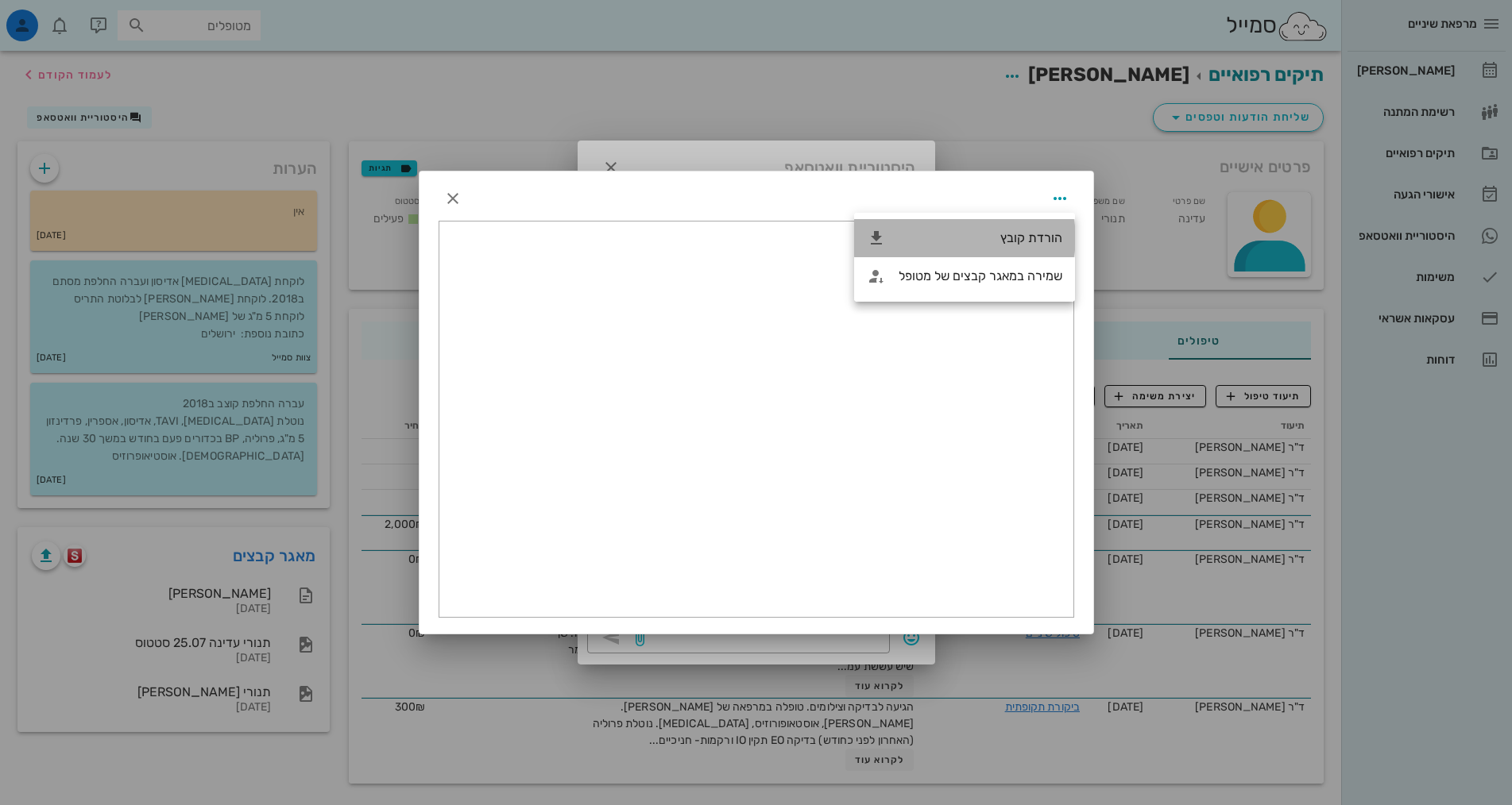
click at [1025, 233] on div "הורדת קובץ" at bounding box center [980, 237] width 163 height 15
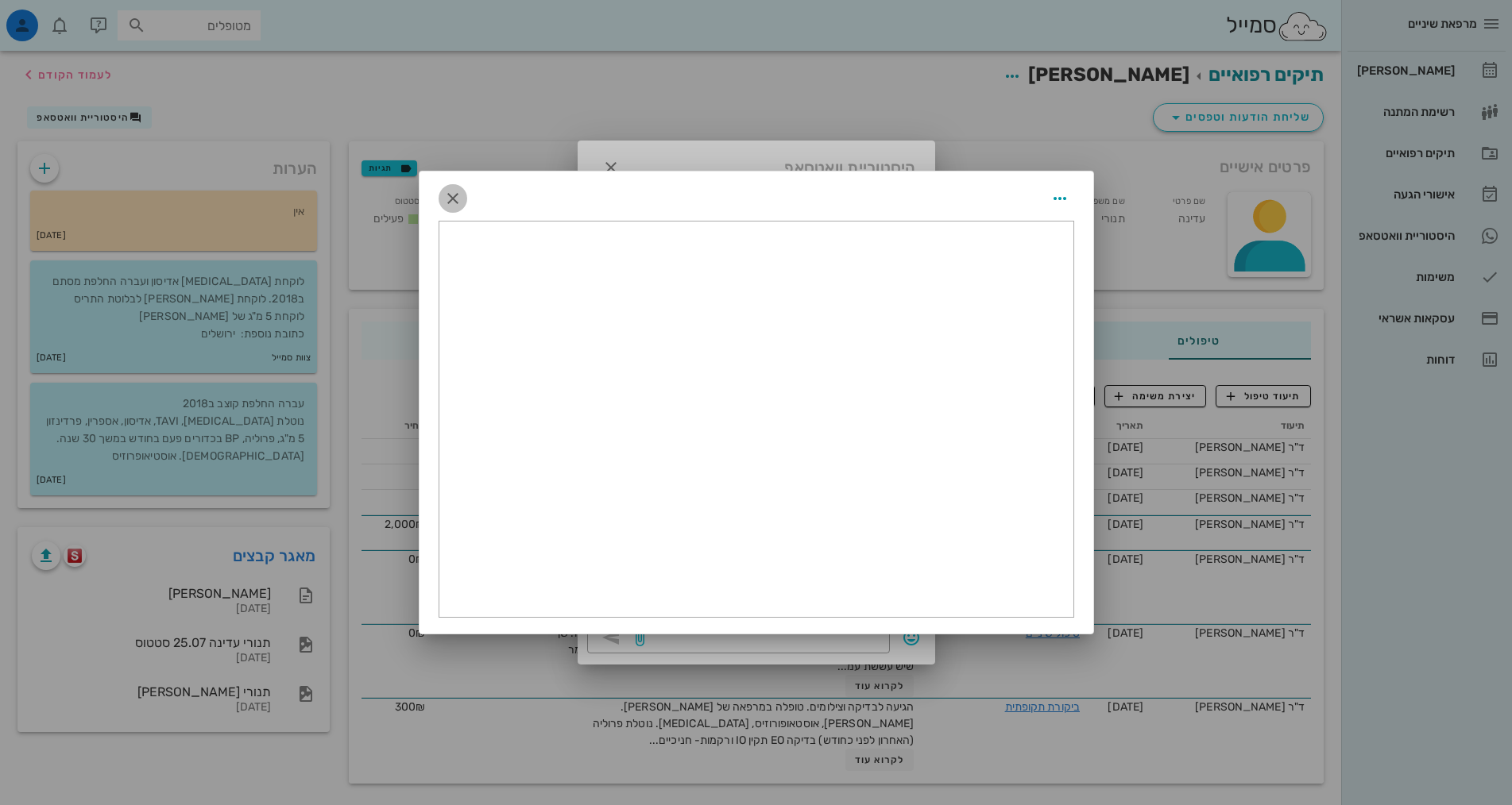
drag, startPoint x: 452, startPoint y: 202, endPoint x: 462, endPoint y: 209, distance: 12.2
click at [452, 202] on icon "button" at bounding box center [452, 198] width 19 height 19
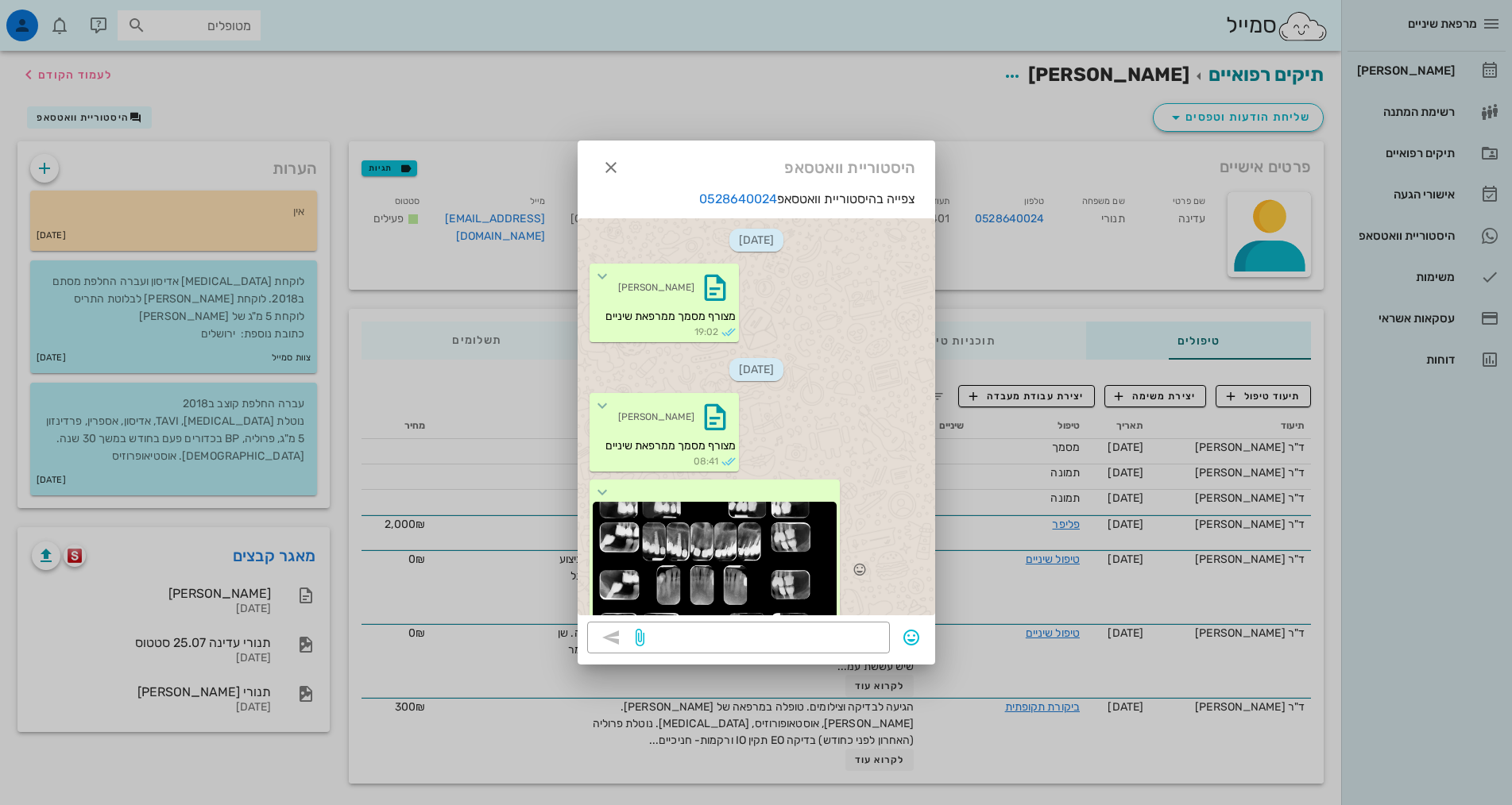
click at [705, 529] on div at bounding box center [714, 561] width 243 height 119
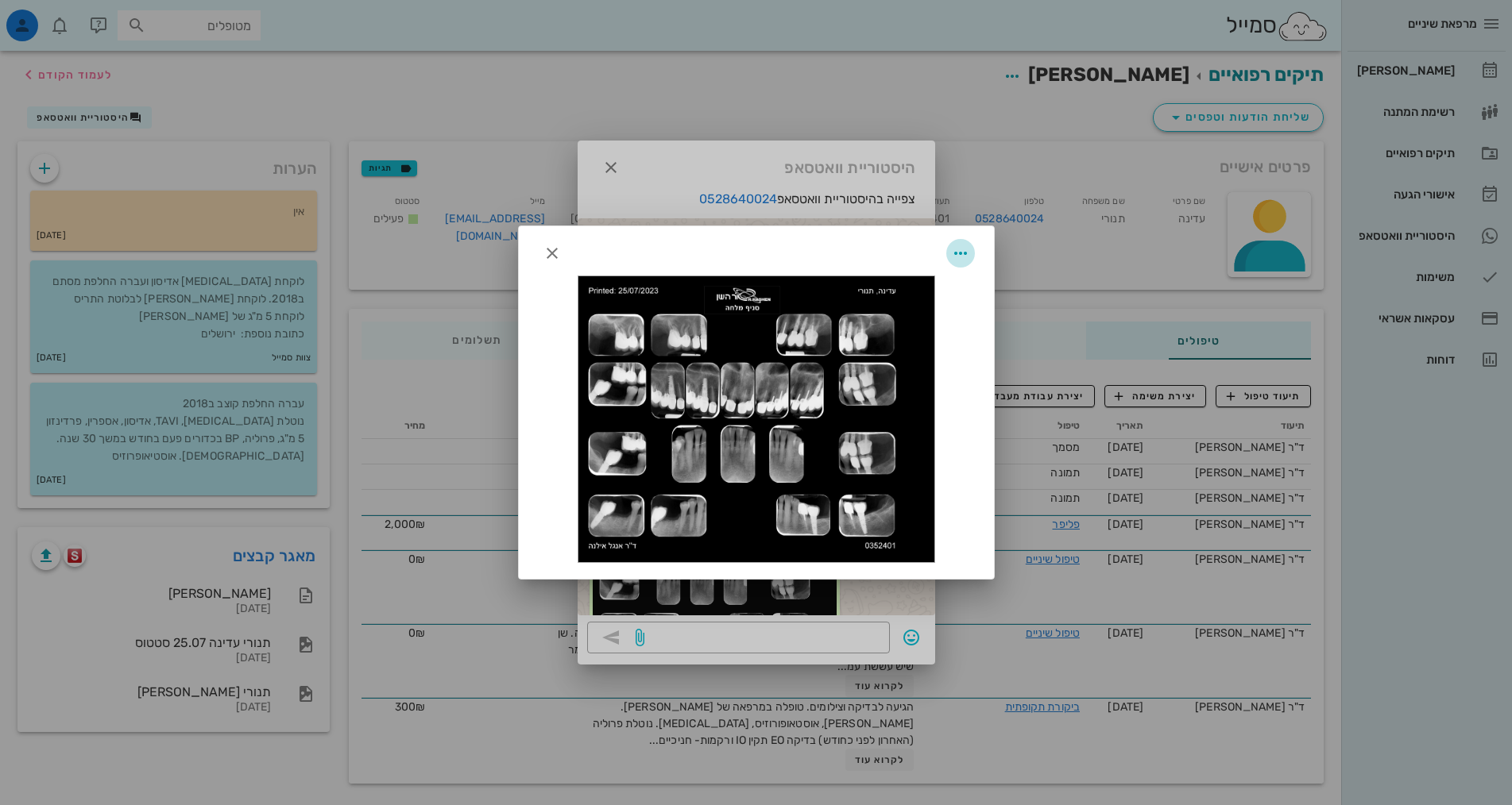
click at [960, 252] on icon "button" at bounding box center [960, 252] width 19 height 19
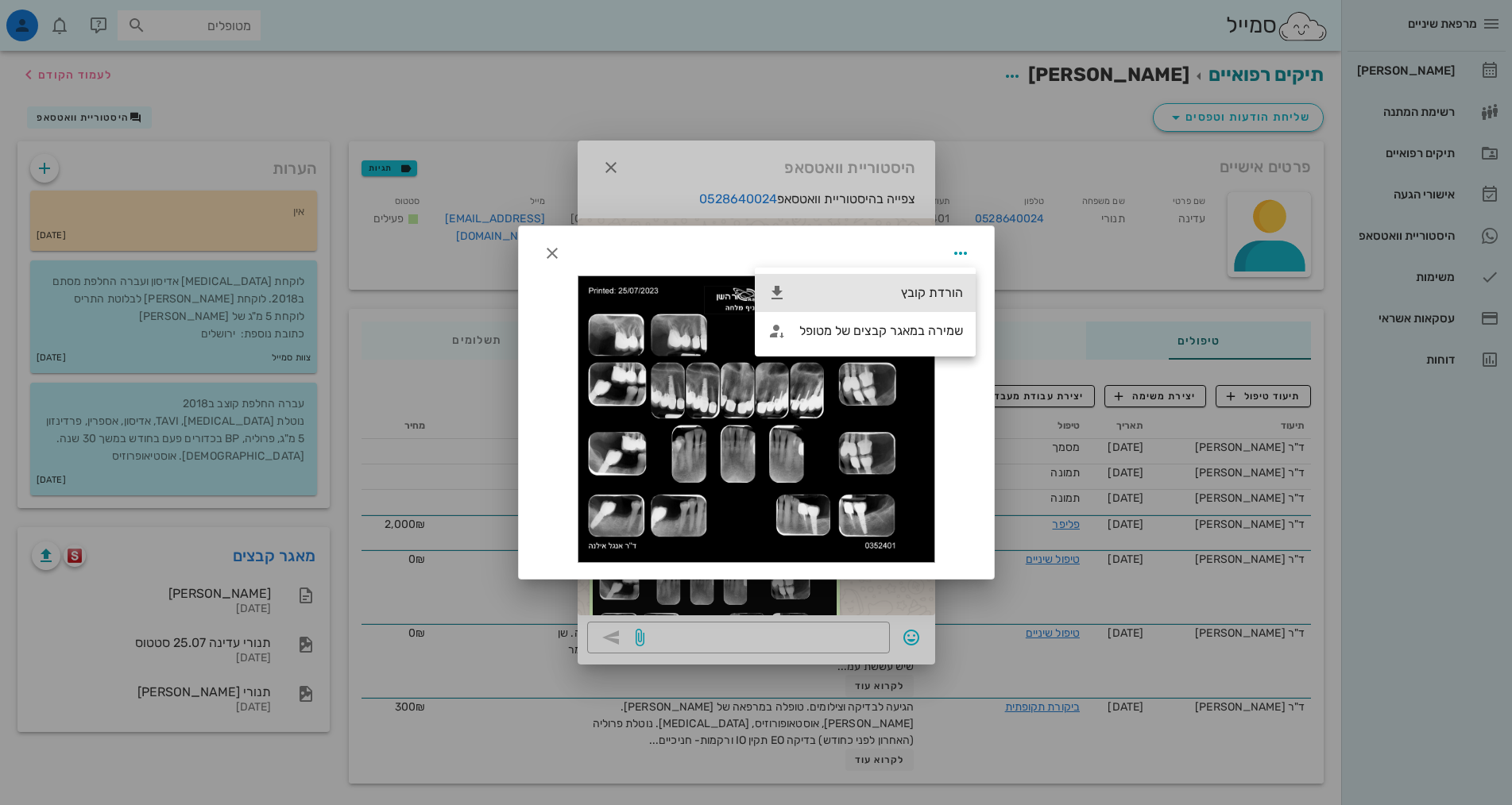
click at [952, 281] on div "הורדת קובץ" at bounding box center [865, 293] width 221 height 39
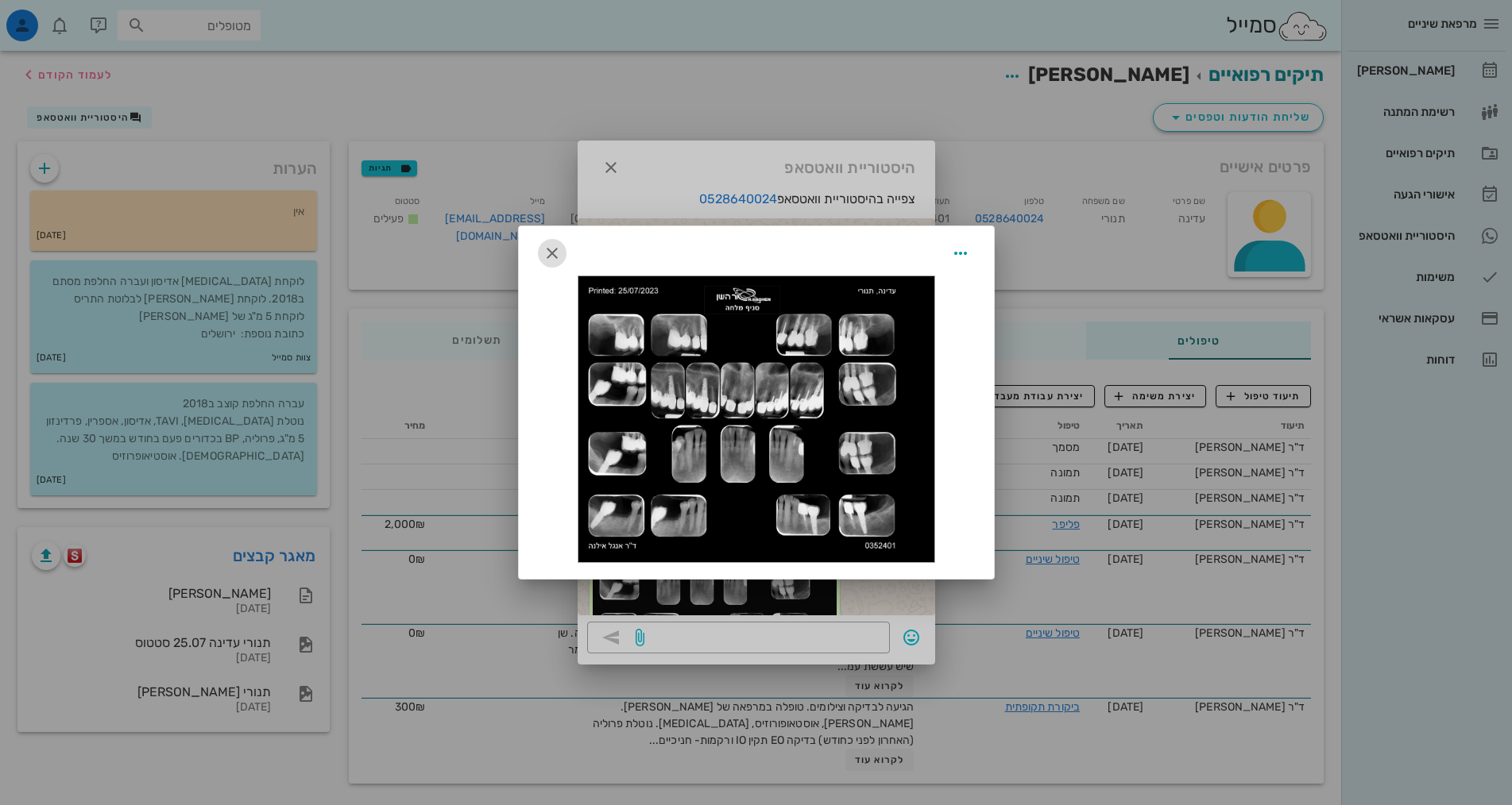
click at [559, 250] on icon "button" at bounding box center [551, 252] width 19 height 19
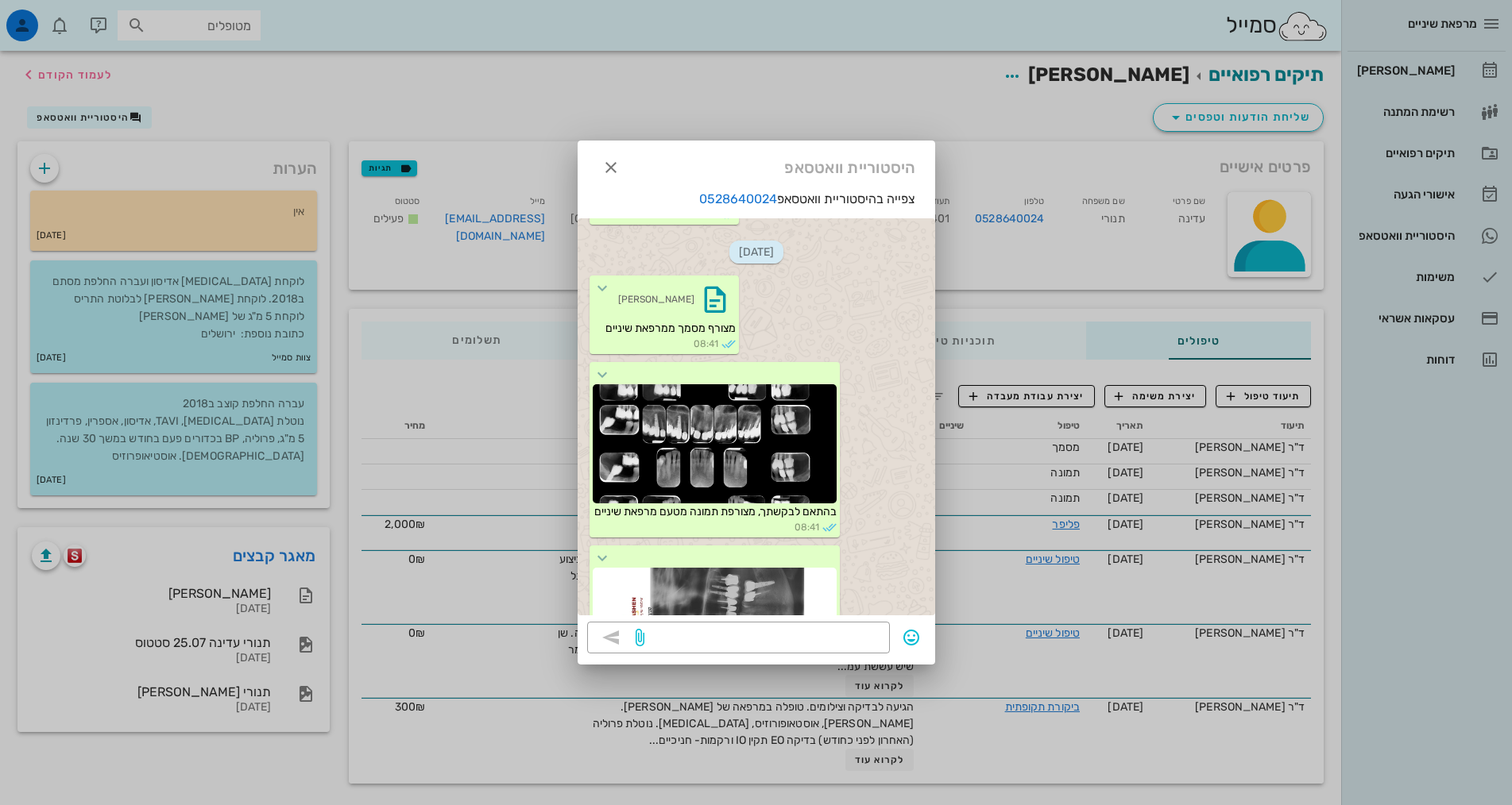
scroll to position [238, 0]
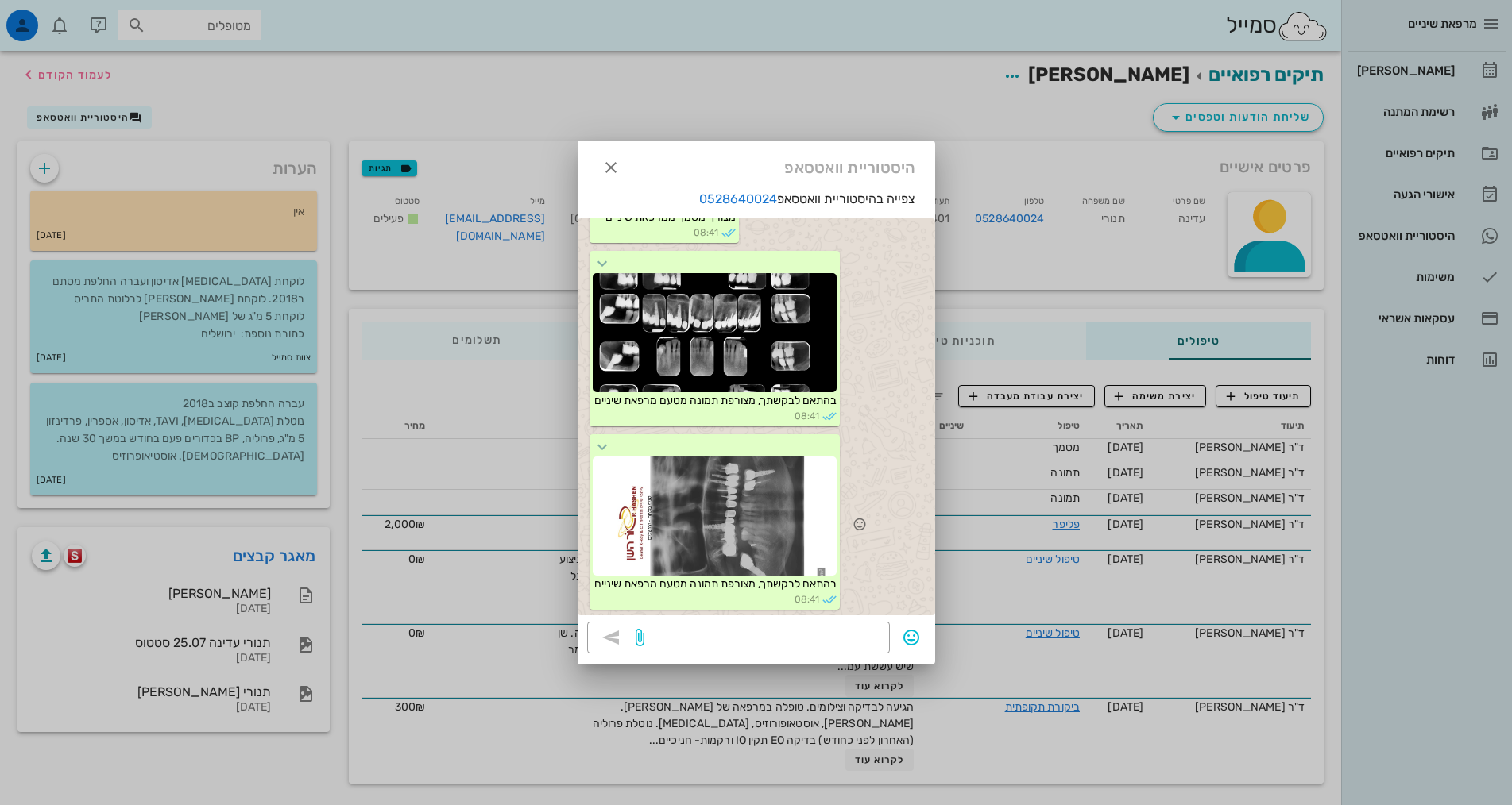
click at [767, 525] on div at bounding box center [714, 516] width 243 height 119
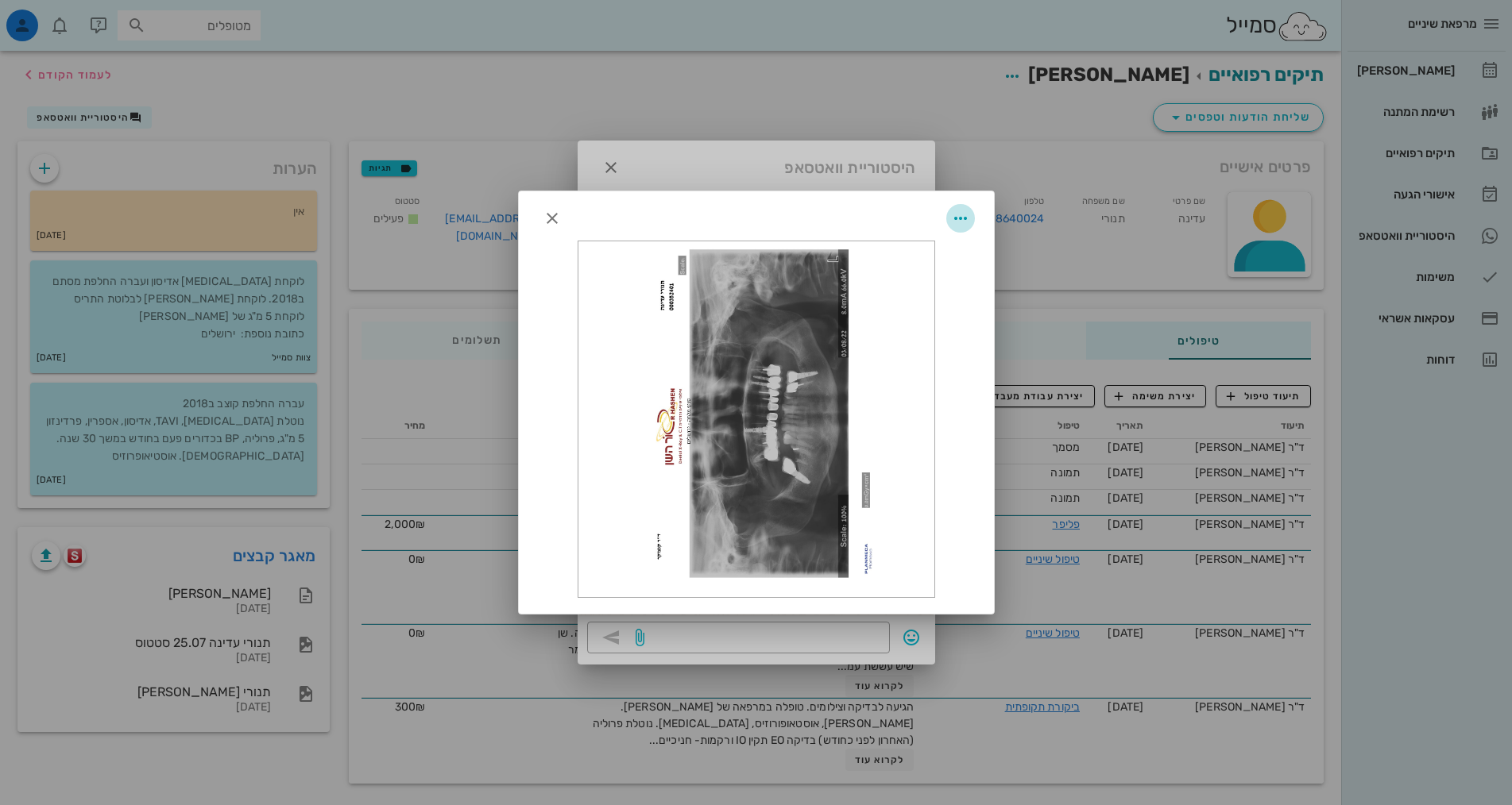
click at [961, 220] on icon "button" at bounding box center [960, 218] width 19 height 19
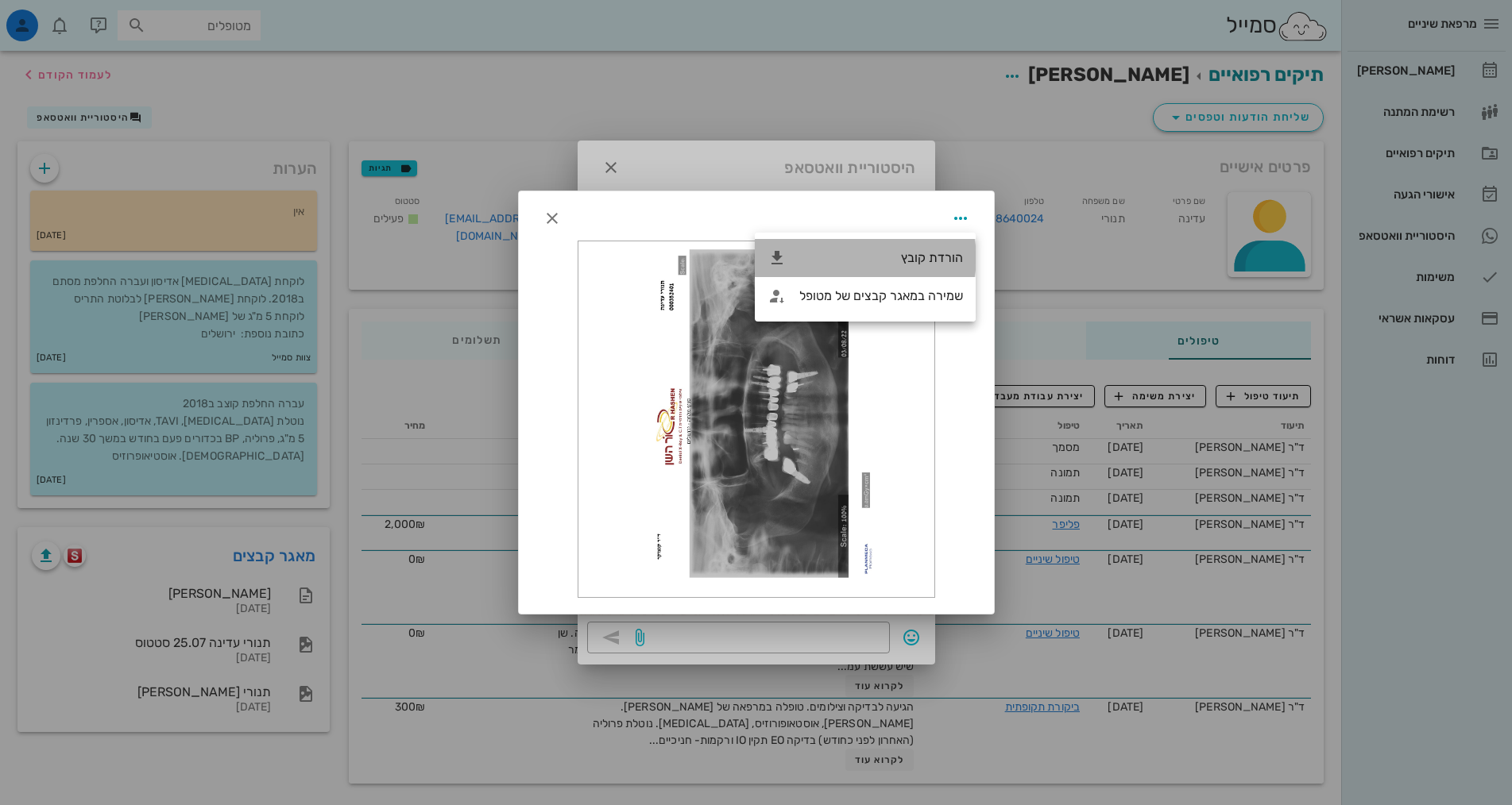
click at [921, 254] on div "הורדת קובץ" at bounding box center [881, 257] width 163 height 15
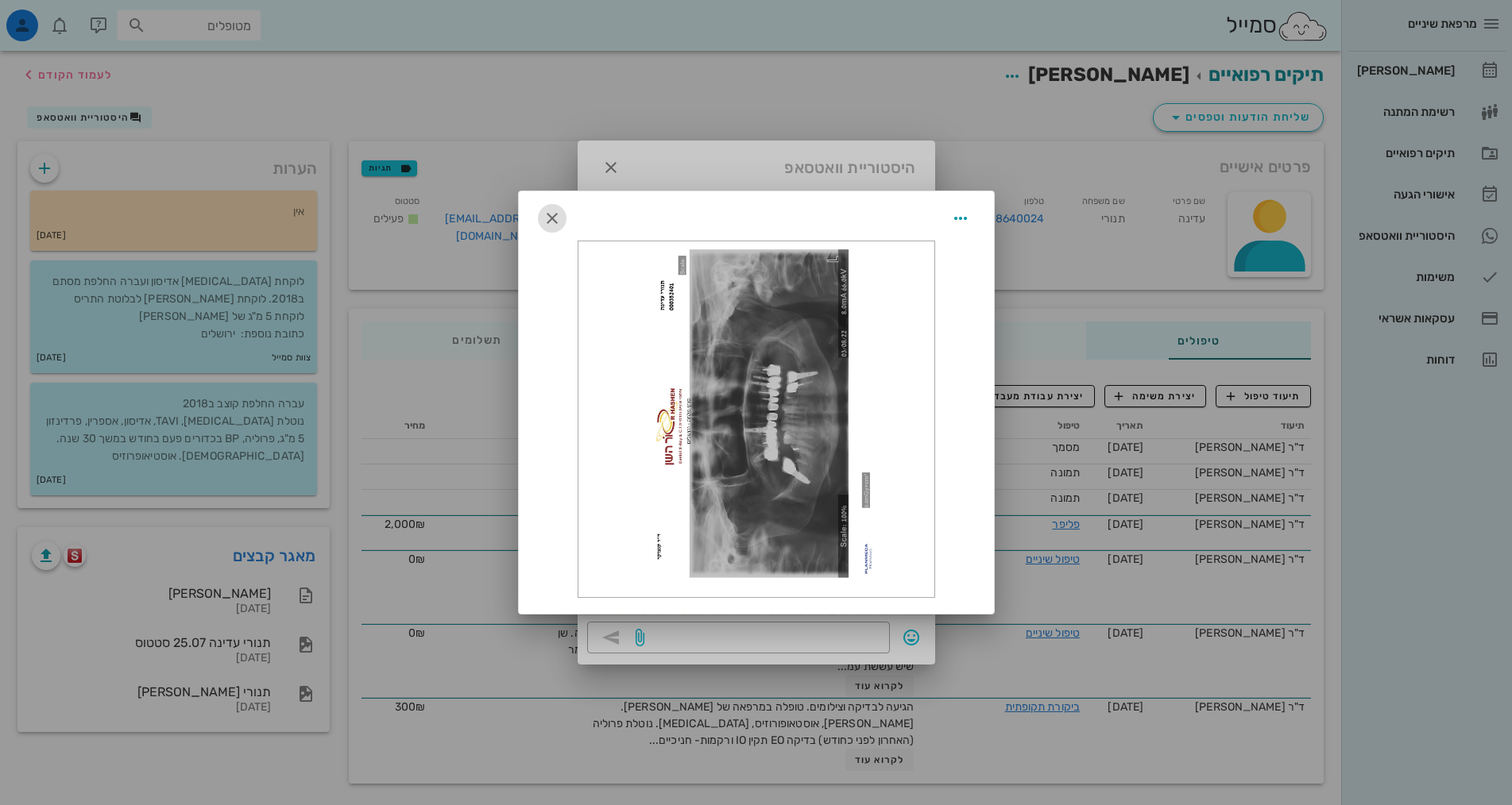
drag, startPoint x: 544, startPoint y: 215, endPoint x: 529, endPoint y: 209, distance: 16.2
click at [544, 215] on icon "button" at bounding box center [551, 218] width 19 height 19
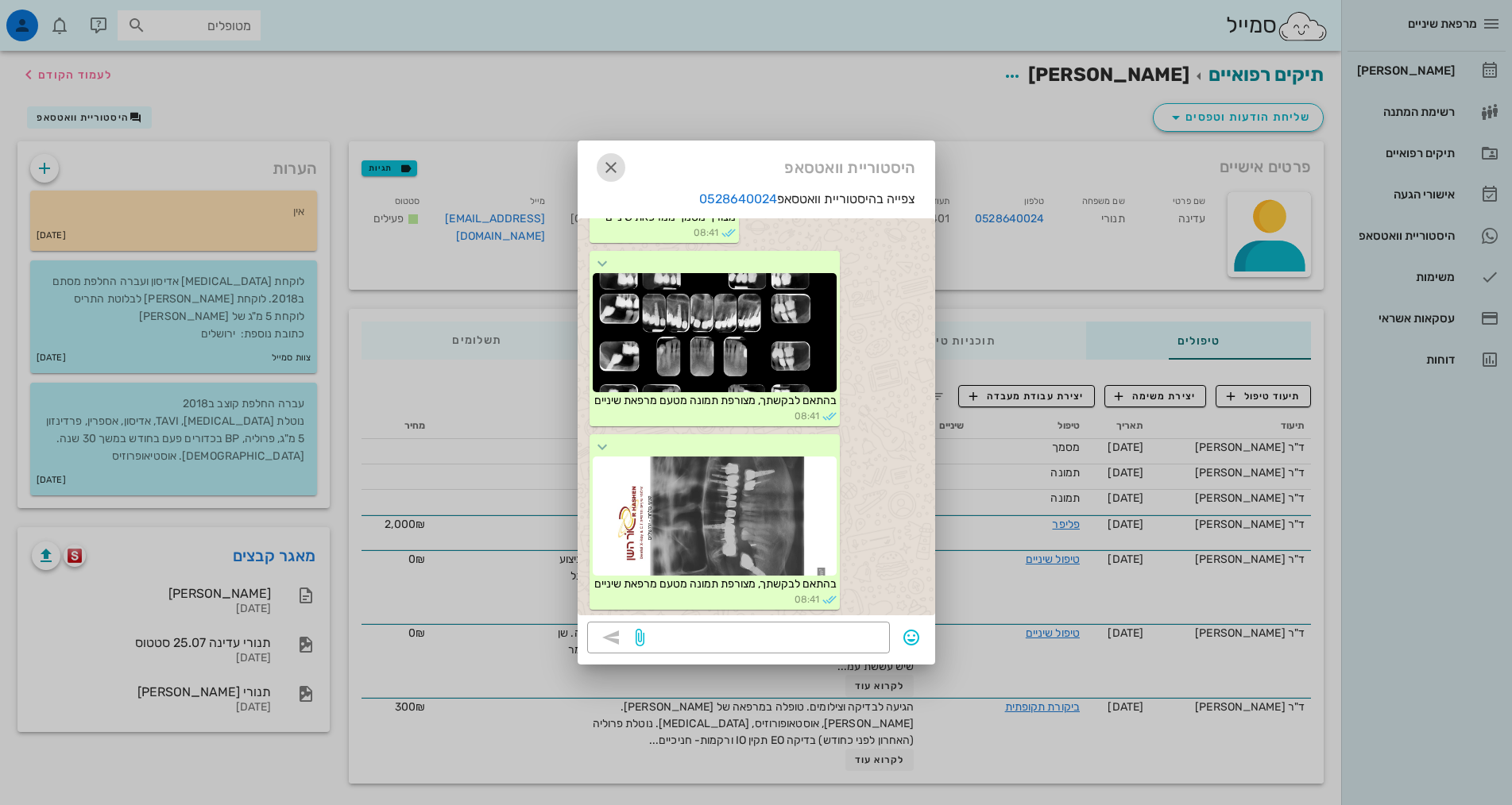
click at [611, 159] on icon "button" at bounding box center [611, 167] width 19 height 19
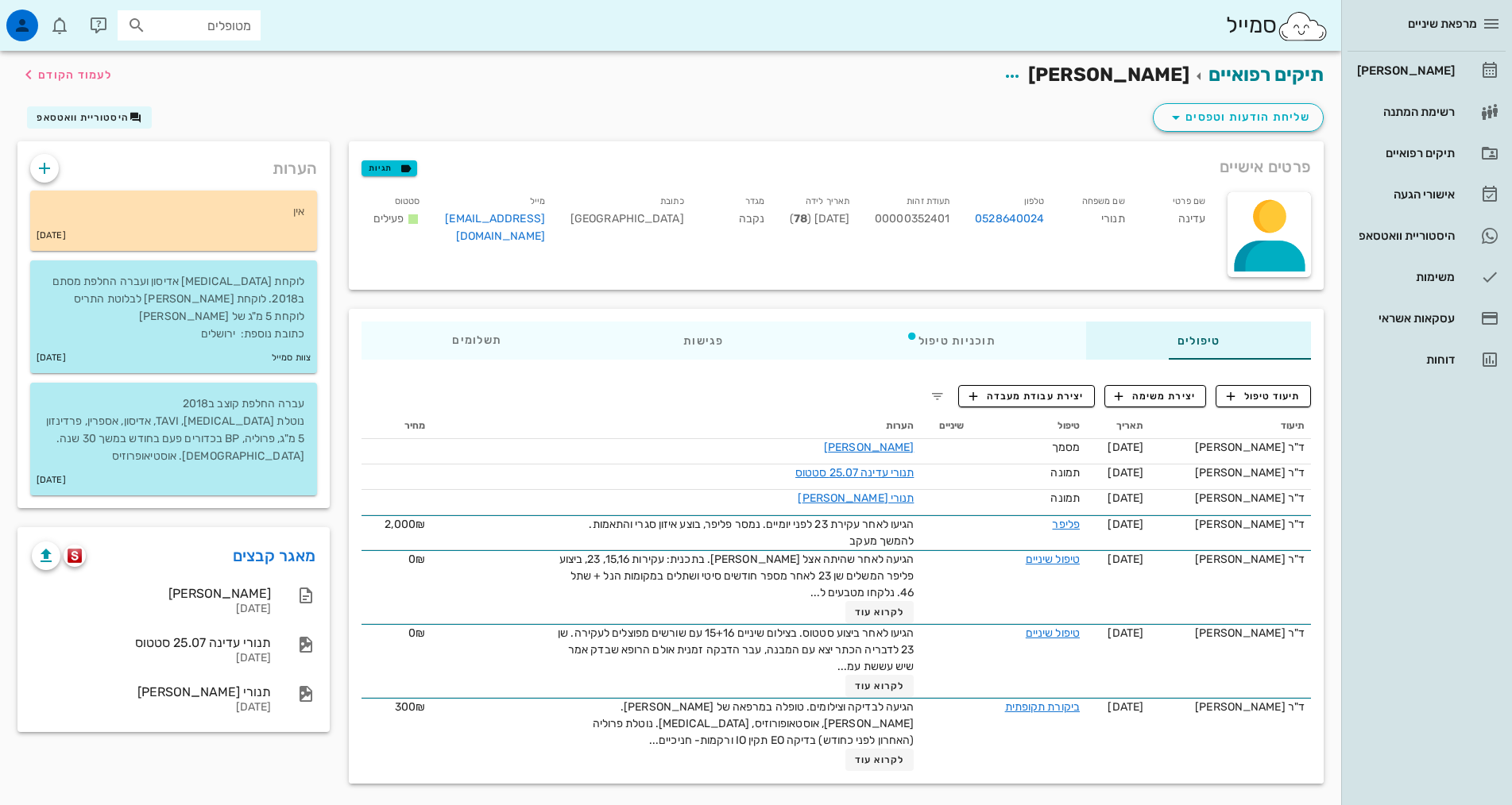
click at [234, 31] on input "מטופלים" at bounding box center [200, 25] width 102 height 21
type input "תנורי"
click at [210, 71] on div "0528640024" at bounding box center [160, 74] width 175 height 13
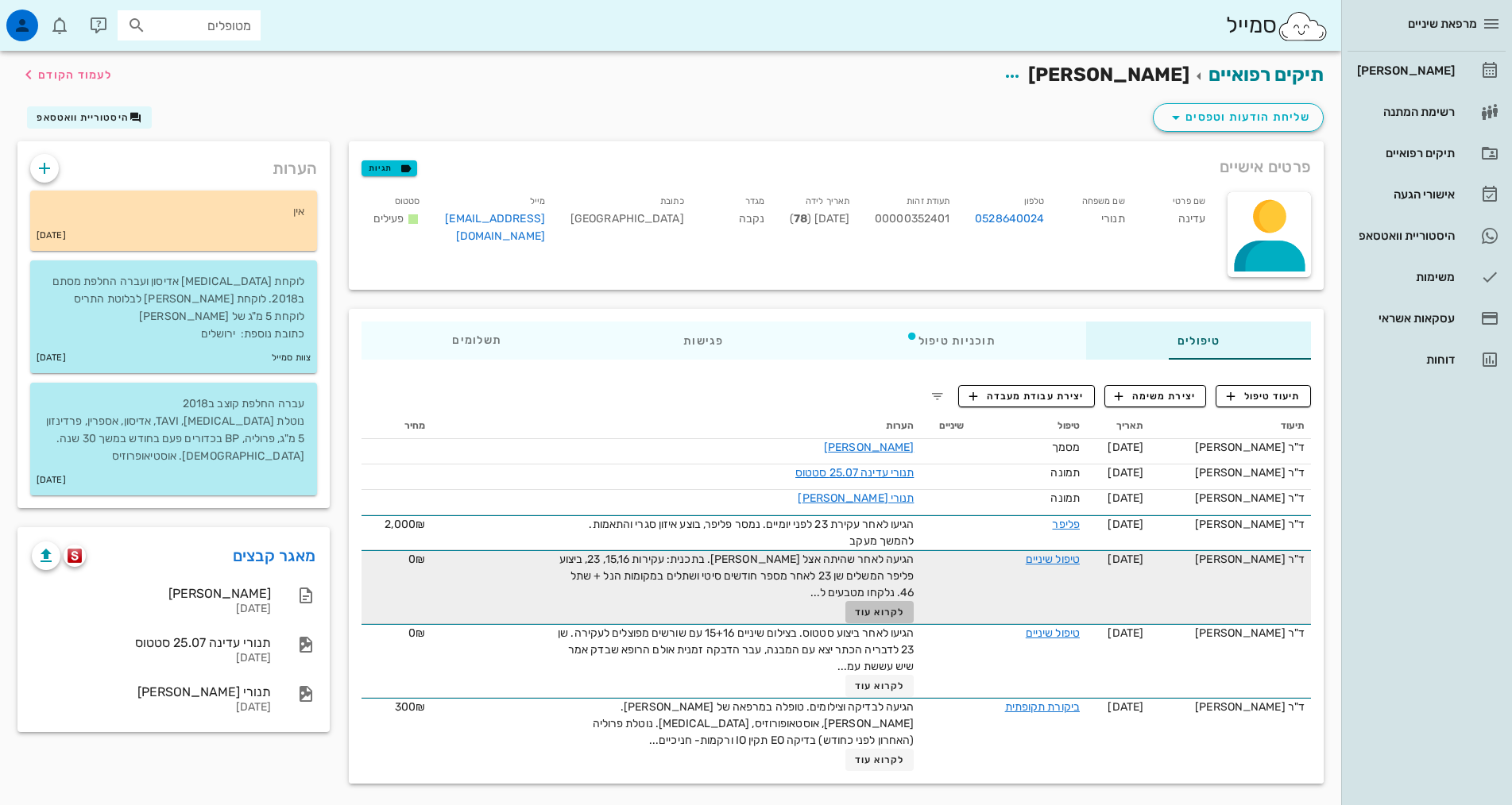
click at [855, 611] on span "לקרוא עוד" at bounding box center [880, 611] width 49 height 11
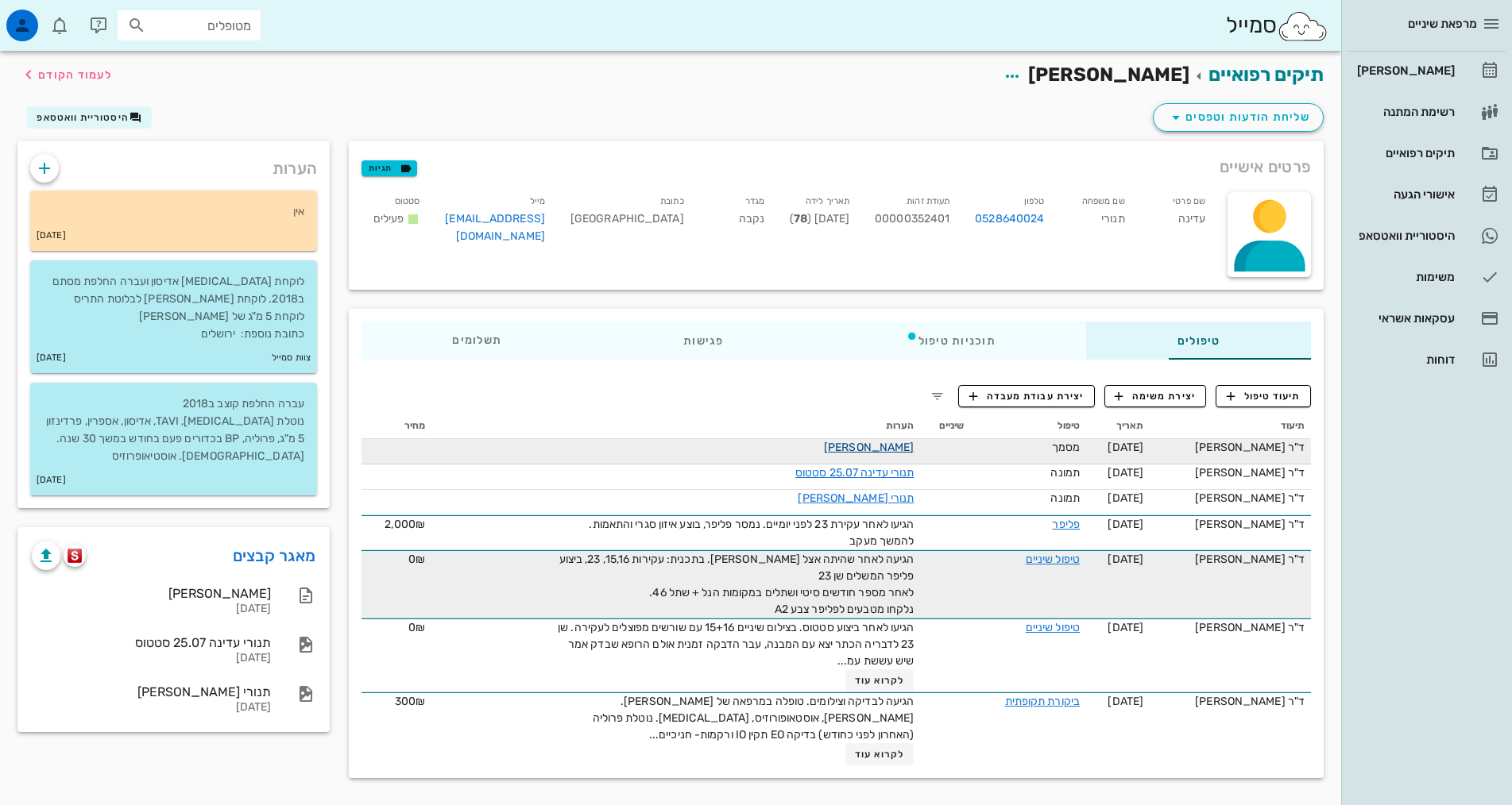
click at [835, 445] on link "[PERSON_NAME]" at bounding box center [868, 447] width 90 height 14
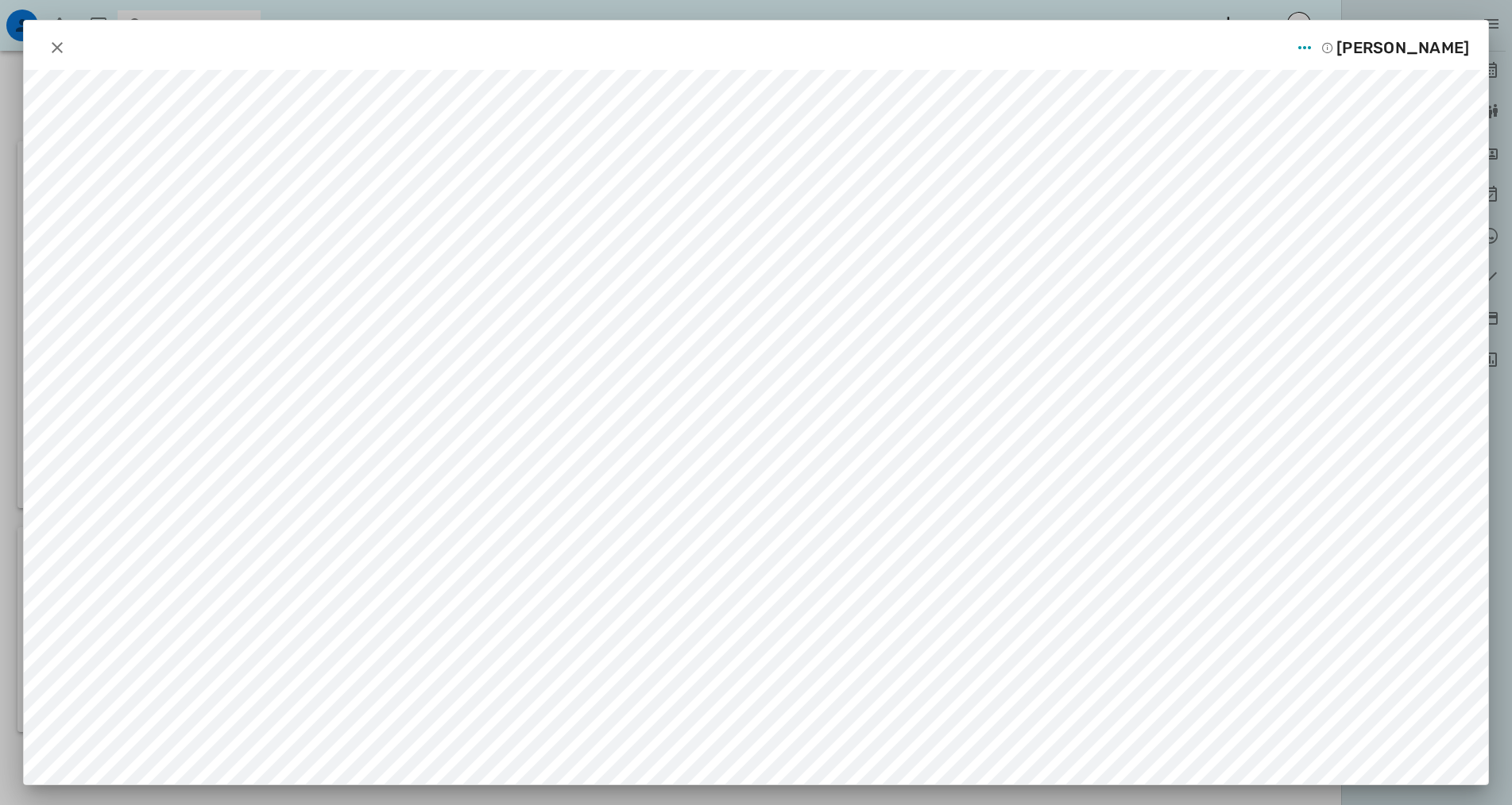
scroll to position [0, 0]
drag, startPoint x: 53, startPoint y: 38, endPoint x: 69, endPoint y: 46, distance: 17.9
click at [54, 39] on button "button" at bounding box center [56, 47] width 29 height 29
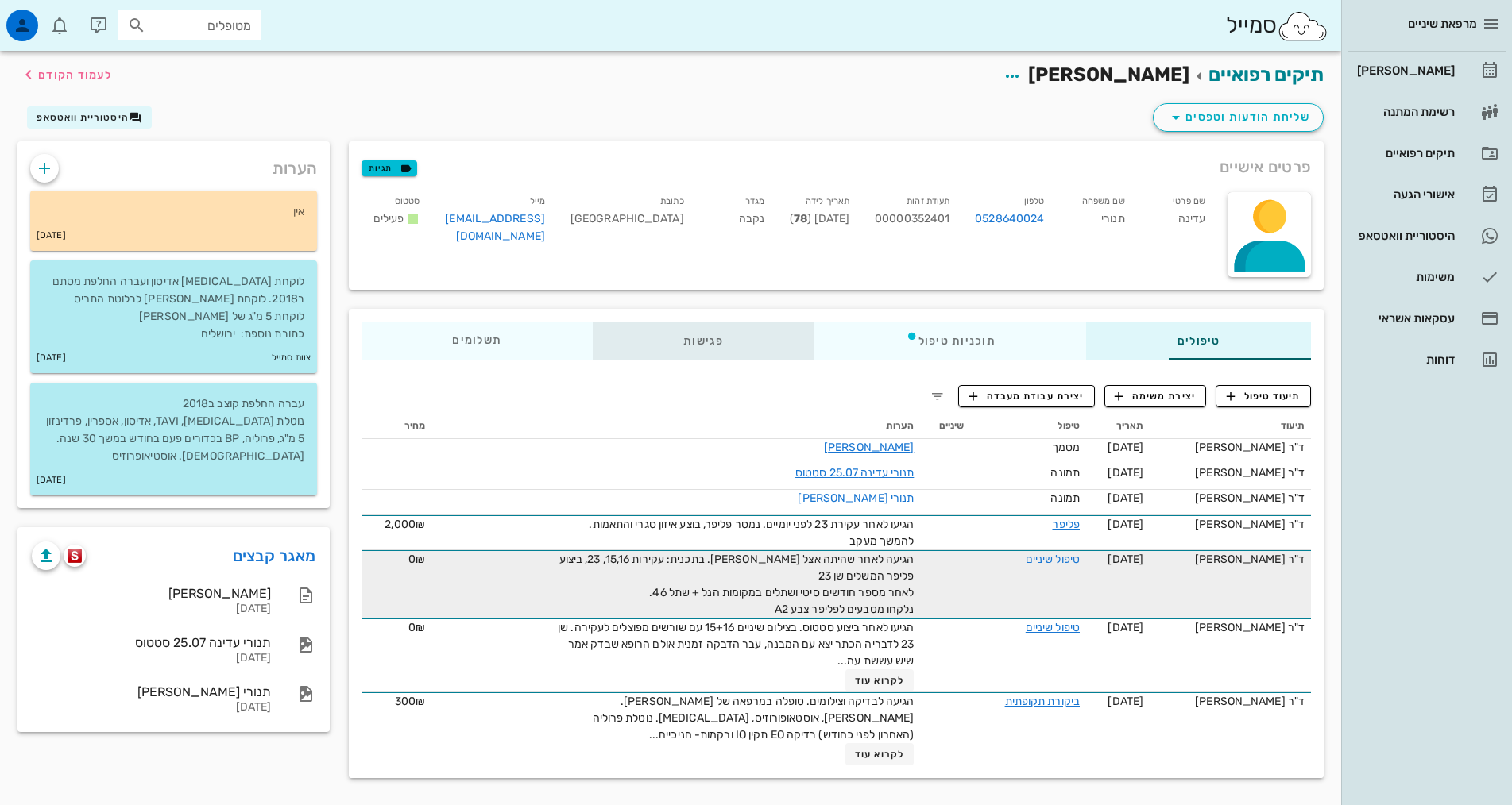
click at [638, 344] on div "פגישות" at bounding box center [704, 340] width 222 height 39
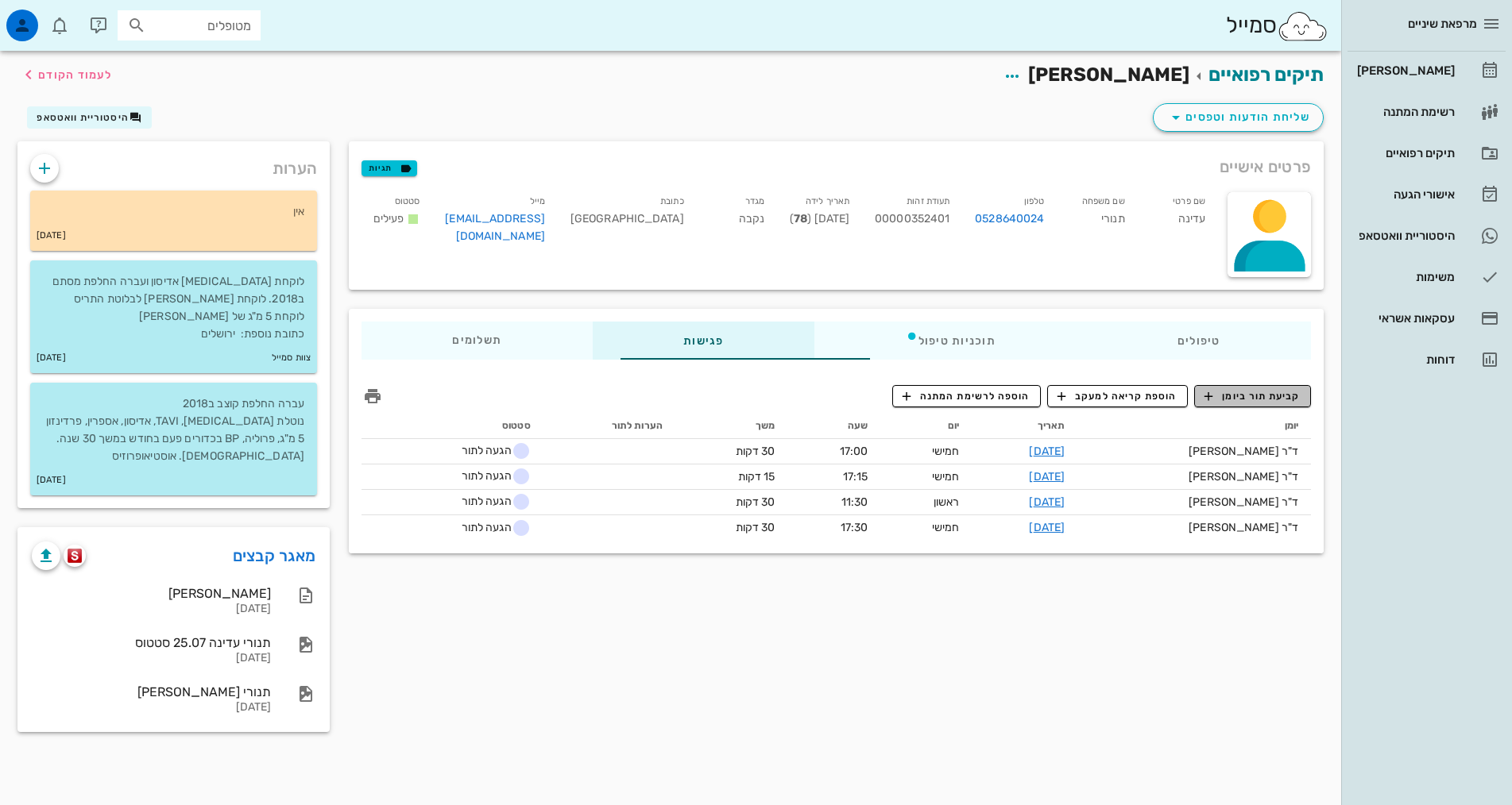
click at [1208, 397] on icon "button" at bounding box center [1208, 396] width 14 height 14
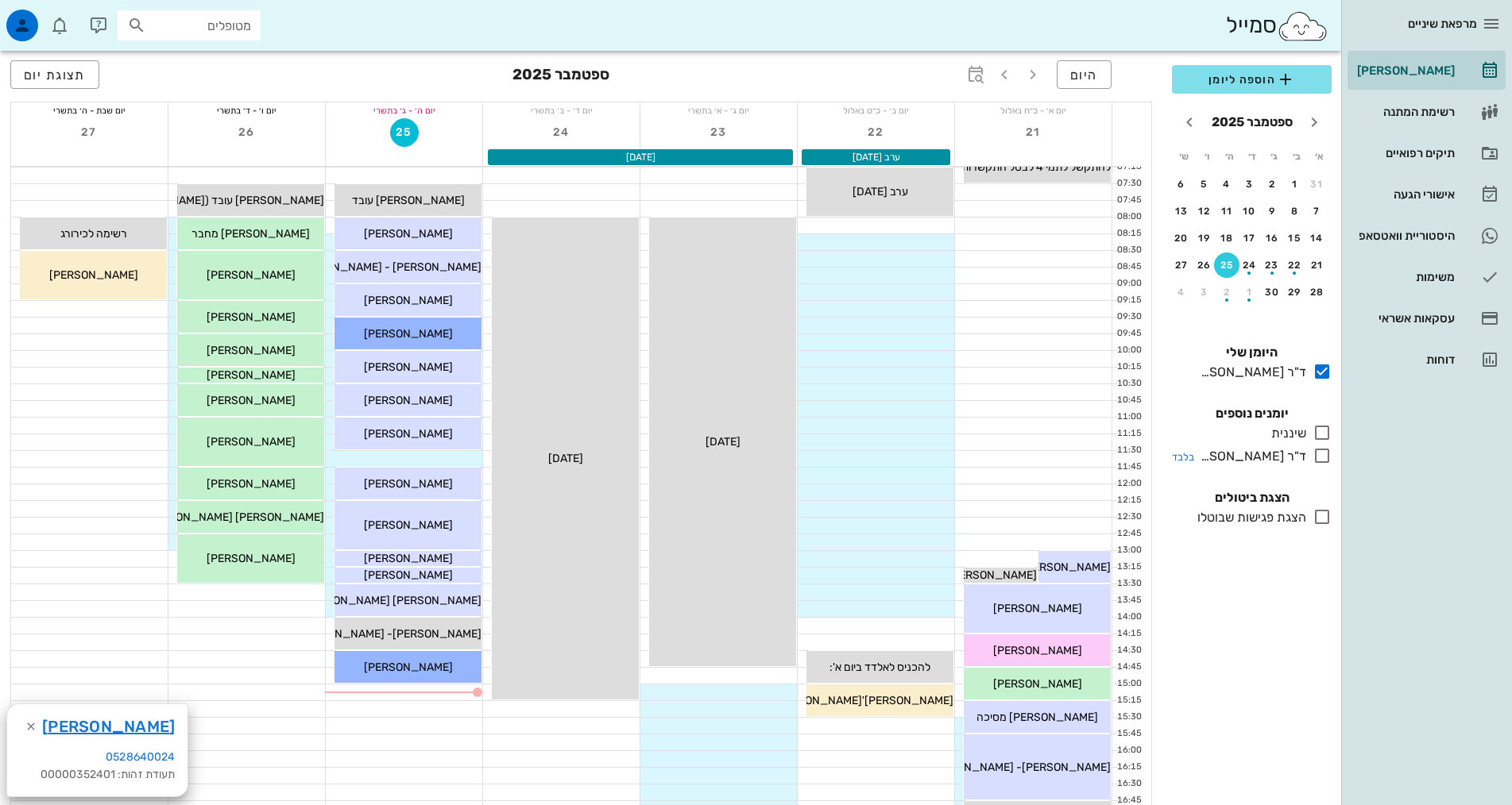
click at [1319, 453] on icon at bounding box center [1321, 455] width 19 height 19
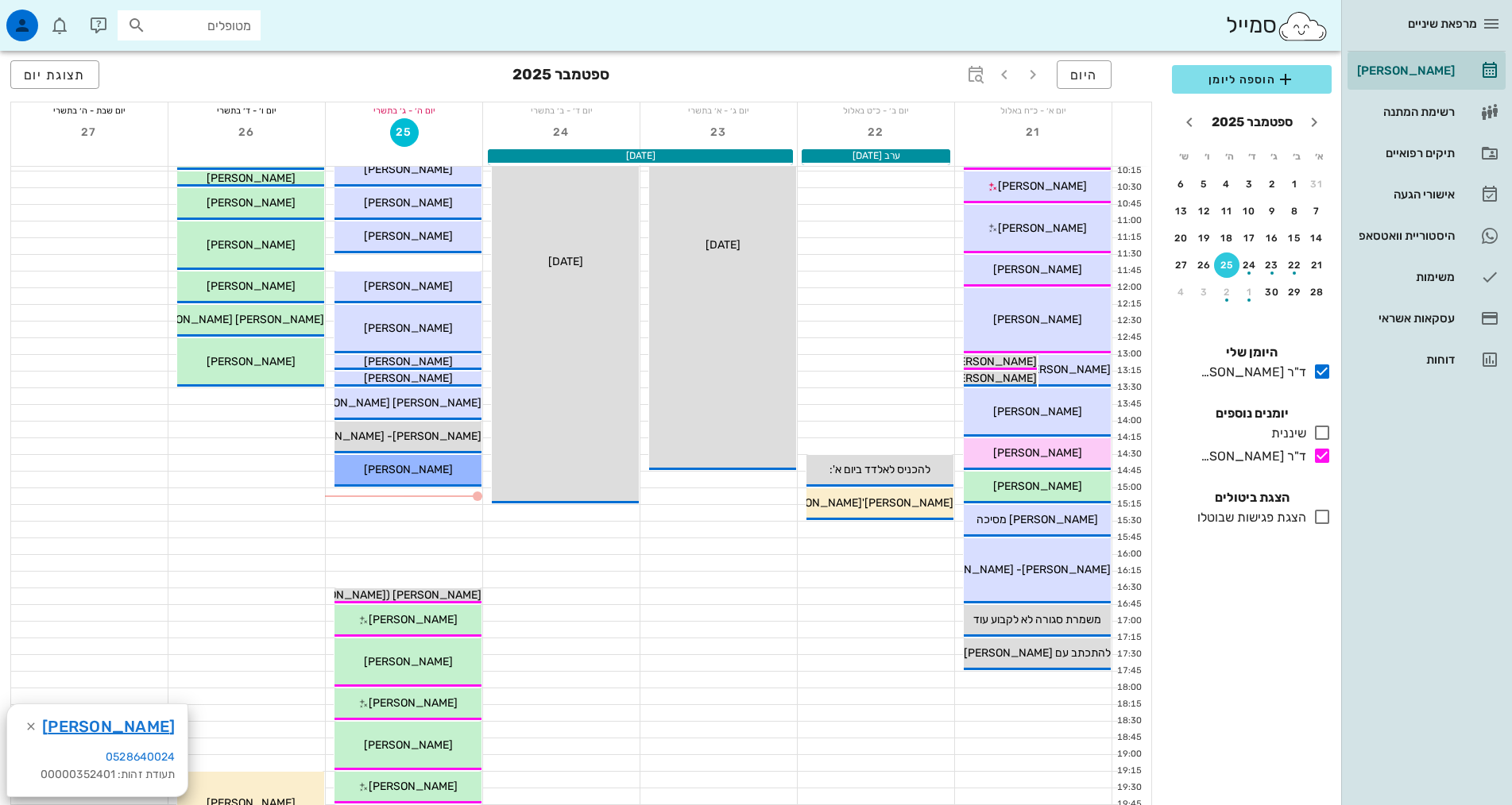
scroll to position [397, 0]
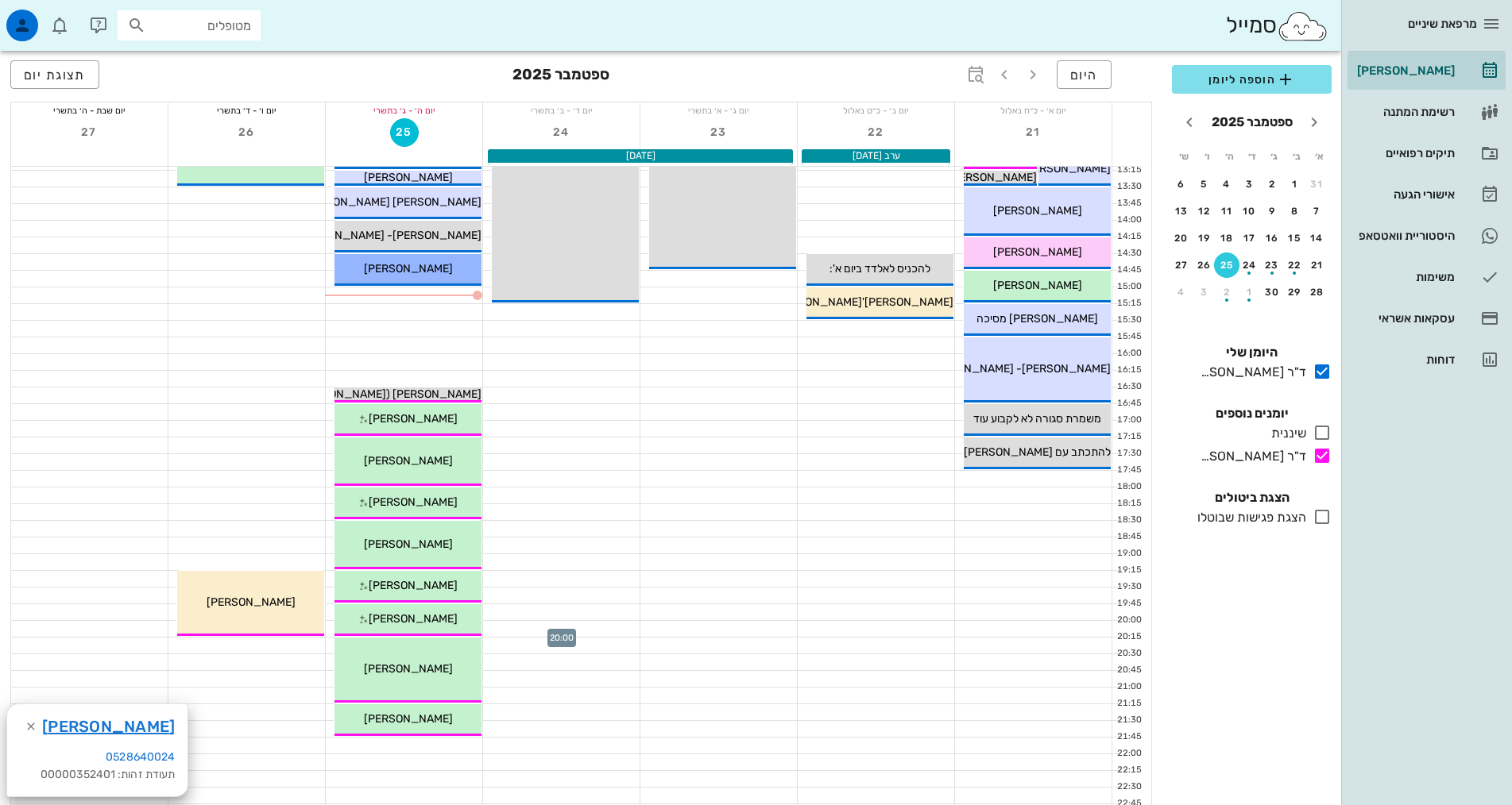
drag, startPoint x: 493, startPoint y: 631, endPoint x: 502, endPoint y: 634, distance: 9.5
click at [500, 634] on div at bounding box center [561, 629] width 156 height 16
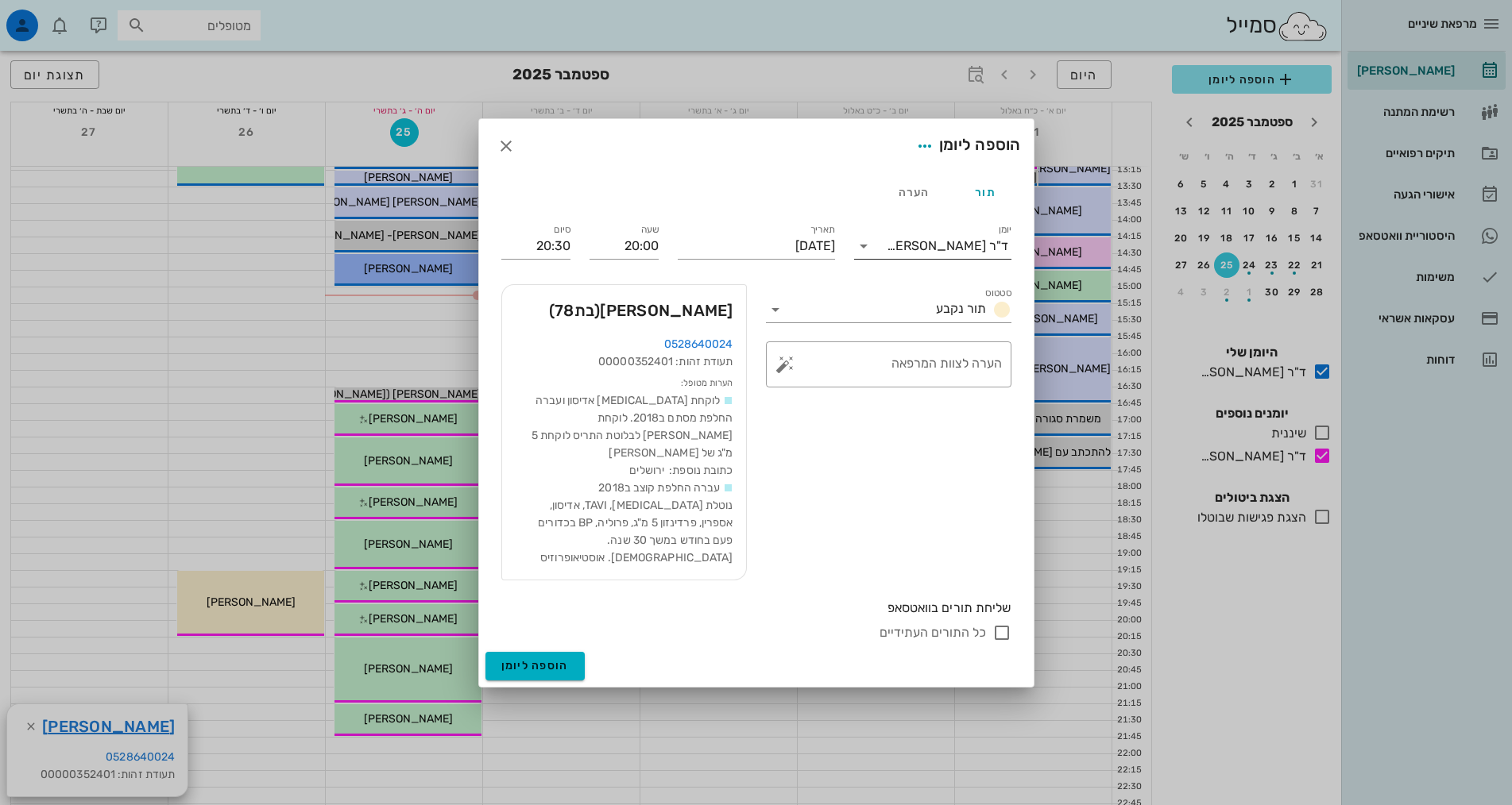
click at [948, 252] on div "ד"ר [PERSON_NAME]" at bounding box center [947, 246] width 122 height 14
click at [994, 339] on div "ד"ר [PERSON_NAME]" at bounding box center [932, 343] width 132 height 15
click at [977, 368] on textarea "הערה לצוות המרפאה" at bounding box center [895, 368] width 214 height 39
click at [936, 368] on textarea "מגיעה לאילניה היום לסדר פליפר" at bounding box center [895, 368] width 214 height 39
type textarea "מגיעה [PERSON_NAME] היום לסדר פליפר"
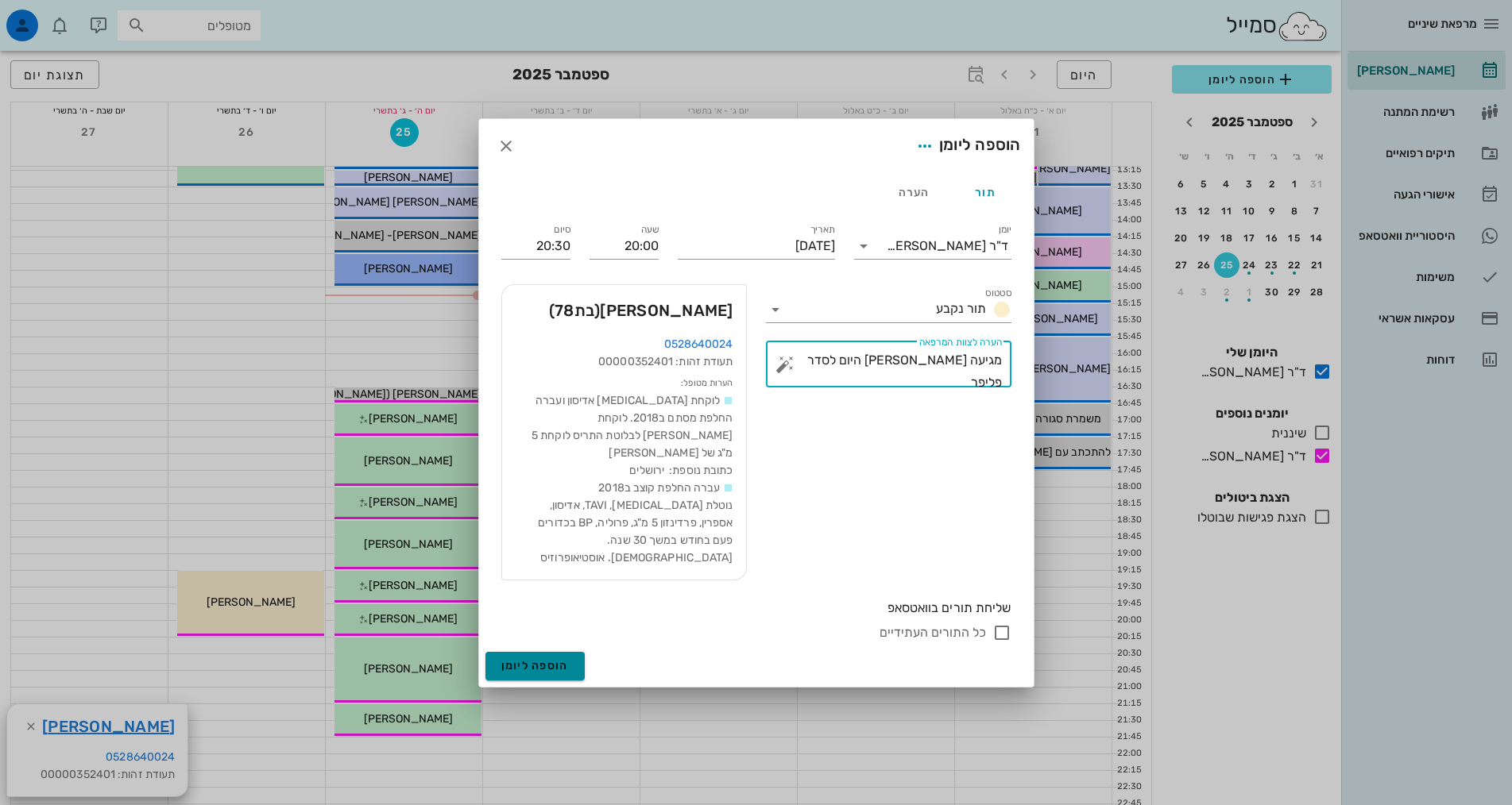
click at [542, 664] on button "הוספה ליומן" at bounding box center [534, 666] width 99 height 29
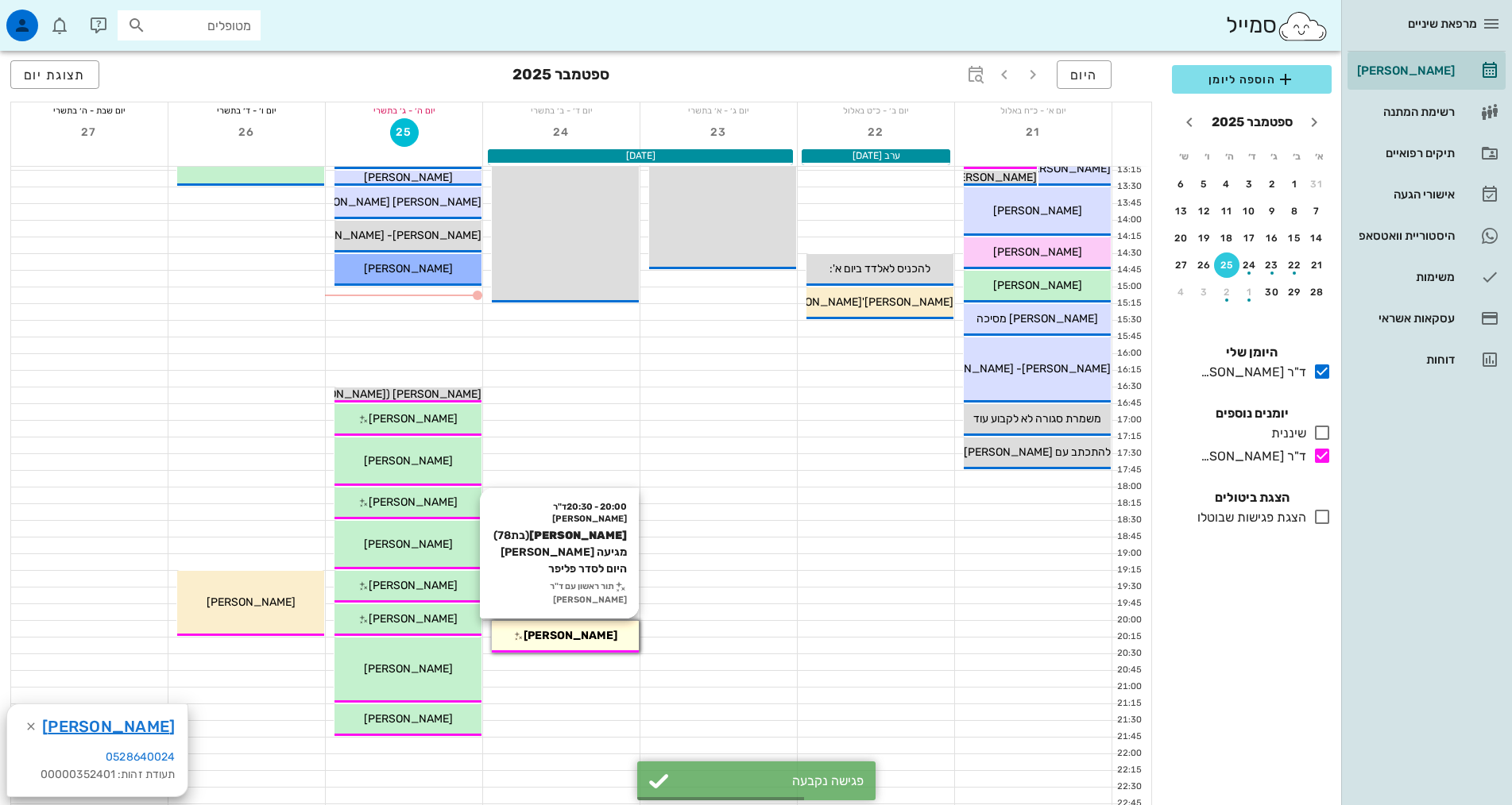
click at [595, 631] on span "[PERSON_NAME]" at bounding box center [570, 636] width 94 height 14
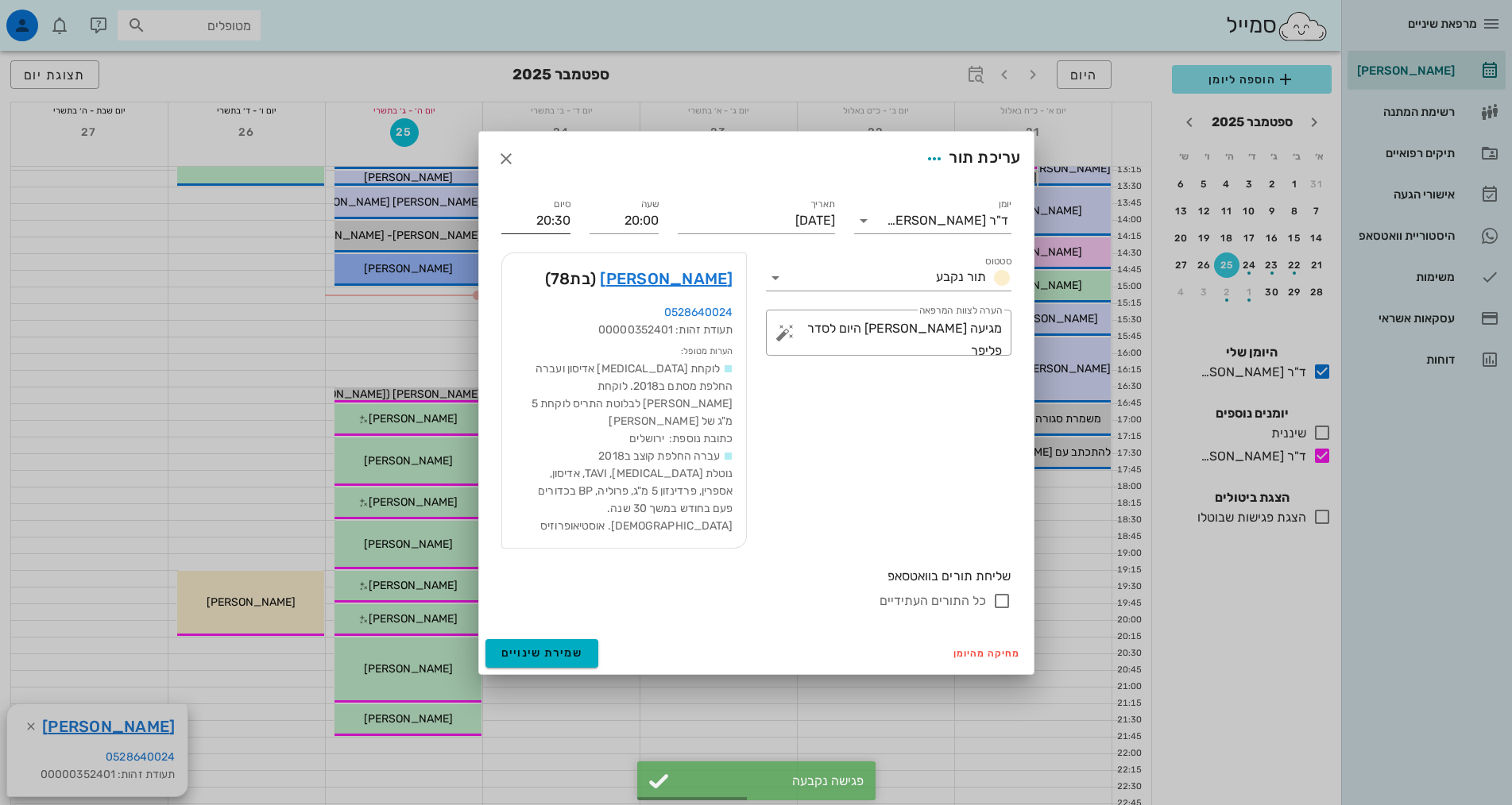
click at [559, 233] on input "20:30" at bounding box center [535, 221] width 69 height 26
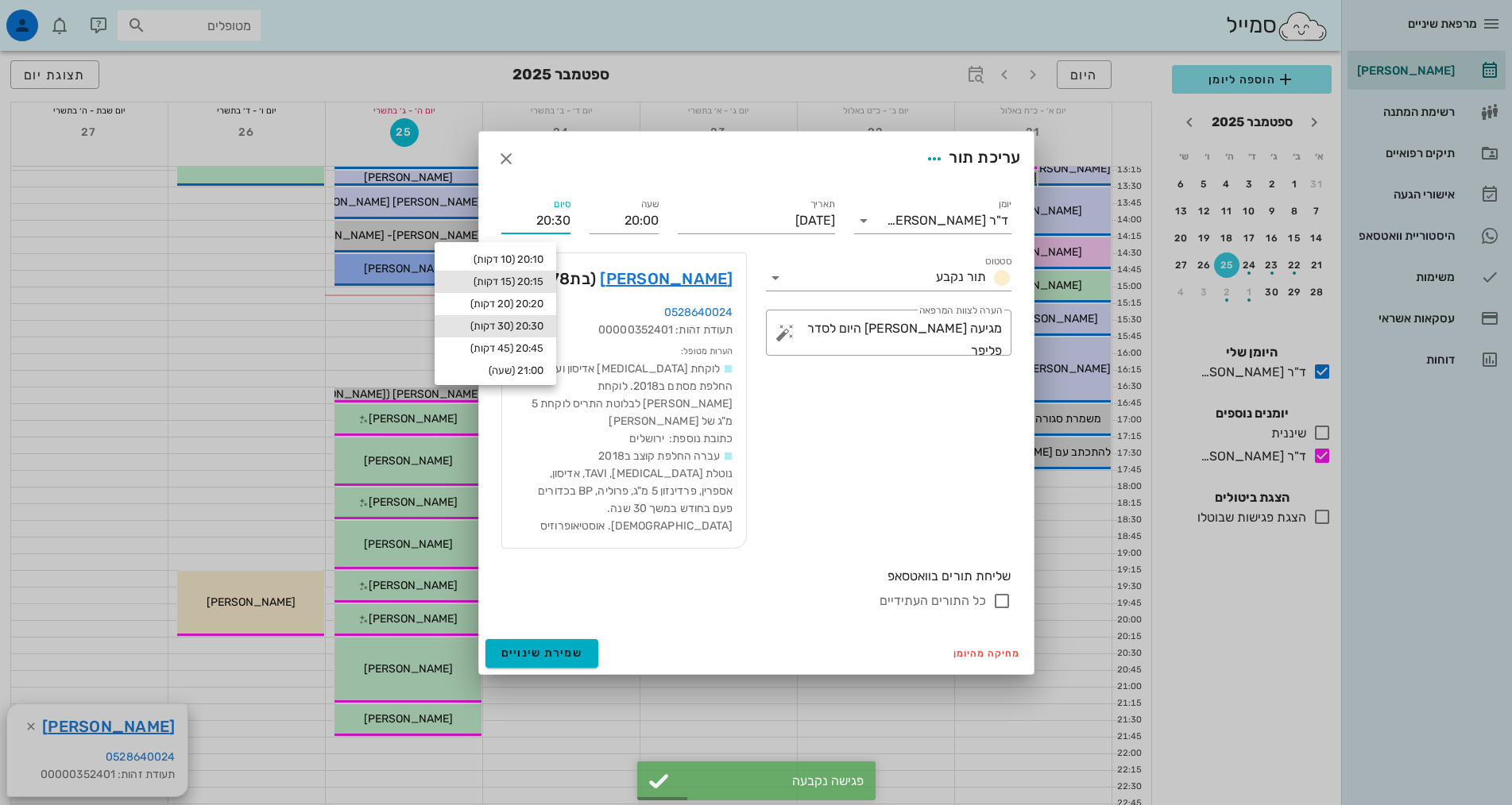
click at [539, 285] on div "20:15 (15 דקות)" at bounding box center [495, 282] width 96 height 13
type input "20:15"
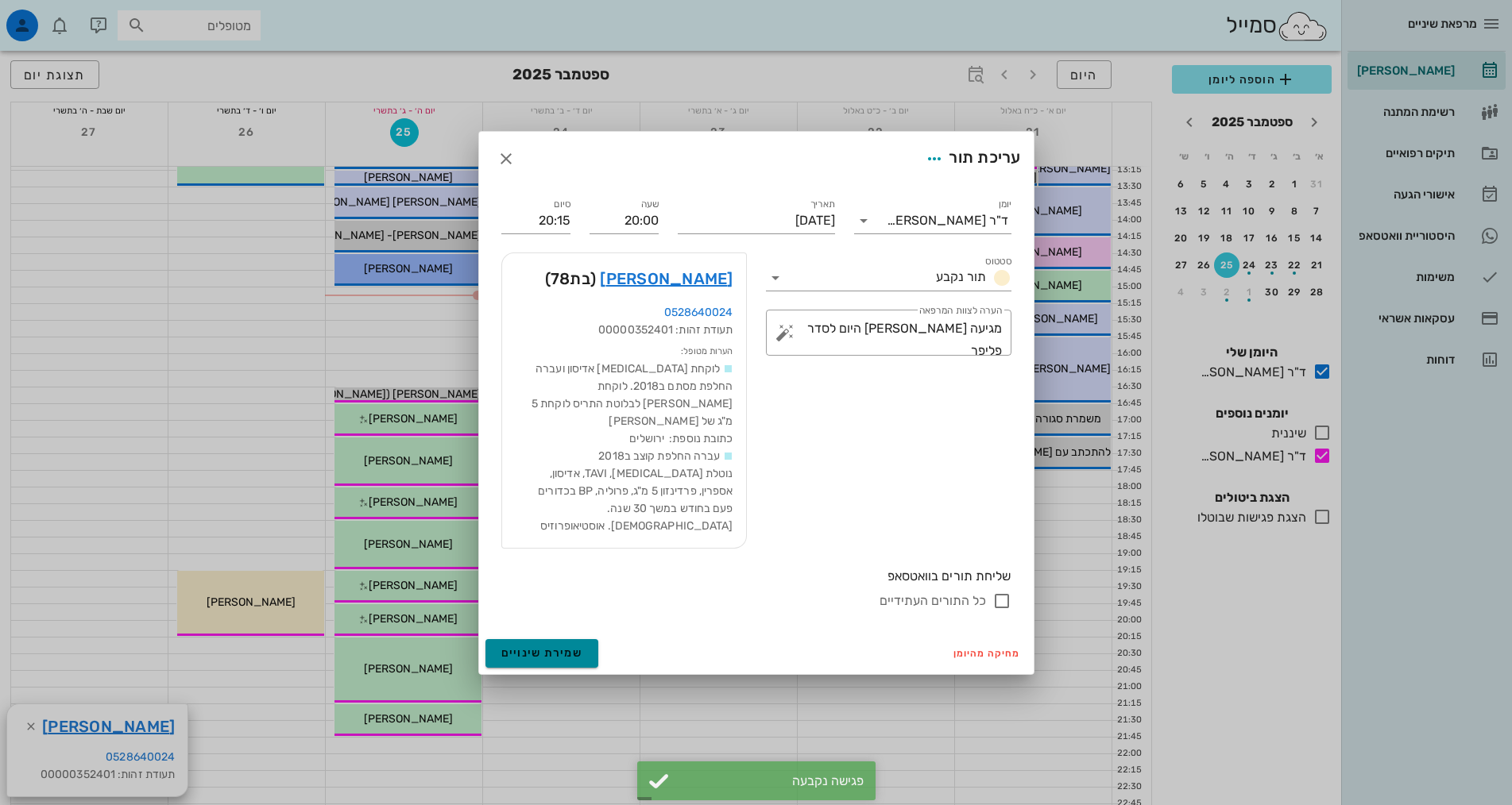
click at [572, 646] on span "שמירת שינויים" at bounding box center [541, 653] width 82 height 14
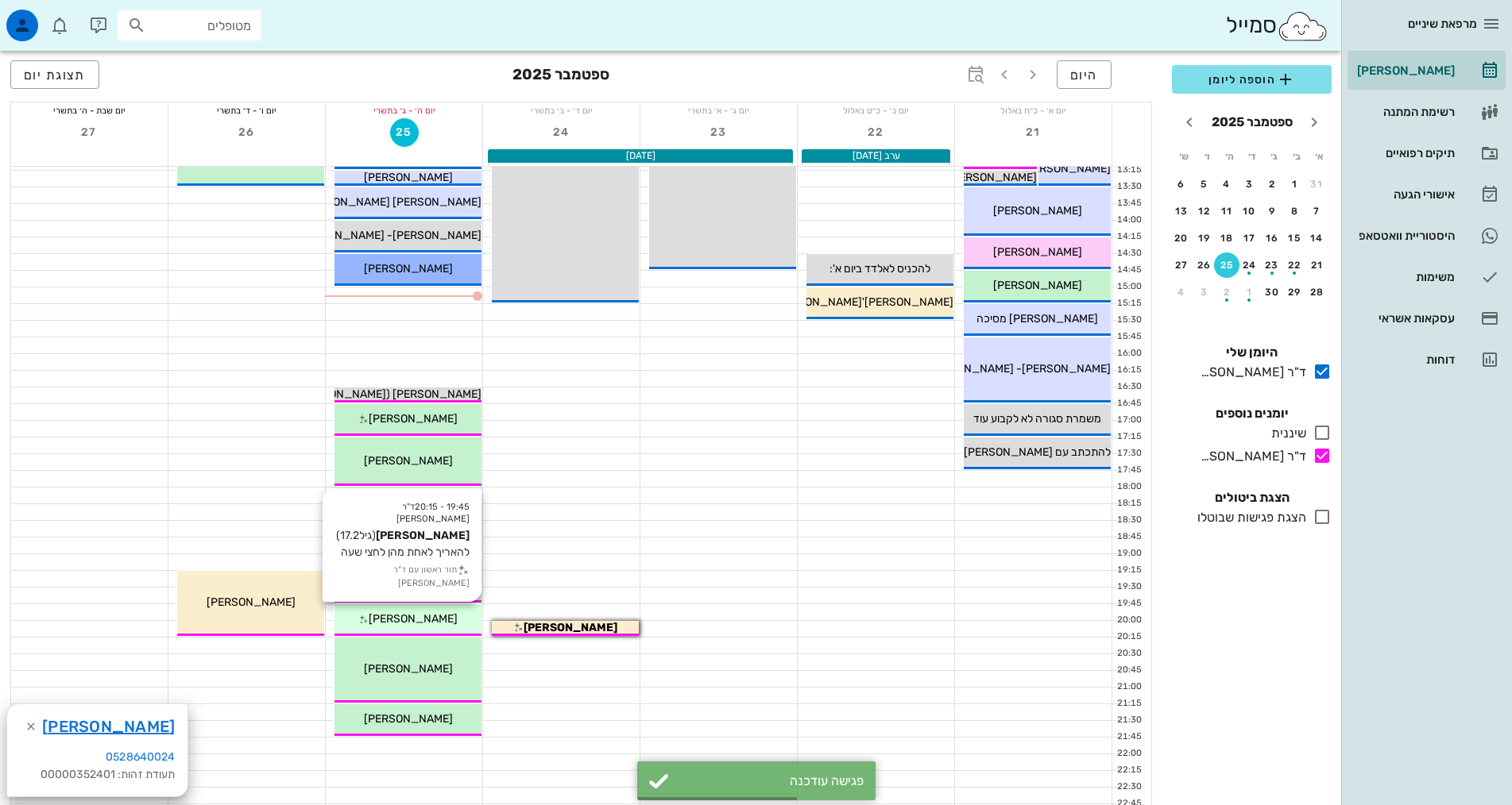
click at [367, 617] on icon at bounding box center [363, 619] width 10 height 10
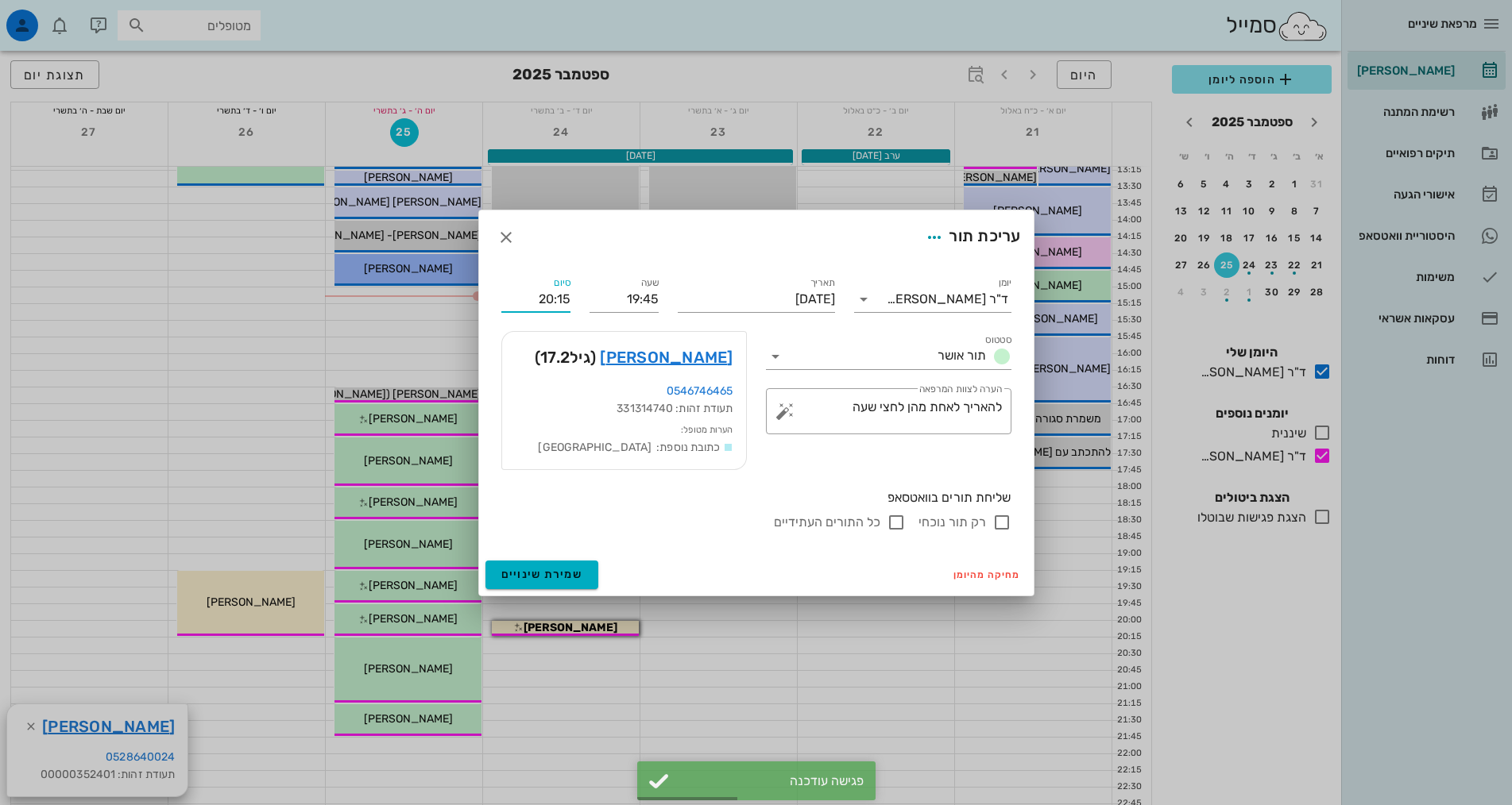
click at [529, 305] on input "20:15" at bounding box center [535, 300] width 69 height 26
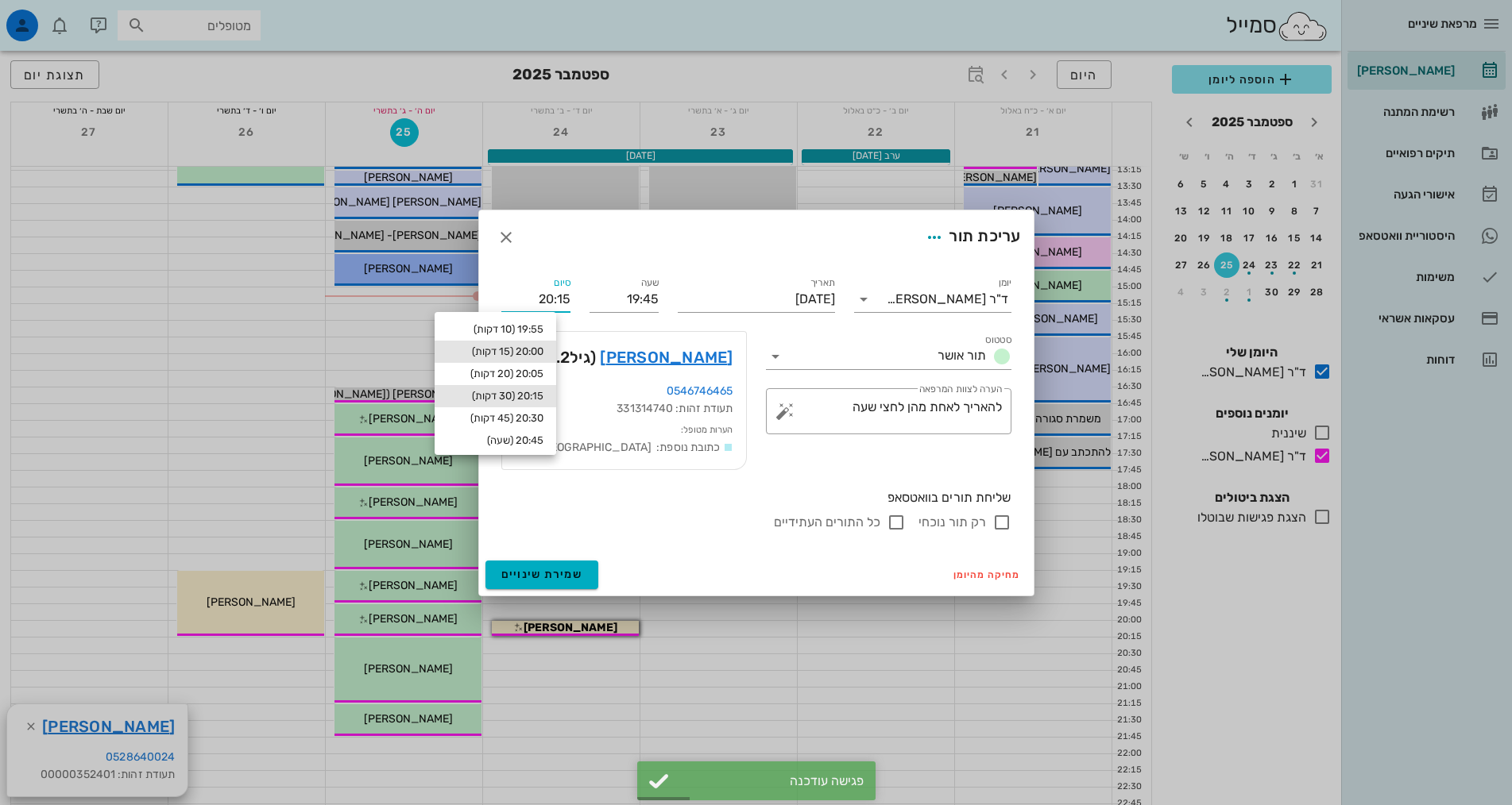
click at [520, 348] on div "20:00 (15 דקות)" at bounding box center [495, 351] width 96 height 13
type input "20:00"
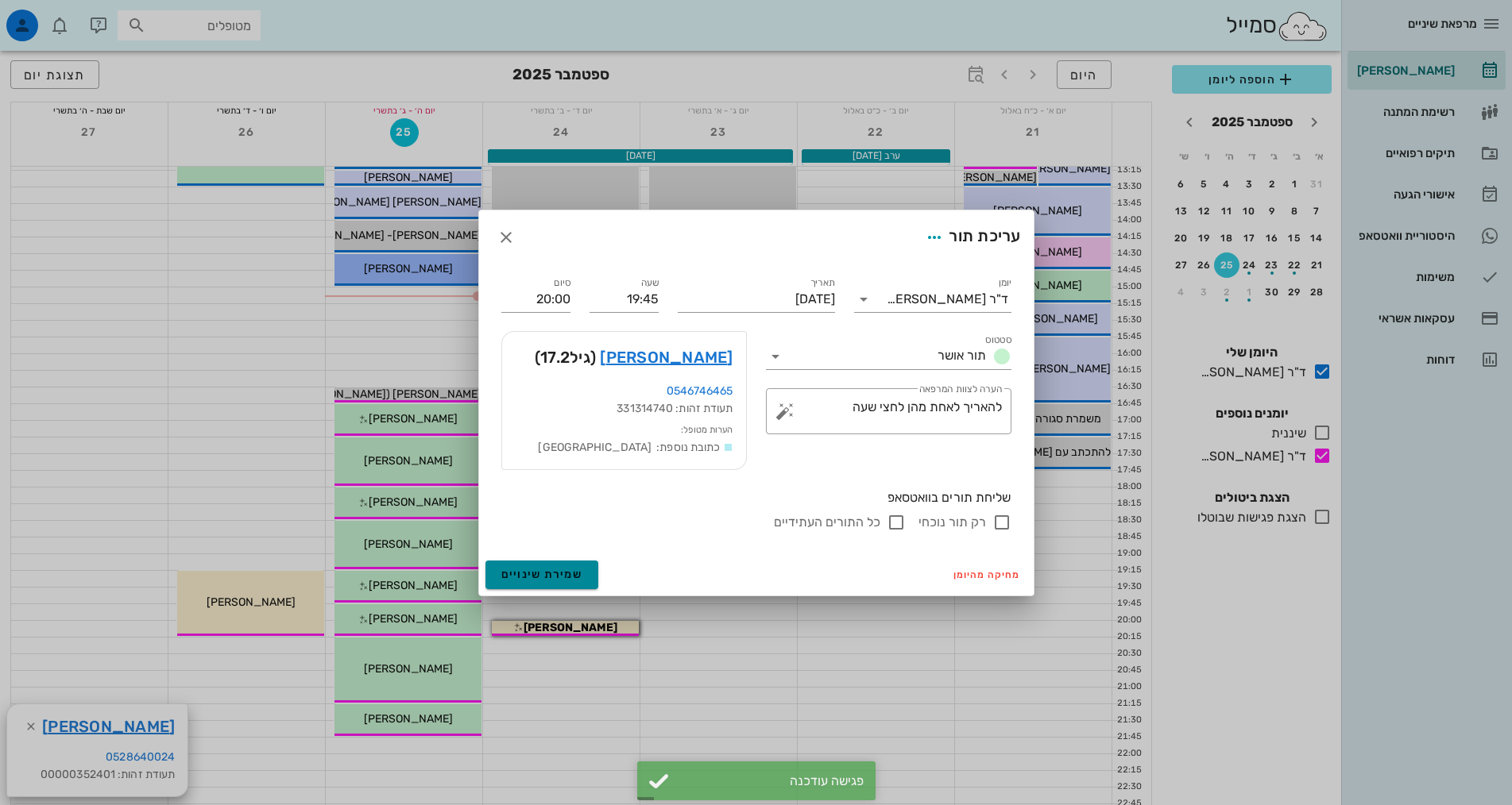
click at [538, 579] on span "שמירת שינויים" at bounding box center [541, 575] width 82 height 14
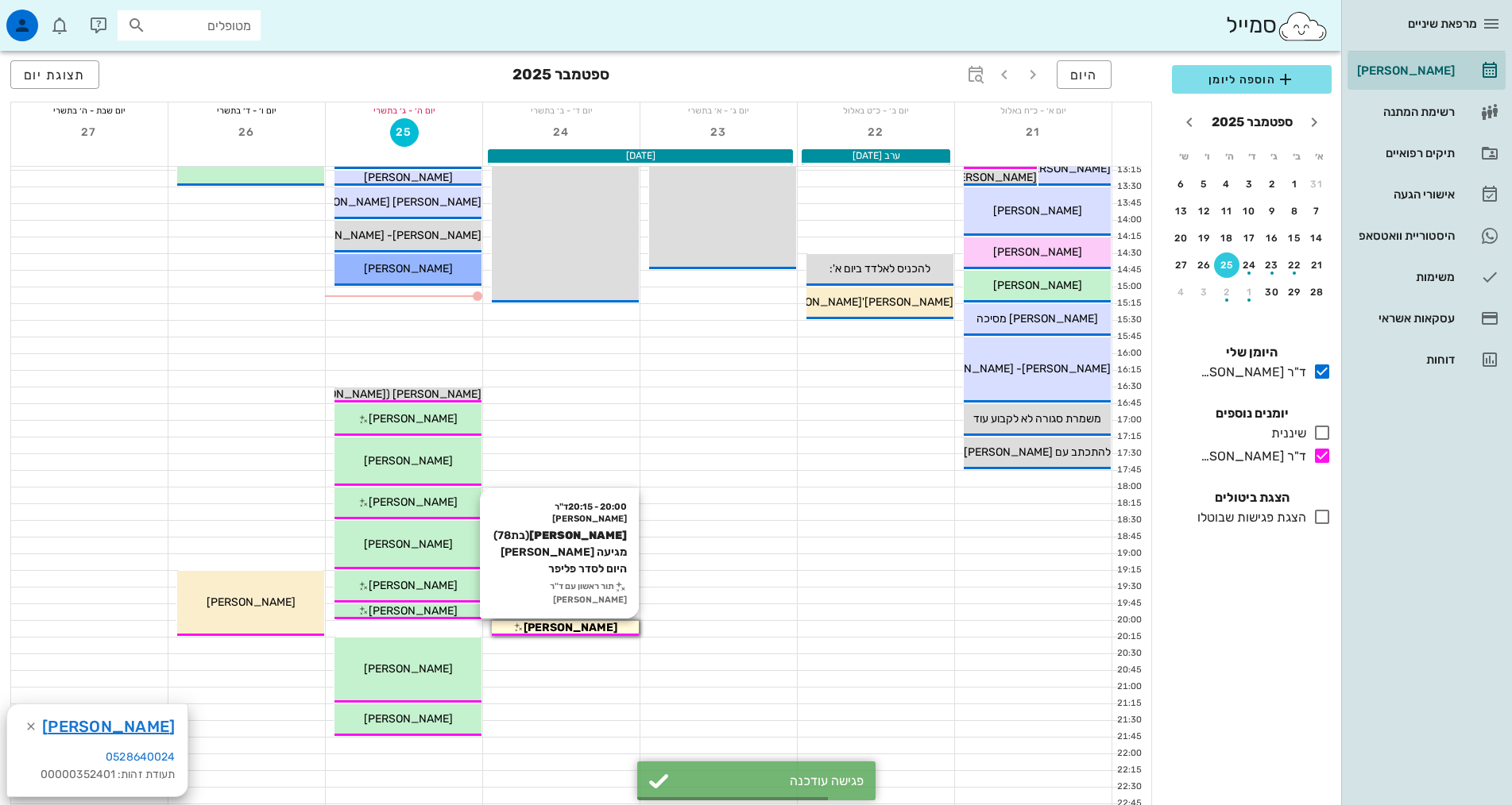
click at [582, 624] on span "[PERSON_NAME]" at bounding box center [570, 628] width 94 height 14
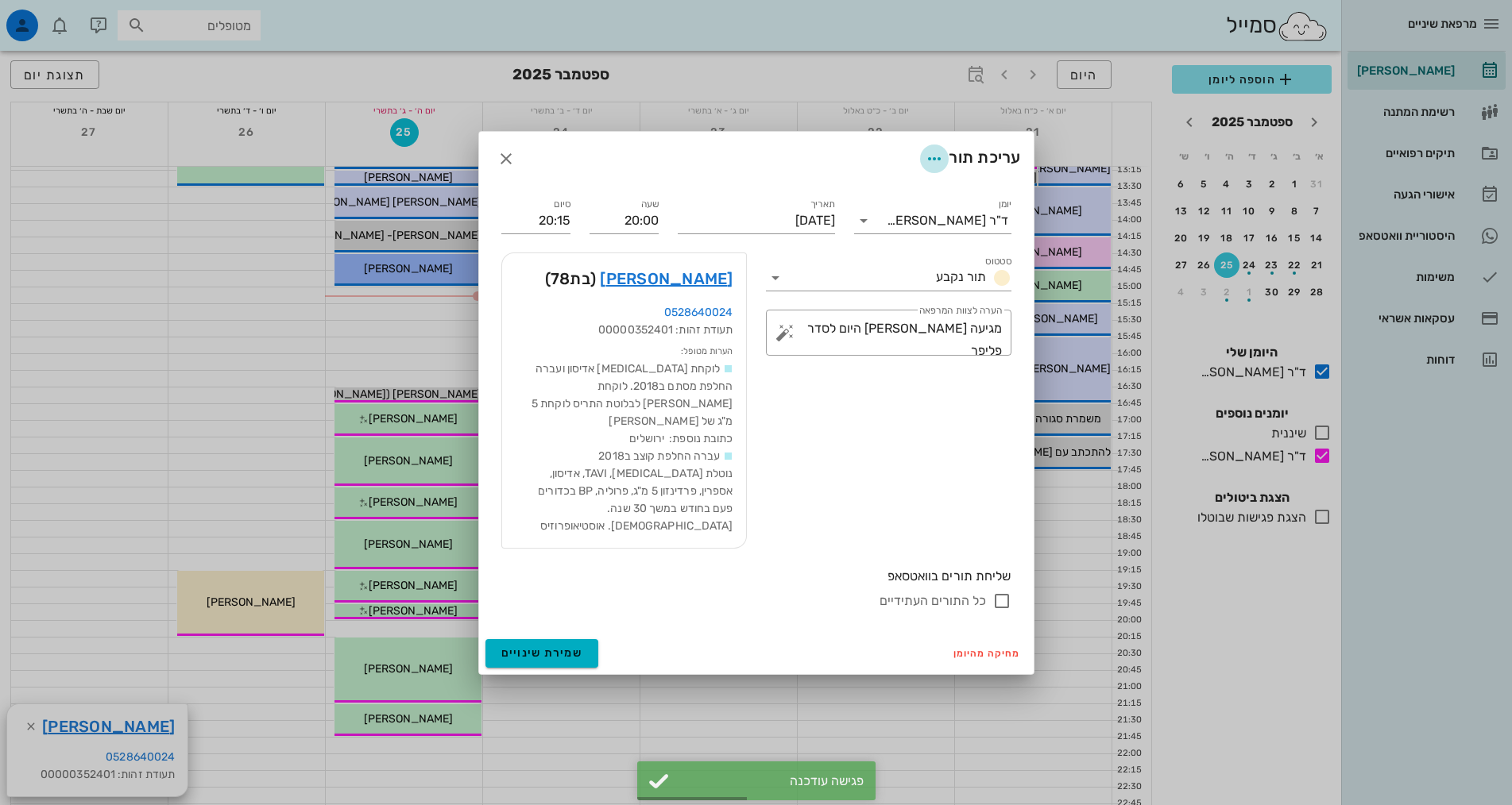
click at [932, 165] on icon "button" at bounding box center [933, 158] width 19 height 19
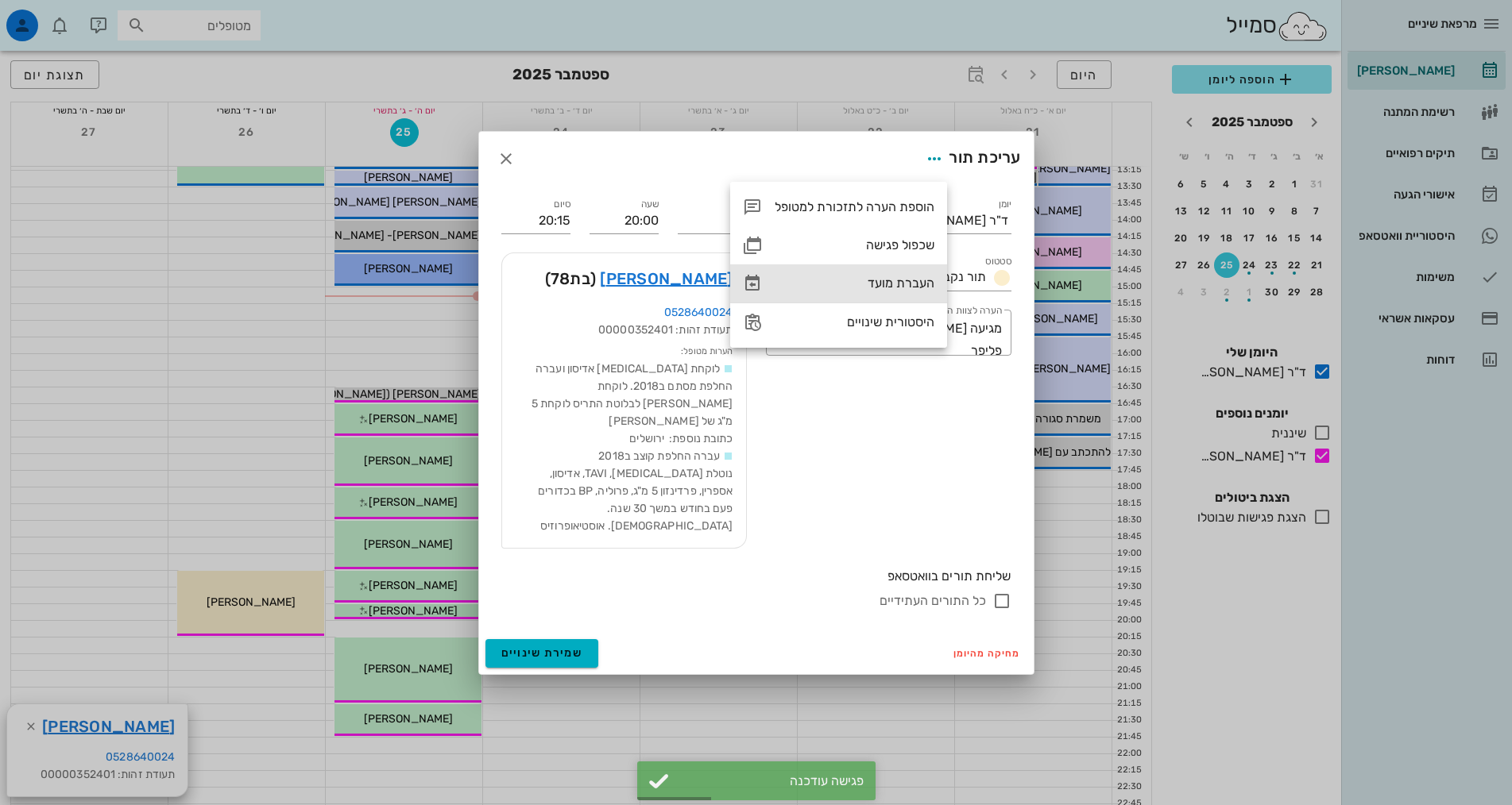
click at [915, 285] on div "העברת מועד" at bounding box center [854, 283] width 159 height 15
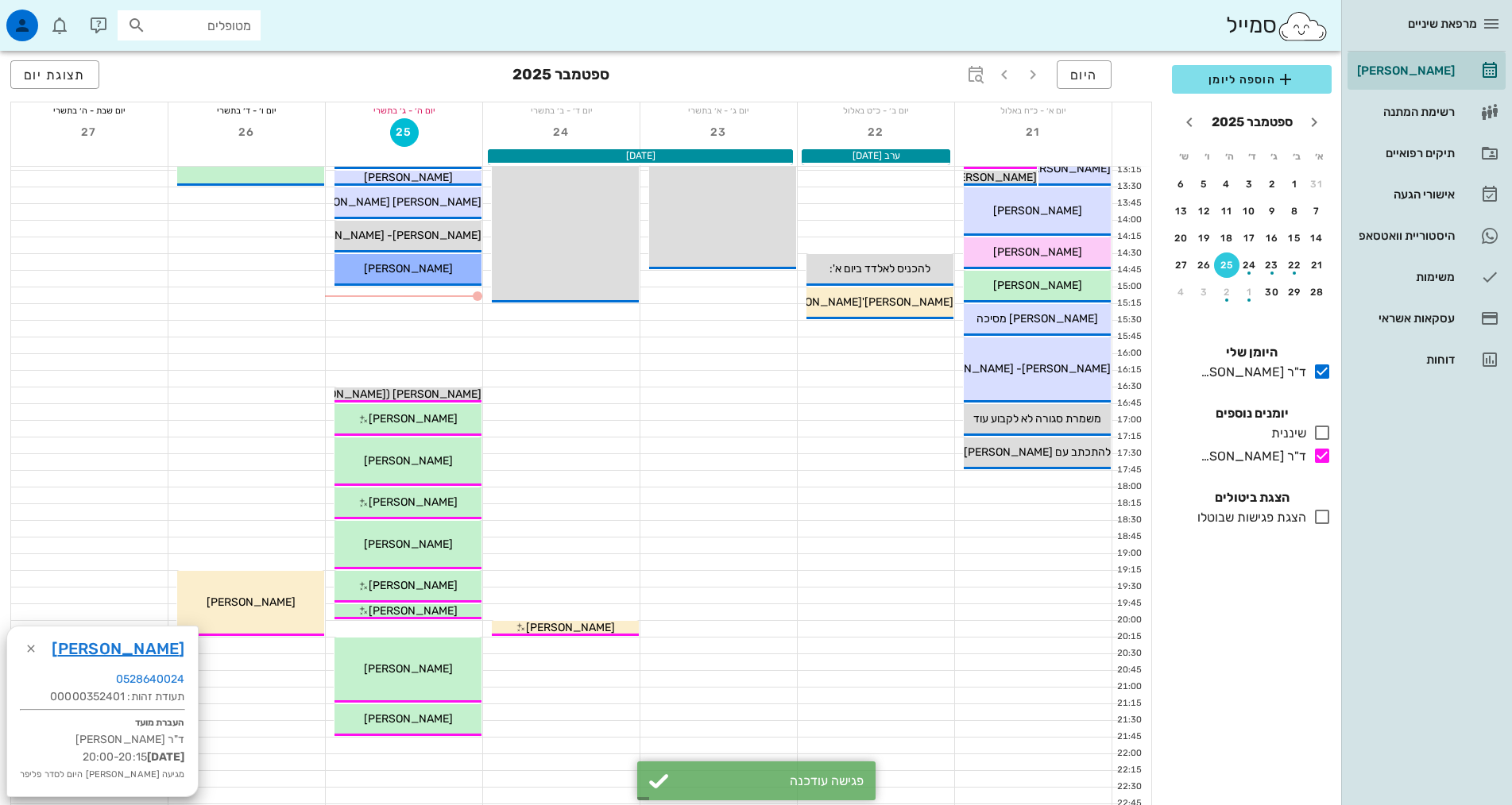
click at [440, 626] on div at bounding box center [404, 629] width 156 height 16
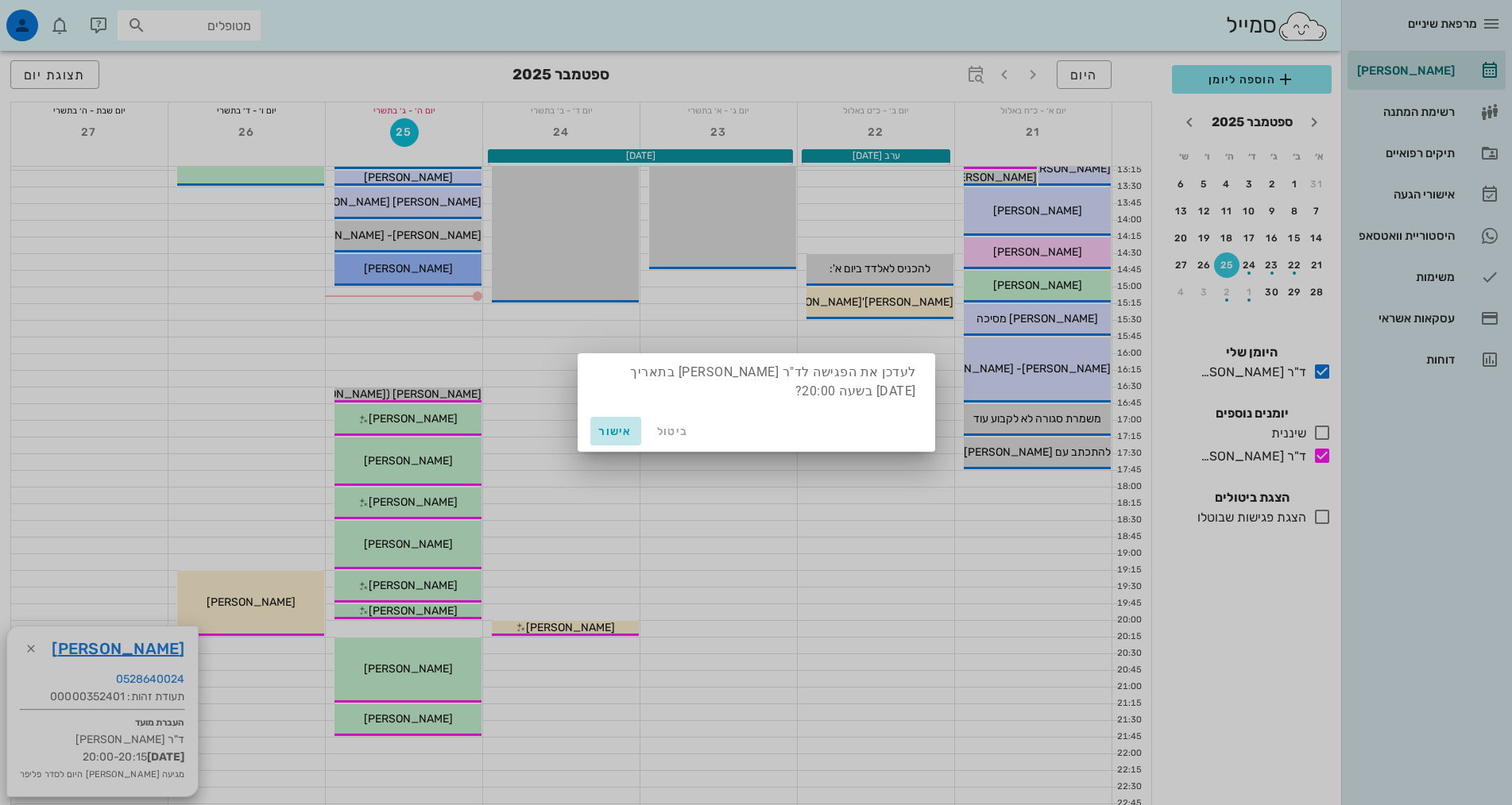
click at [612, 435] on span "אישור" at bounding box center [615, 431] width 39 height 14
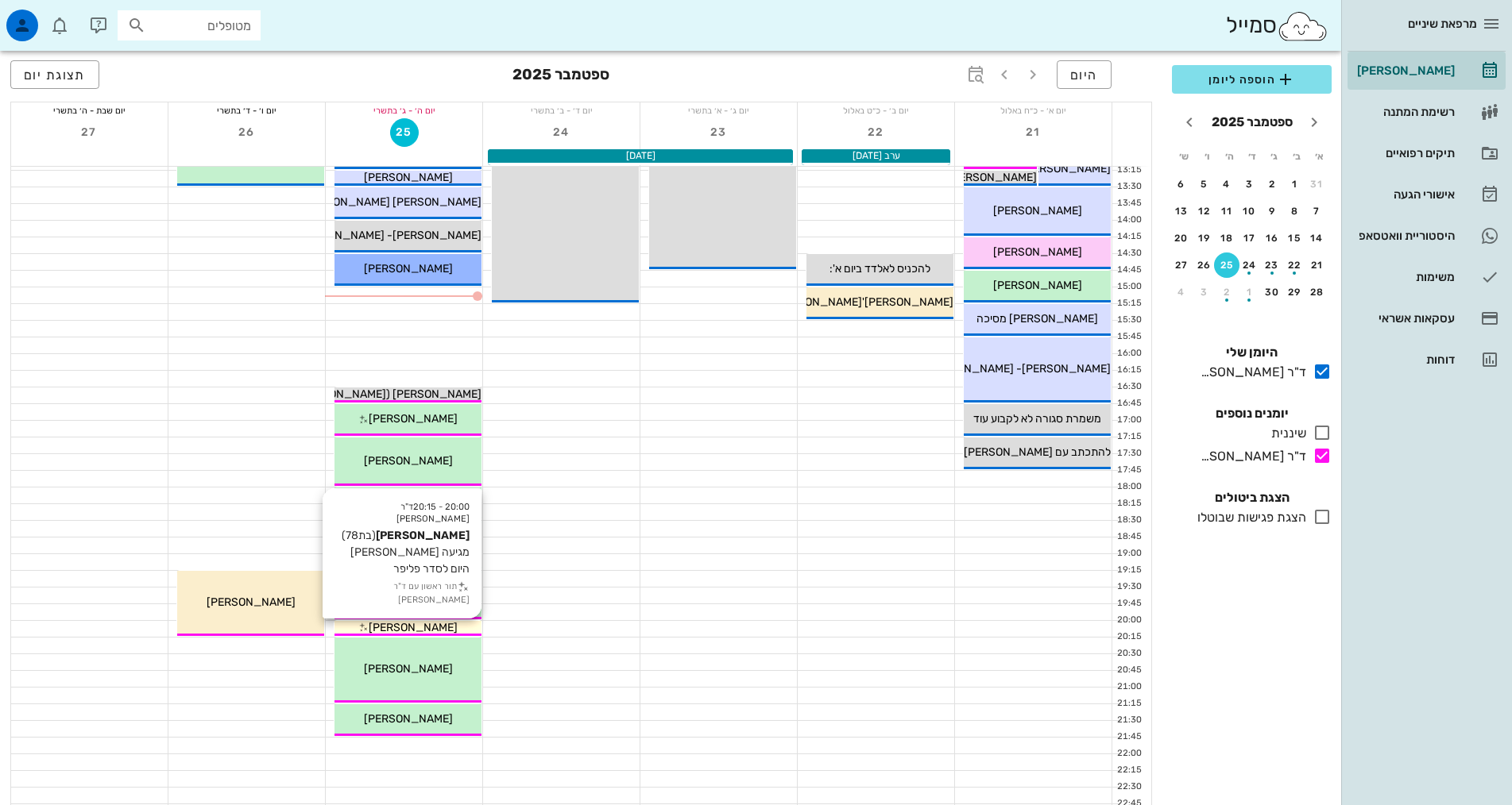
click at [403, 622] on span "[PERSON_NAME]" at bounding box center [413, 628] width 89 height 14
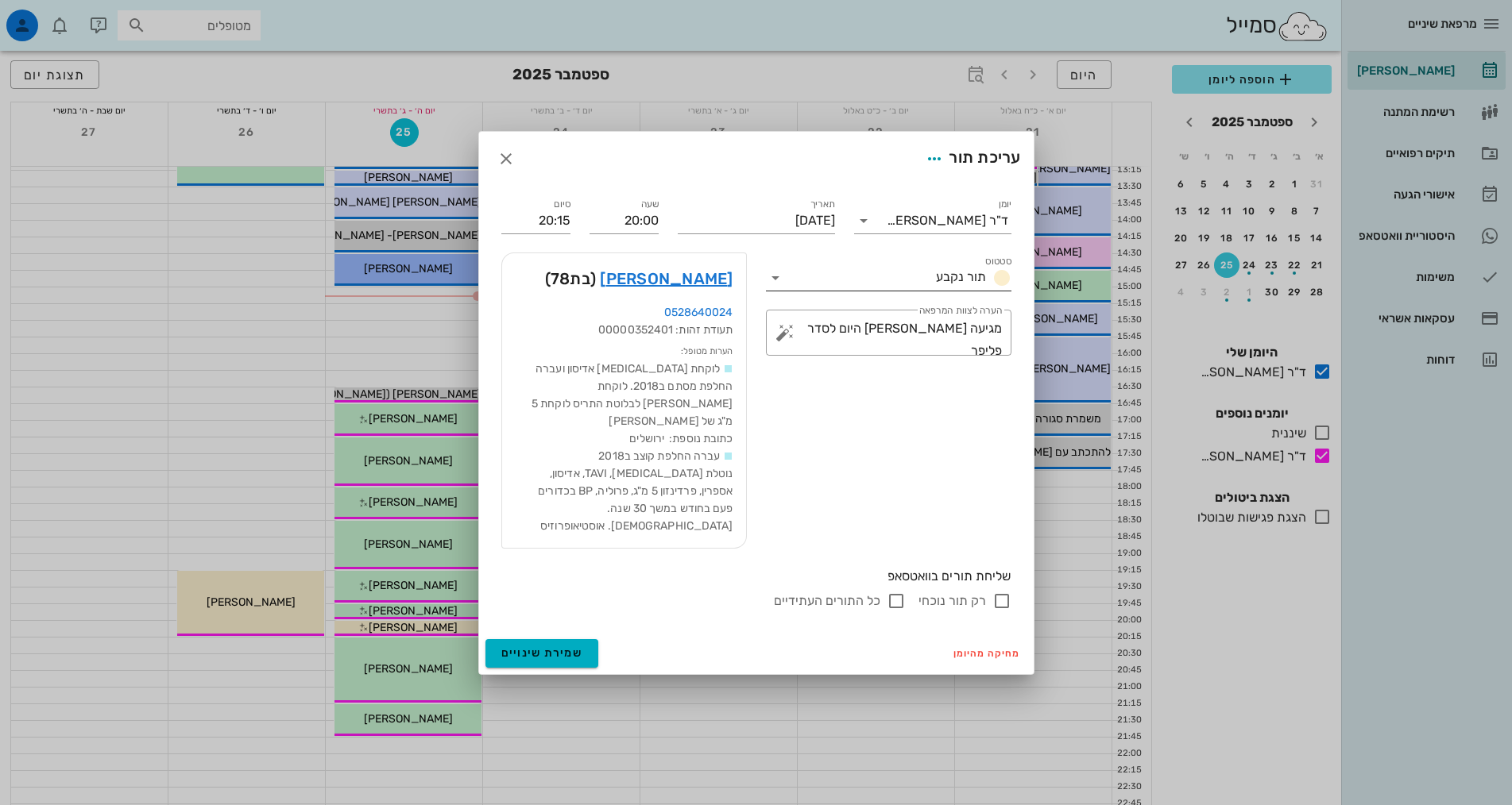
click at [944, 284] on span "תור נקבע" at bounding box center [961, 276] width 50 height 15
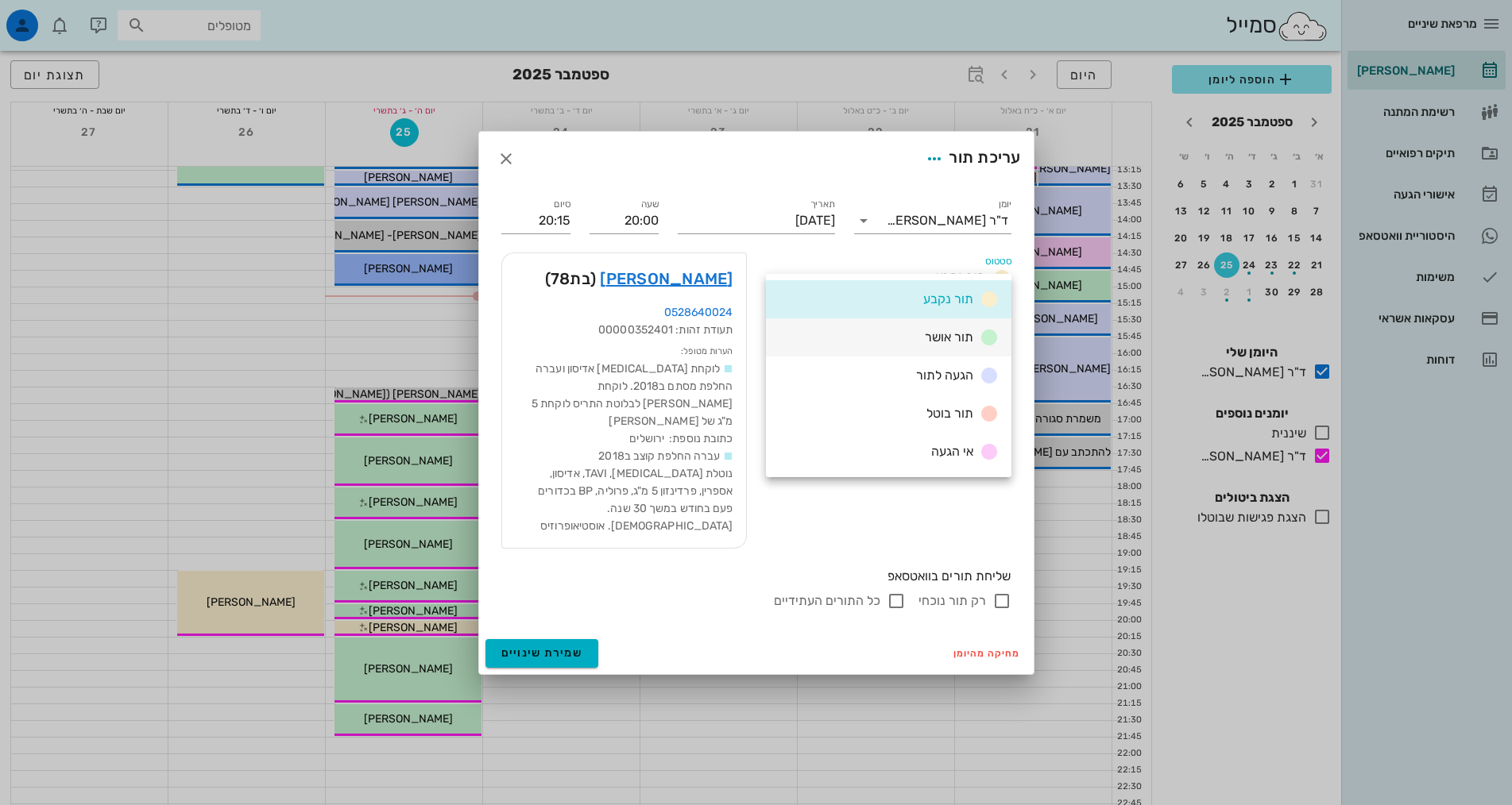
click at [945, 344] on span "תור אושר" at bounding box center [948, 336] width 48 height 15
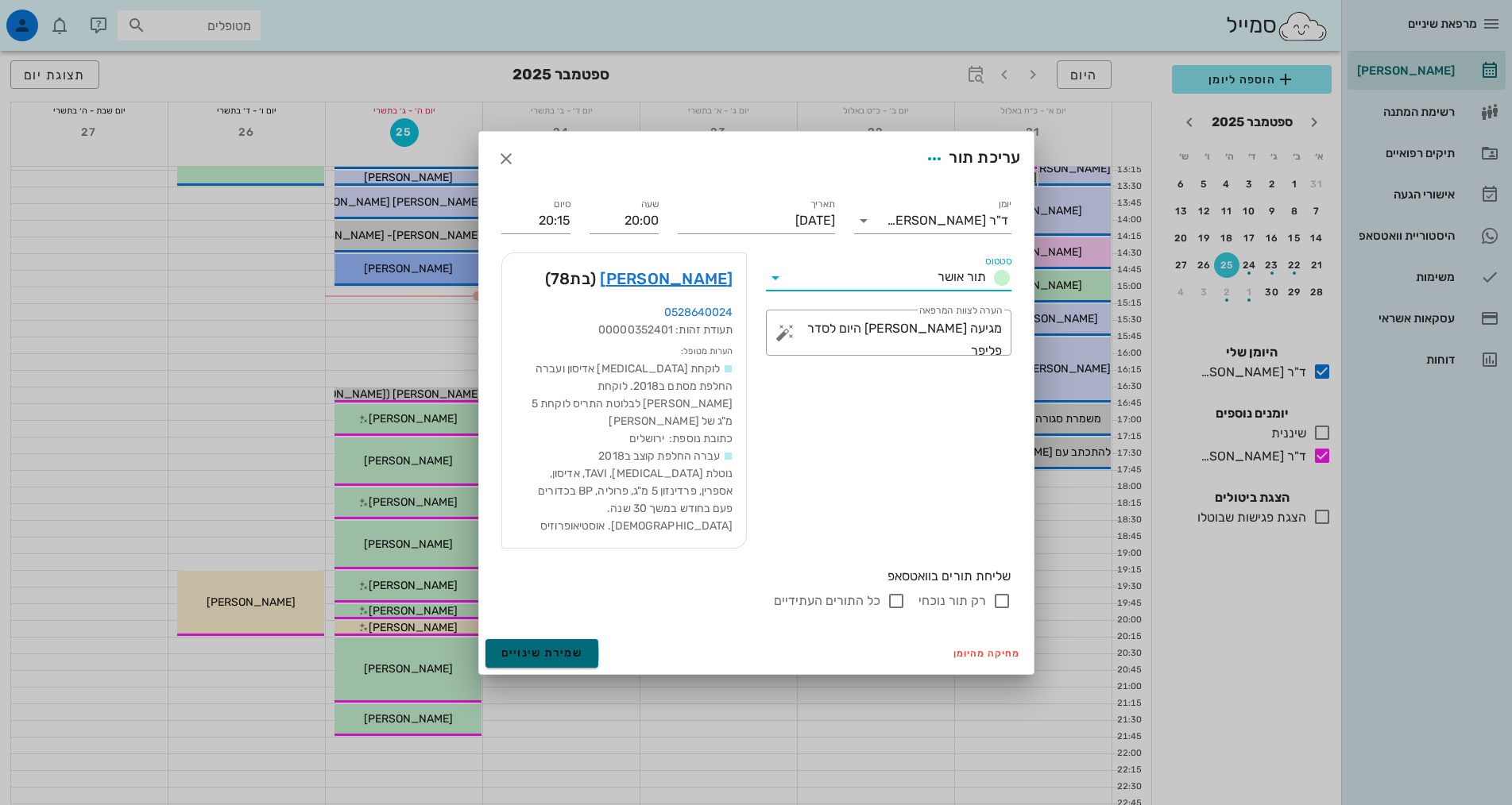
click at [563, 648] on span "שמירת שינויים" at bounding box center [541, 653] width 82 height 14
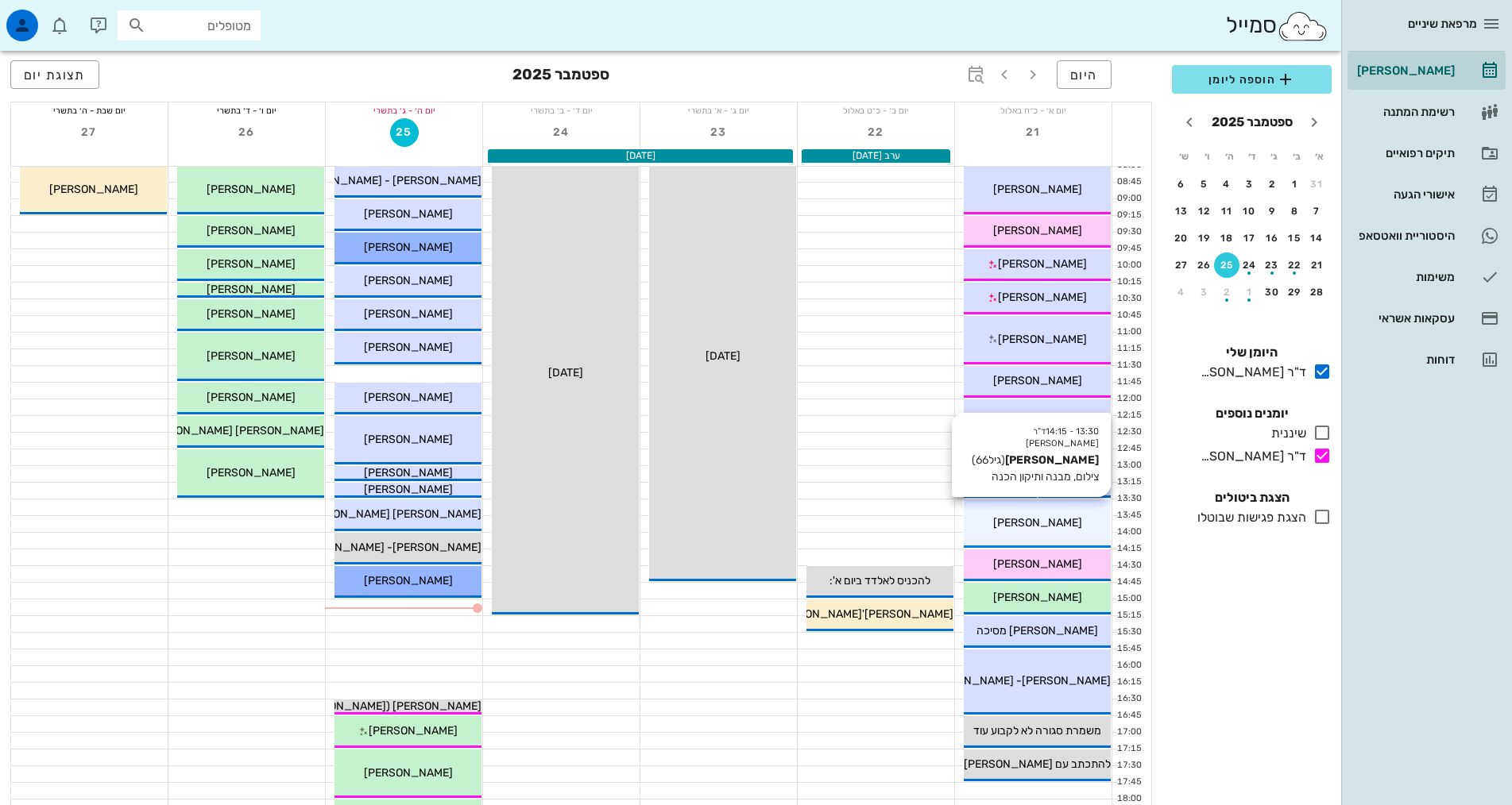
scroll to position [317, 0]
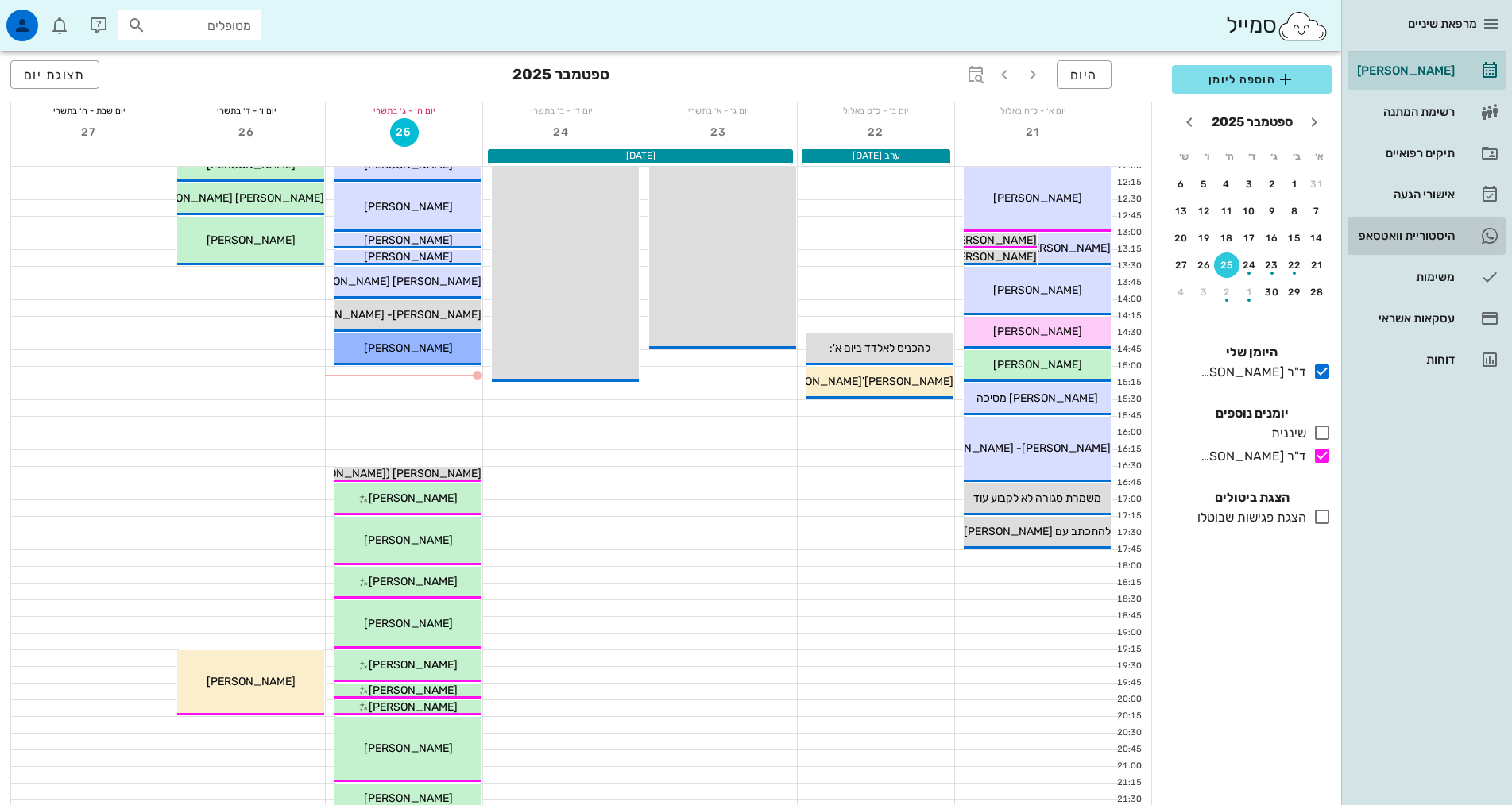
click at [1373, 231] on div "היסטוריית וואטסאפ" at bounding box center [1404, 235] width 101 height 13
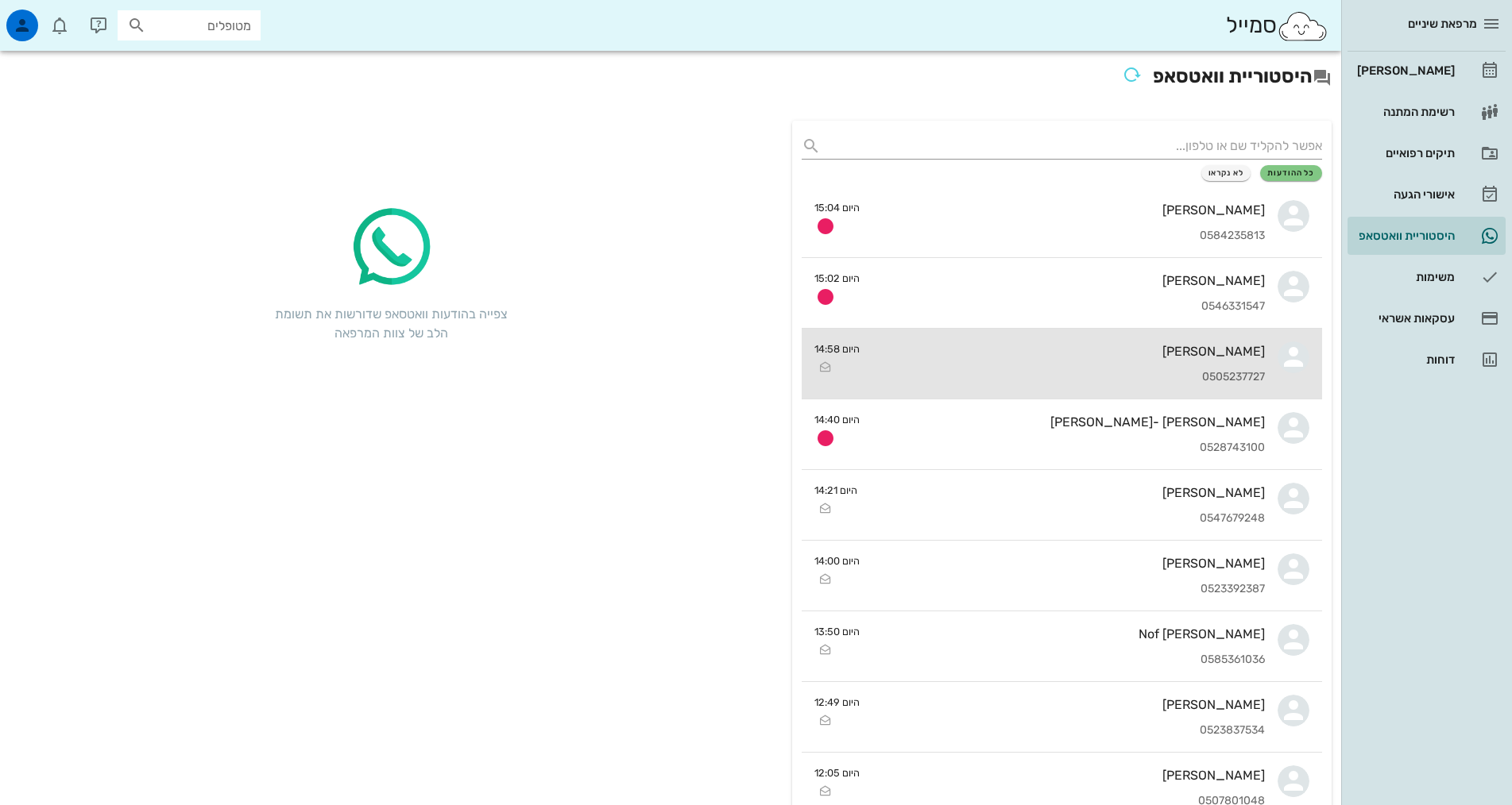
click at [1250, 362] on div "[PERSON_NAME] 0505237727" at bounding box center [1068, 363] width 393 height 70
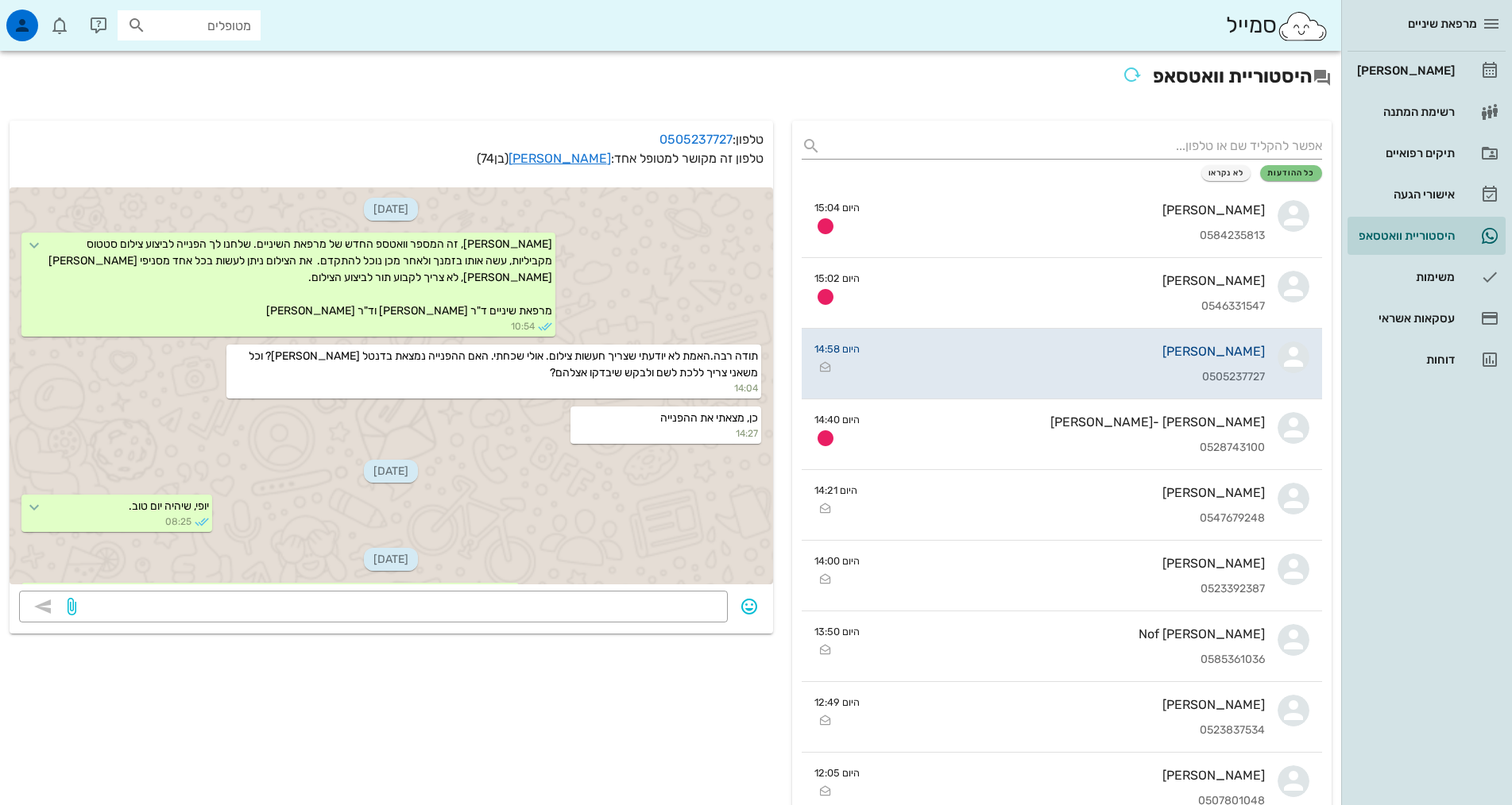
scroll to position [876, 0]
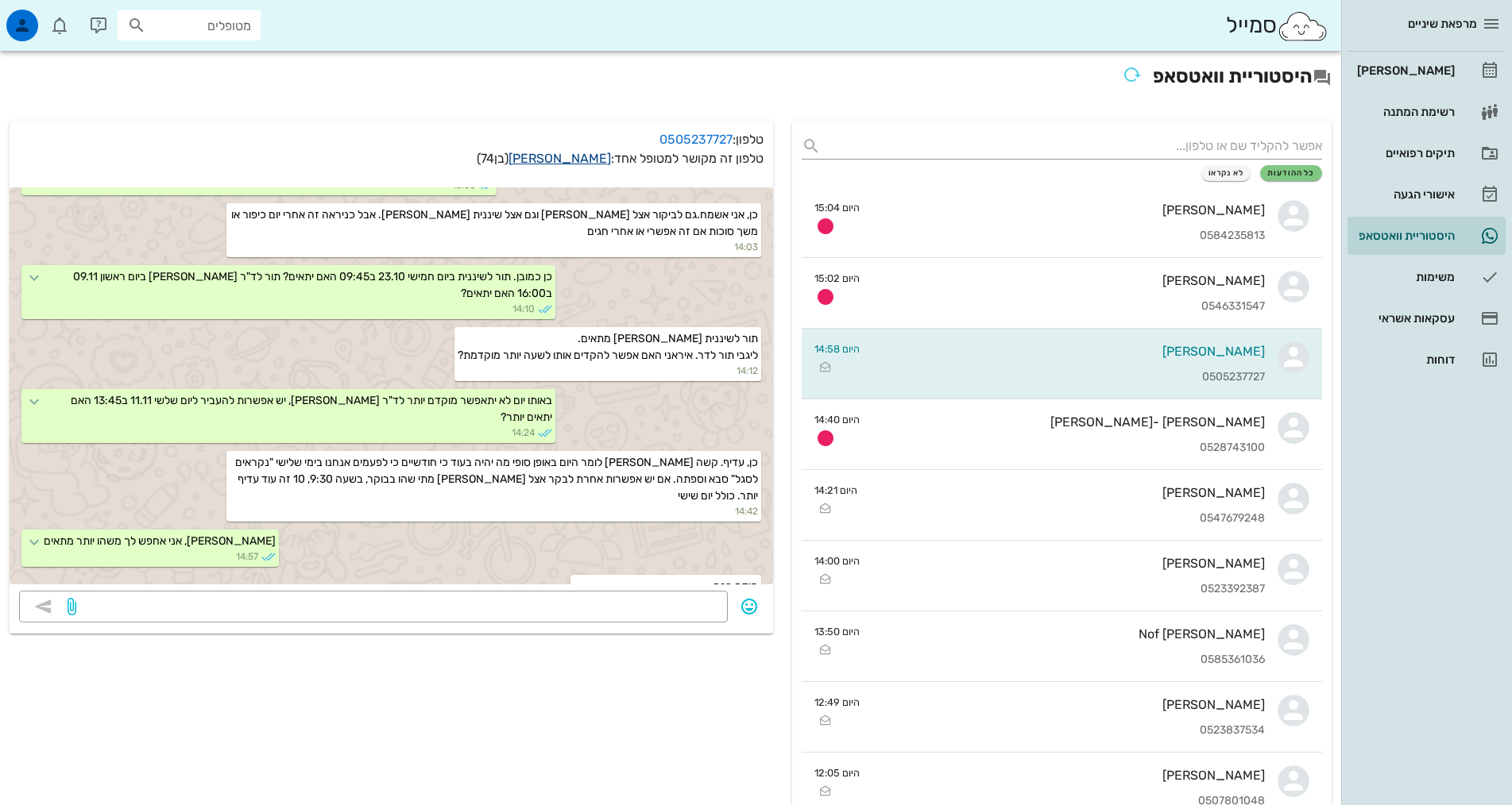
click at [554, 159] on link "[PERSON_NAME]" at bounding box center [560, 158] width 103 height 15
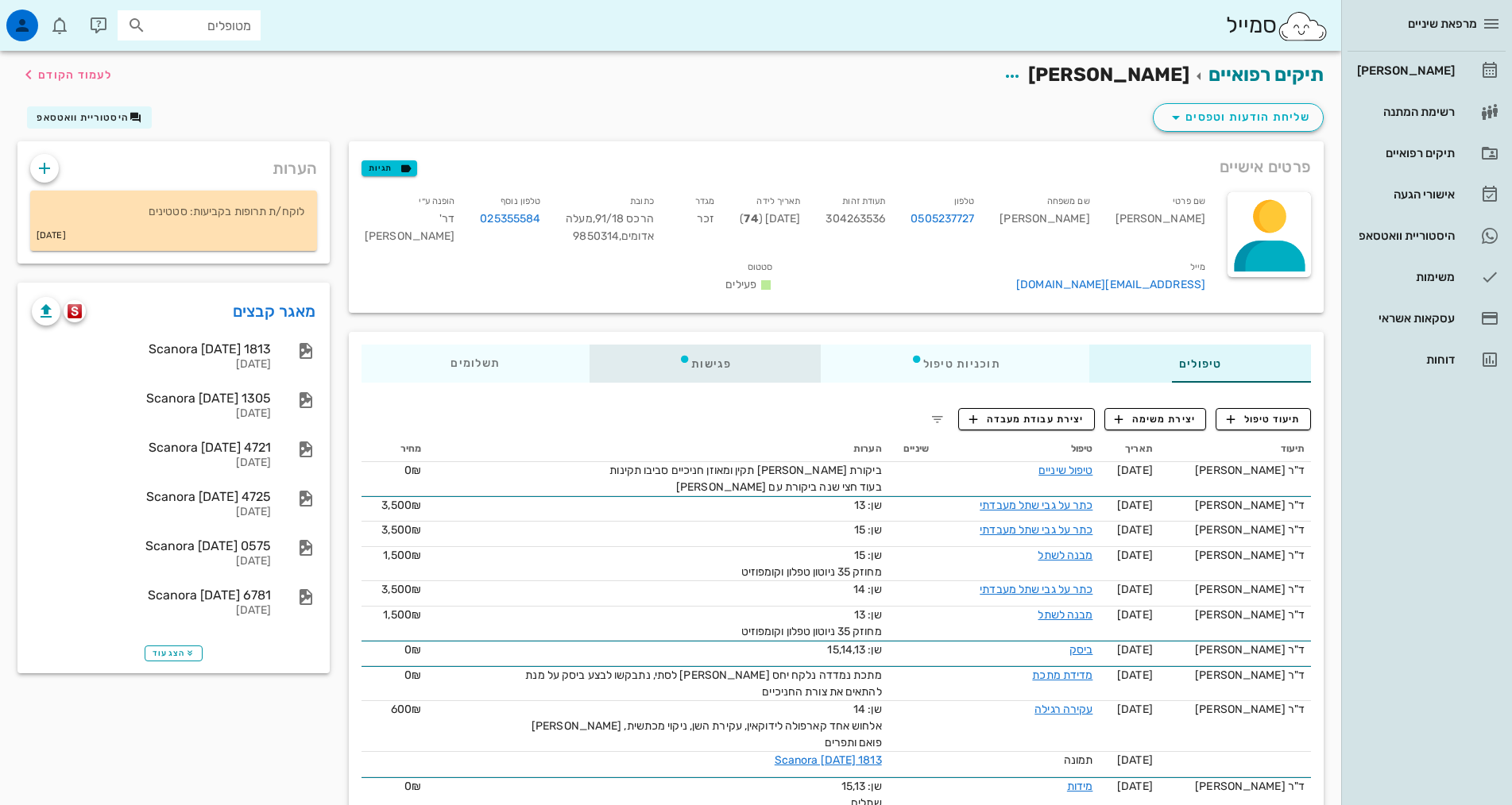
click at [638, 344] on div "פגישות" at bounding box center [706, 363] width 232 height 39
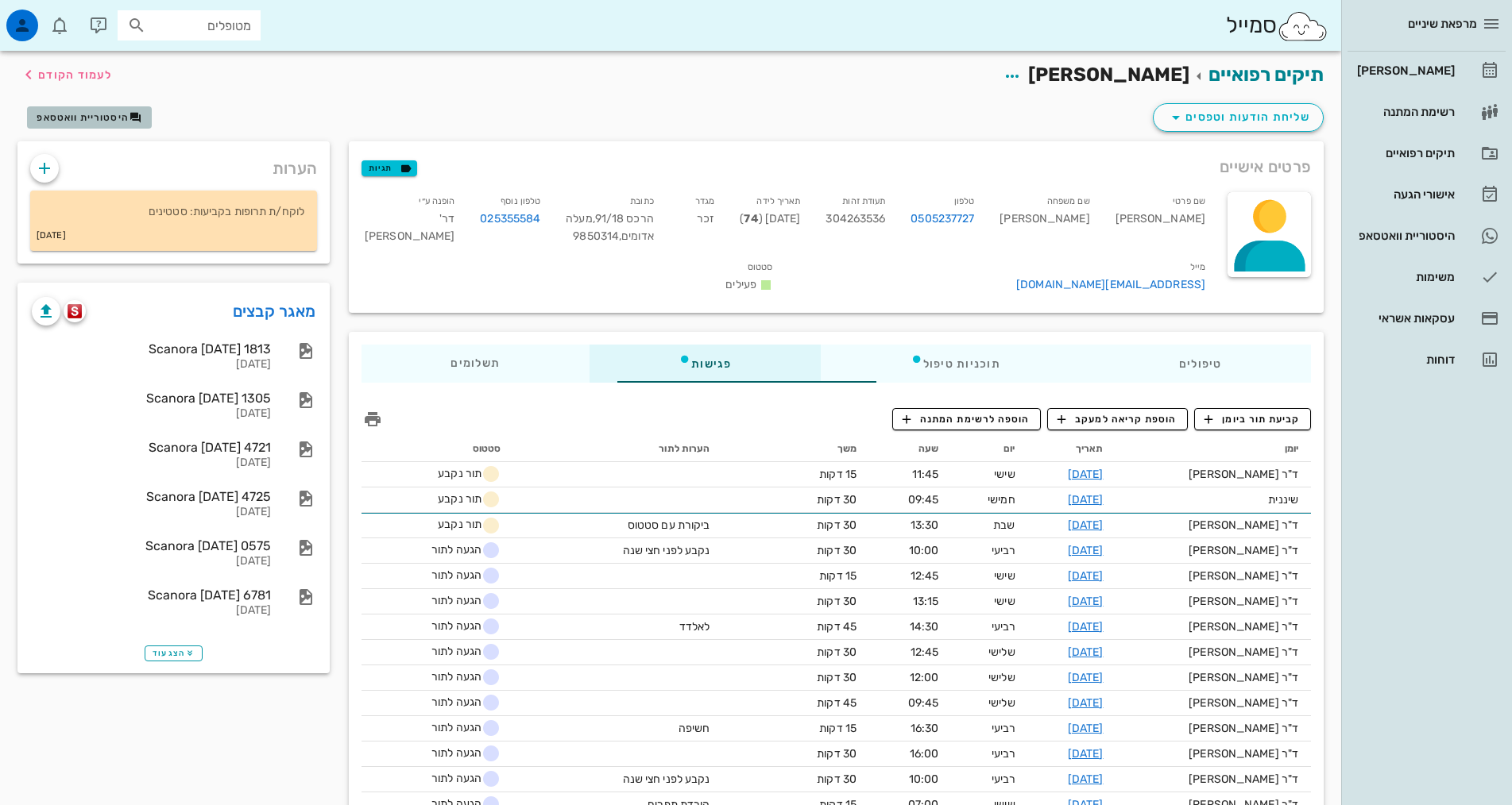
click at [78, 117] on span "היסטוריית וואטסאפ" at bounding box center [82, 117] width 92 height 11
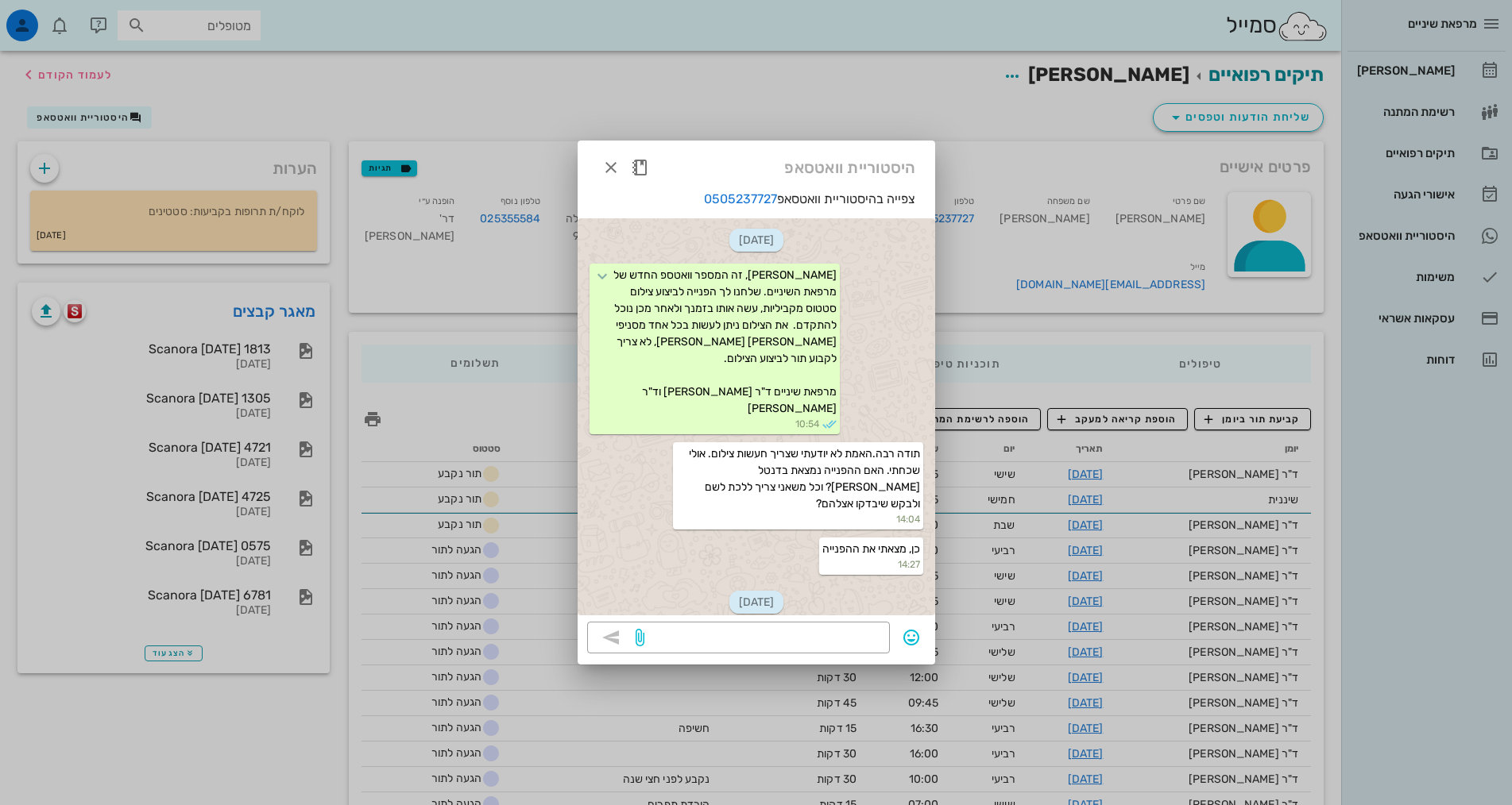
scroll to position [1110, 0]
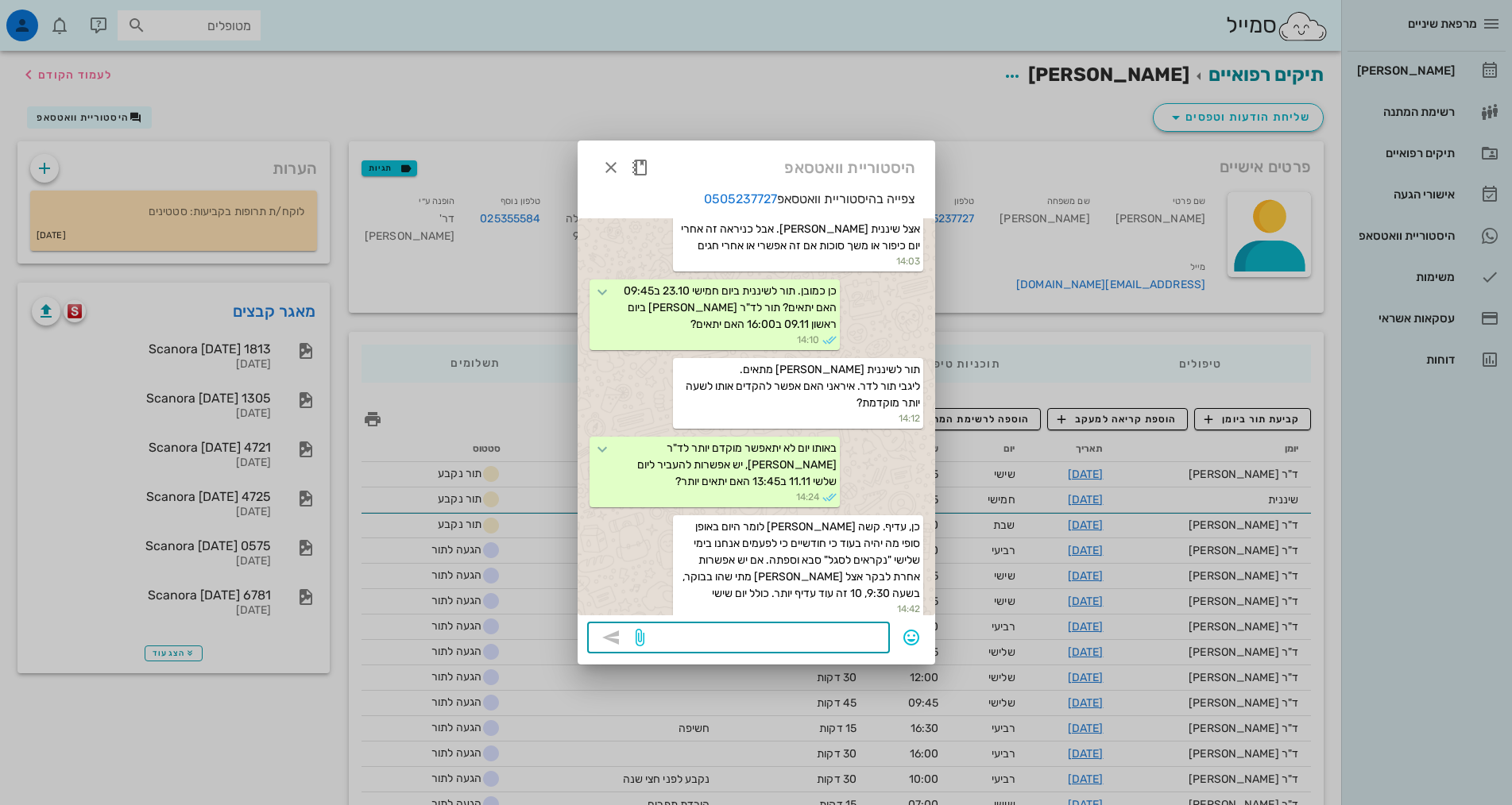
click at [831, 634] on textarea at bounding box center [763, 639] width 233 height 26
type textarea "תור לד"ר [PERSON_NAME] יום שישי 14.11 ב11:45"
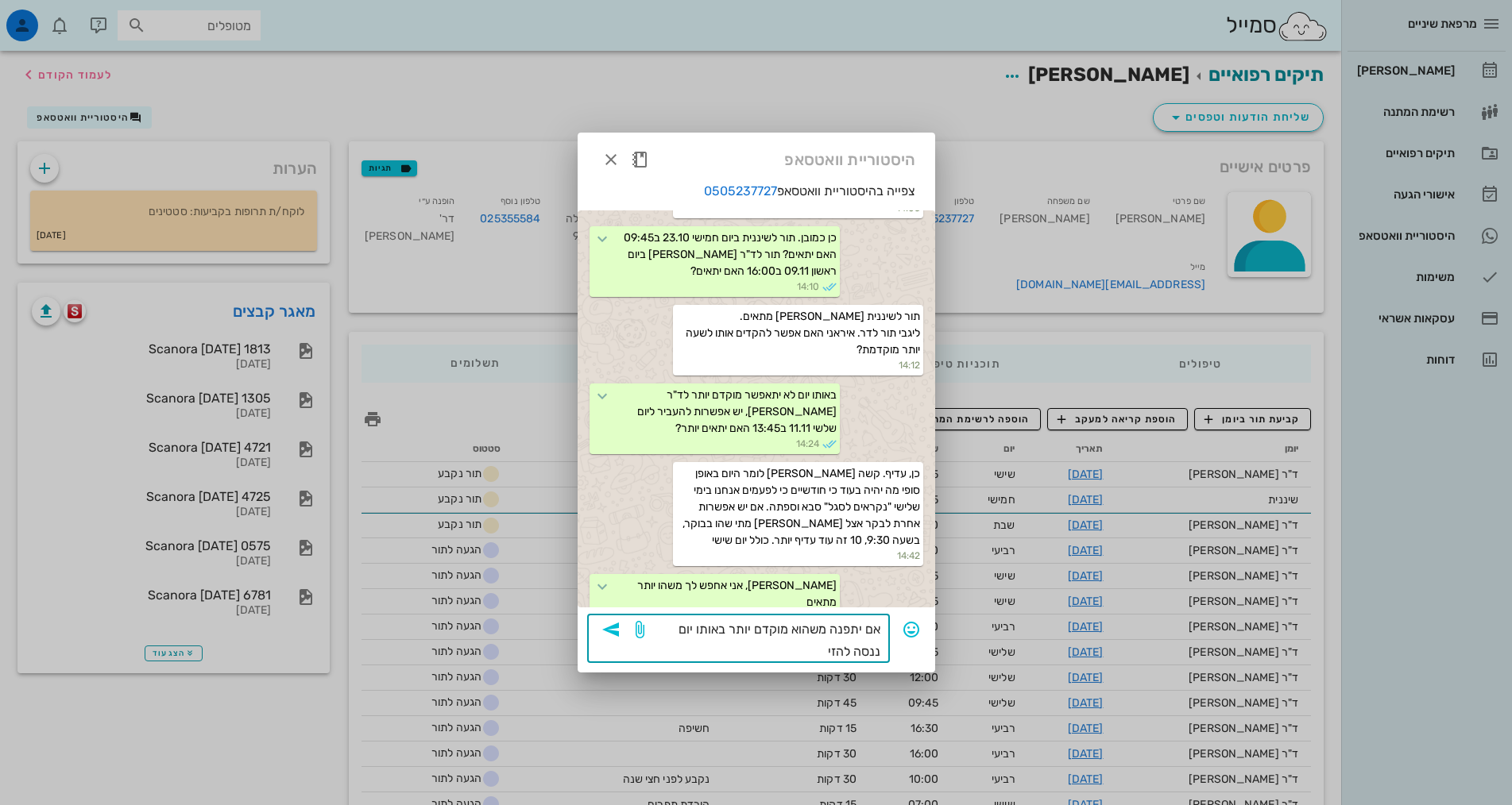
type textarea "אם יתפנה משהוא מוקדם יותר באותו יום ננסה להזיז"
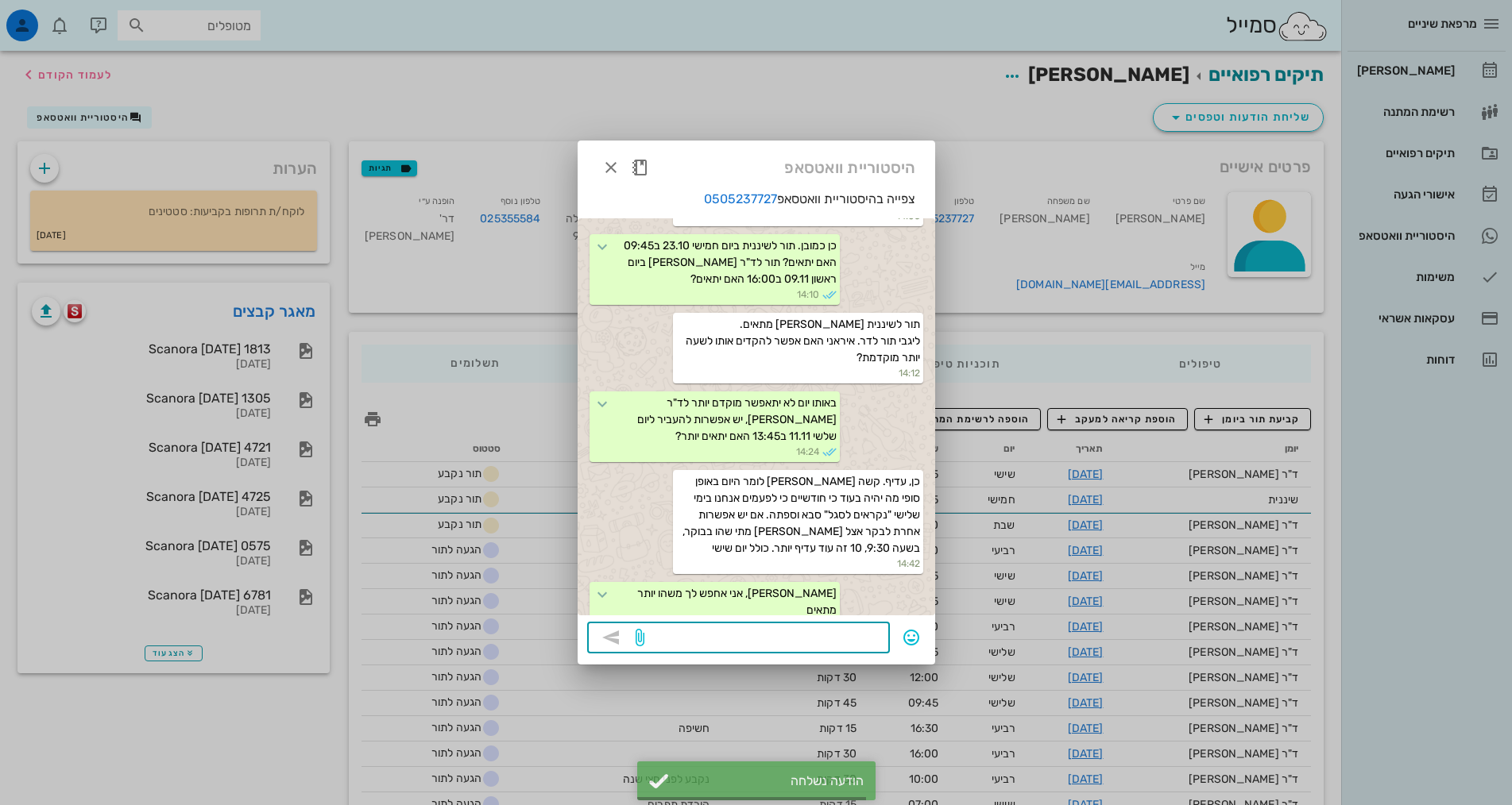
scroll to position [1217, 0]
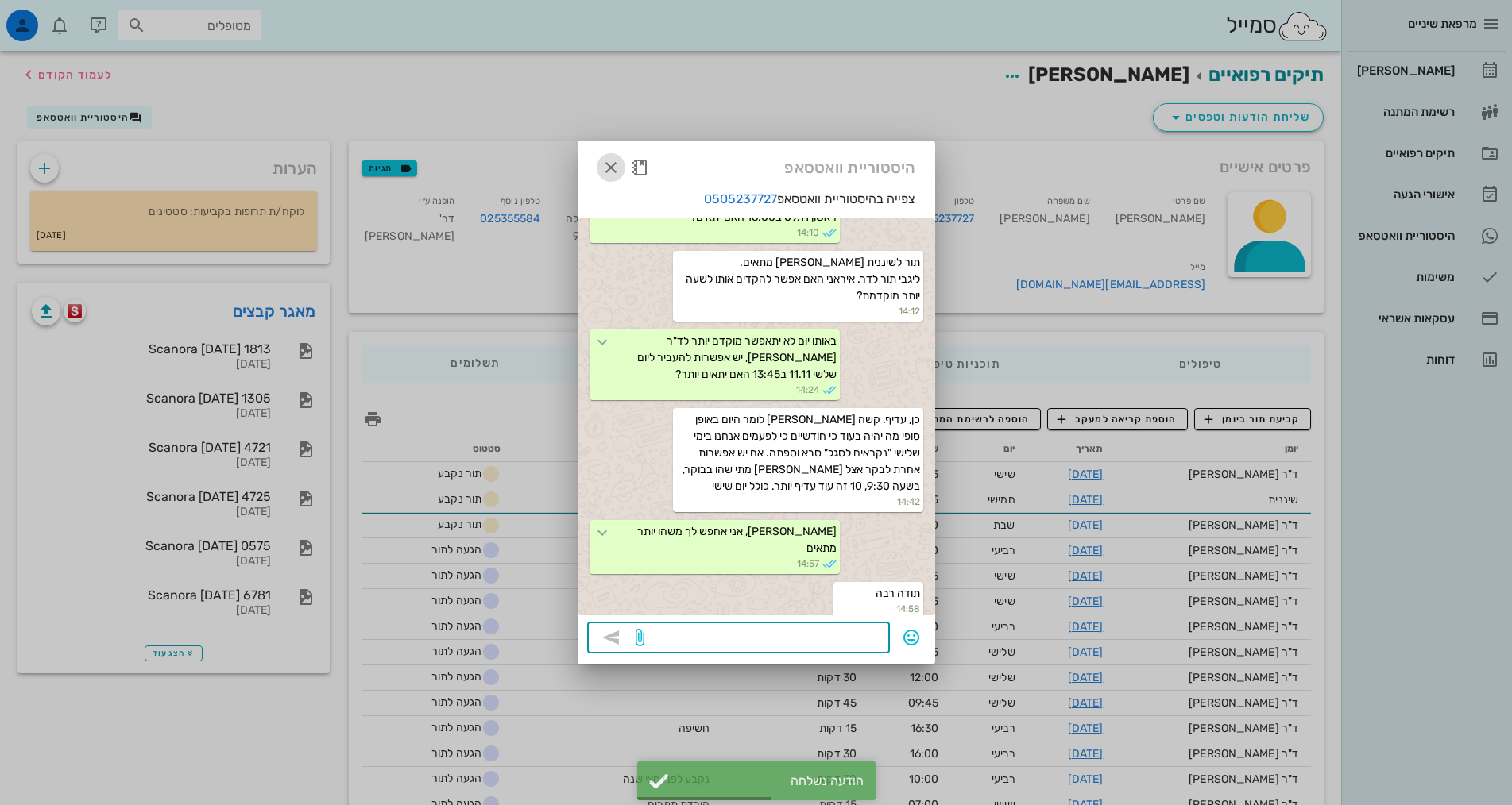
click at [608, 163] on icon "button" at bounding box center [611, 167] width 19 height 19
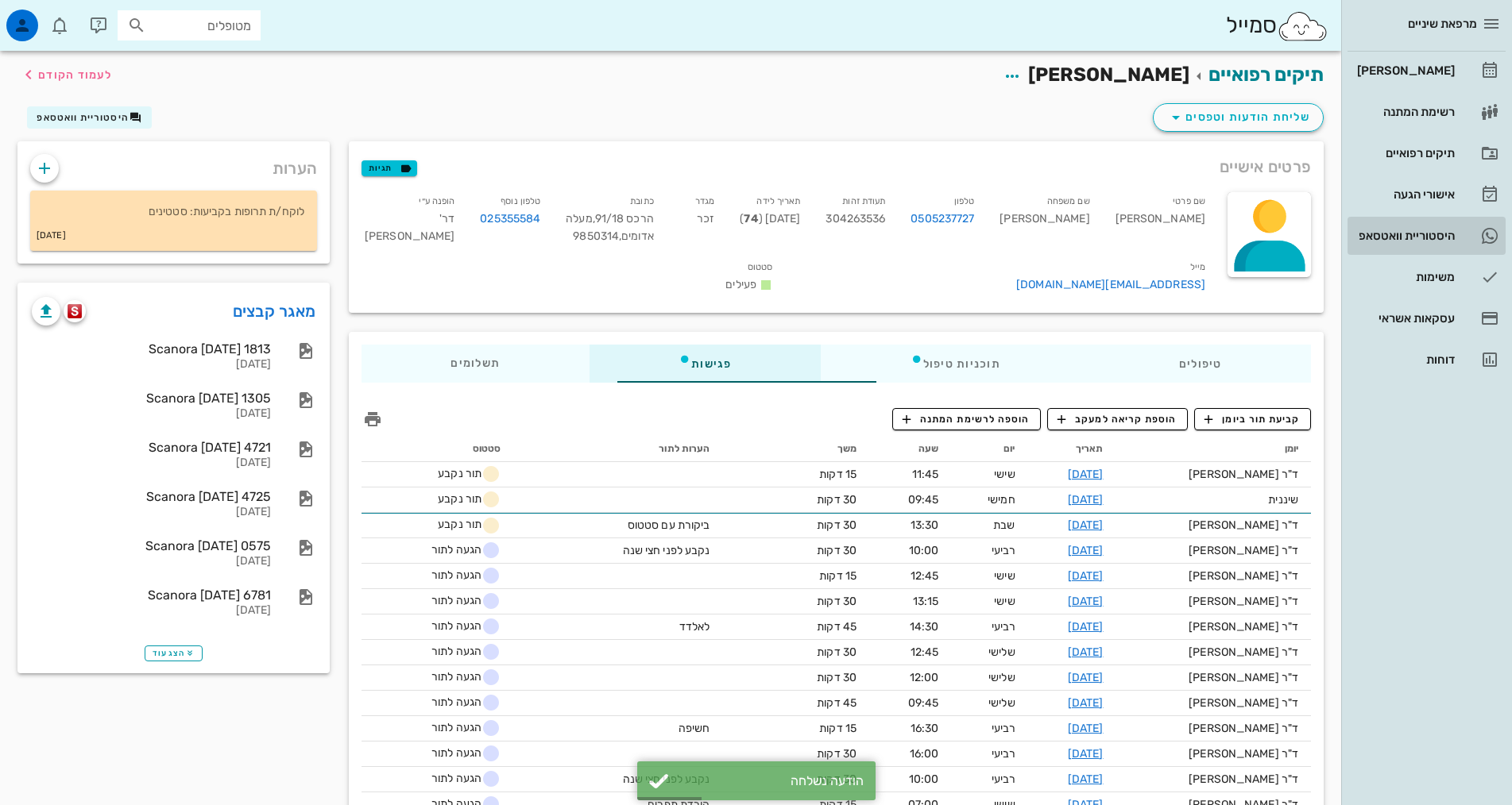
click at [1378, 239] on div "היסטוריית וואטסאפ" at bounding box center [1404, 235] width 101 height 13
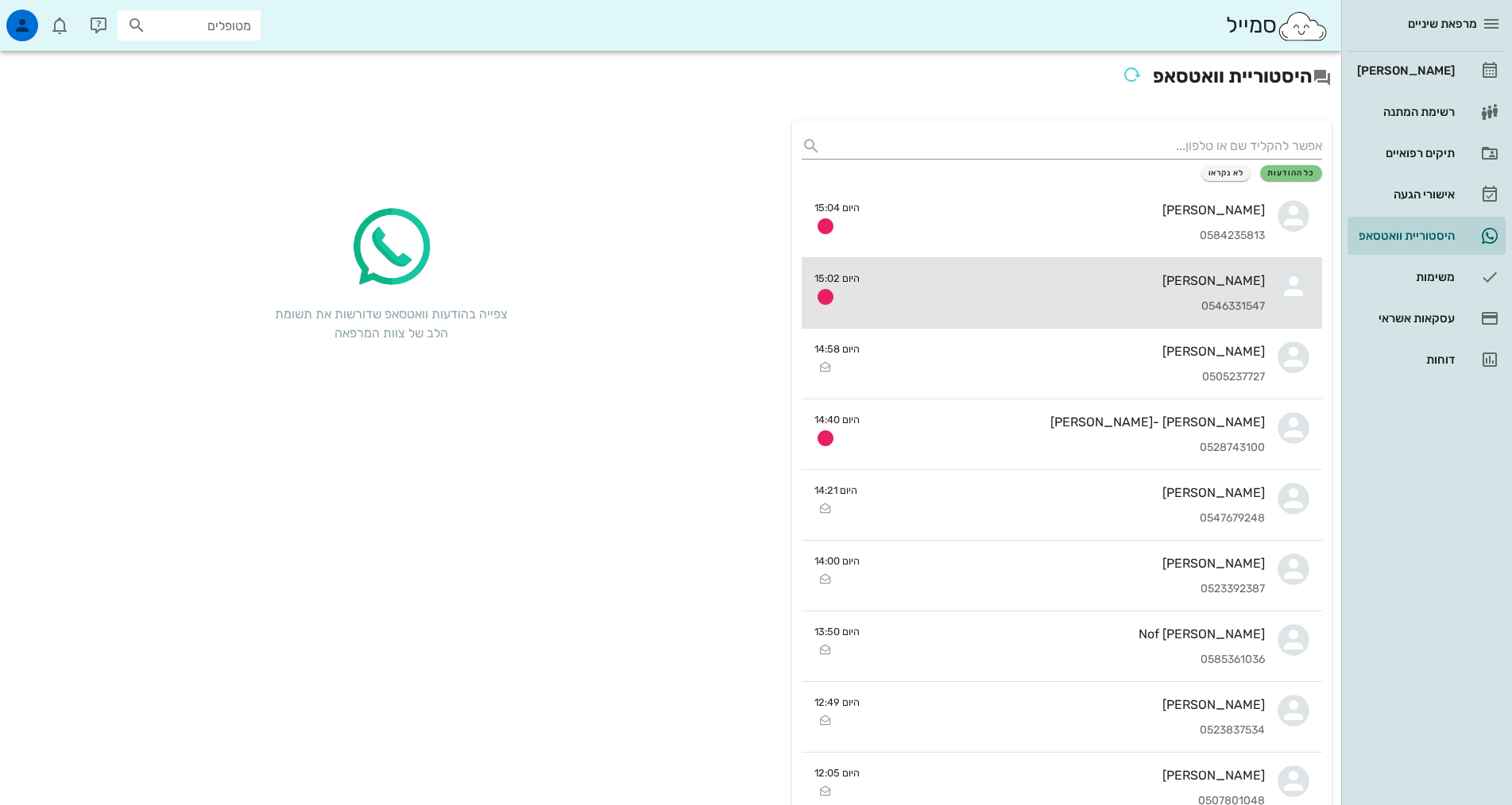
click at [1235, 280] on div "[PERSON_NAME]" at bounding box center [1068, 280] width 393 height 15
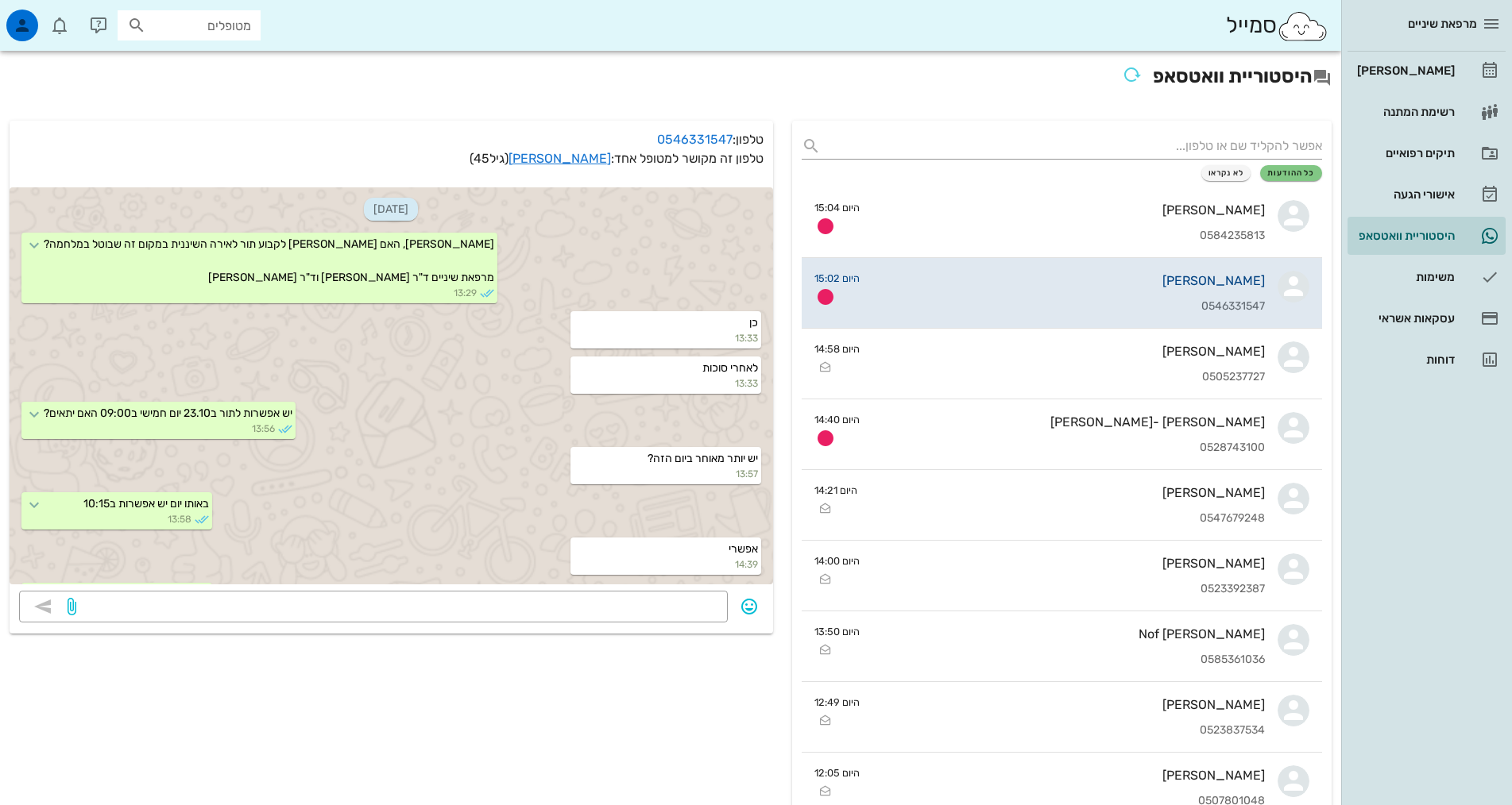
scroll to position [86, 0]
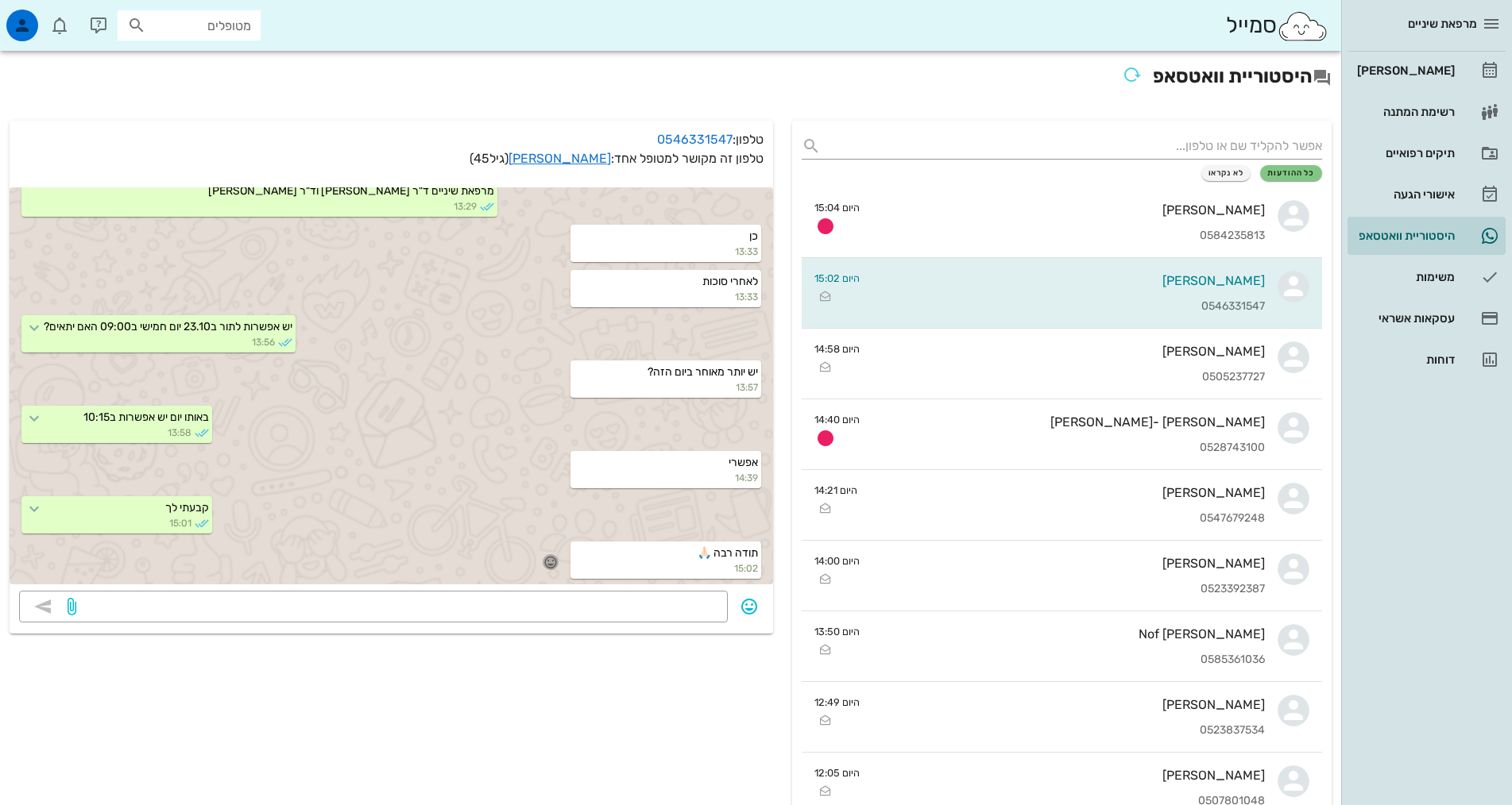
click at [549, 557] on icon "button" at bounding box center [550, 562] width 14 height 14
click at [541, 537] on div "👍" at bounding box center [539, 539] width 29 height 31
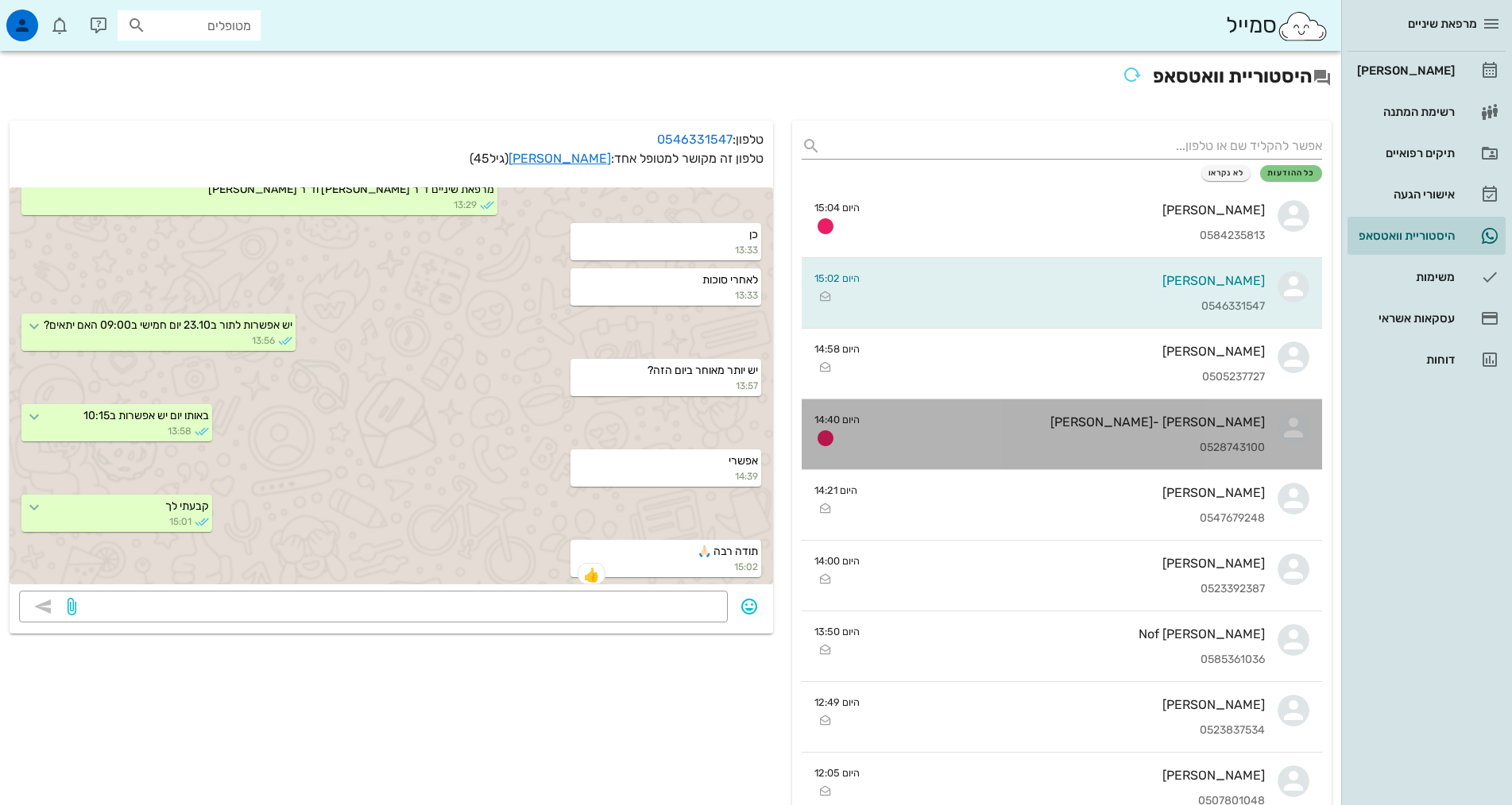
click at [1266, 445] on link "[PERSON_NAME] -[PERSON_NAME] 0528743100 היום 14:40" at bounding box center [1062, 434] width 520 height 70
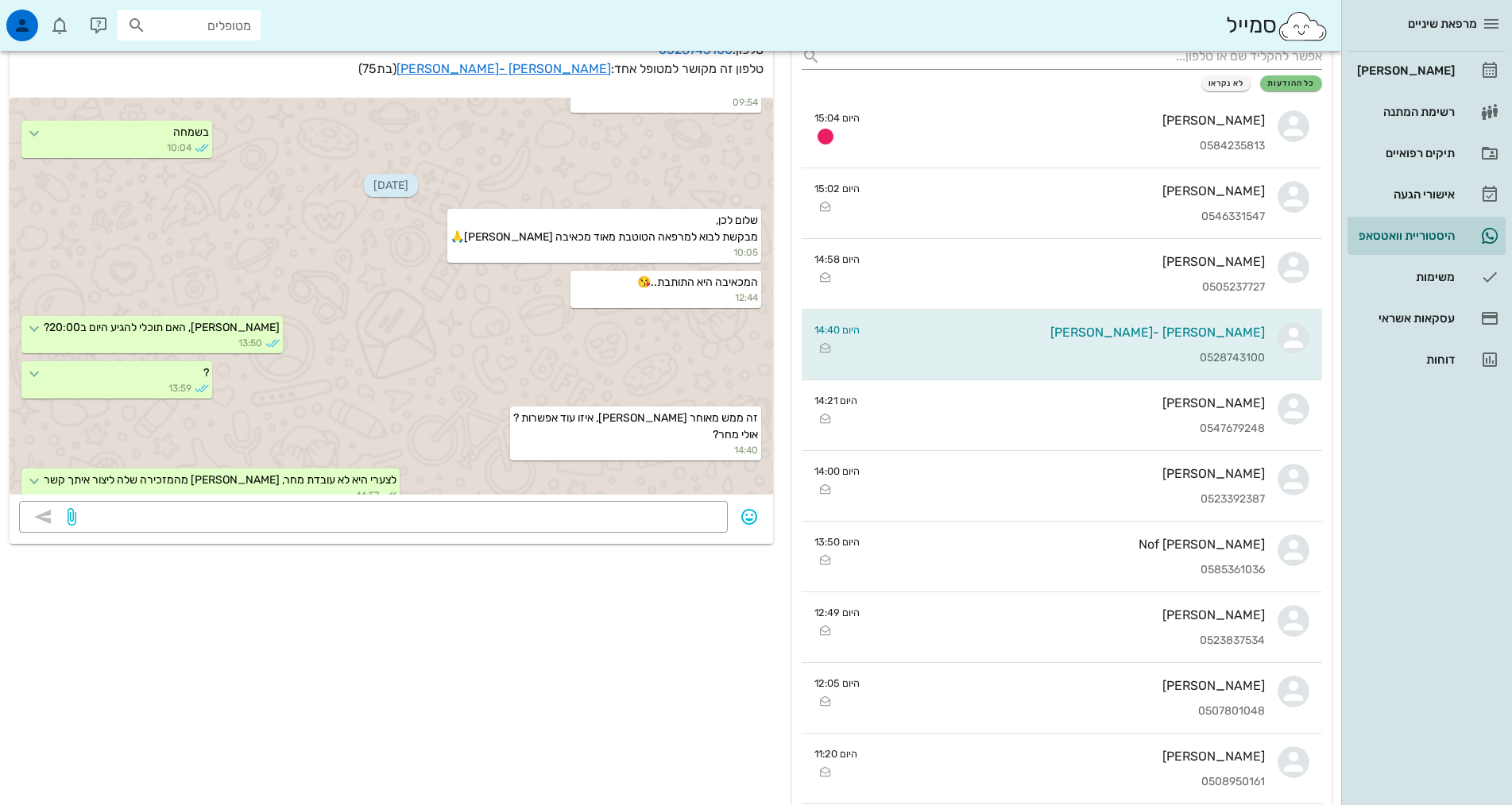
scroll to position [238, 0]
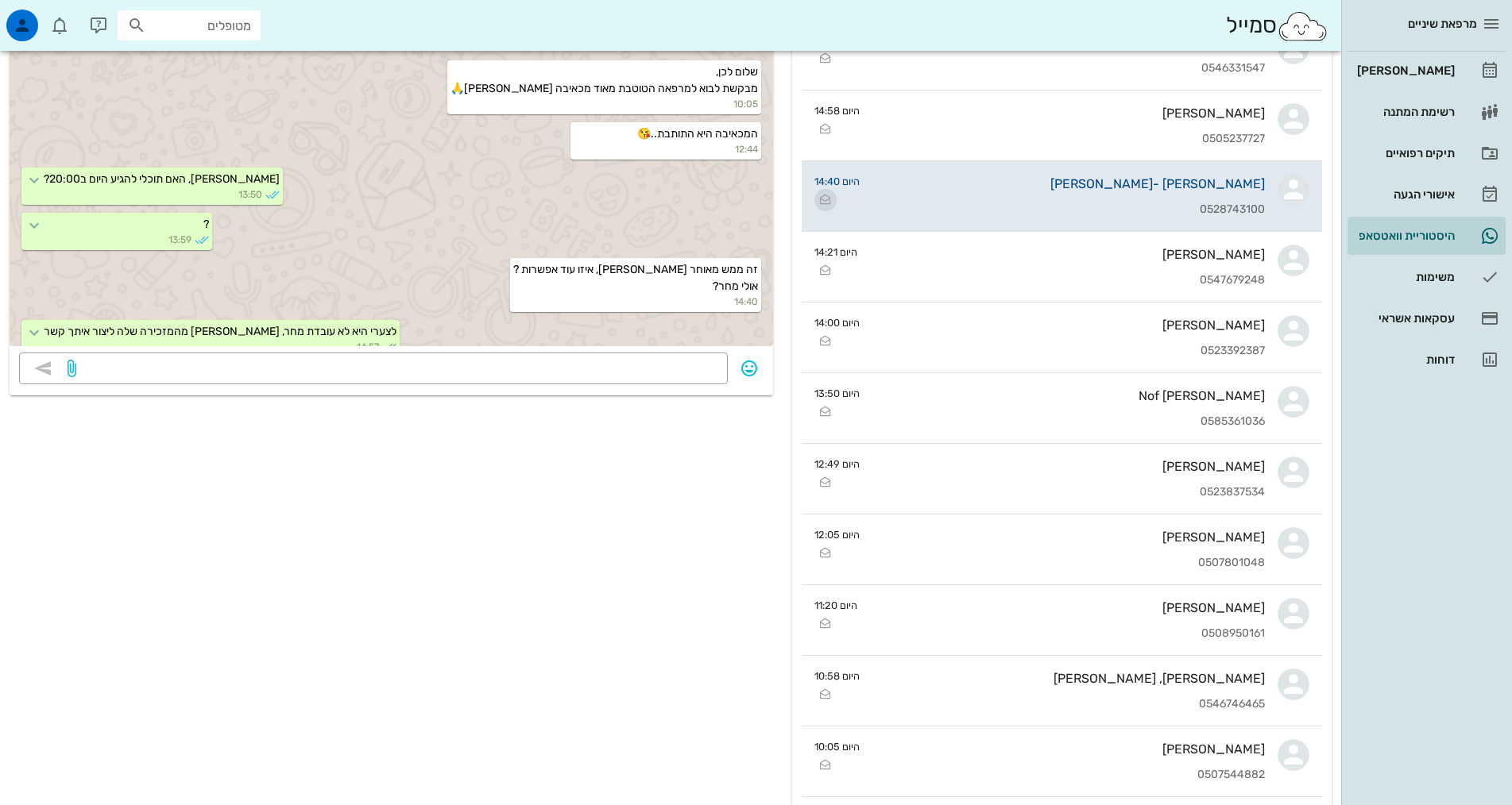
click at [816, 196] on icon "button" at bounding box center [824, 200] width 19 height 19
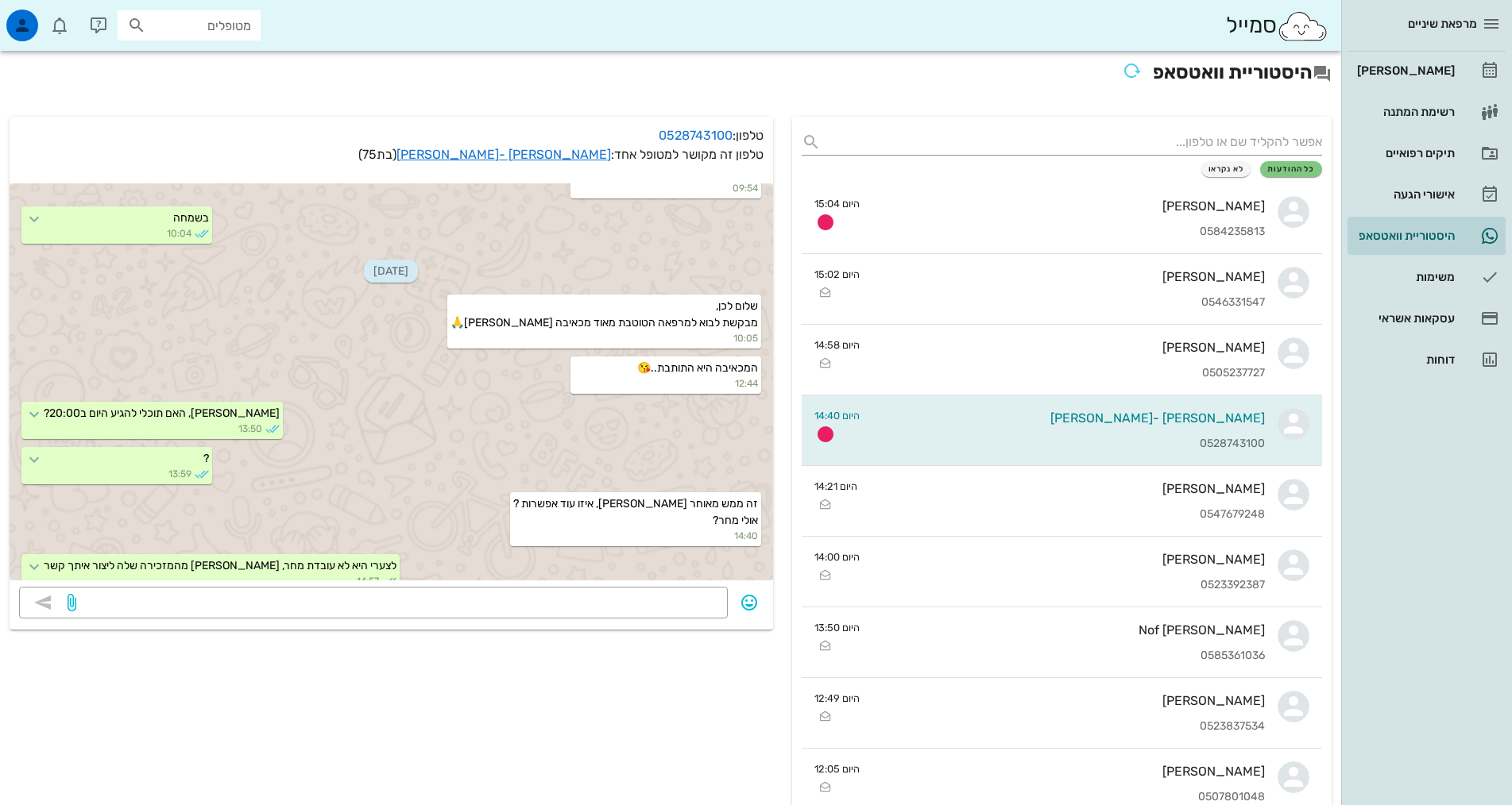
scroll to position [0, 0]
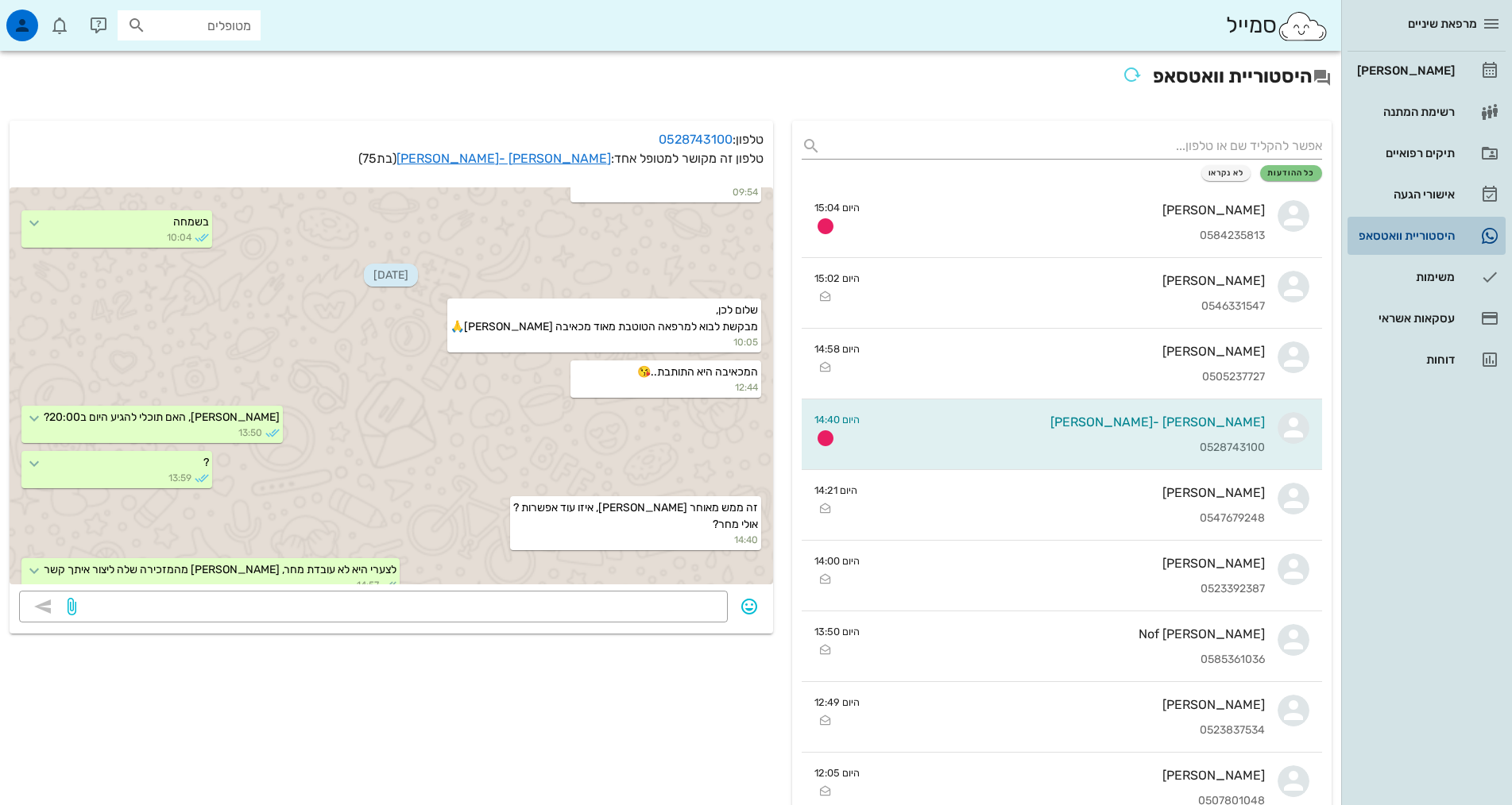
click at [1427, 231] on div "היסטוריית וואטסאפ" at bounding box center [1404, 235] width 101 height 13
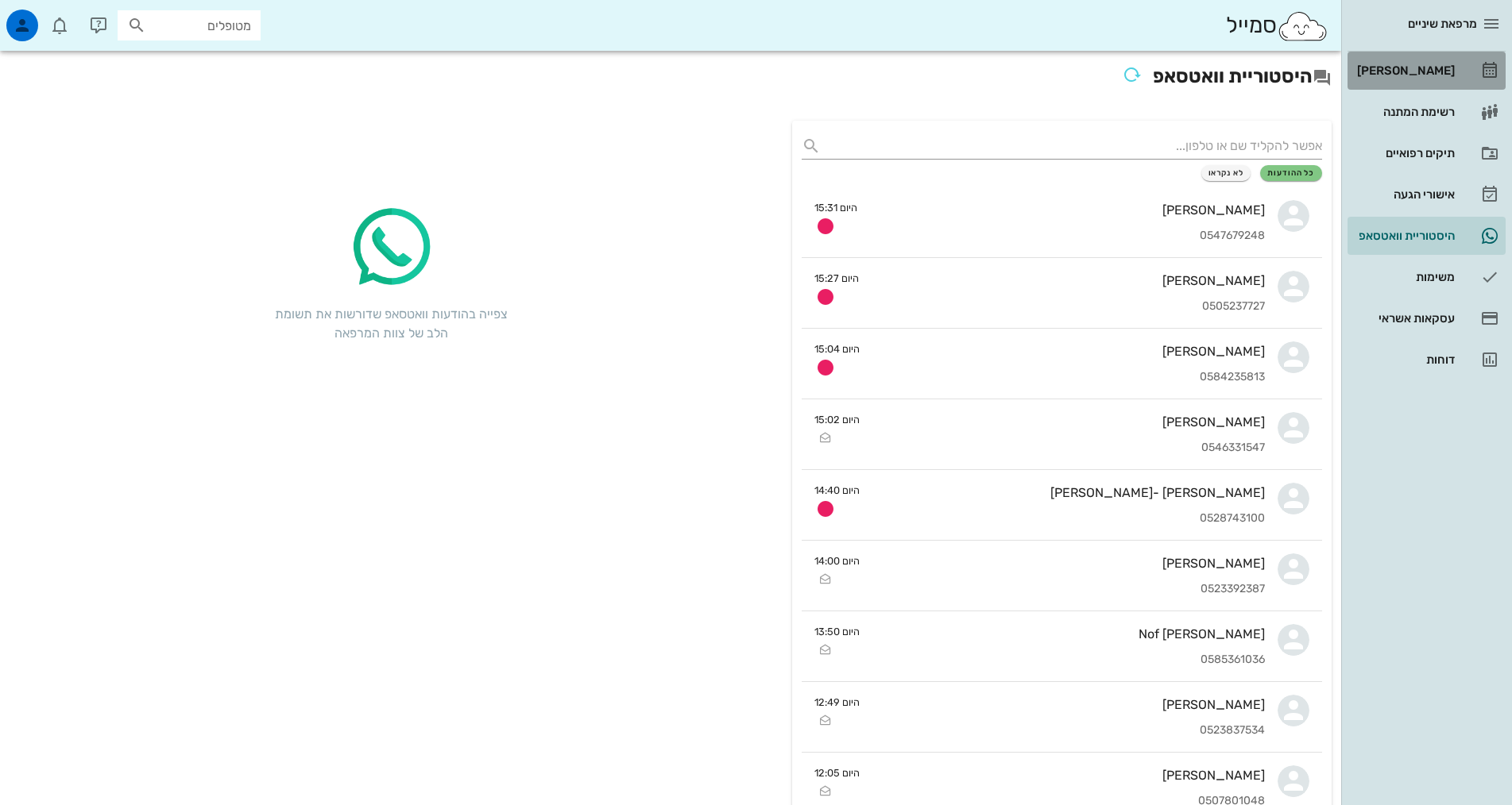
click at [1401, 69] on div "[PERSON_NAME]" at bounding box center [1404, 70] width 101 height 13
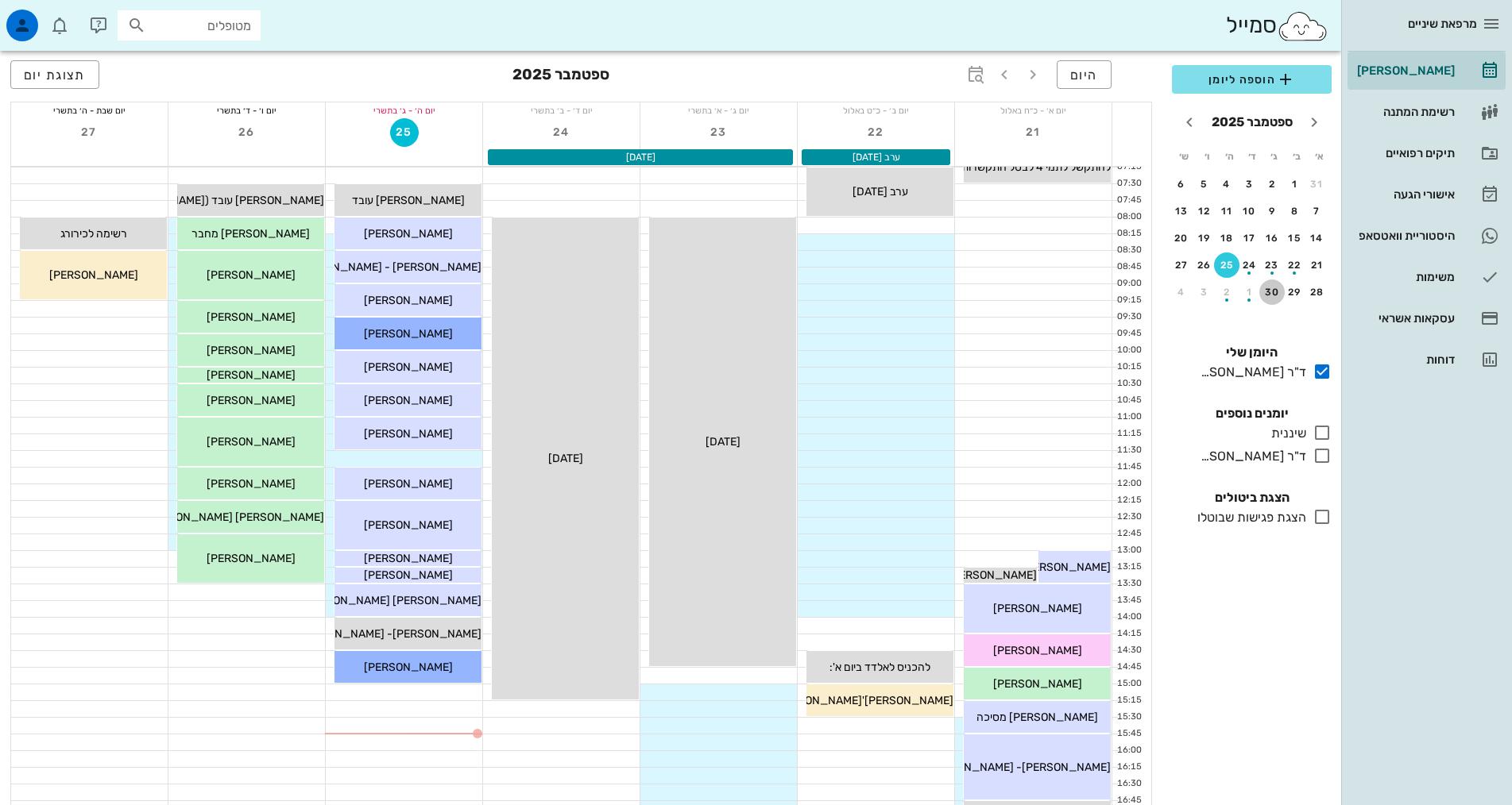
click at [1270, 292] on div "30" at bounding box center [1272, 292] width 26 height 11
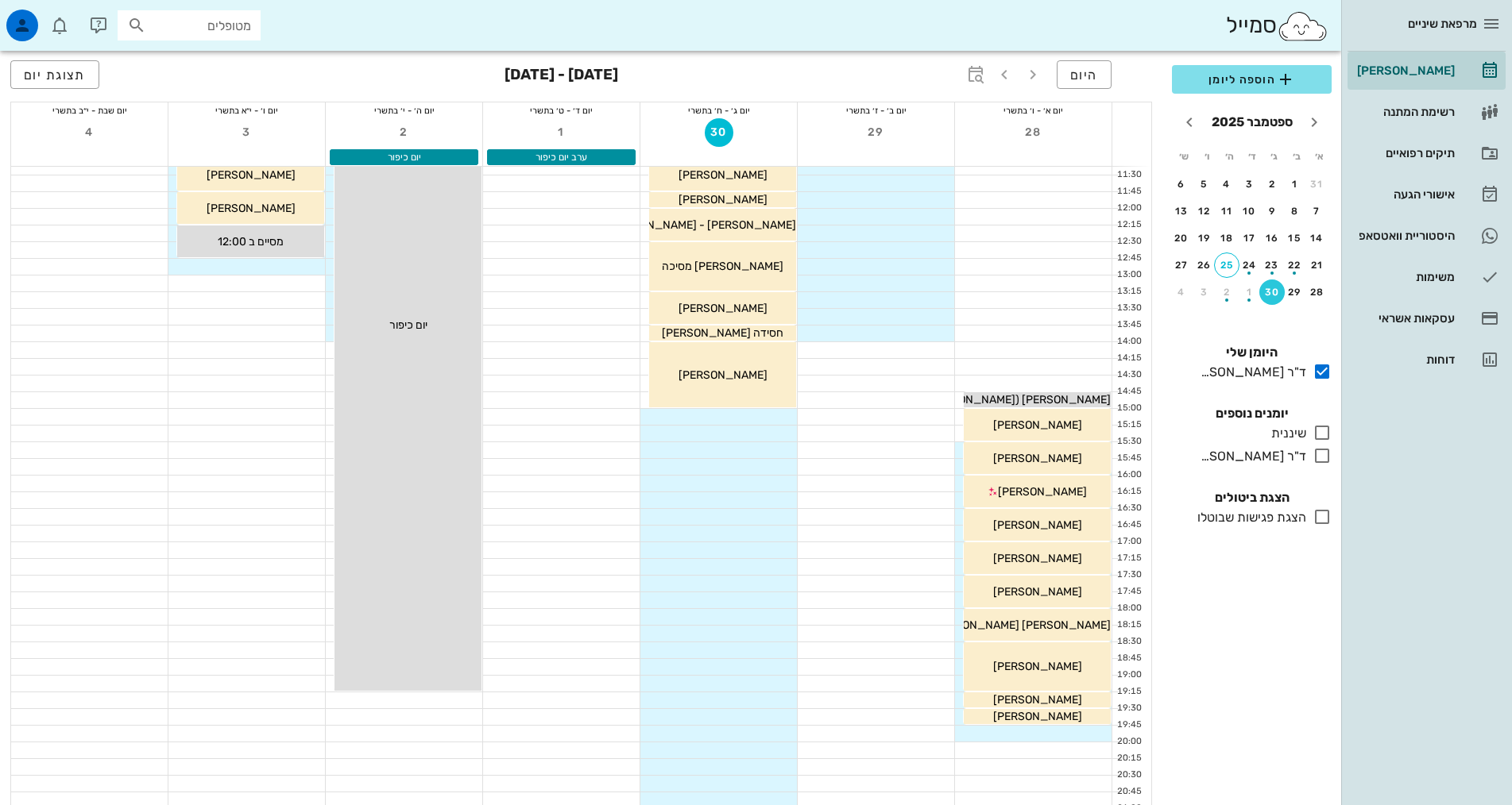
scroll to position [317, 0]
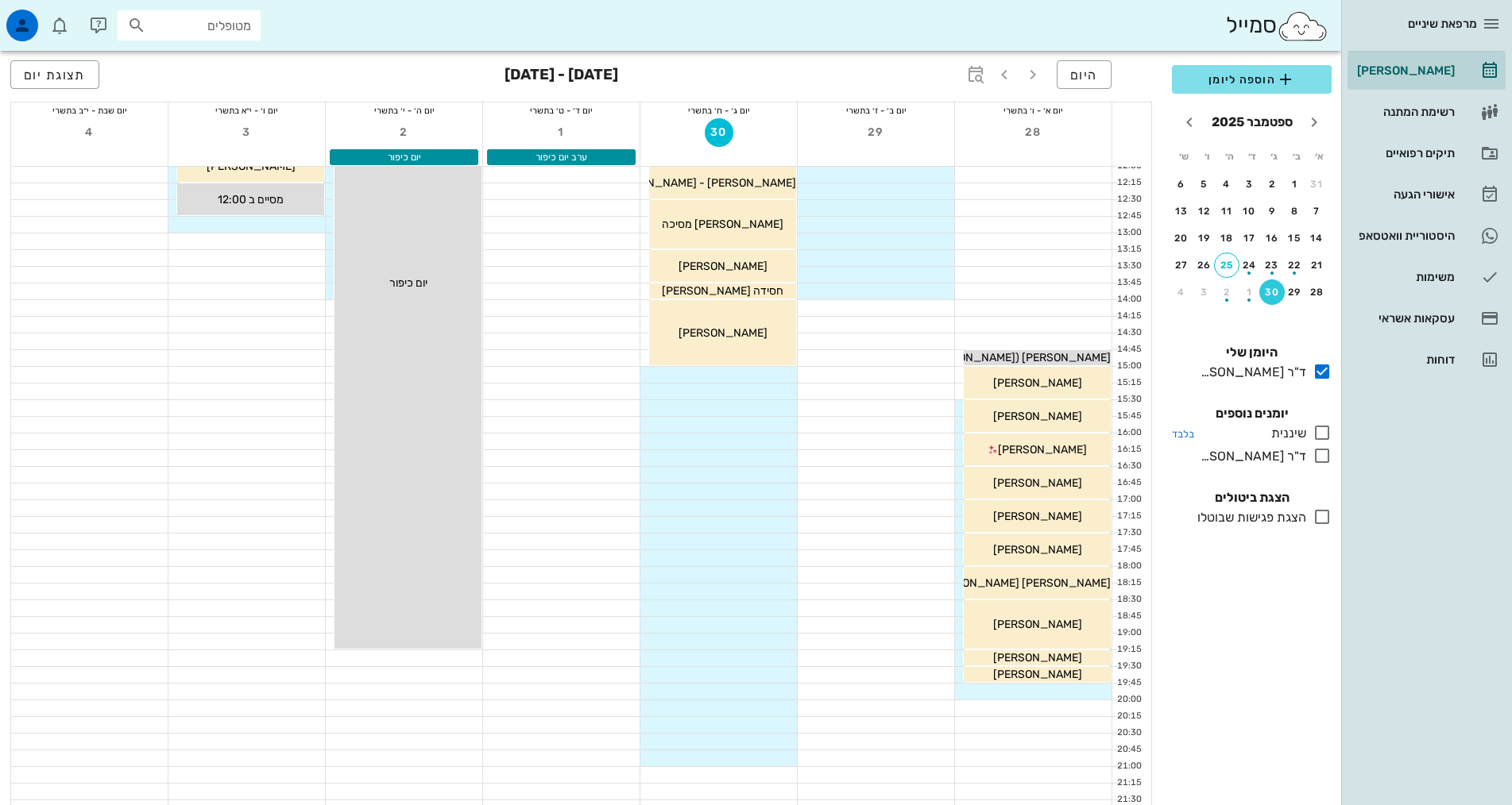
click at [1328, 433] on icon at bounding box center [1321, 432] width 19 height 19
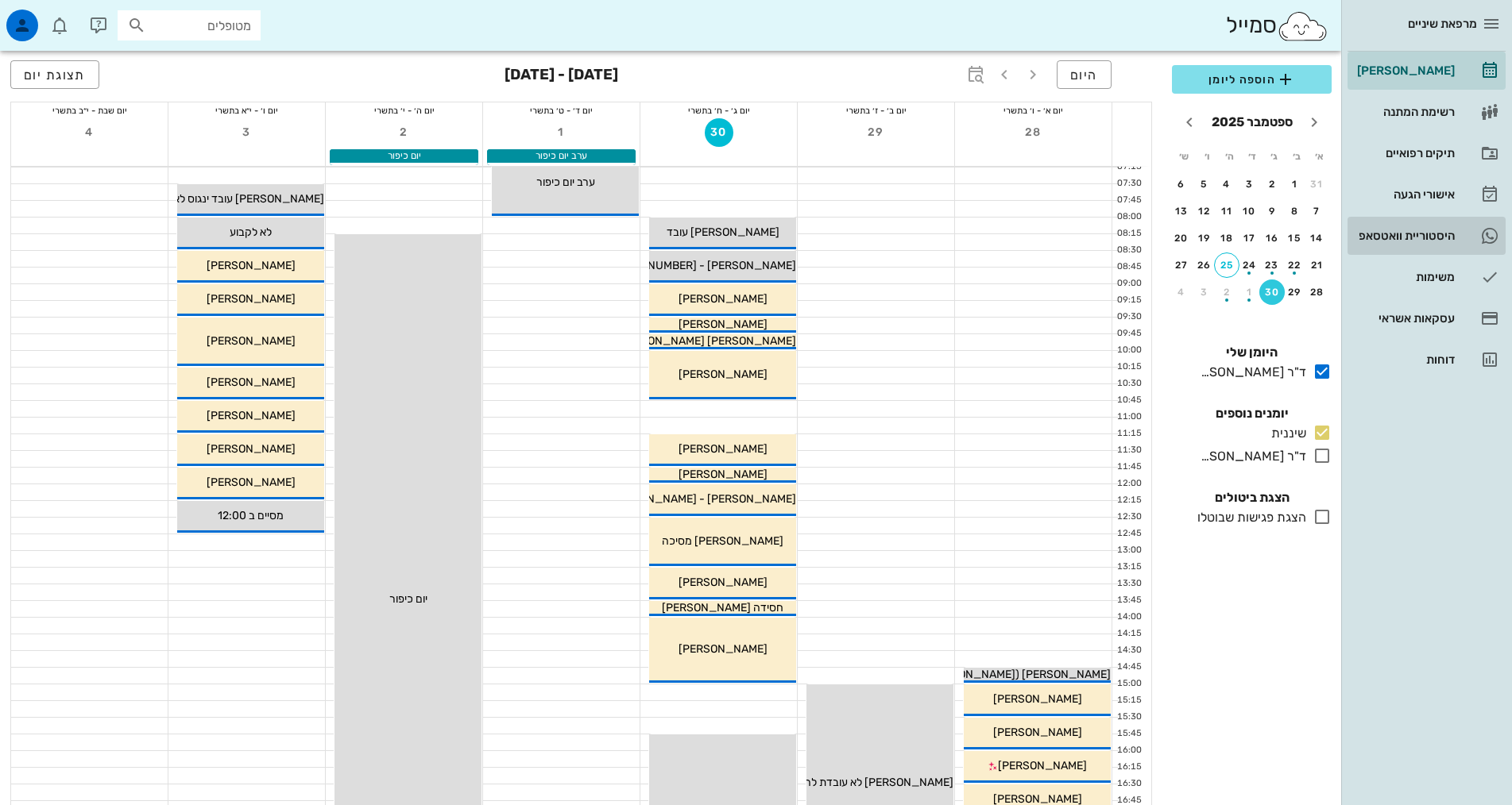
click at [1418, 232] on div "היסטוריית וואטסאפ" at bounding box center [1404, 235] width 101 height 13
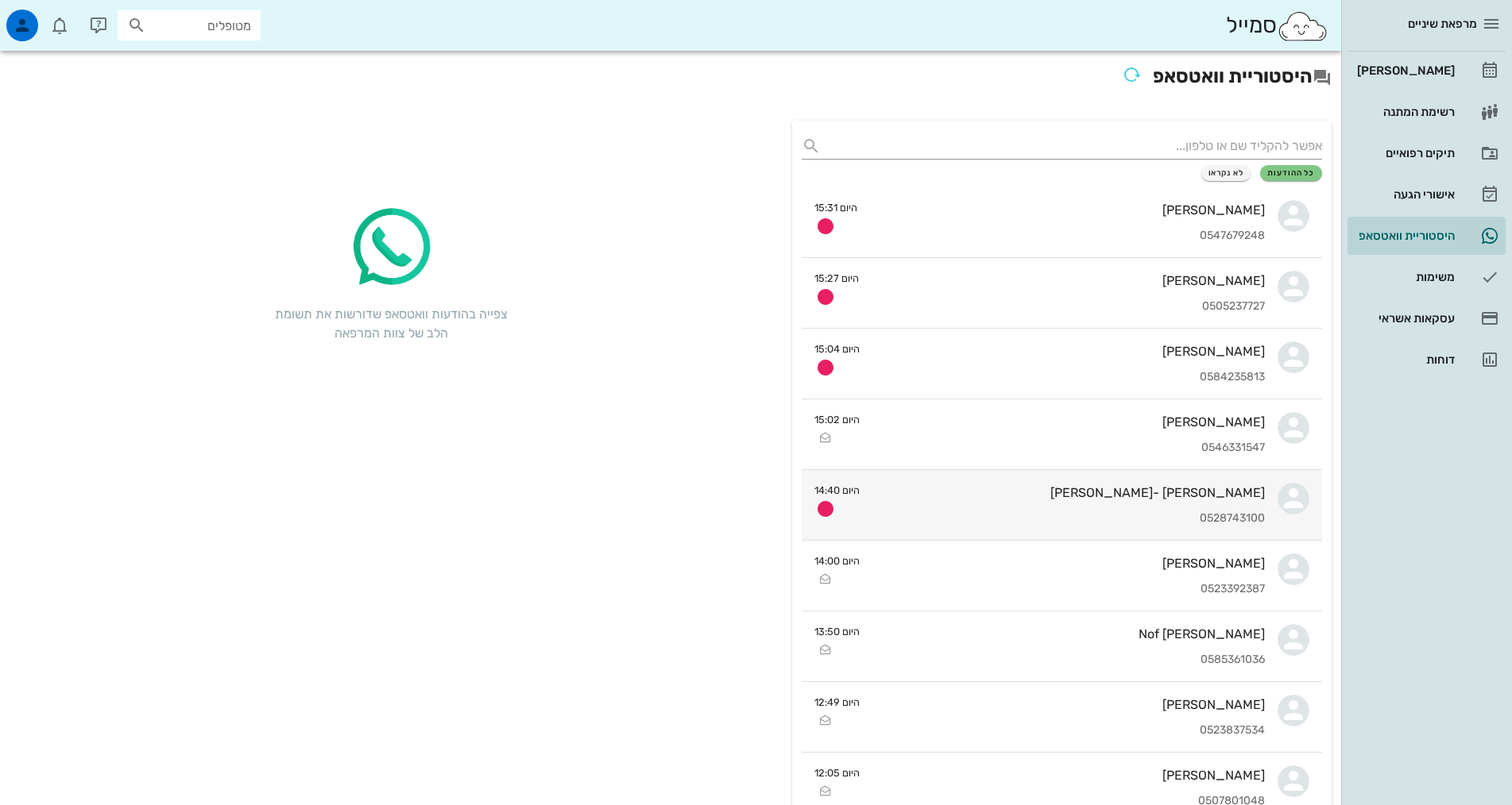
scroll to position [79, 0]
